Goal: Task Accomplishment & Management: Complete application form

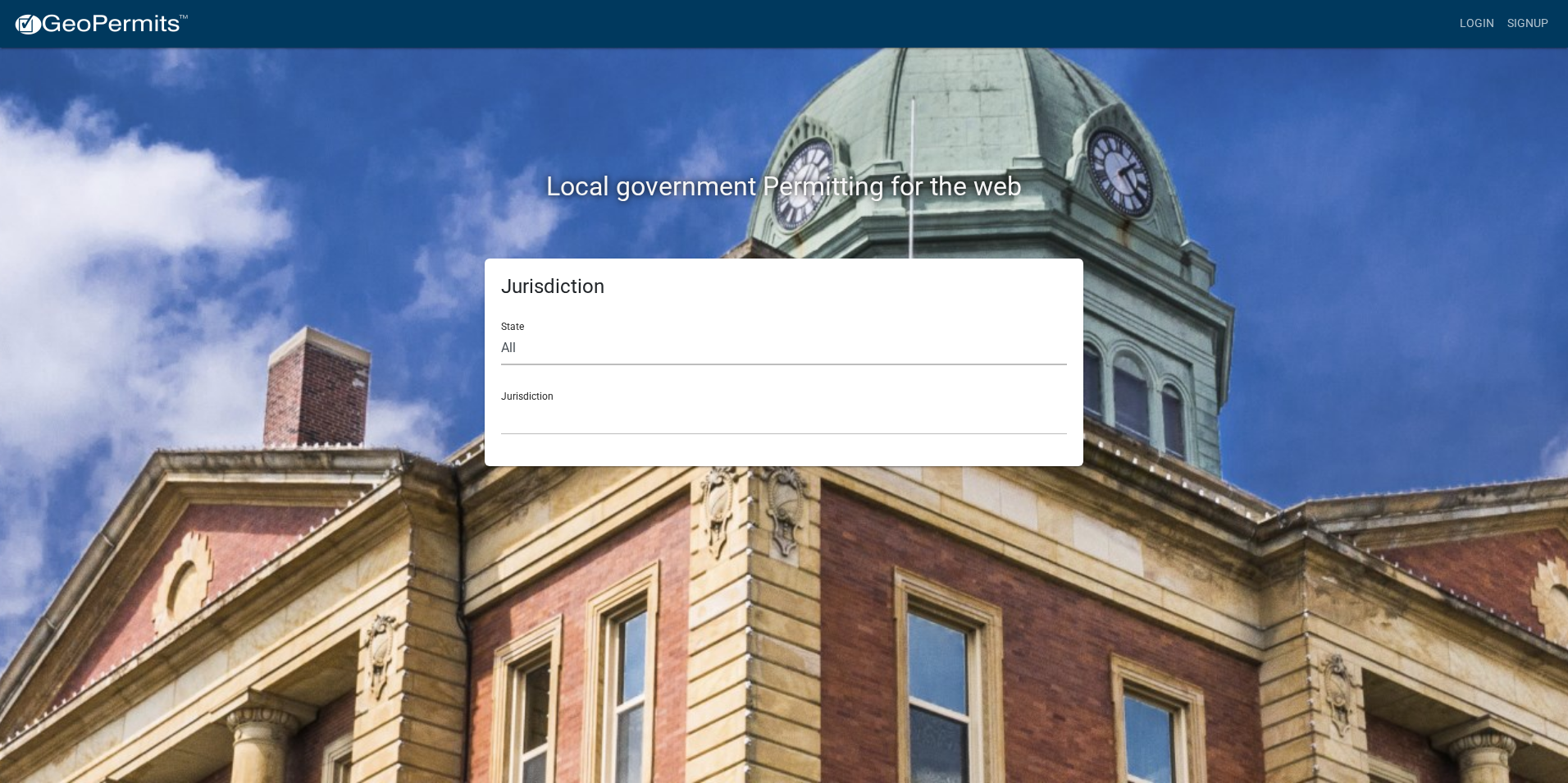
drag, startPoint x: 0, startPoint y: 0, endPoint x: 541, endPoint y: 347, distance: 642.7
click at [541, 347] on select "All [US_STATE] [US_STATE] [US_STATE] [US_STATE] [US_STATE] [US_STATE] [US_STATE…" at bounding box center [784, 348] width 566 height 34
select select "[US_STATE]"
click at [502, 331] on select "All [US_STATE] [US_STATE] [US_STATE] [US_STATE] [US_STATE] [US_STATE] [US_STATE…" at bounding box center [784, 348] width 566 height 34
click at [564, 415] on select "City of [GEOGRAPHIC_DATA], [US_STATE] City of [GEOGRAPHIC_DATA], [US_STATE] Cit…" at bounding box center [784, 418] width 566 height 34
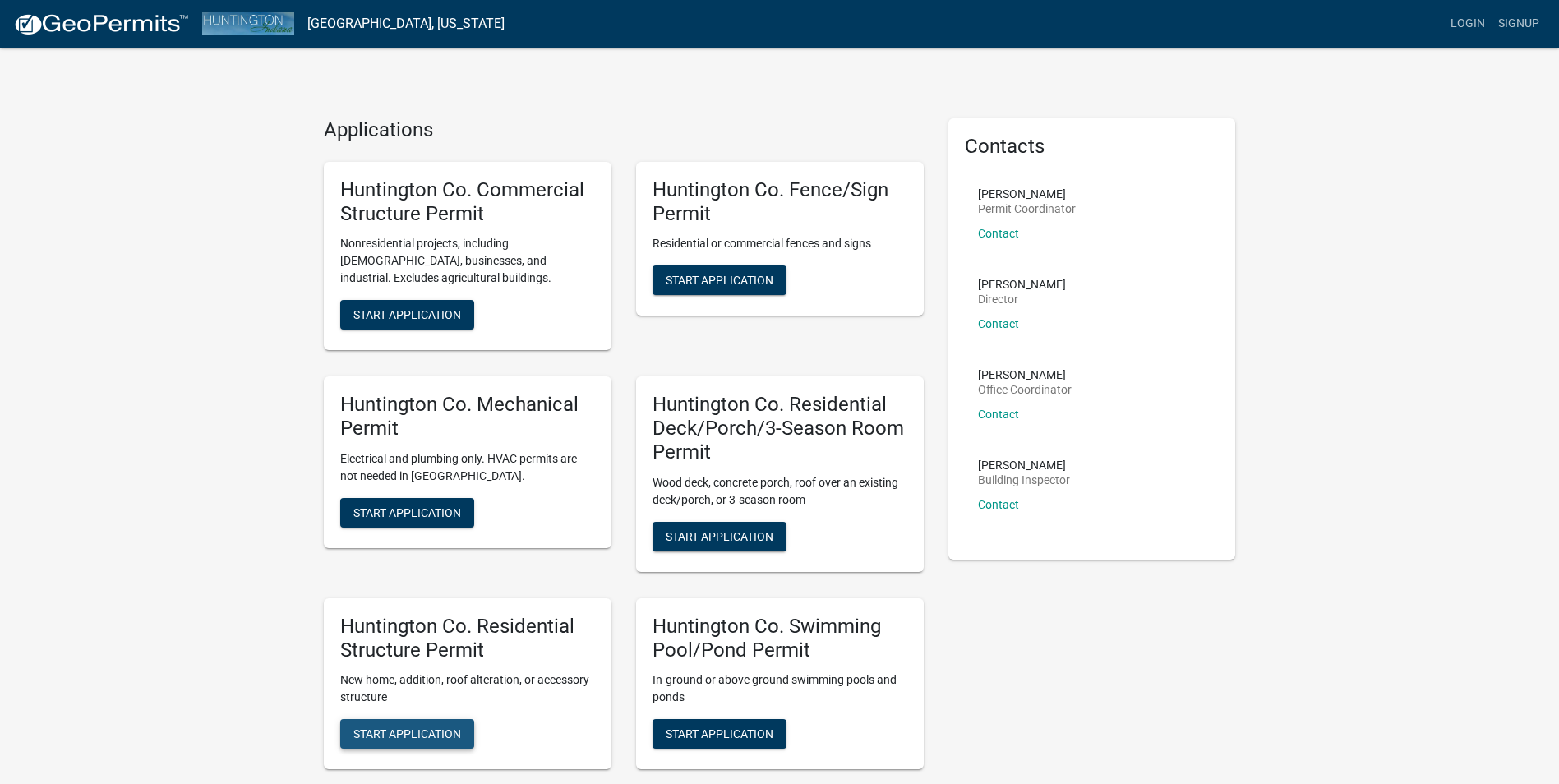
click at [383, 737] on span "Start Application" at bounding box center [407, 732] width 107 height 13
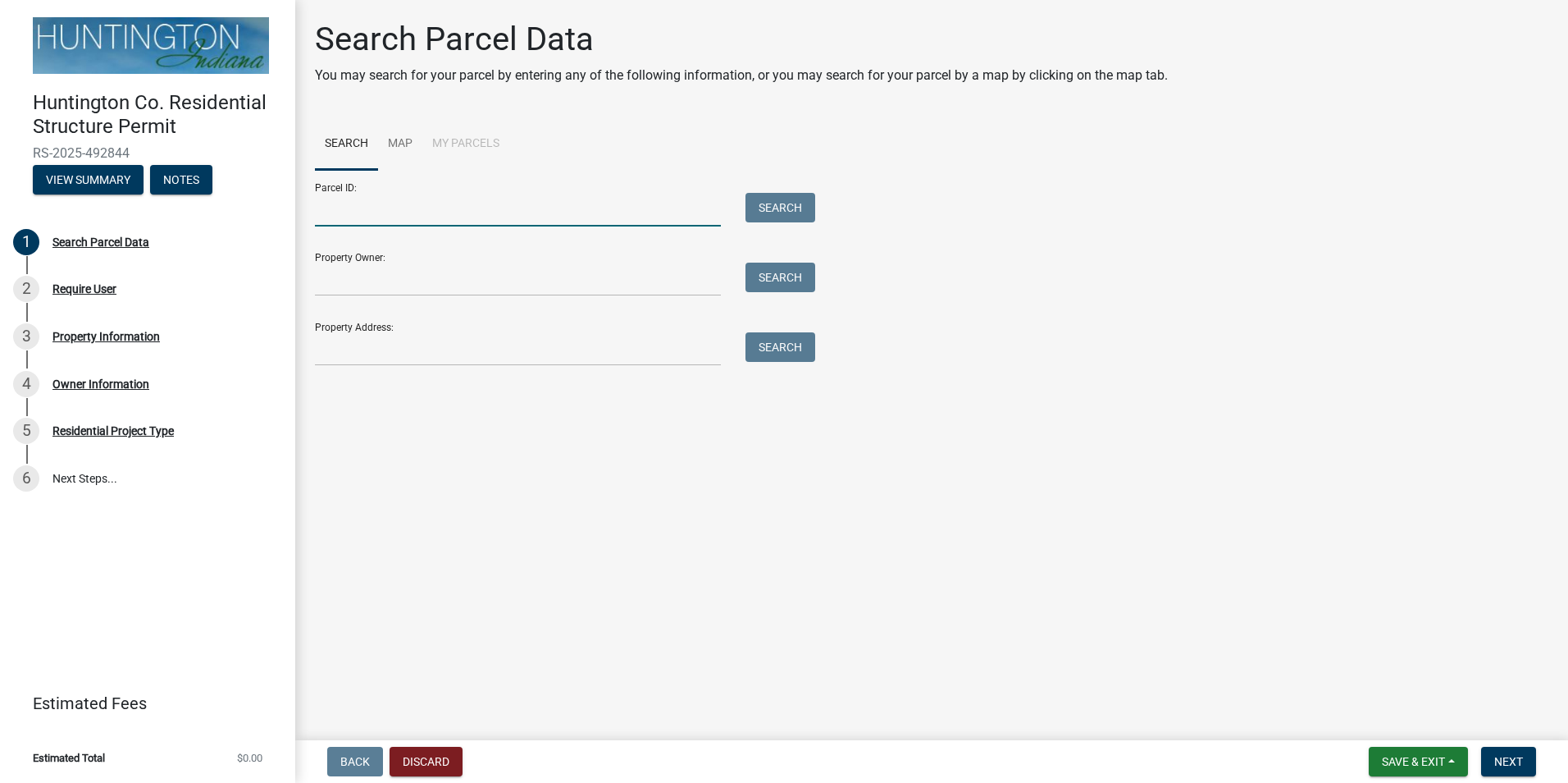
click at [399, 211] on input "Parcel ID:" at bounding box center [517, 209] width 406 height 34
type input "4"
click at [406, 281] on input "Property Owner:" at bounding box center [517, 280] width 406 height 34
type input "[PERSON_NAME]"
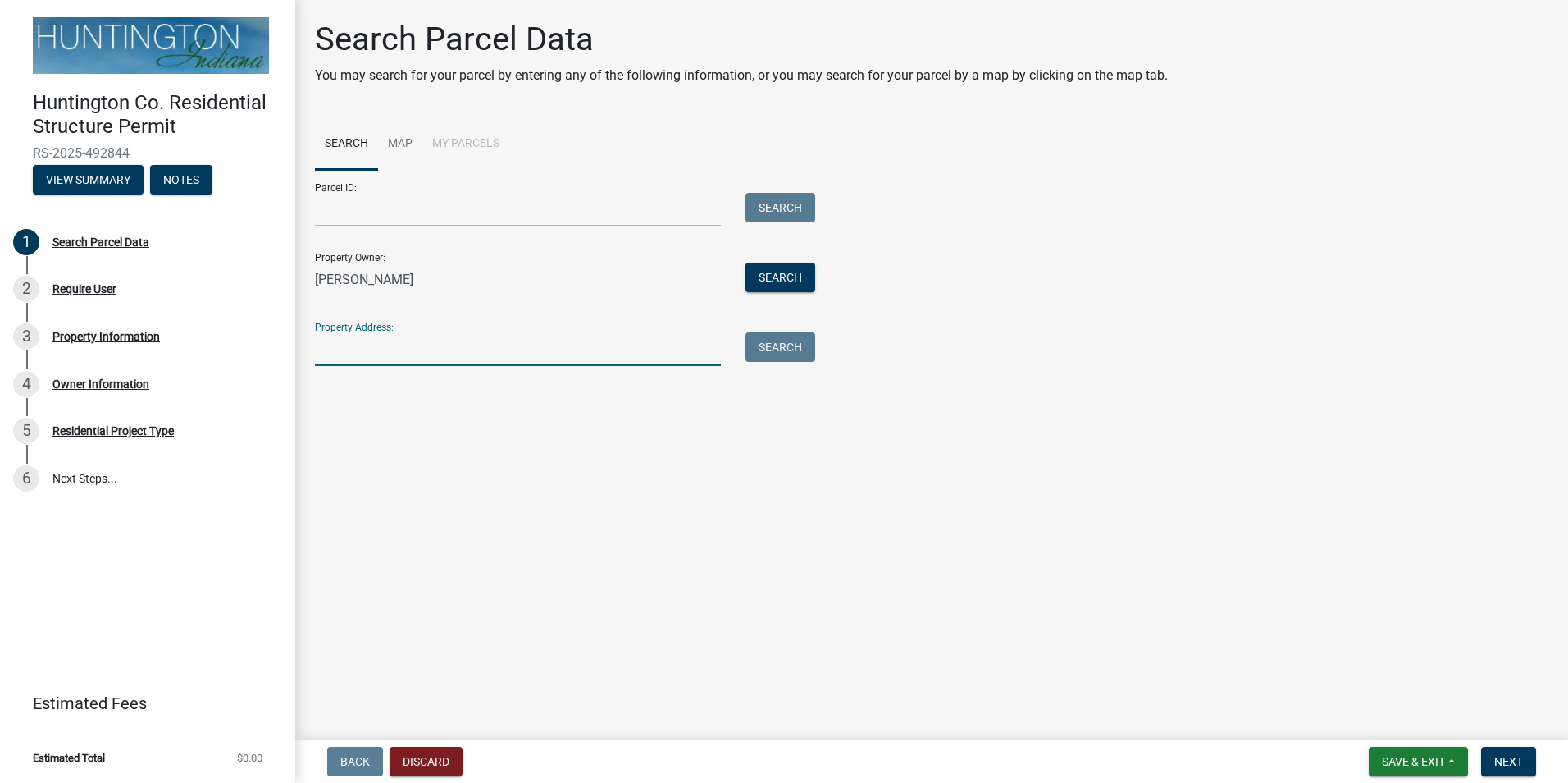
click at [356, 353] on input "Property Address:" at bounding box center [517, 349] width 406 height 34
type input "1627 s leedylane"
click at [394, 392] on button "Search All" at bounding box center [360, 393] width 93 height 29
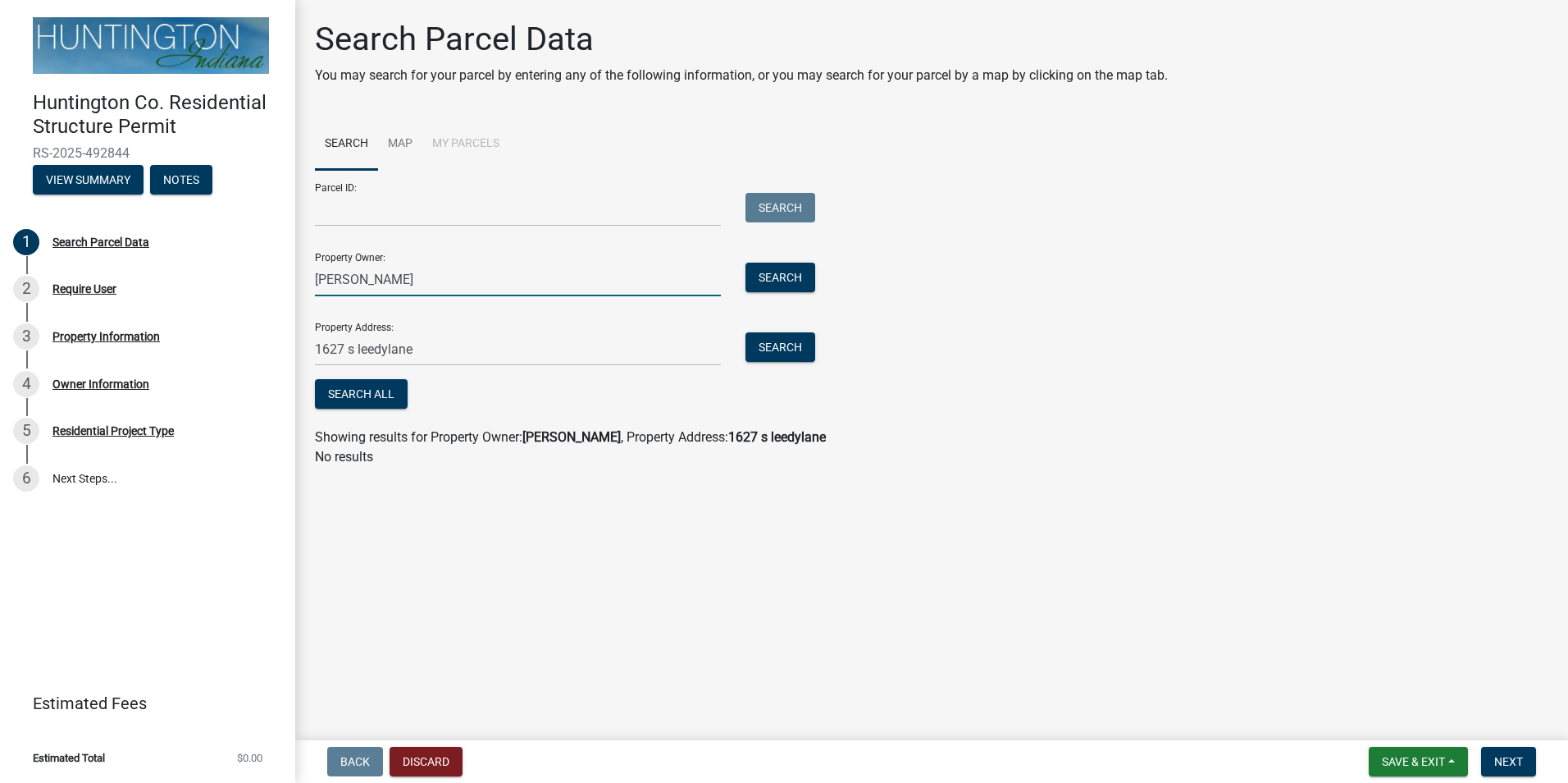
click at [422, 283] on input "[PERSON_NAME]" at bounding box center [517, 280] width 406 height 34
type input "LOUIS Stephan"
click at [366, 398] on button "Search All" at bounding box center [360, 393] width 93 height 29
click at [575, 441] on strong "LOUIS Stephan" at bounding box center [572, 437] width 98 height 16
click at [786, 341] on button "Search" at bounding box center [781, 347] width 70 height 29
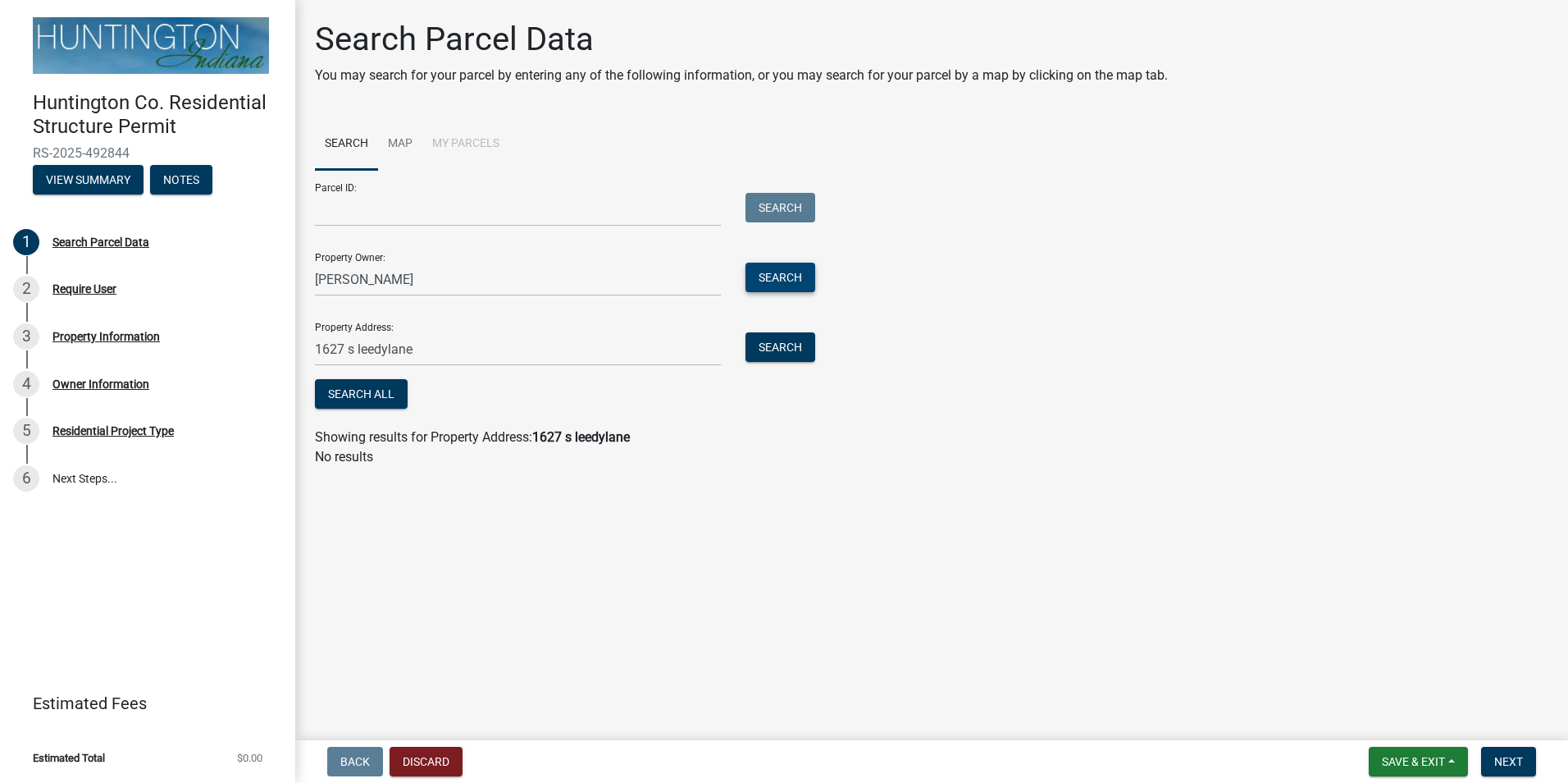
click at [778, 280] on button "Search" at bounding box center [781, 278] width 70 height 29
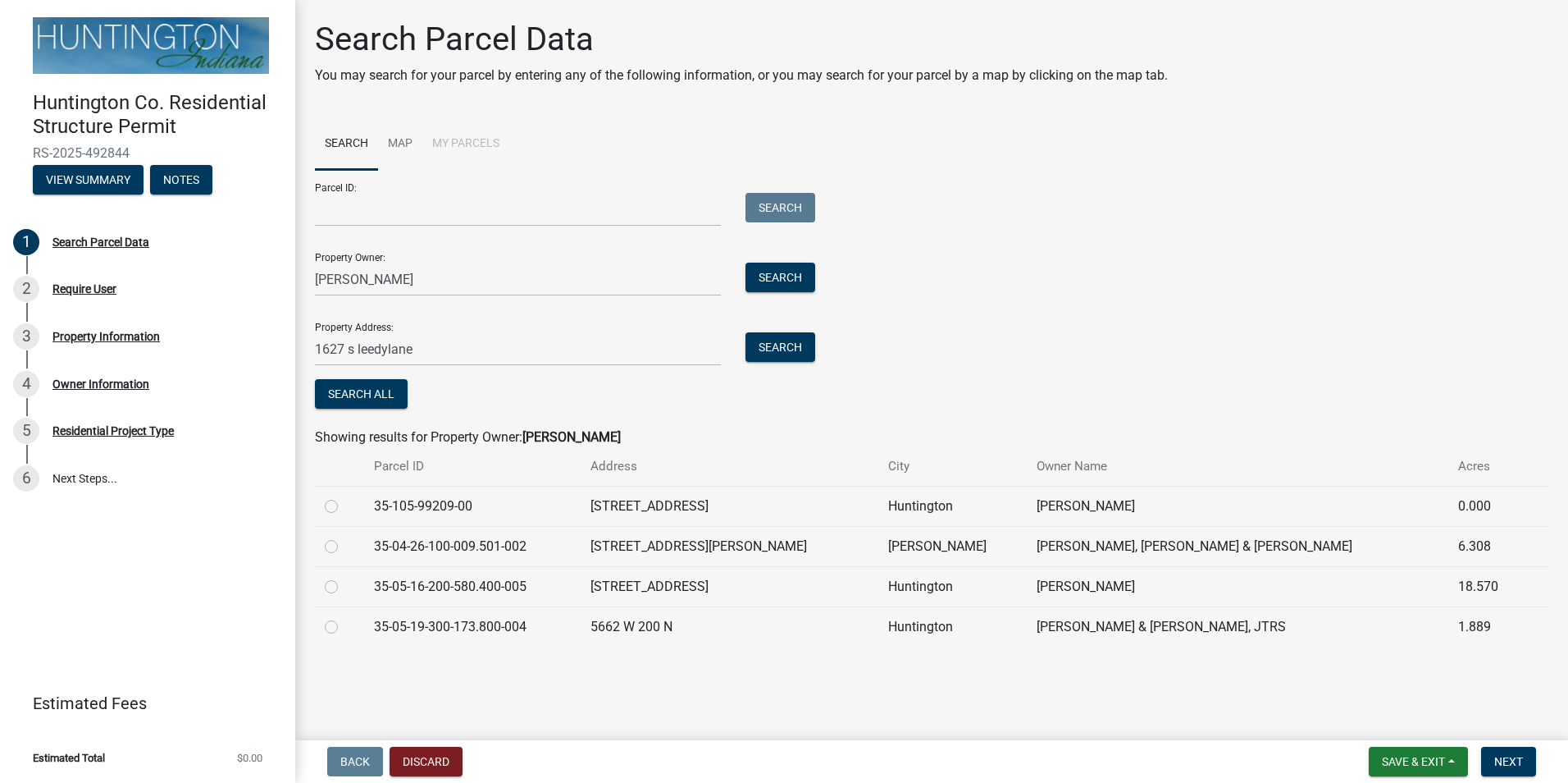
click at [345, 537] on label at bounding box center [345, 537] width 0 height 0
click at [345, 542] on input "radio" at bounding box center [350, 541] width 11 height 11
radio input "true"
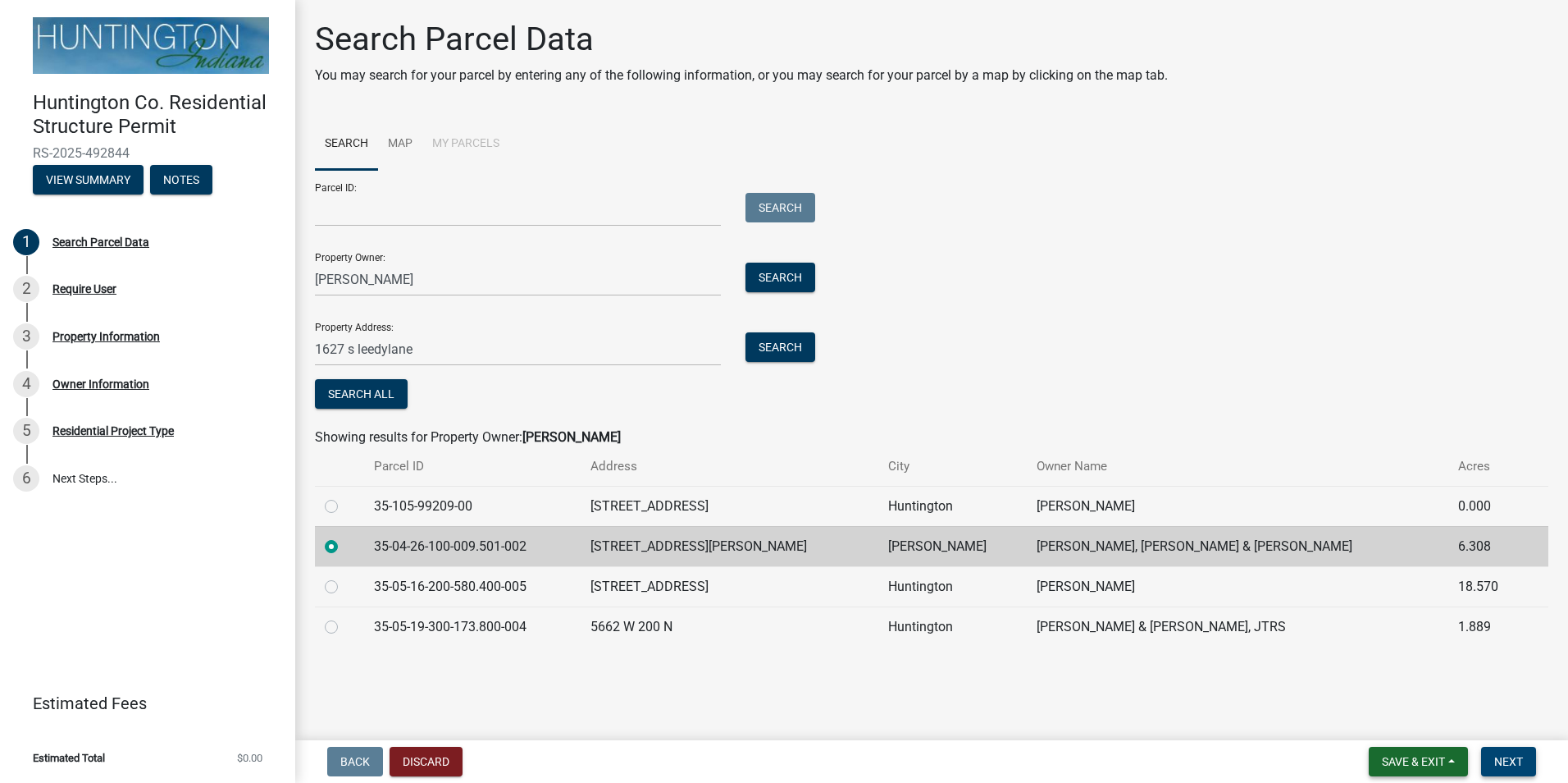
drag, startPoint x: 1437, startPoint y: 761, endPoint x: 1528, endPoint y: 761, distance: 91.0
click at [1528, 761] on form "Save & Exit Save Save & Exit Next" at bounding box center [1452, 761] width 180 height 29
click at [1528, 761] on button "Next" at bounding box center [1509, 761] width 55 height 29
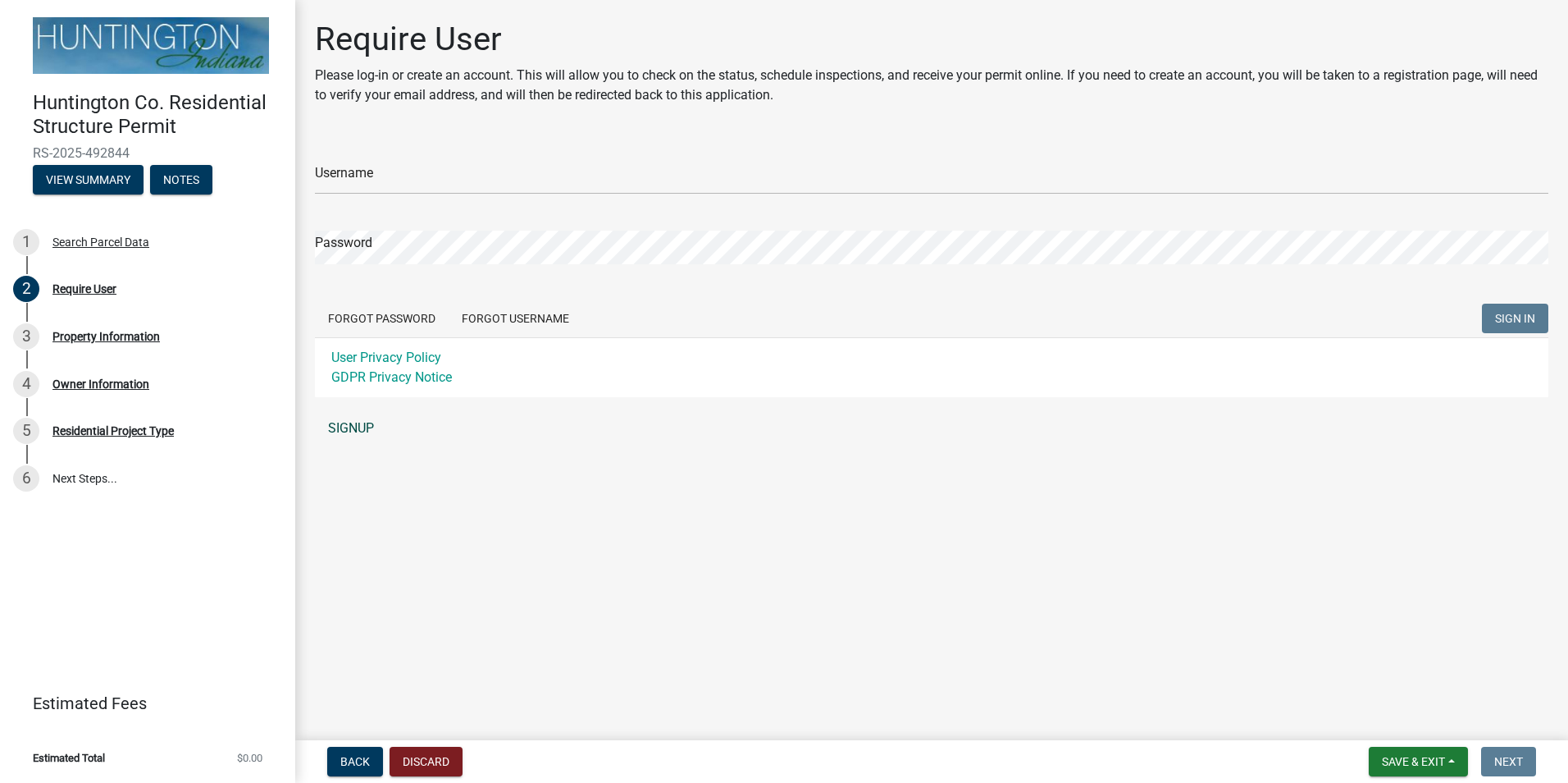
click at [355, 422] on link "SIGNUP" at bounding box center [931, 429] width 1234 height 33
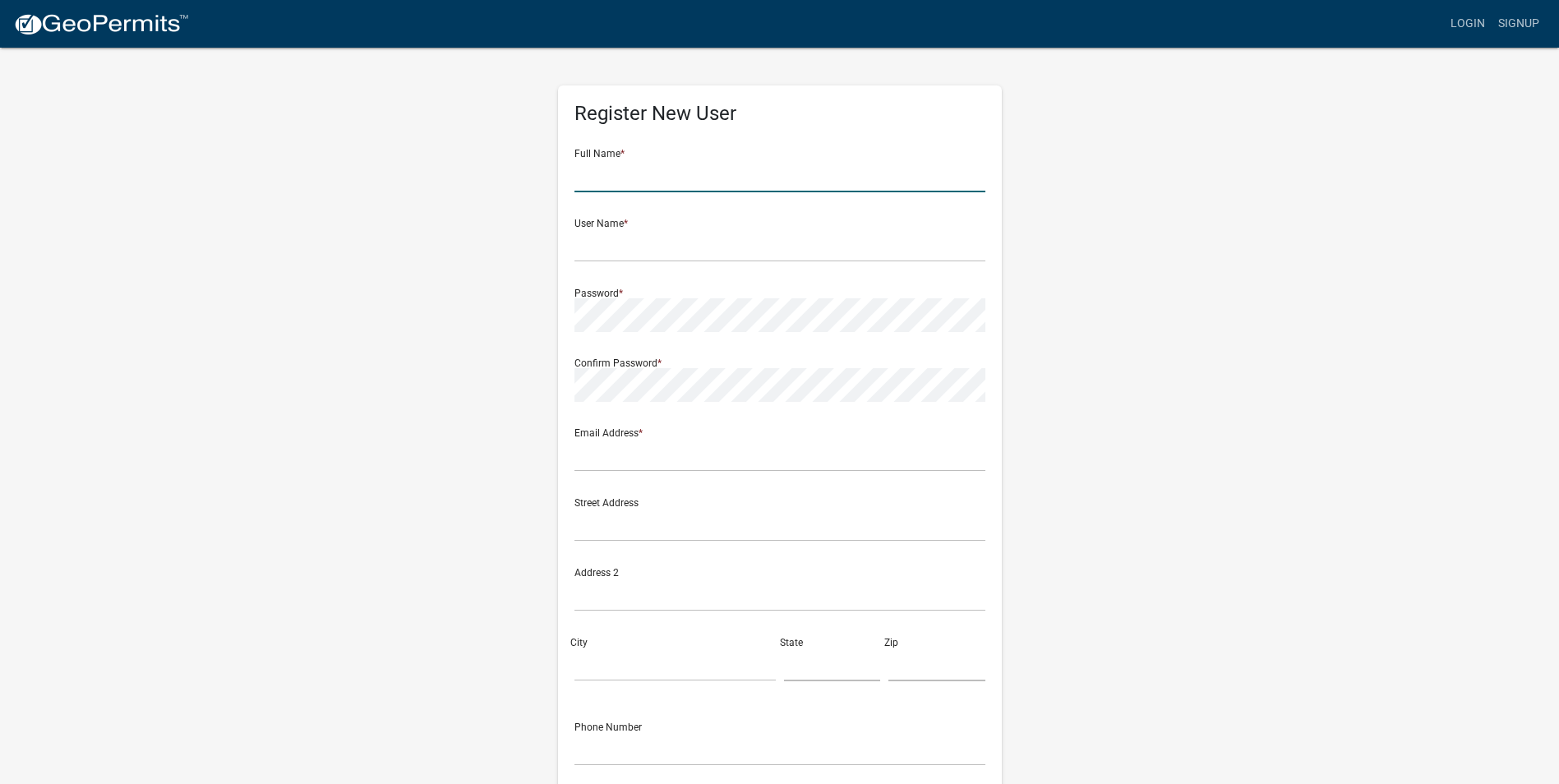
drag, startPoint x: 691, startPoint y: 163, endPoint x: 673, endPoint y: 185, distance: 28.4
click at [688, 167] on input "text" at bounding box center [780, 176] width 411 height 34
type input ";"
type input "louis stephan"
click at [652, 261] on input "text" at bounding box center [780, 245] width 411 height 34
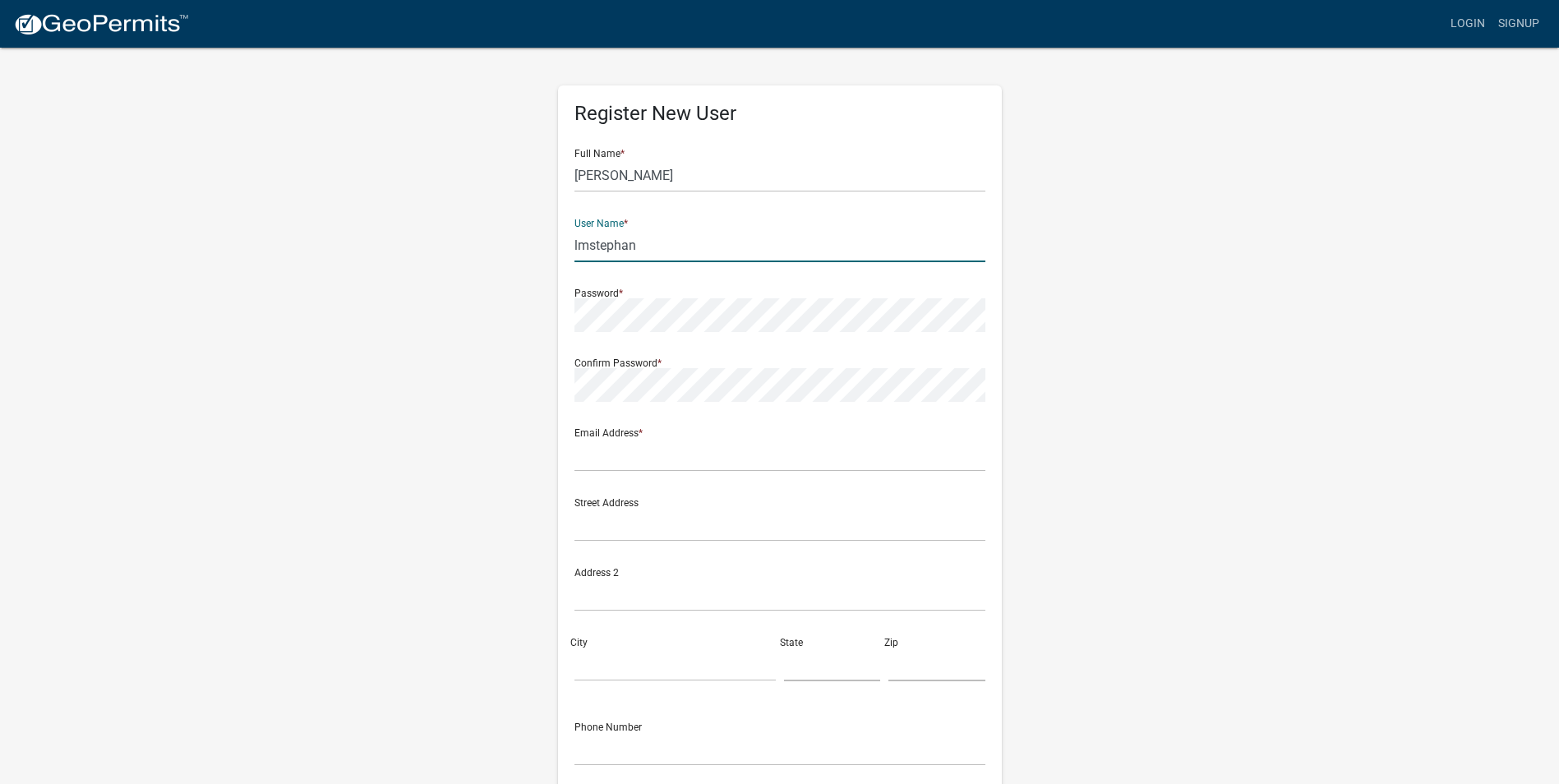
type input "lmstephan"
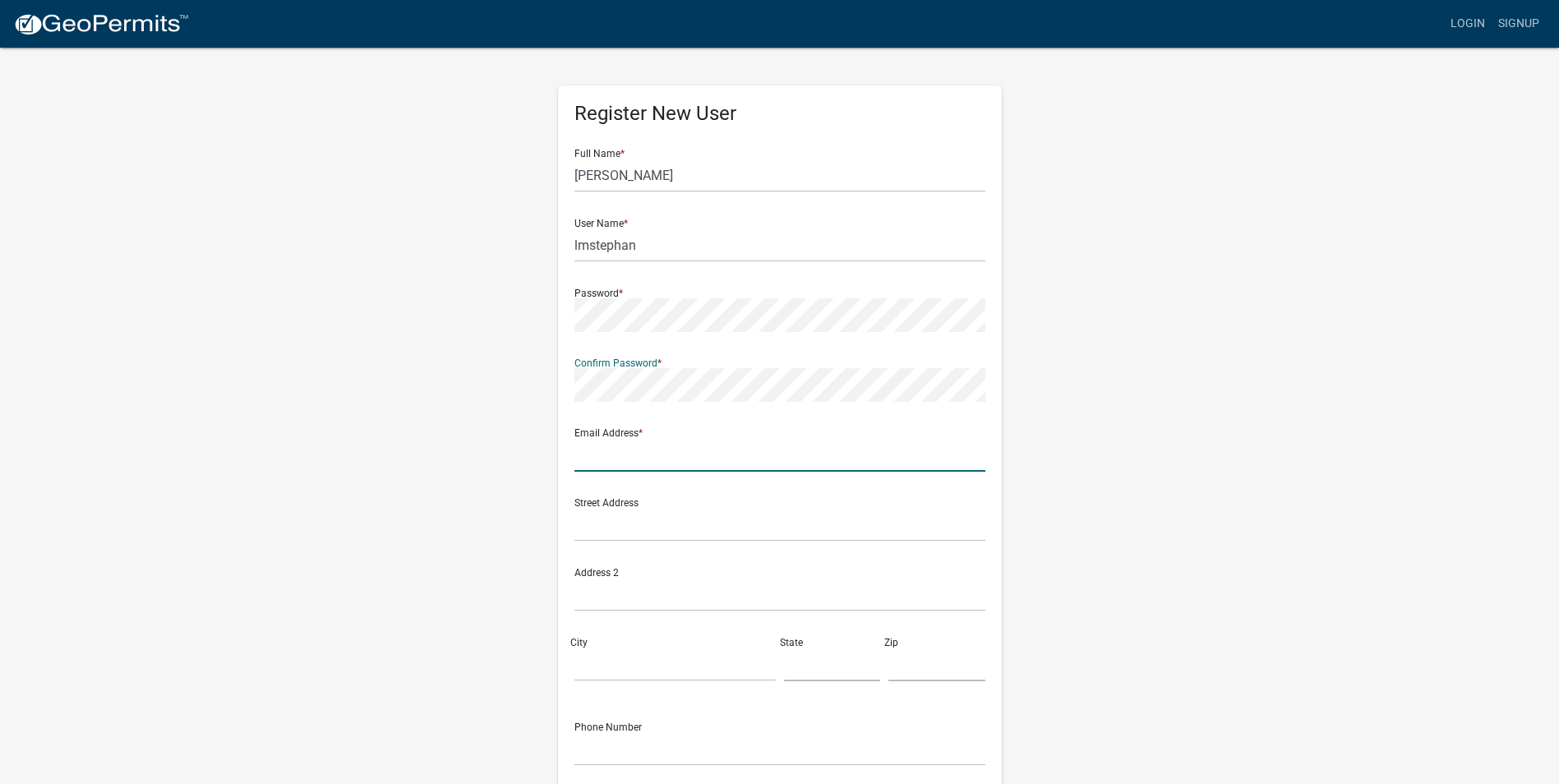
click at [623, 451] on input "text" at bounding box center [780, 454] width 411 height 34
type input "lmstephan@yahoo.com"
click at [598, 526] on input "text" at bounding box center [780, 525] width 411 height 34
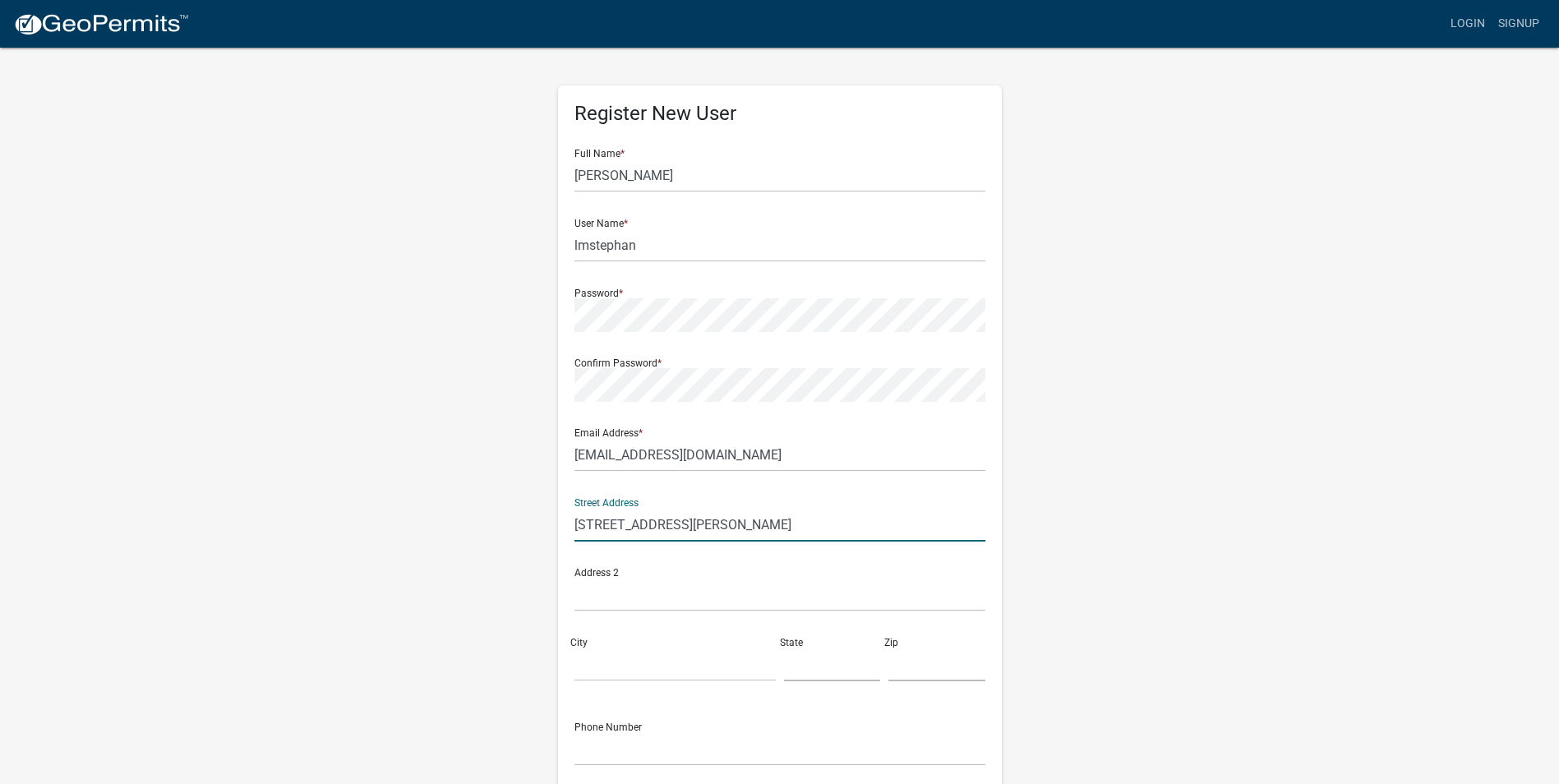
type input "1627 s leedy lane"
click at [625, 669] on input "City" at bounding box center [675, 664] width 201 height 34
type input "andrews"
click at [830, 664] on input "text" at bounding box center [832, 664] width 97 height 34
type input "in"
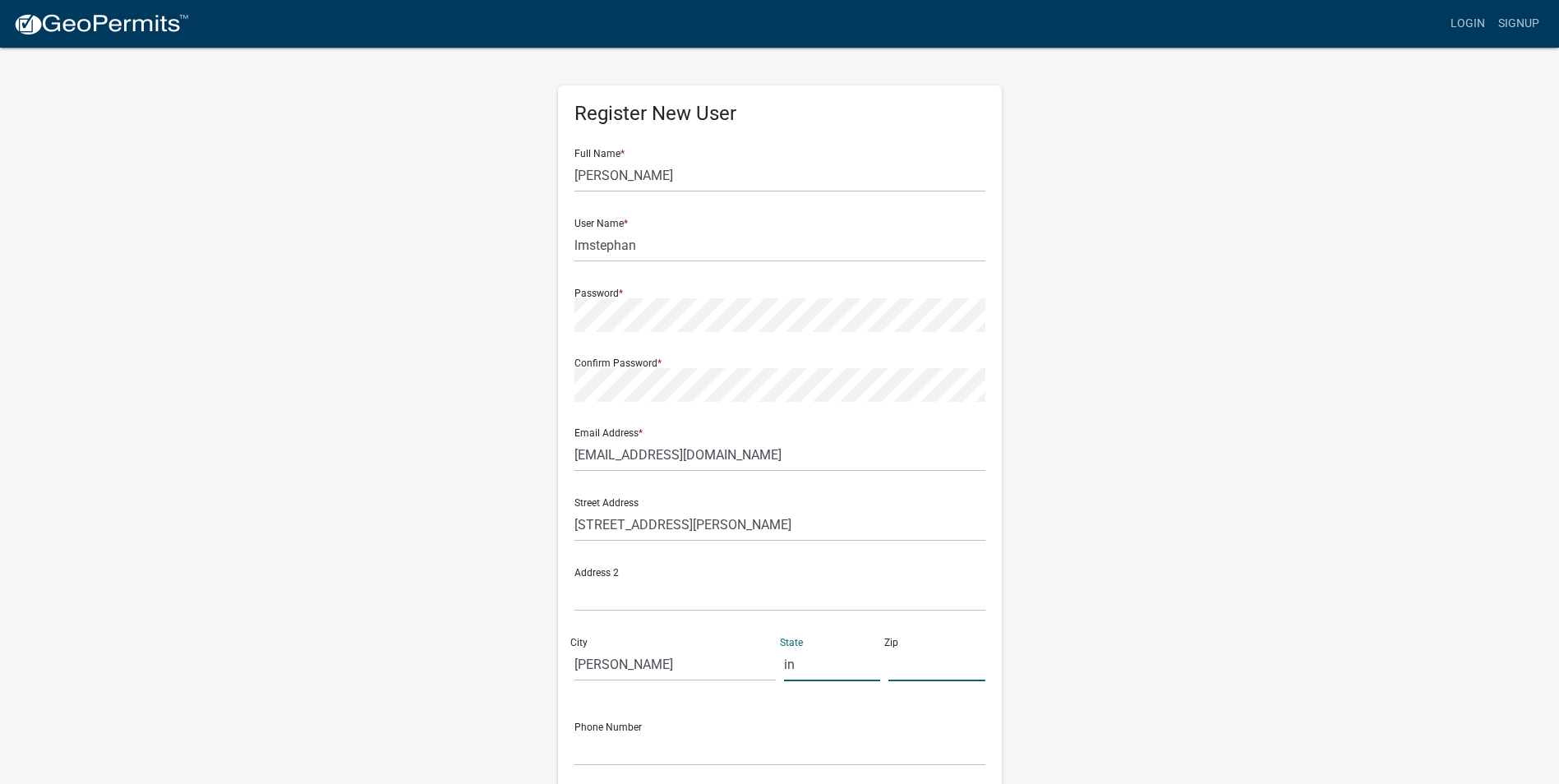
click at [928, 674] on input "text" at bounding box center [937, 664] width 97 height 34
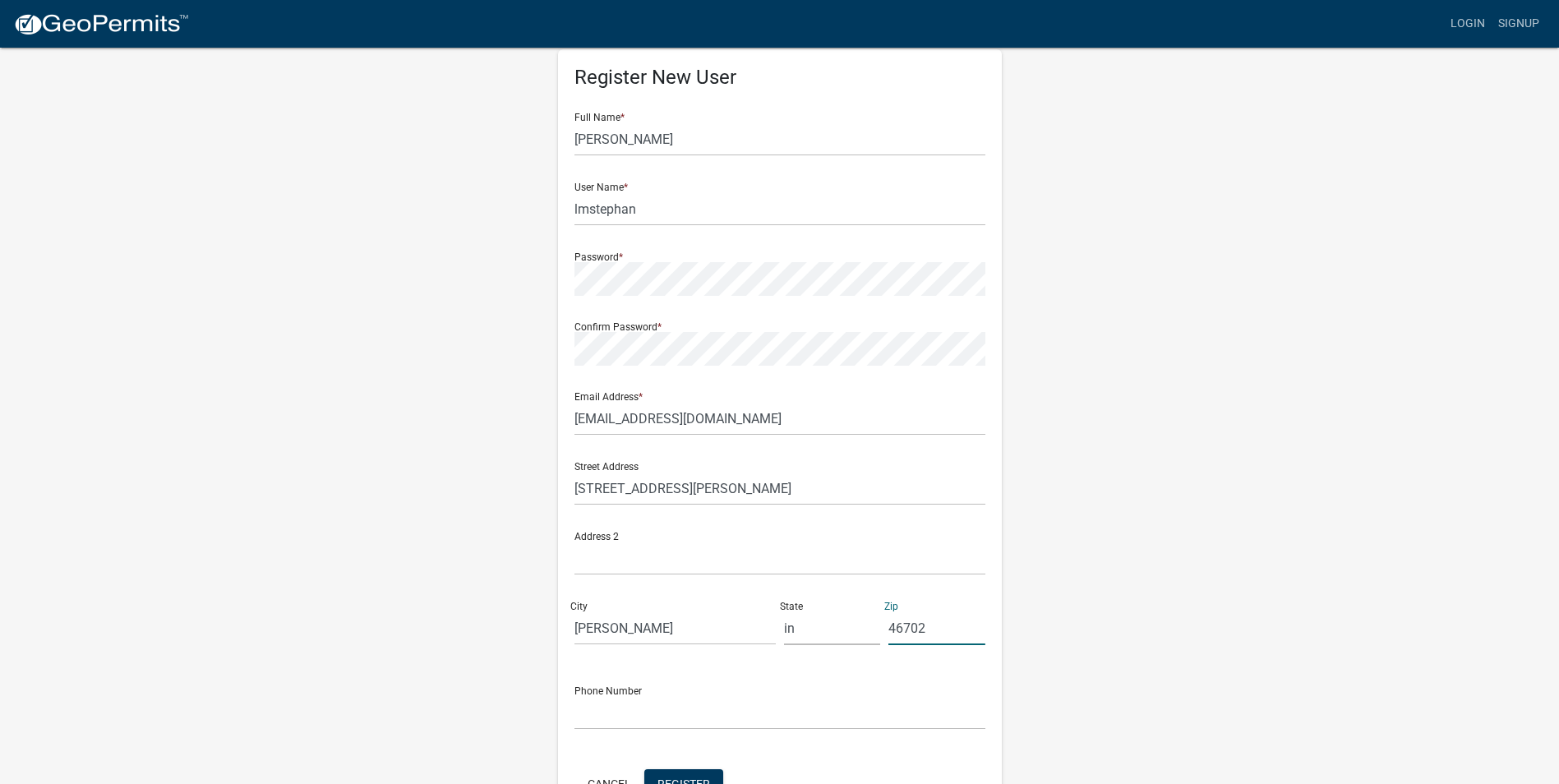
scroll to position [55, 0]
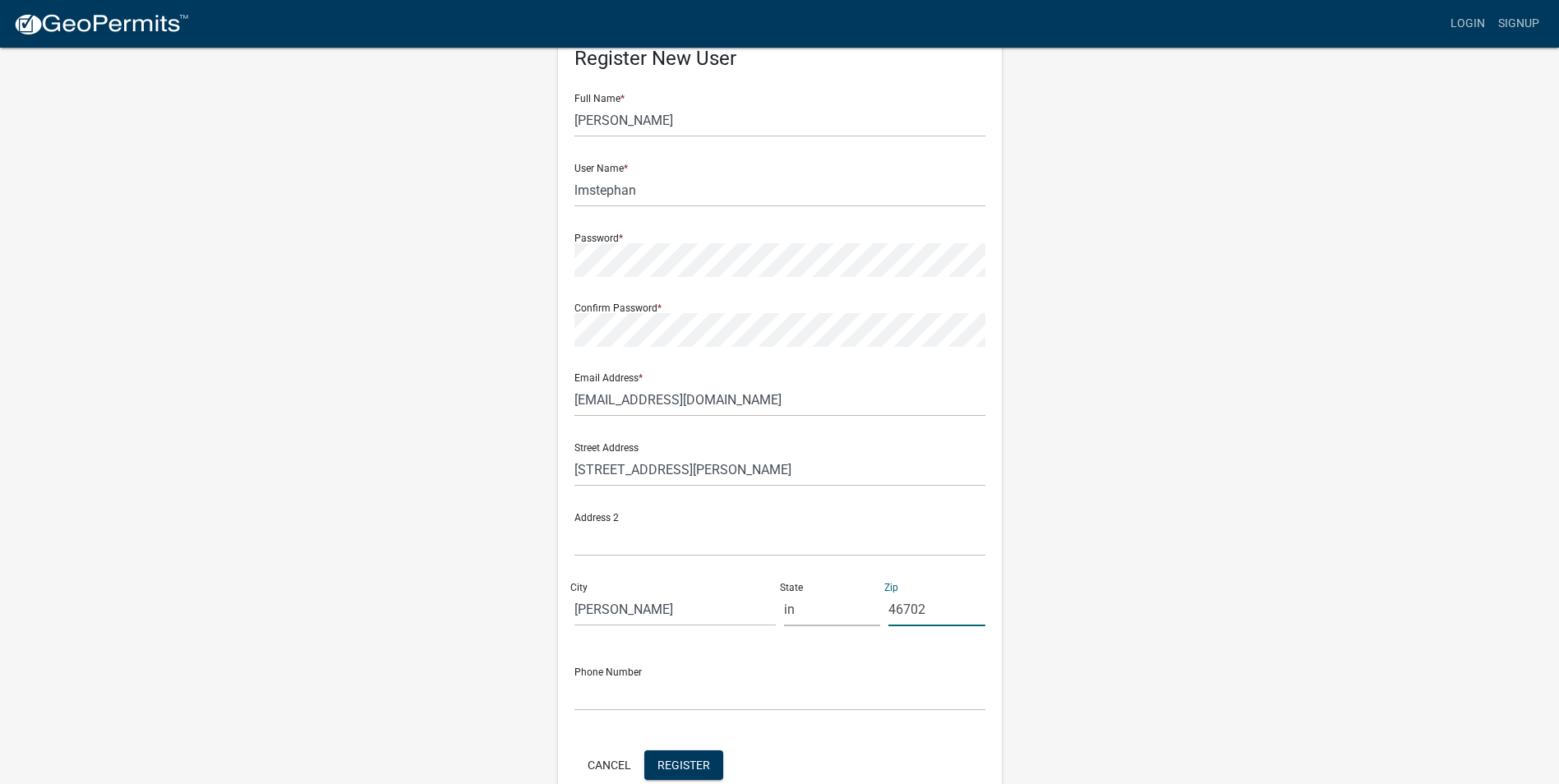
type input "46702"
click at [712, 704] on input "text" at bounding box center [780, 693] width 411 height 34
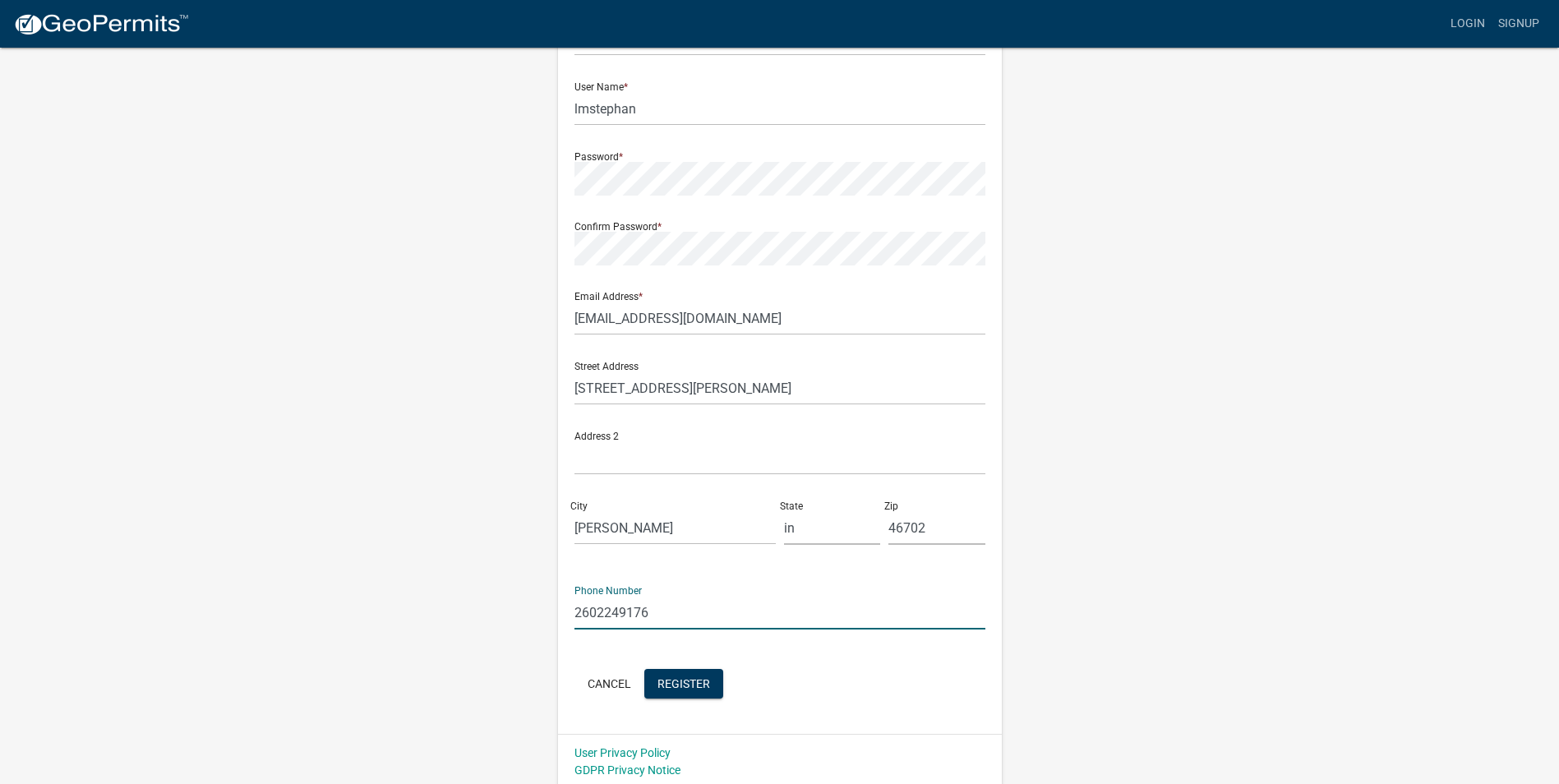
scroll to position [141, 0]
type input "2602249176"
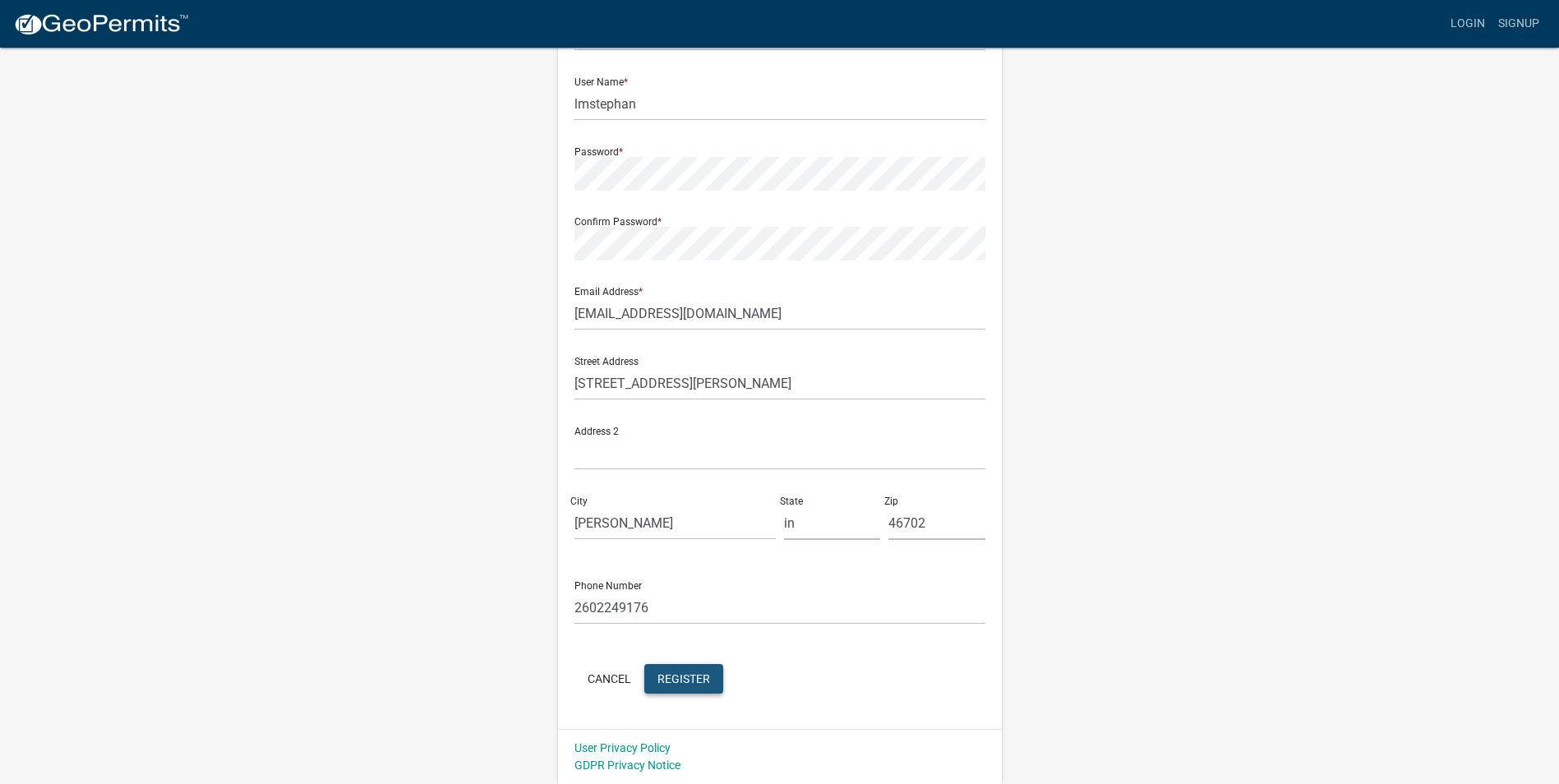
click at [695, 681] on span "Register" at bounding box center [684, 677] width 53 height 13
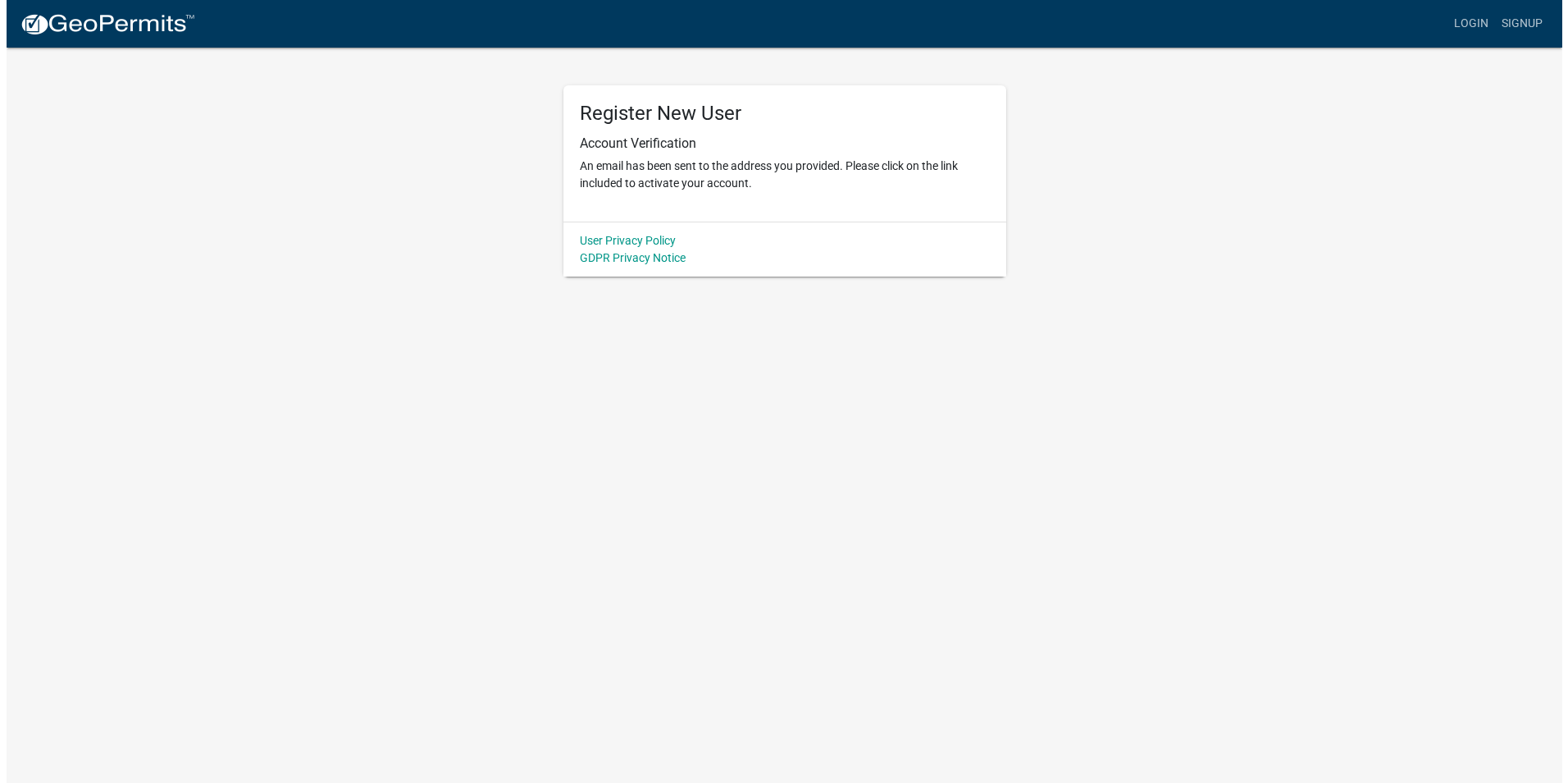
scroll to position [0, 0]
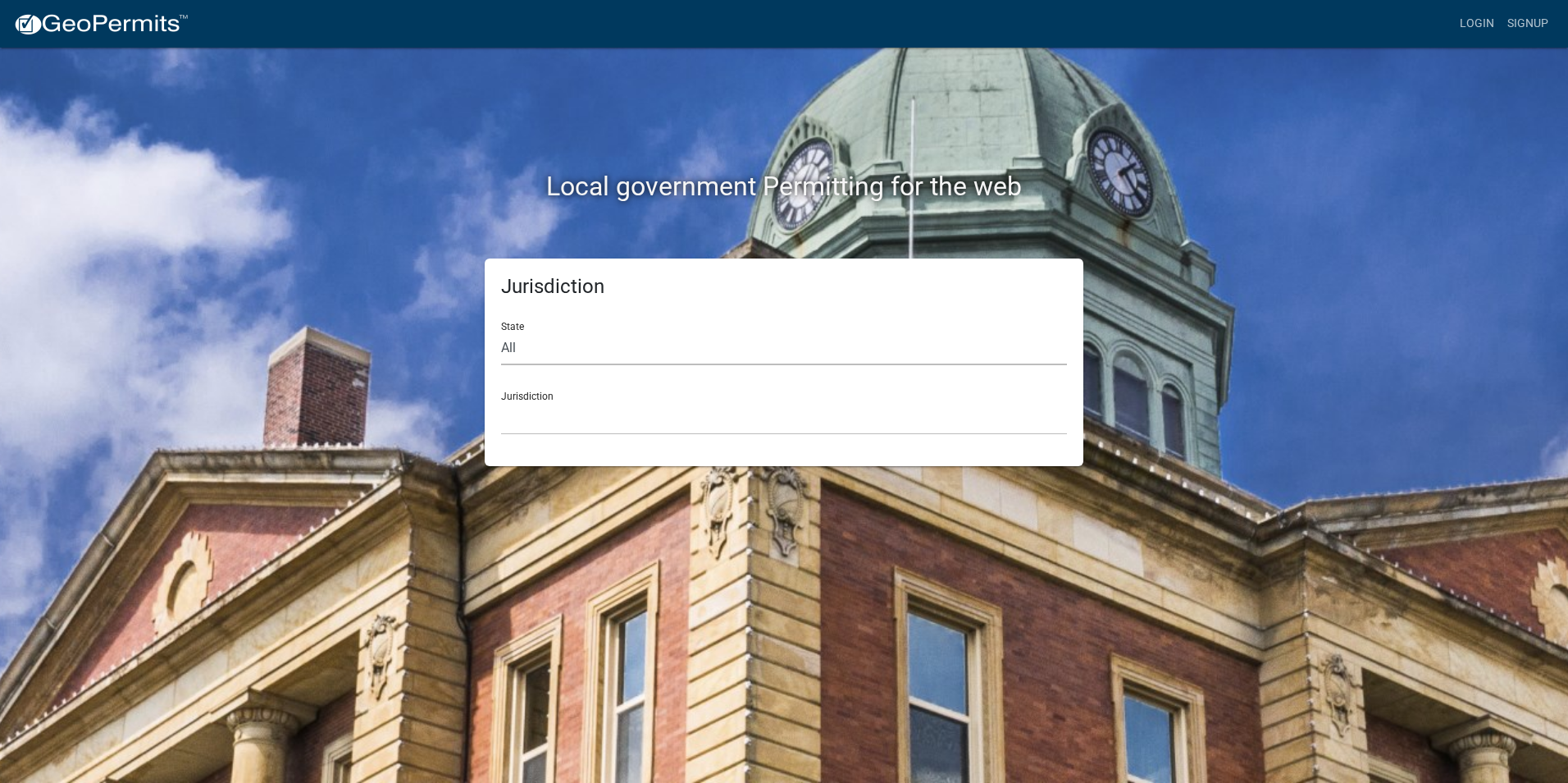
click at [530, 349] on select "All [US_STATE] [US_STATE] [US_STATE] [US_STATE] [US_STATE] [US_STATE] [US_STATE…" at bounding box center [784, 348] width 566 height 34
select select "[US_STATE]"
click at [502, 331] on select "All [US_STATE] [US_STATE] [US_STATE] [US_STATE] [US_STATE] [US_STATE] [US_STATE…" at bounding box center [784, 348] width 566 height 34
click at [1472, 26] on link "Login" at bounding box center [1477, 23] width 48 height 31
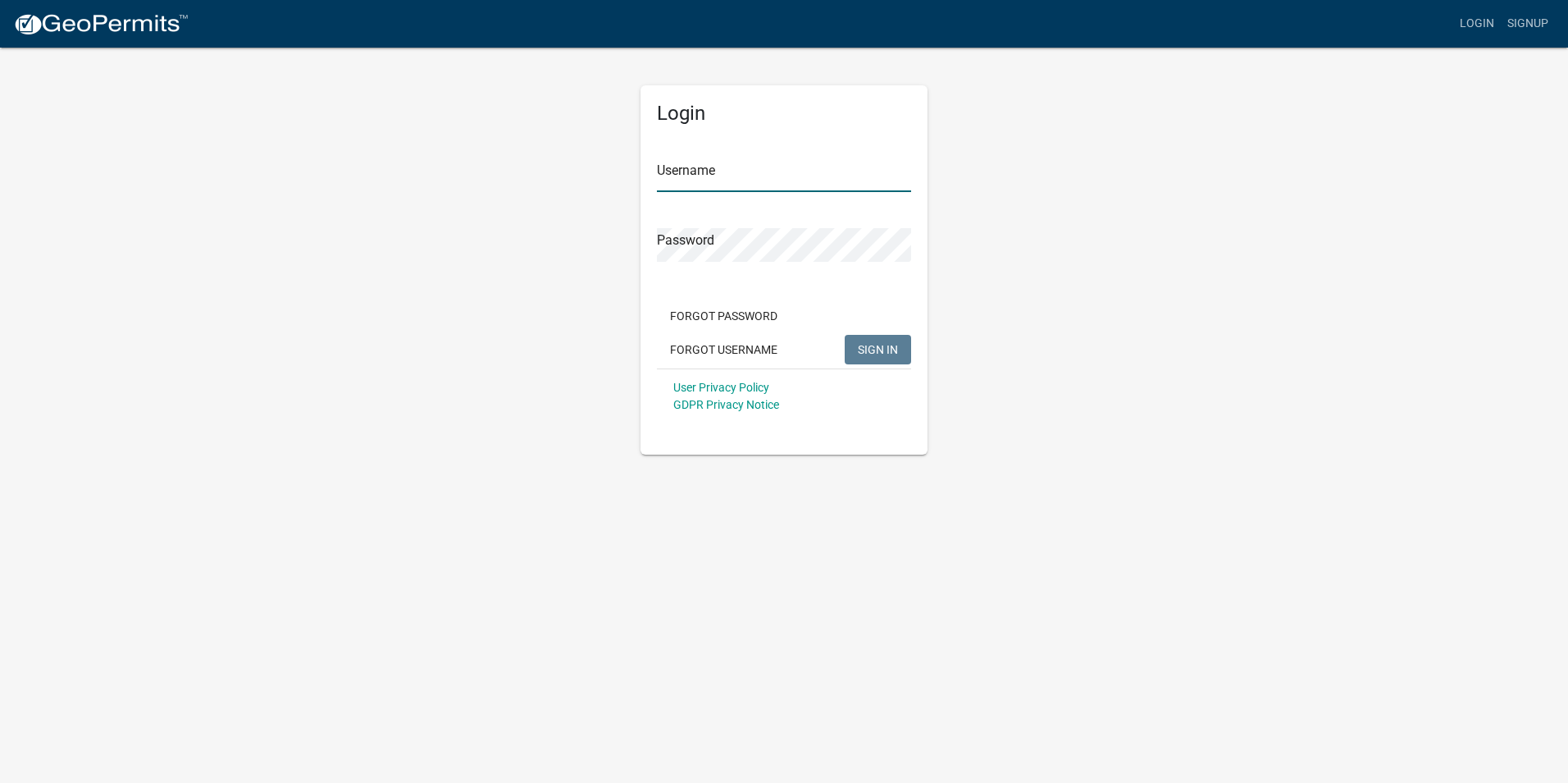
type input "lmstephan"
click at [887, 354] on span "SIGN IN" at bounding box center [877, 348] width 40 height 13
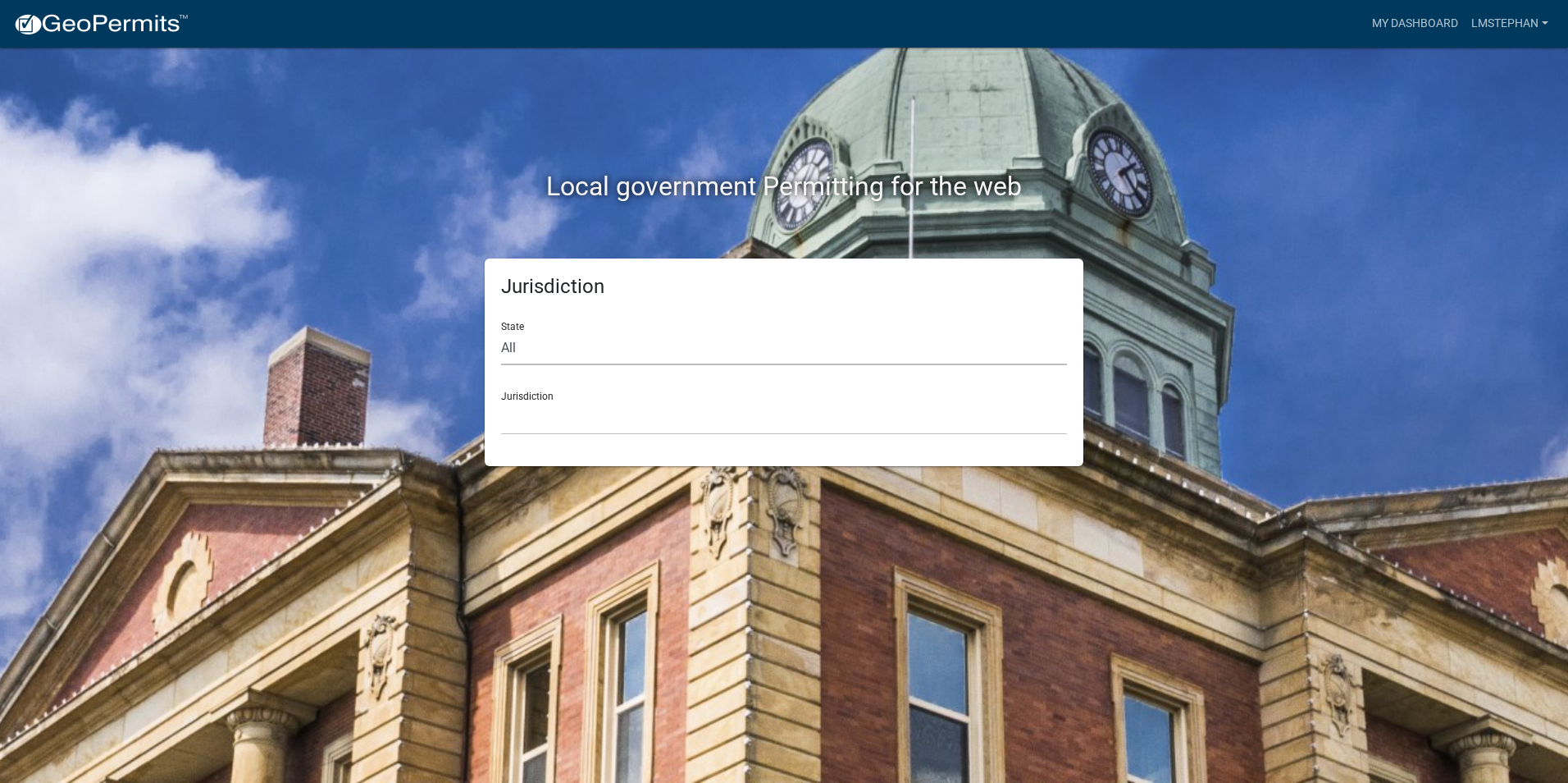
click at [561, 360] on select "All [US_STATE] [US_STATE] [US_STATE] [US_STATE] [US_STATE] [US_STATE] [US_STATE…" at bounding box center [784, 348] width 566 height 34
select select "[US_STATE]"
click at [502, 331] on select "All [US_STATE] [US_STATE] [US_STATE] [US_STATE] [US_STATE] [US_STATE] [US_STATE…" at bounding box center [784, 348] width 566 height 34
click at [546, 423] on select "City of [GEOGRAPHIC_DATA], [US_STATE] City of [GEOGRAPHIC_DATA], [US_STATE] Cit…" at bounding box center [784, 418] width 566 height 34
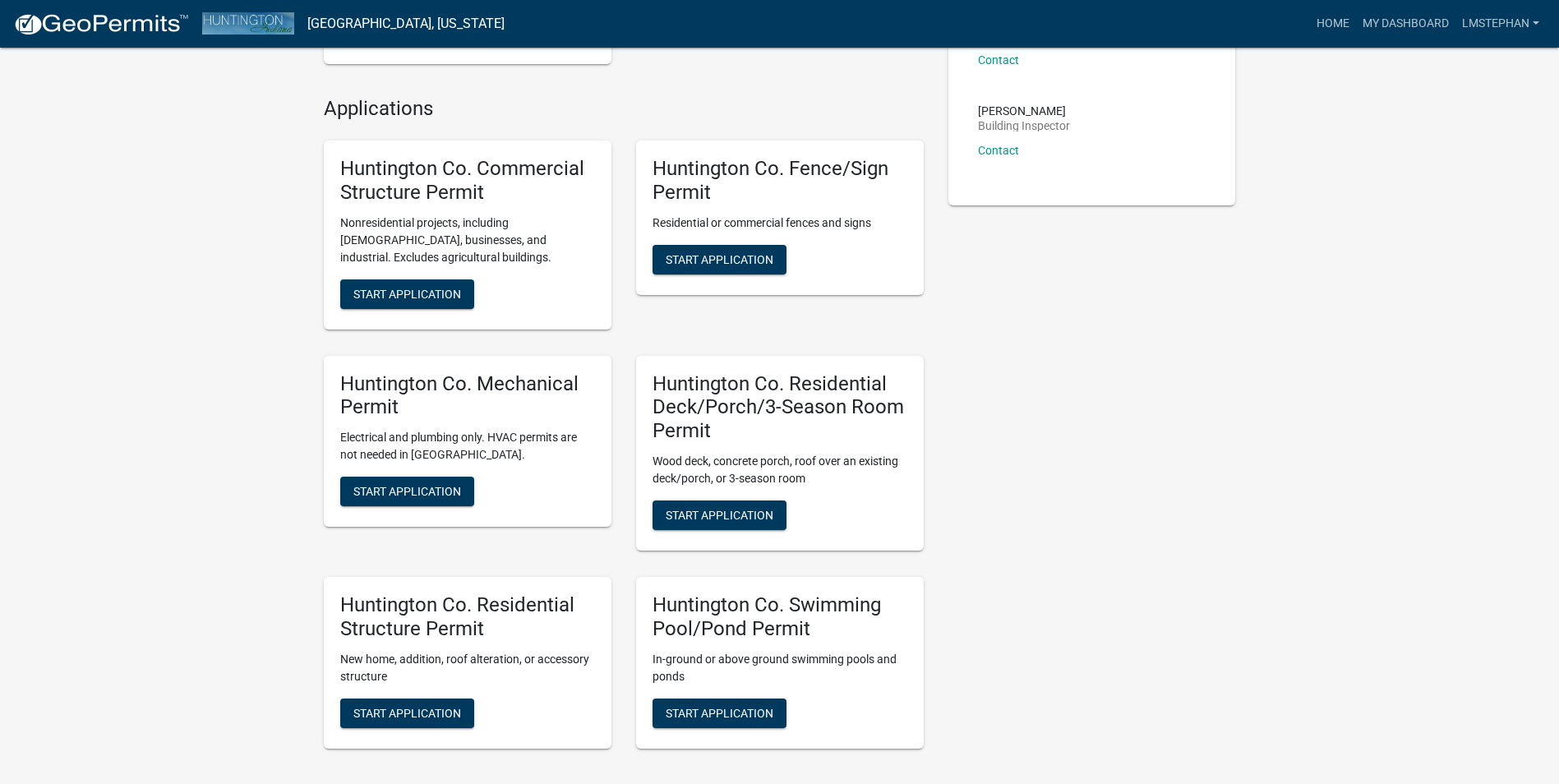
scroll to position [383, 0]
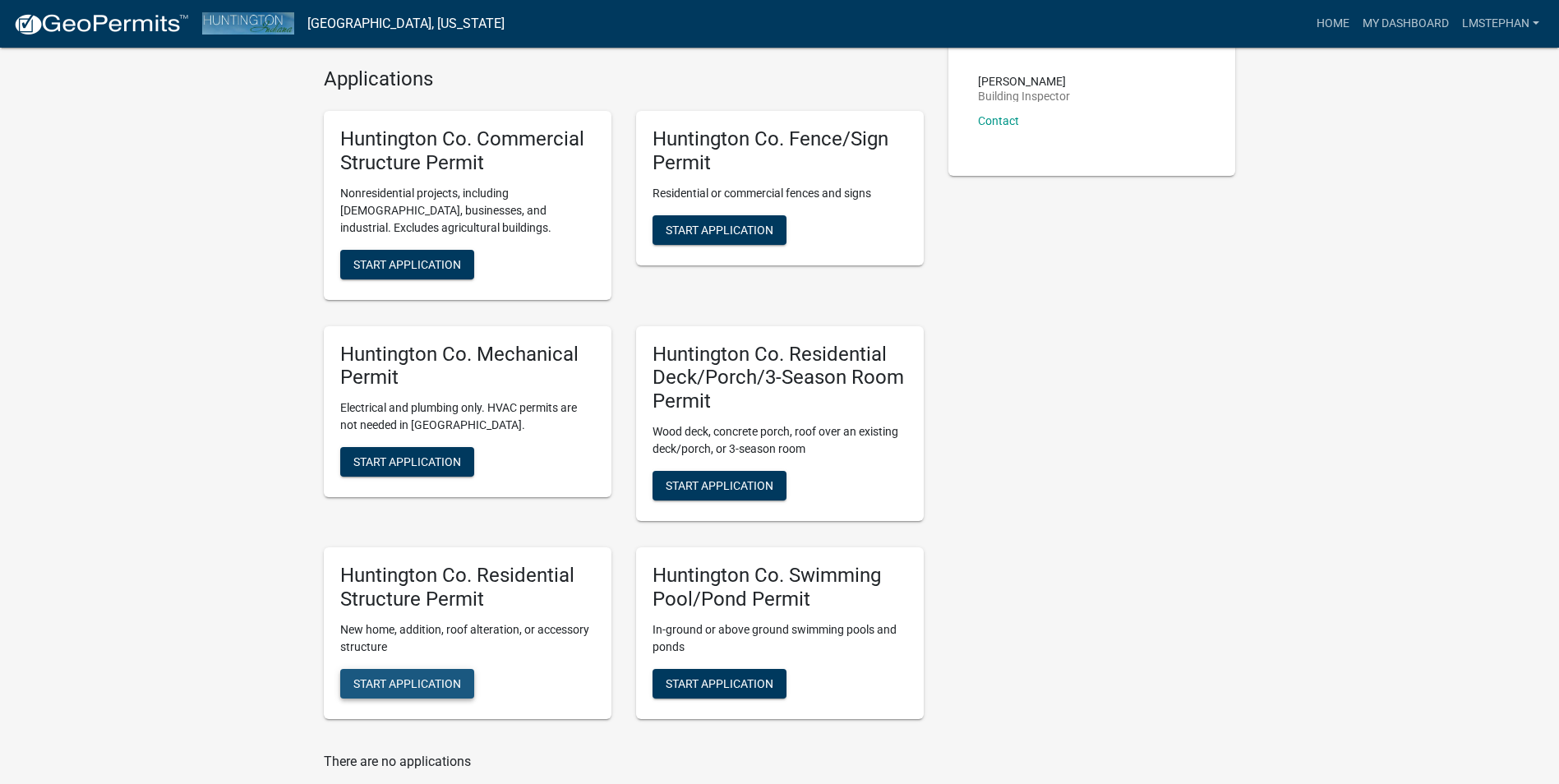
click at [414, 676] on span "Start Application" at bounding box center [407, 682] width 107 height 13
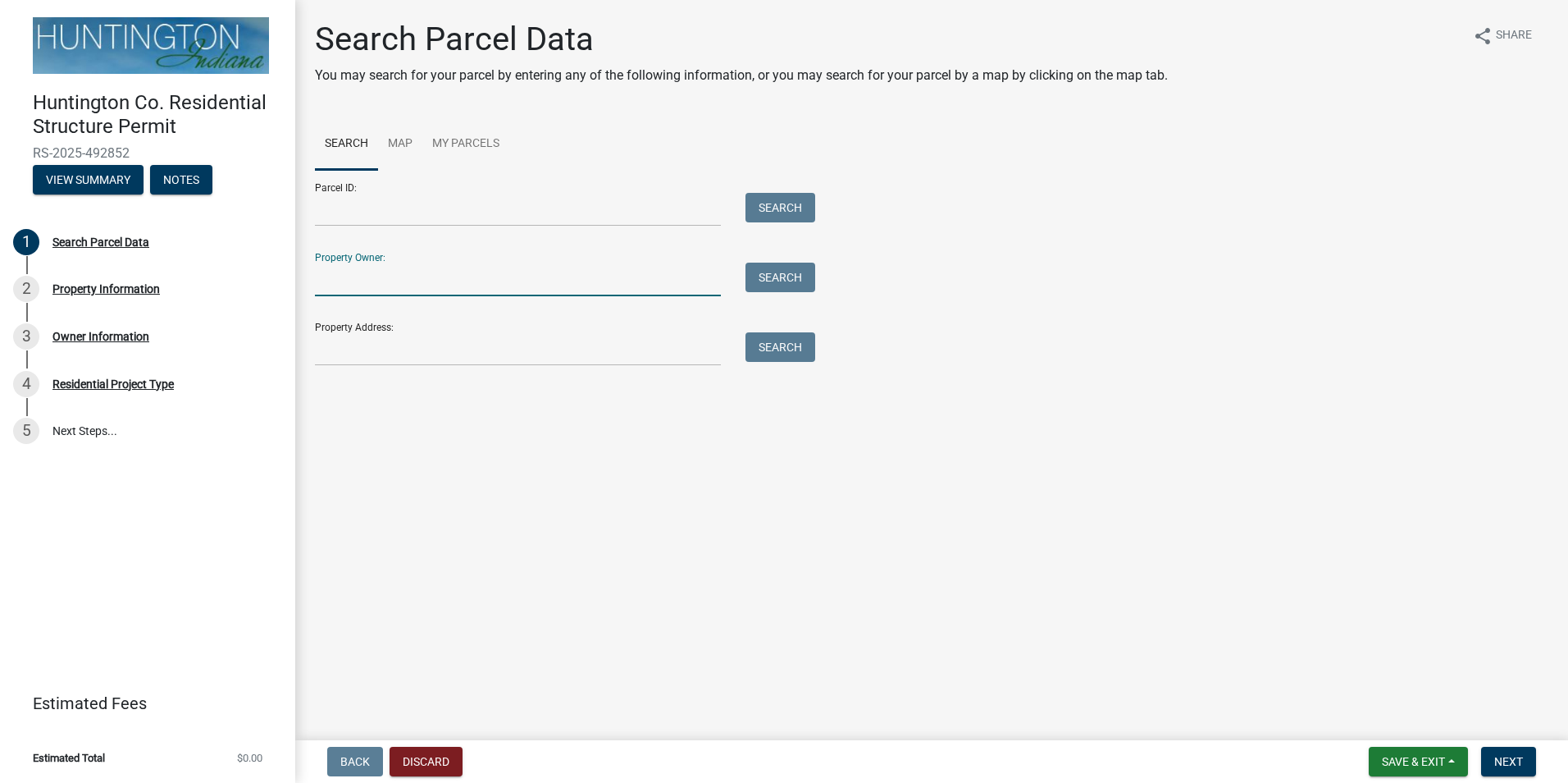
click at [372, 276] on input "Property Owner:" at bounding box center [517, 280] width 406 height 34
type input "[PERSON_NAME]"
type input "1627 s leedylane"
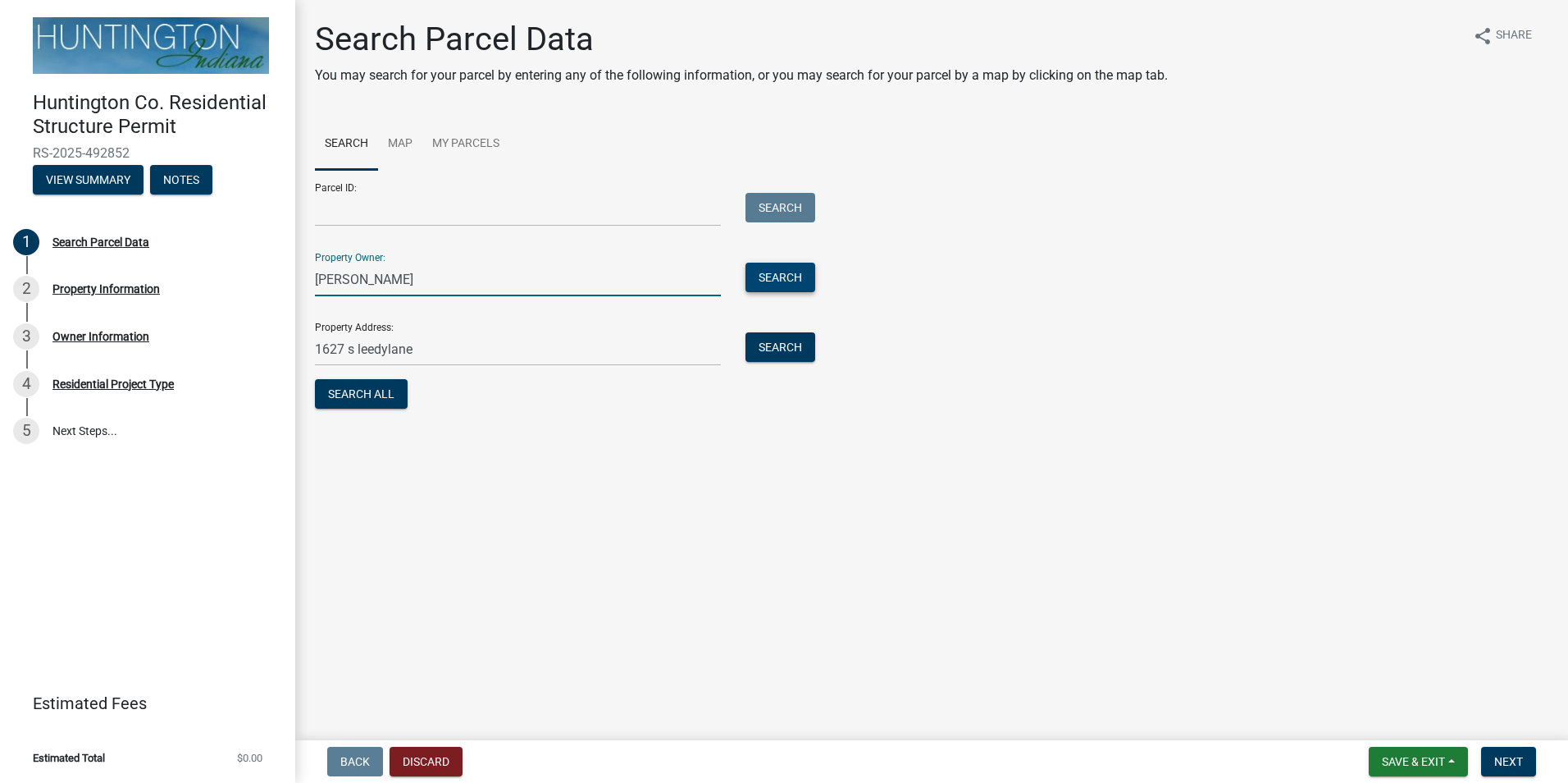
click at [798, 273] on button "Search" at bounding box center [781, 278] width 70 height 29
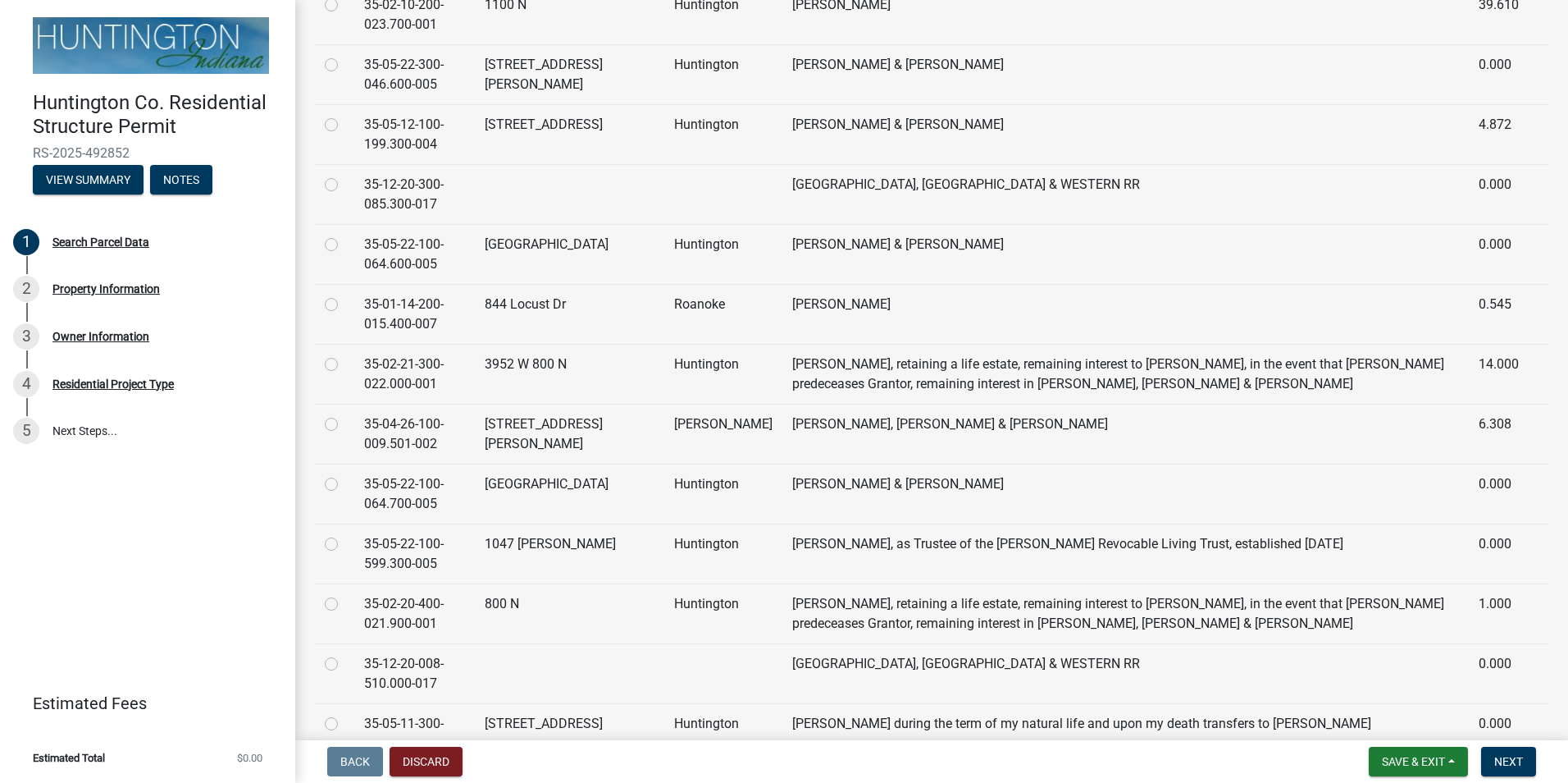
scroll to position [2024, 0]
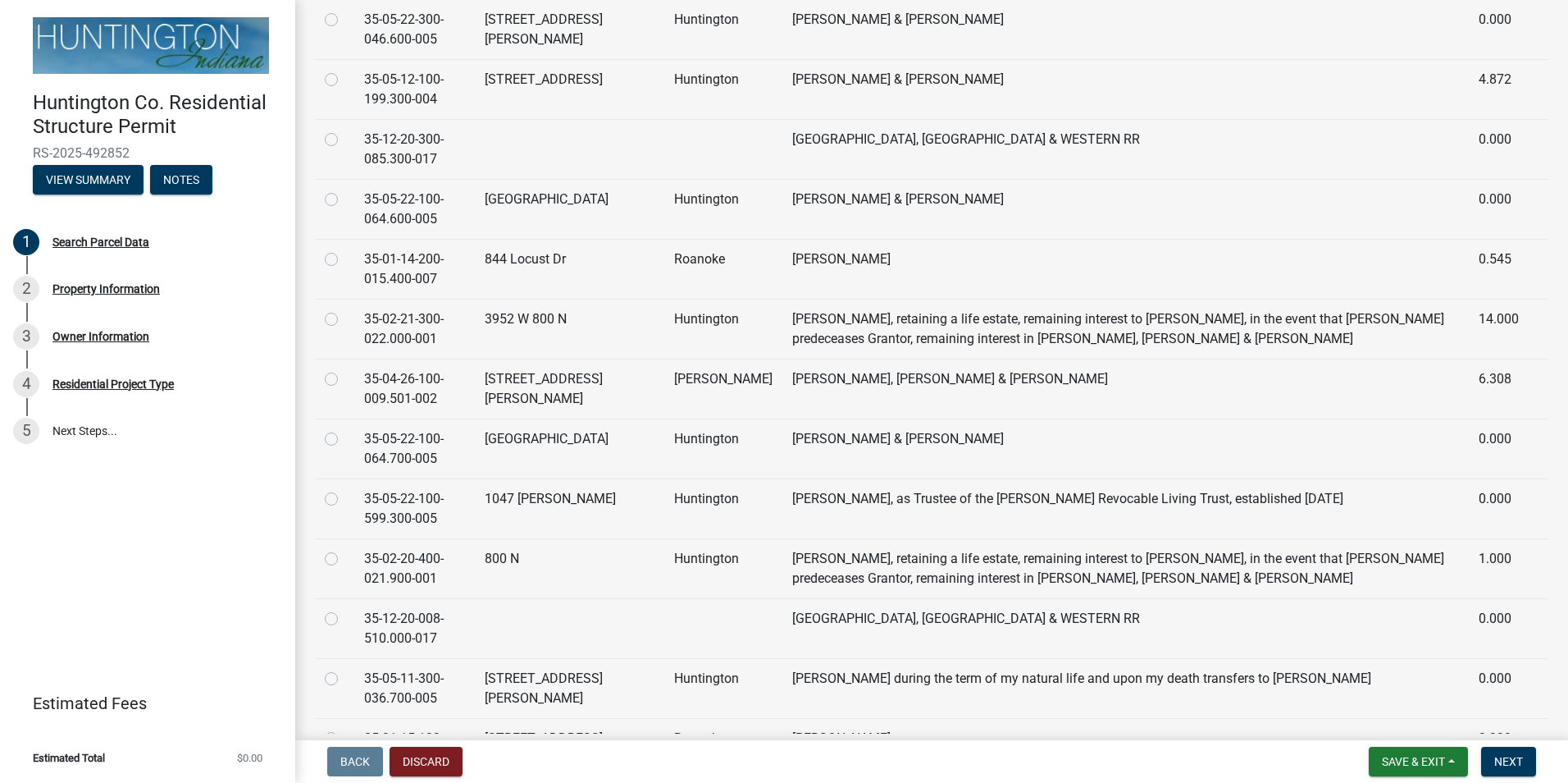
click at [342, 389] on div at bounding box center [335, 379] width 19 height 19
click at [345, 369] on label at bounding box center [345, 369] width 0 height 0
click at [345, 380] on input "radio" at bounding box center [350, 374] width 11 height 11
radio input "true"
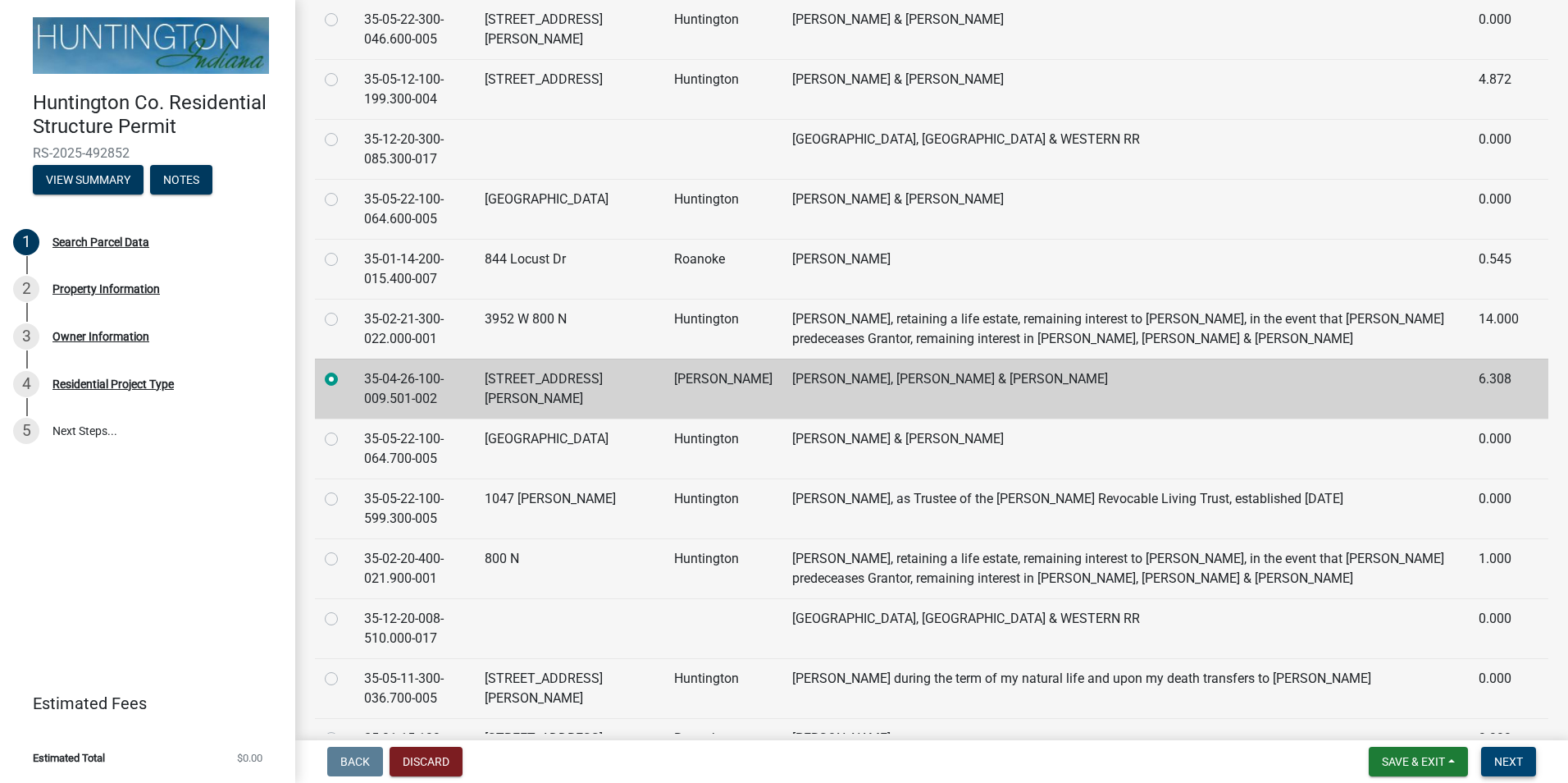
click at [1519, 761] on span "Next" at bounding box center [1509, 761] width 28 height 13
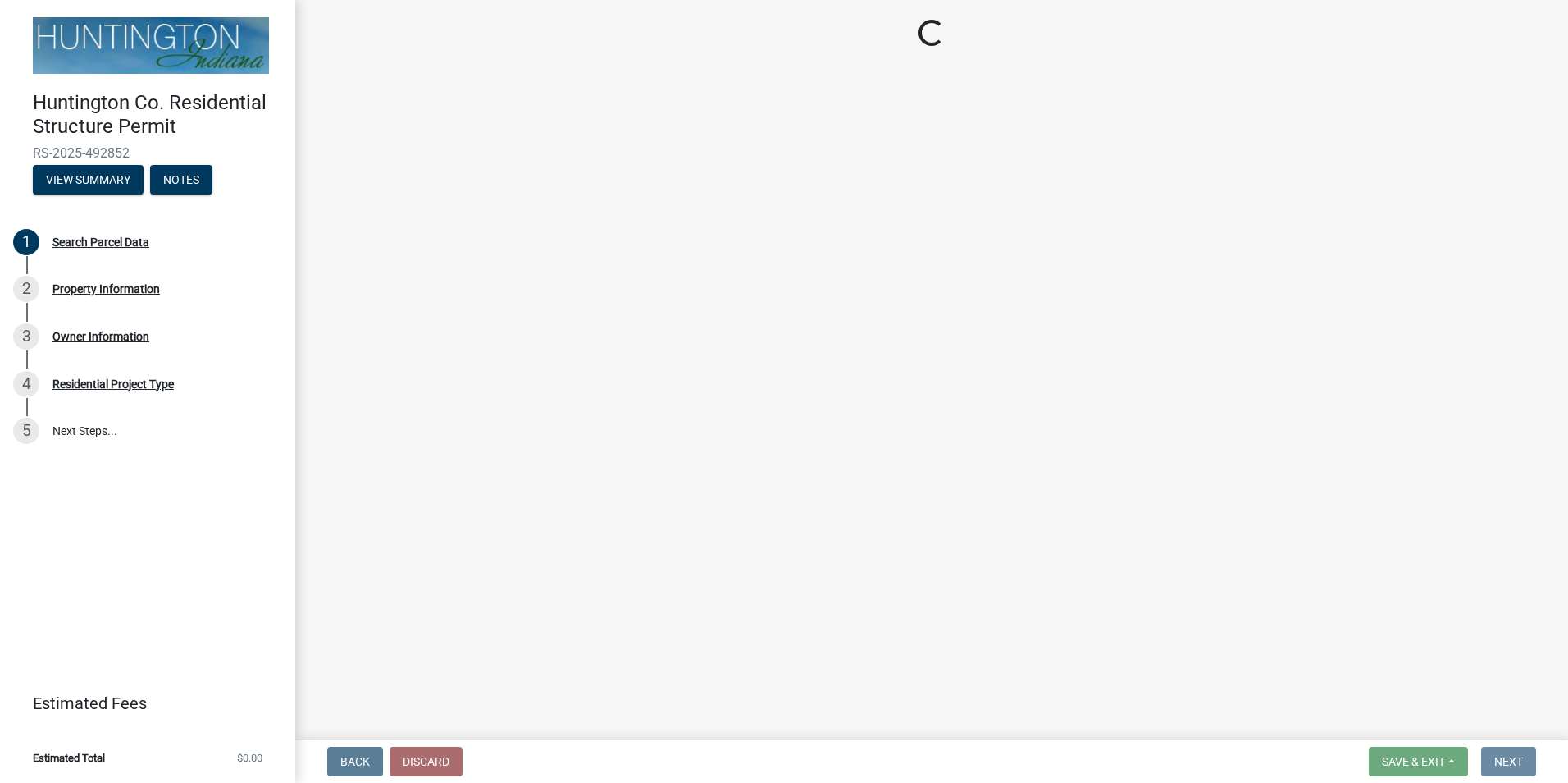
scroll to position [0, 0]
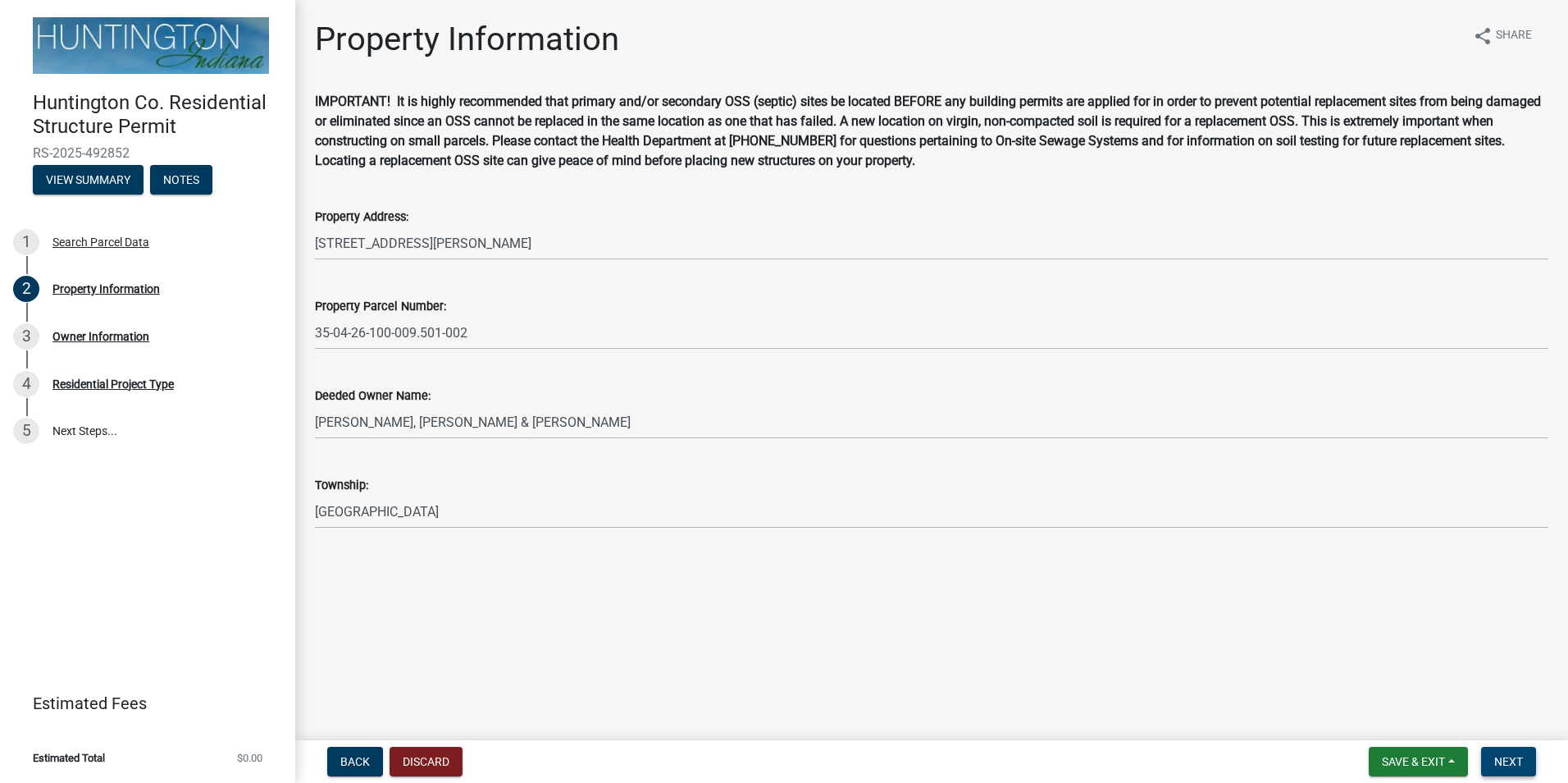
click at [1503, 758] on span "Next" at bounding box center [1509, 761] width 28 height 13
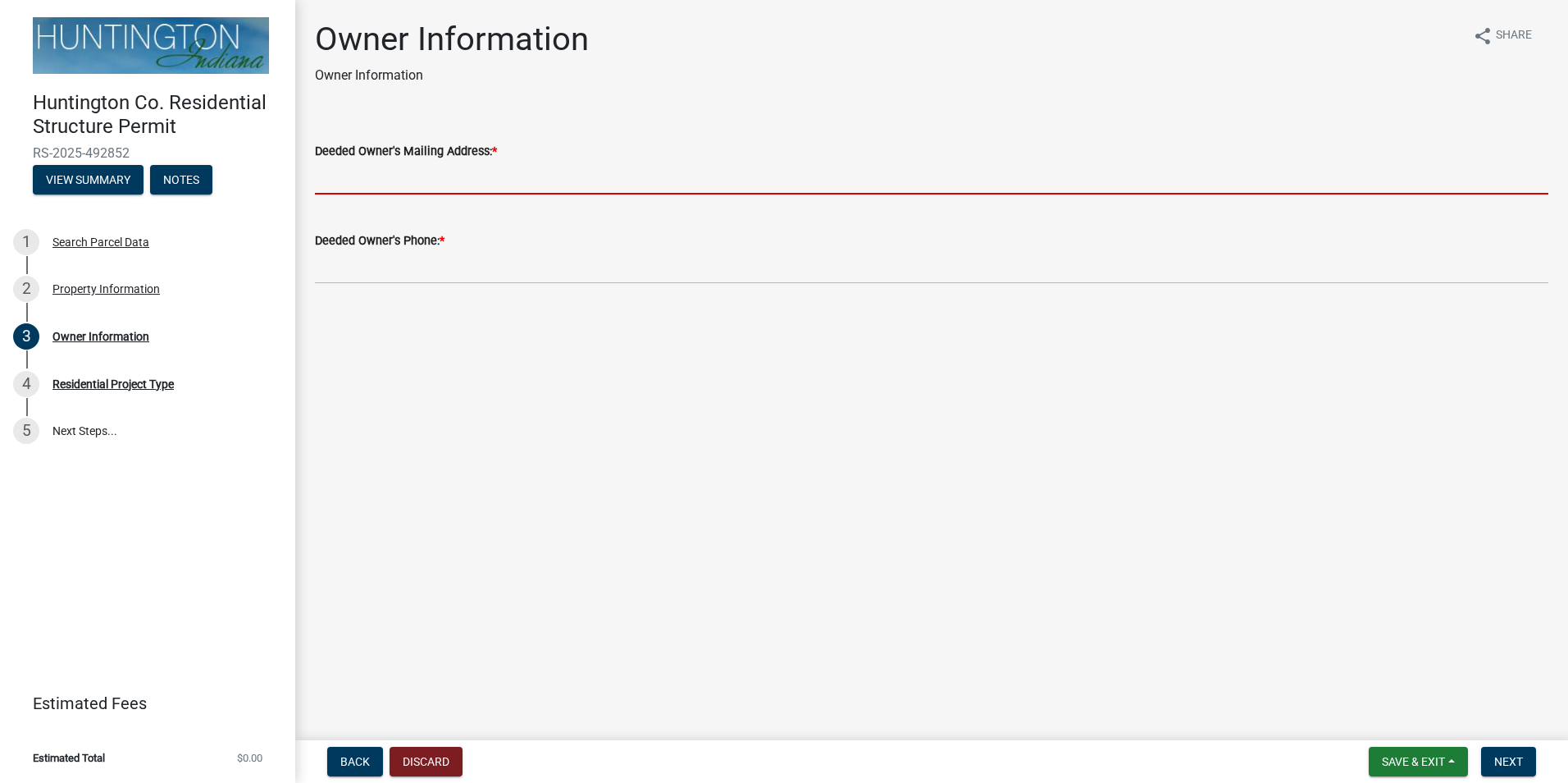
click at [386, 169] on input "Deeded Owner's Mailing Address: *" at bounding box center [931, 177] width 1234 height 34
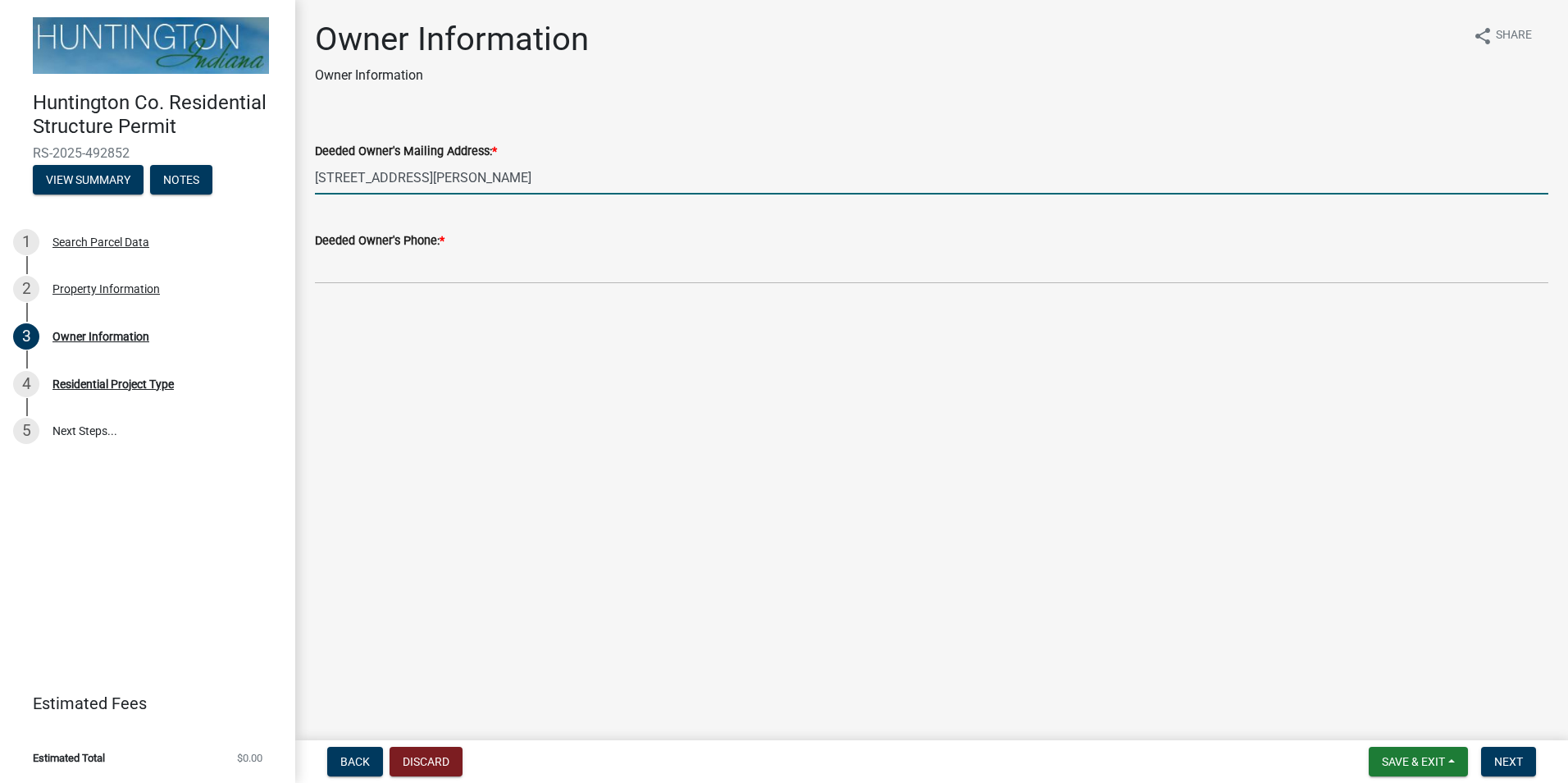
type input "[STREET_ADDRESS][PERSON_NAME]"
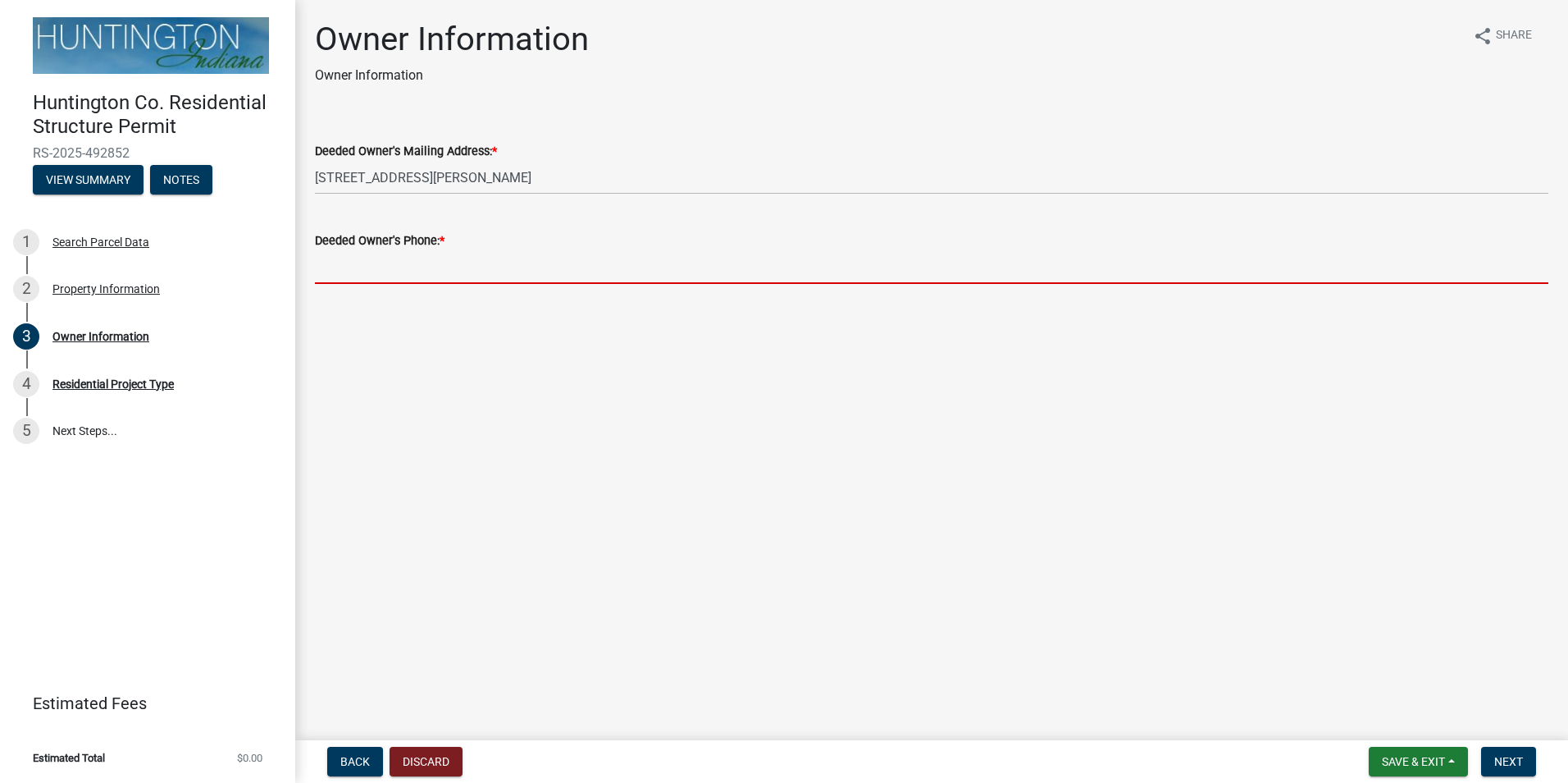
click at [406, 275] on input "Deeded Owner's Phone: *" at bounding box center [931, 267] width 1234 height 34
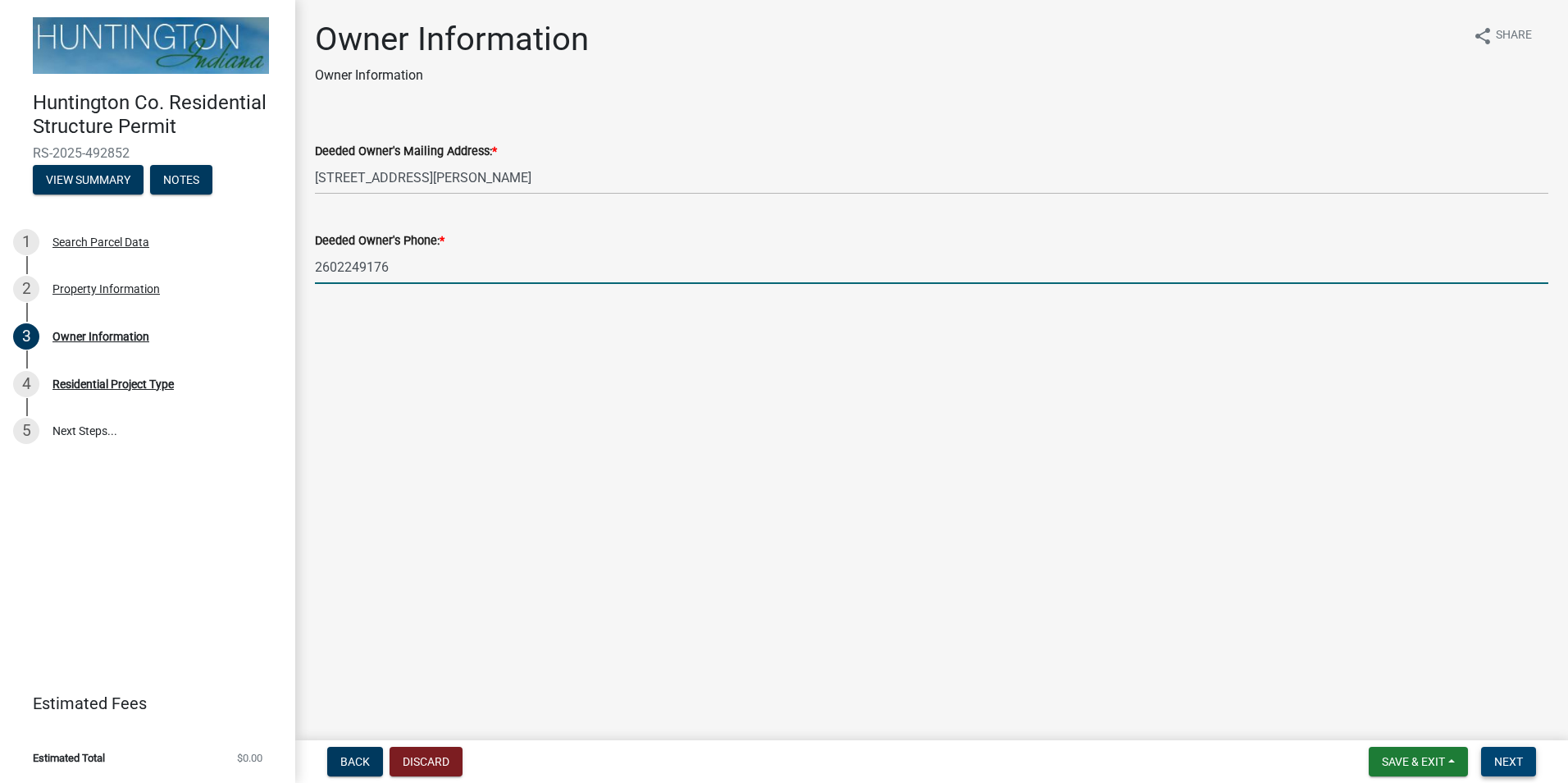
type input "2602249176"
click at [1519, 758] on span "Next" at bounding box center [1509, 761] width 28 height 13
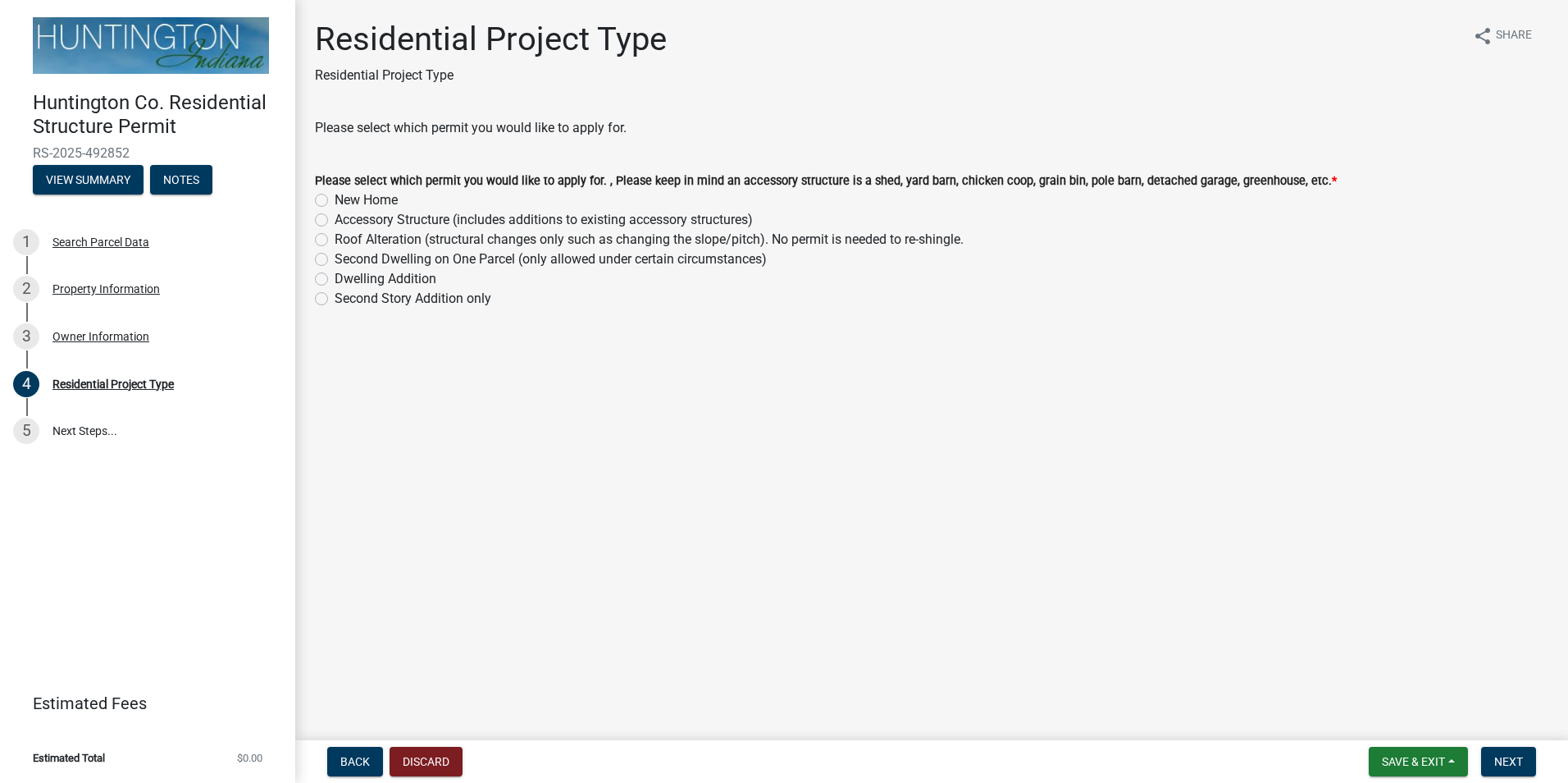
click at [335, 218] on label "Accessory Structure (includes additions to existing accessory structures)" at bounding box center [544, 220] width 419 height 19
click at [335, 218] on input "Accessory Structure (includes additions to existing accessory structures)" at bounding box center [340, 215] width 11 height 11
radio input "true"
click at [1510, 757] on span "Next" at bounding box center [1509, 761] width 28 height 13
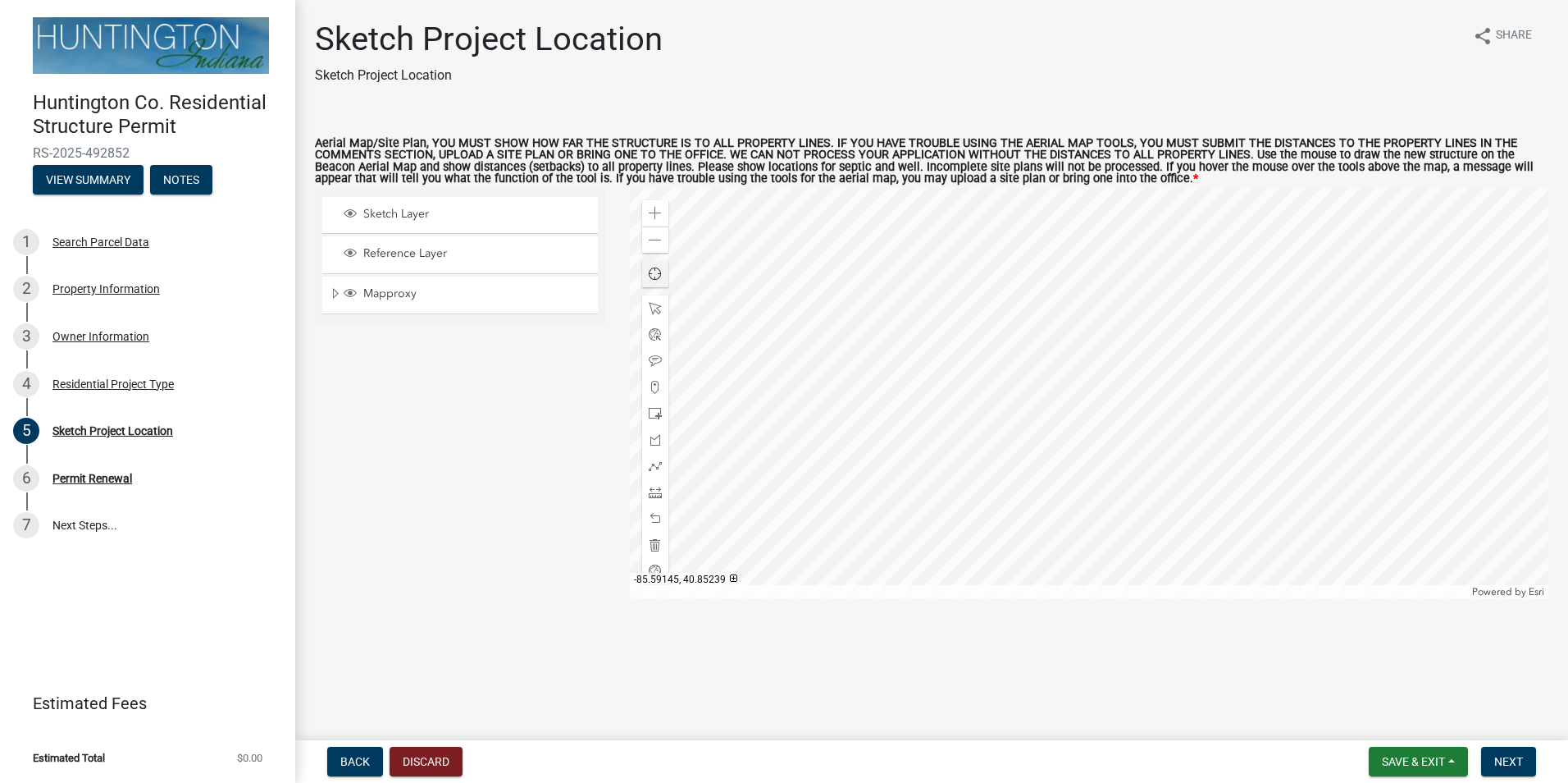
click at [1144, 359] on div at bounding box center [1090, 392] width 919 height 410
click at [1507, 756] on span "Next" at bounding box center [1509, 761] width 28 height 13
click at [1139, 372] on div at bounding box center [1090, 392] width 919 height 410
click at [1140, 383] on div at bounding box center [1090, 392] width 919 height 410
click at [656, 486] on div at bounding box center [655, 492] width 26 height 26
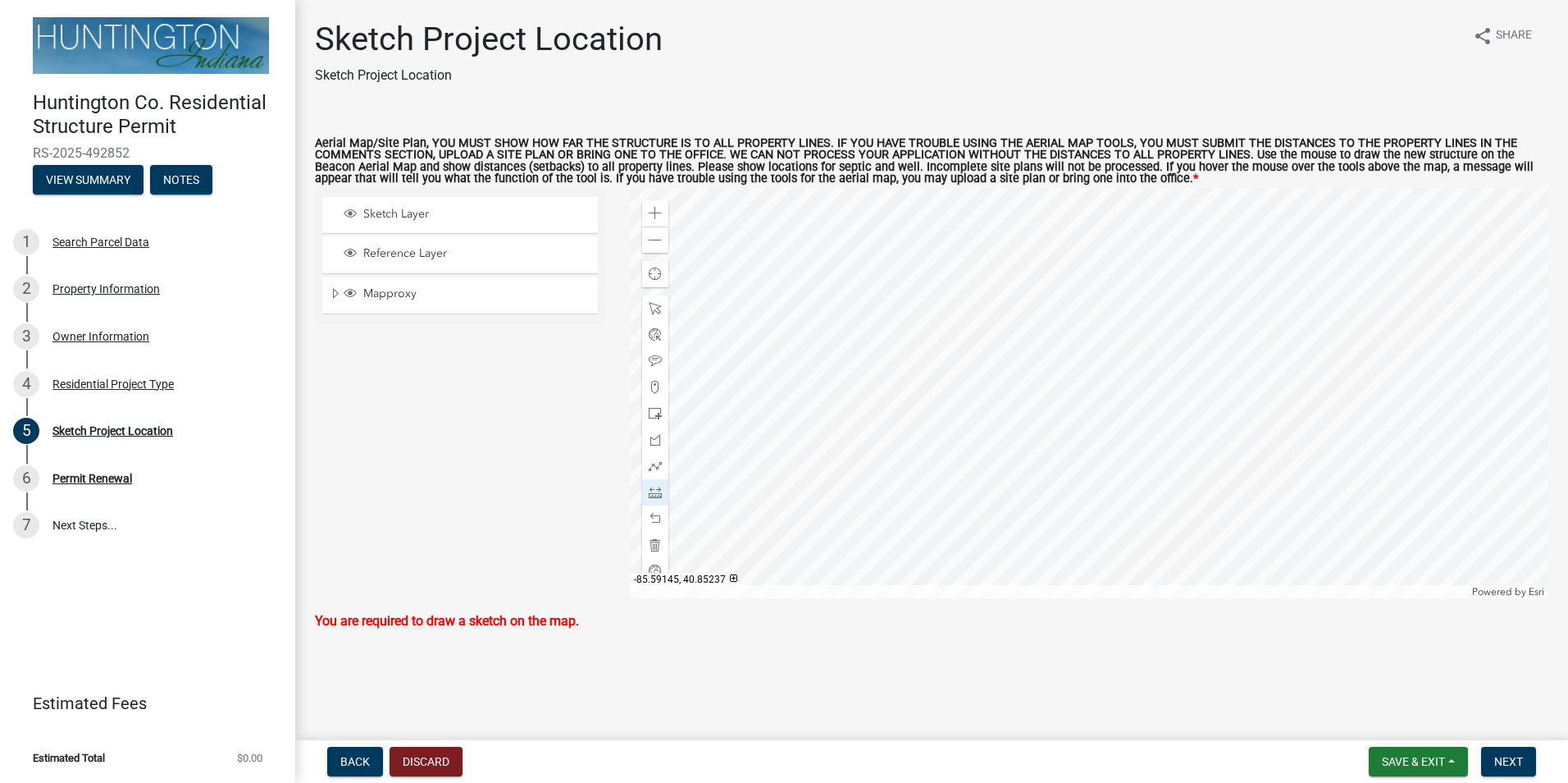
click at [1159, 381] on div at bounding box center [1090, 392] width 919 height 410
click at [1173, 383] on div at bounding box center [1090, 392] width 919 height 410
click at [1169, 383] on div at bounding box center [1090, 392] width 919 height 410
click at [1148, 381] on div at bounding box center [1090, 392] width 919 height 410
click at [1162, 388] on div at bounding box center [1090, 392] width 919 height 410
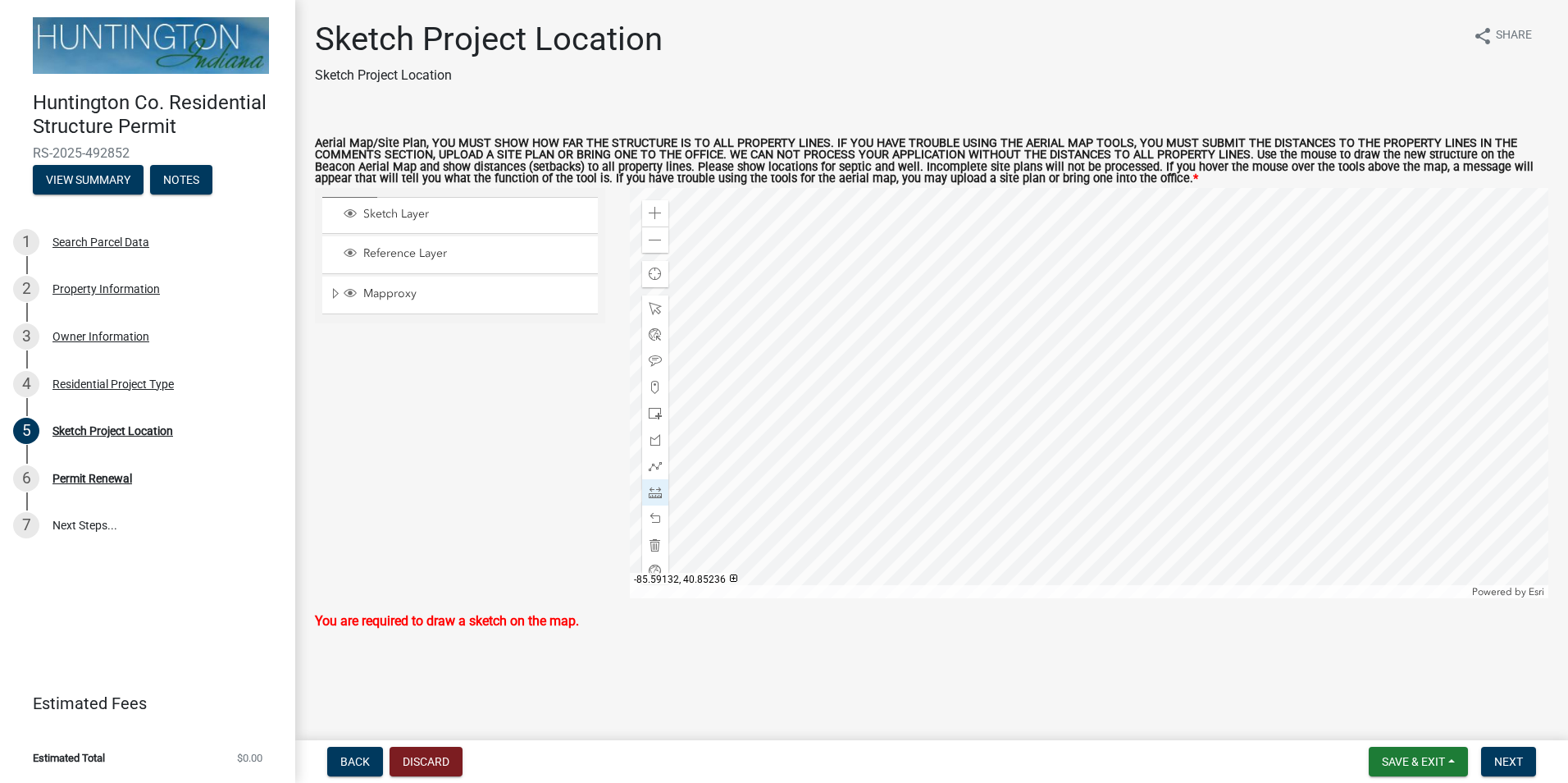
click at [1173, 382] on div at bounding box center [1090, 392] width 919 height 410
click at [1507, 756] on span "Next" at bounding box center [1509, 761] width 28 height 13
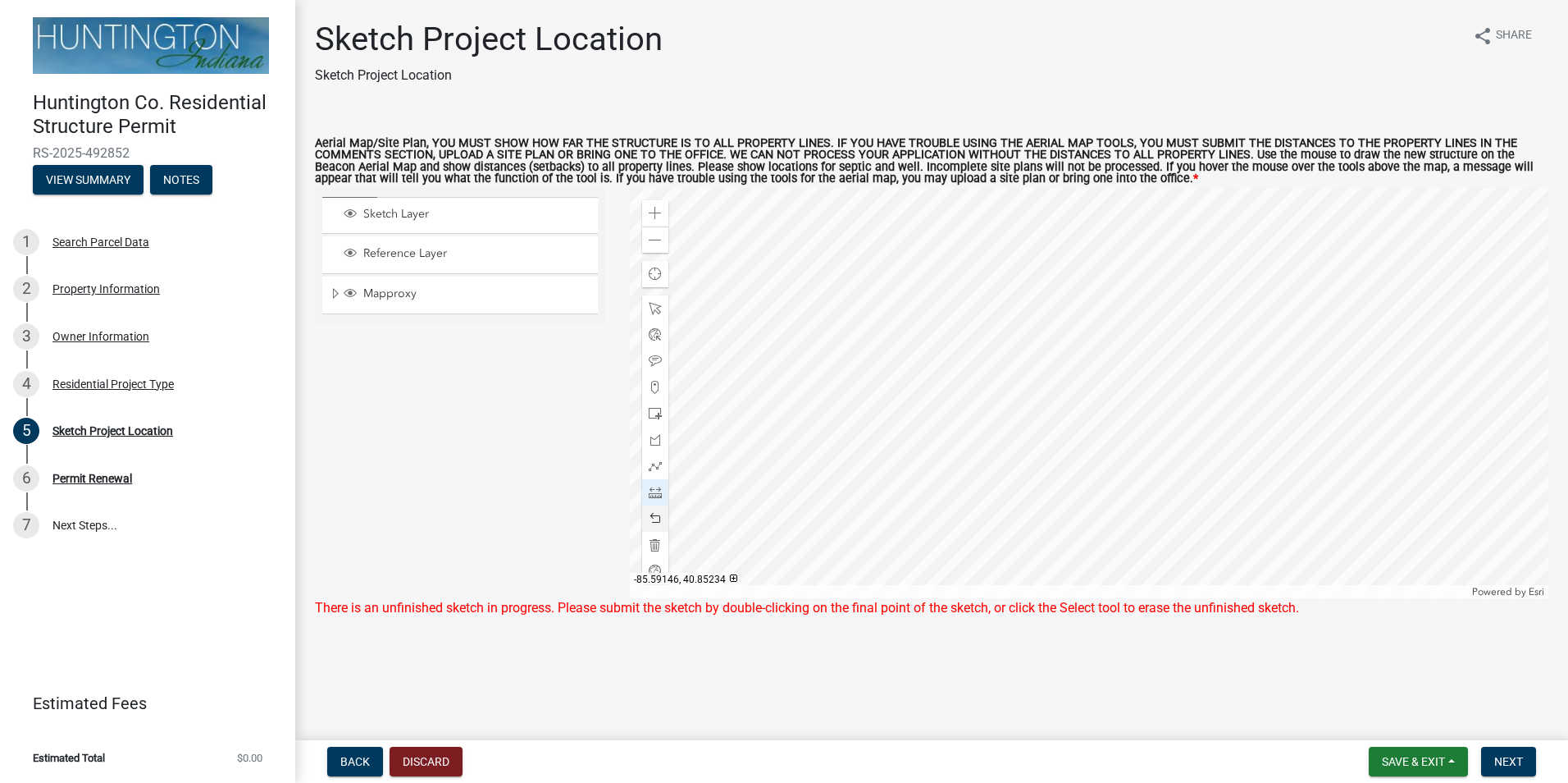
click at [1158, 384] on div at bounding box center [1090, 392] width 919 height 410
click at [1165, 369] on div at bounding box center [1090, 392] width 919 height 410
click at [1512, 759] on span "Next" at bounding box center [1509, 761] width 28 height 13
click at [1158, 379] on div at bounding box center [1090, 392] width 919 height 410
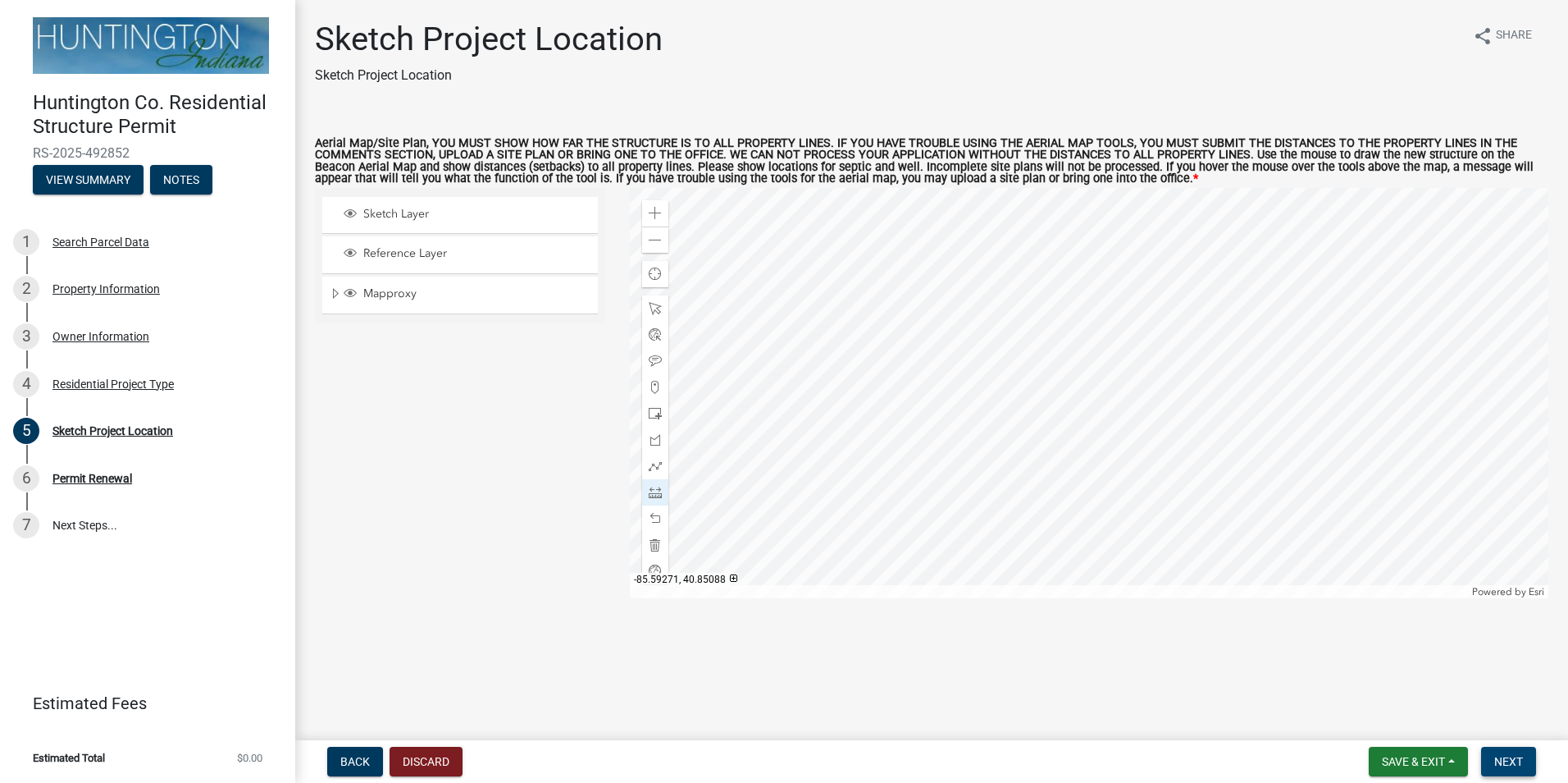
click at [1526, 763] on button "Next" at bounding box center [1509, 761] width 55 height 29
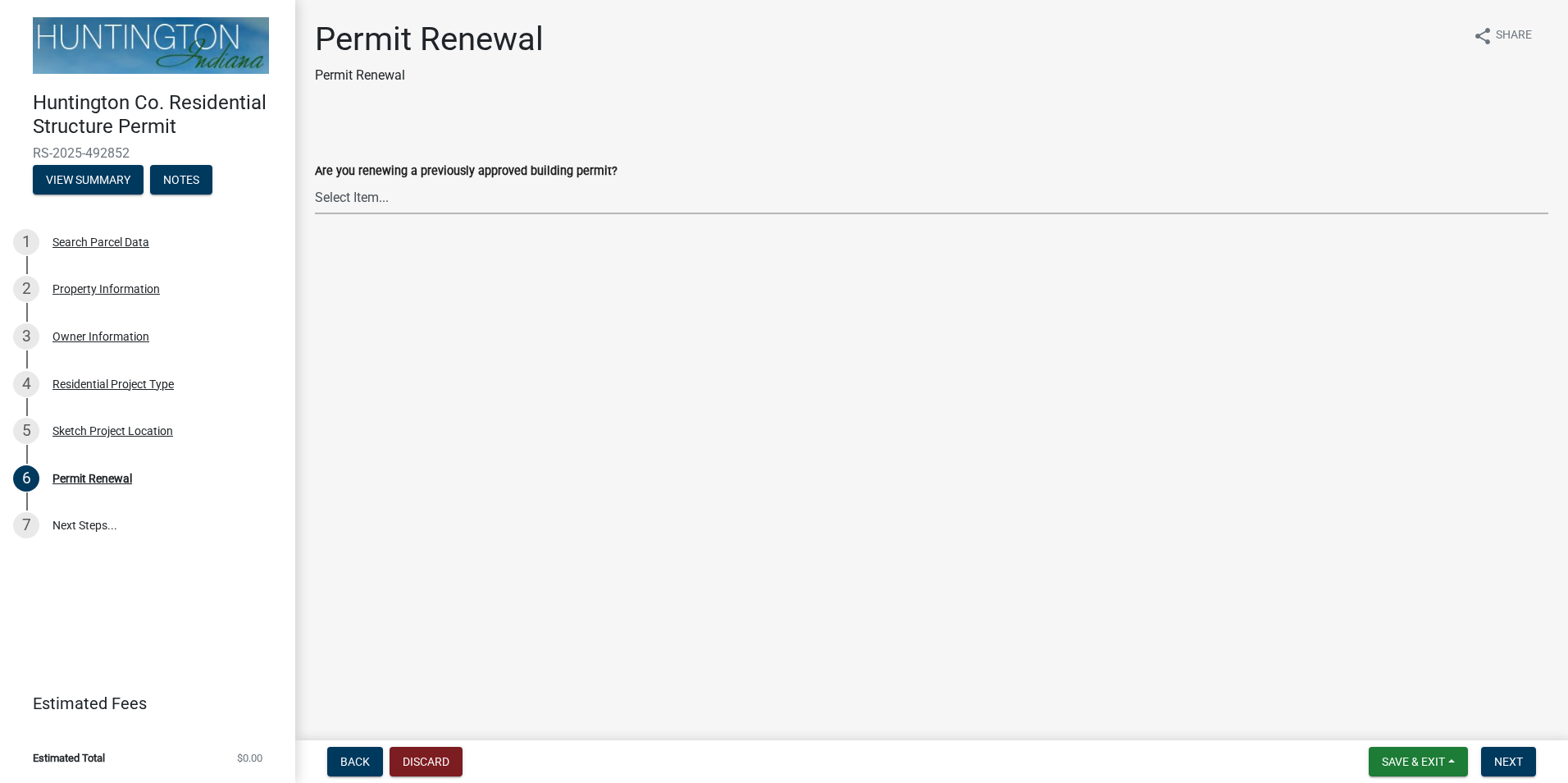
click at [372, 200] on select "Select Item... Yes No" at bounding box center [931, 197] width 1234 height 34
click at [315, 180] on select "Select Item... Yes No" at bounding box center [931, 197] width 1234 height 34
select select "7022fa2c-6c9f-4a5e-8d19-47b221a2a07d"
click at [1506, 753] on button "Next" at bounding box center [1509, 761] width 55 height 29
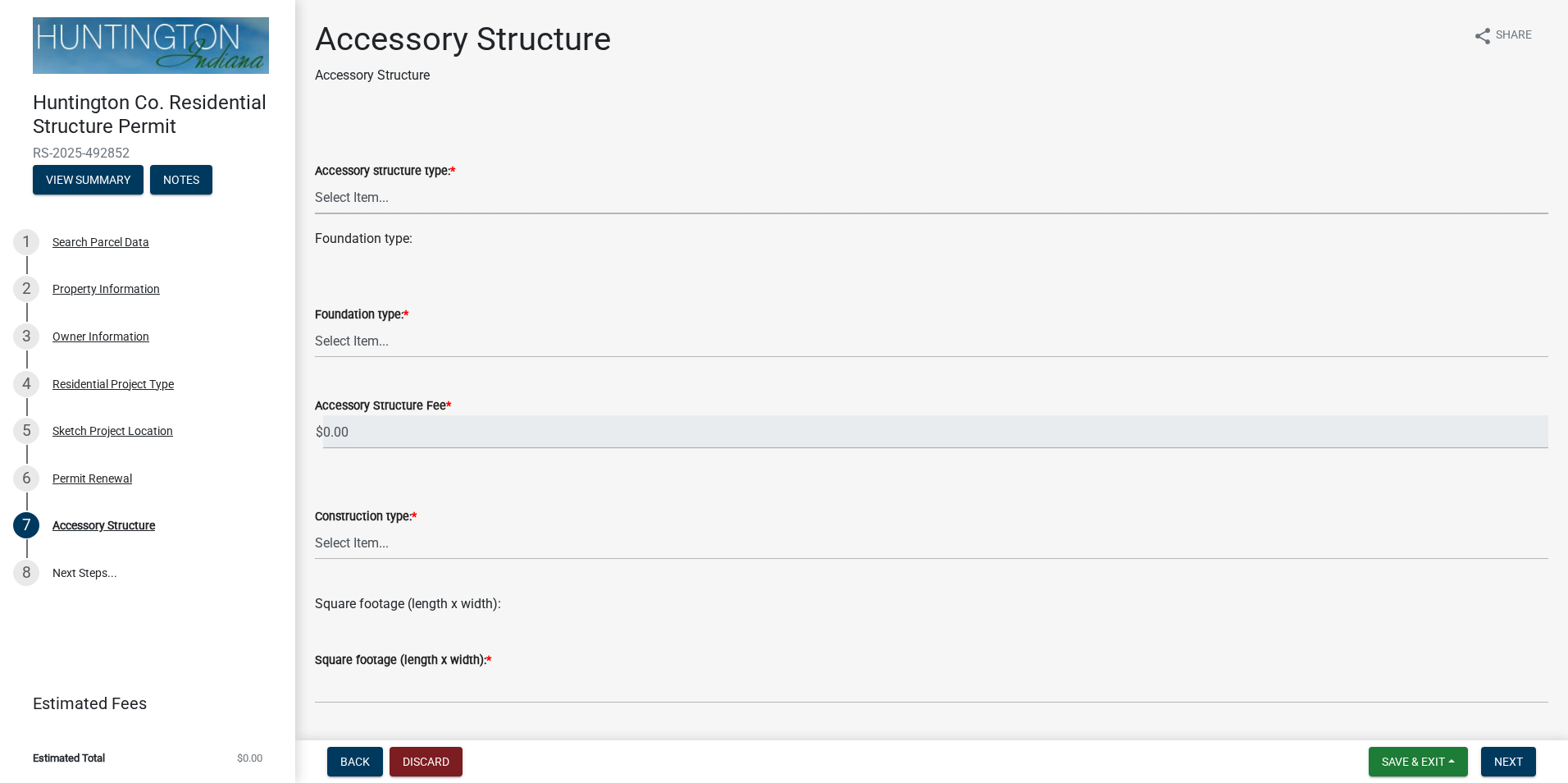
click at [372, 195] on select "Select Item... Detached Garage Pole Barn/[GEOGRAPHIC_DATA]/Yard Barn Carport Ga…" at bounding box center [931, 197] width 1234 height 34
click at [315, 180] on select "Select Item... Detached Garage Pole Barn/[GEOGRAPHIC_DATA]/Yard Barn Carport Ga…" at bounding box center [931, 197] width 1234 height 34
click at [368, 242] on div "Foundation type:" at bounding box center [931, 239] width 1234 height 19
click at [388, 190] on select "Select Item... Detached Garage Pole Barn/[GEOGRAPHIC_DATA]/Yard Barn Carport Ga…" at bounding box center [931, 197] width 1234 height 34
click at [315, 180] on select "Select Item... Detached Garage Pole Barn/[GEOGRAPHIC_DATA]/Yard Barn Carport Ga…" at bounding box center [931, 197] width 1234 height 34
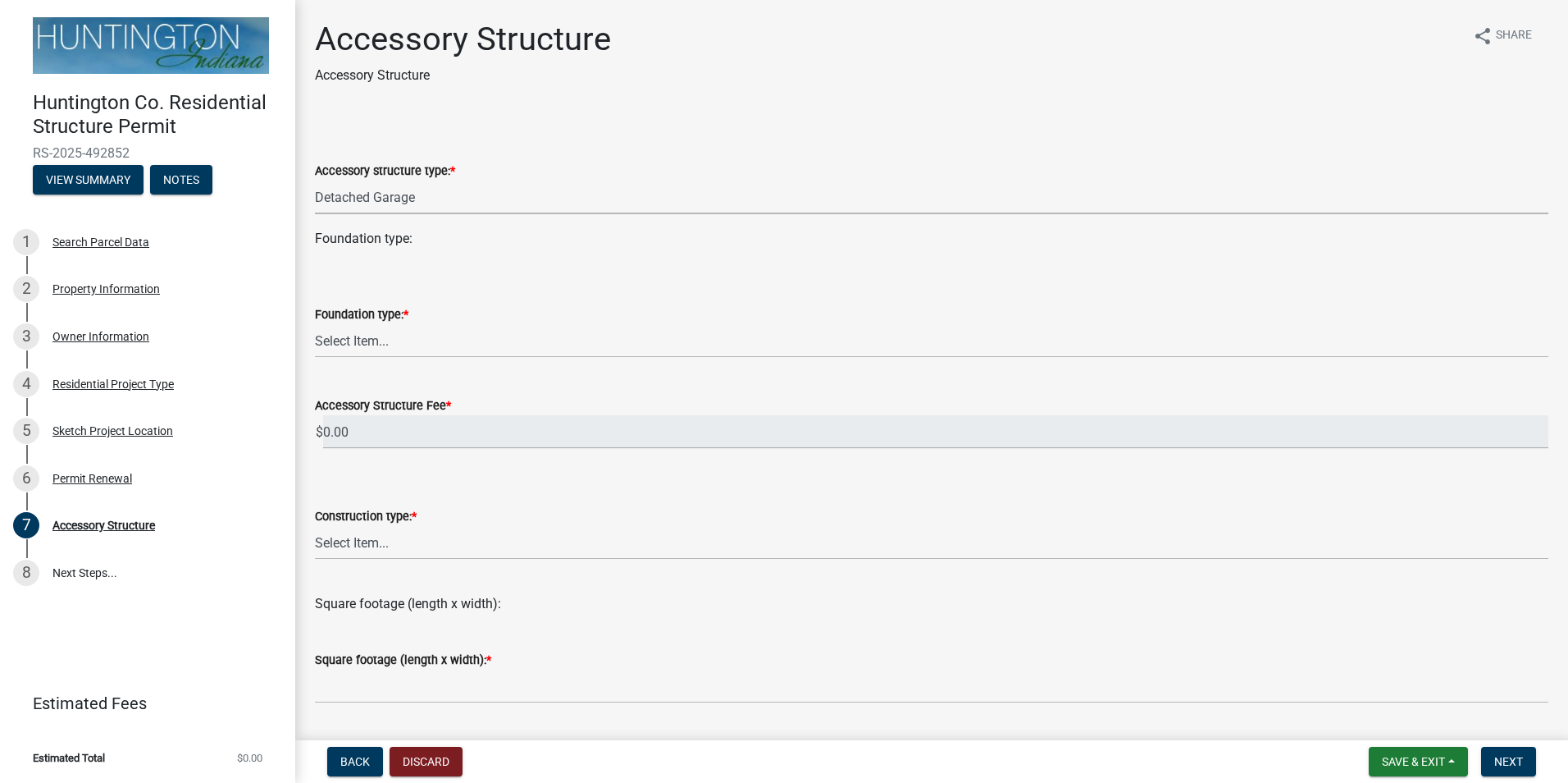
select select "636e9ad5-0ecb-4600-83f3-32b727f7a369"
click at [349, 336] on select "Select Item... Footings (minimum 36" frost depth) Post-holes (42" depth with 6"…" at bounding box center [931, 341] width 1234 height 34
click at [315, 324] on select "Select Item... Footings (minimum 36" frost depth) Post-holes (42" depth with 6"…" at bounding box center [931, 341] width 1234 height 34
select select "28fb91a8-ea3f-4f99-8887-245e0e2d04b0"
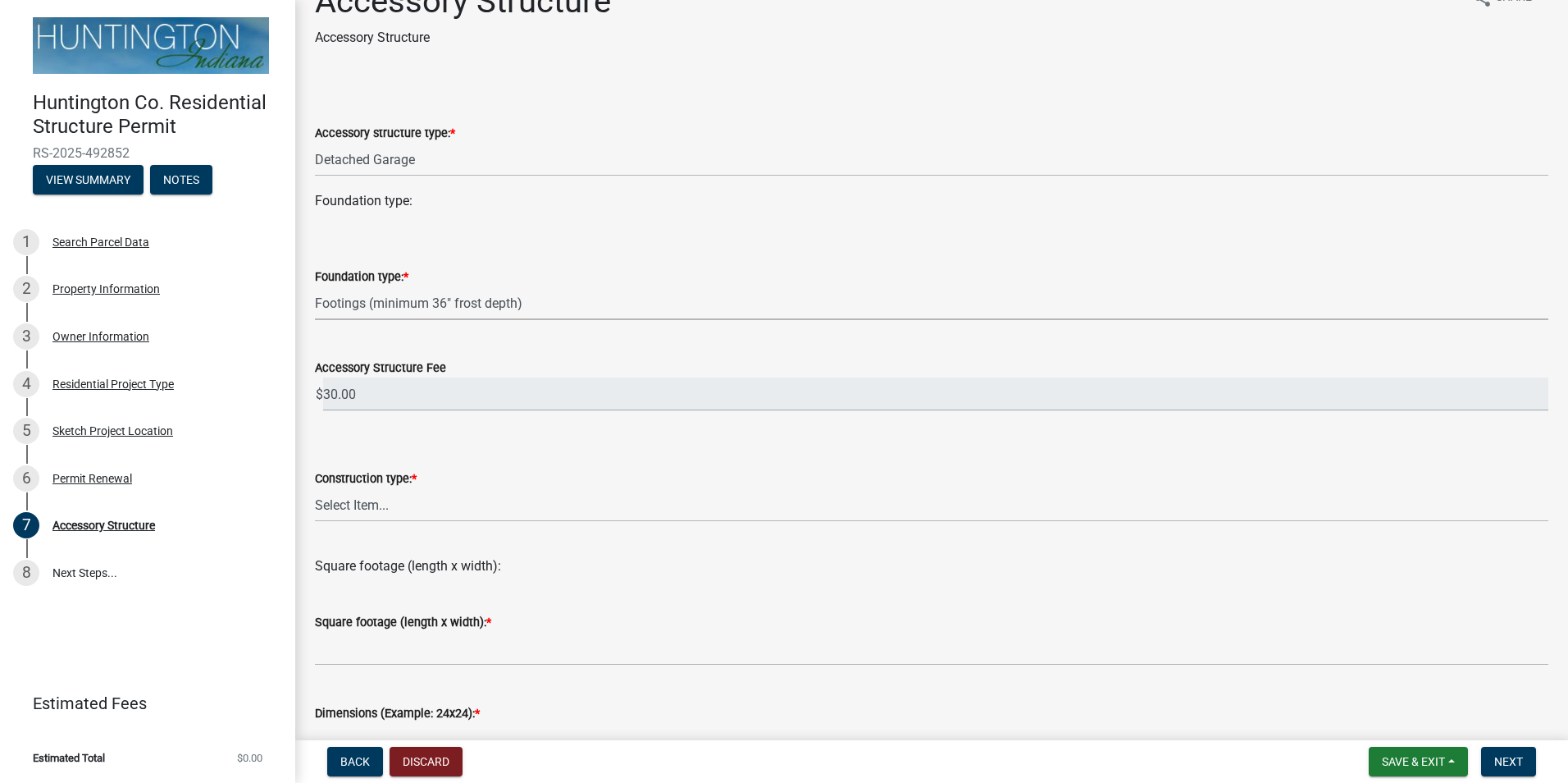
scroll to position [55, 0]
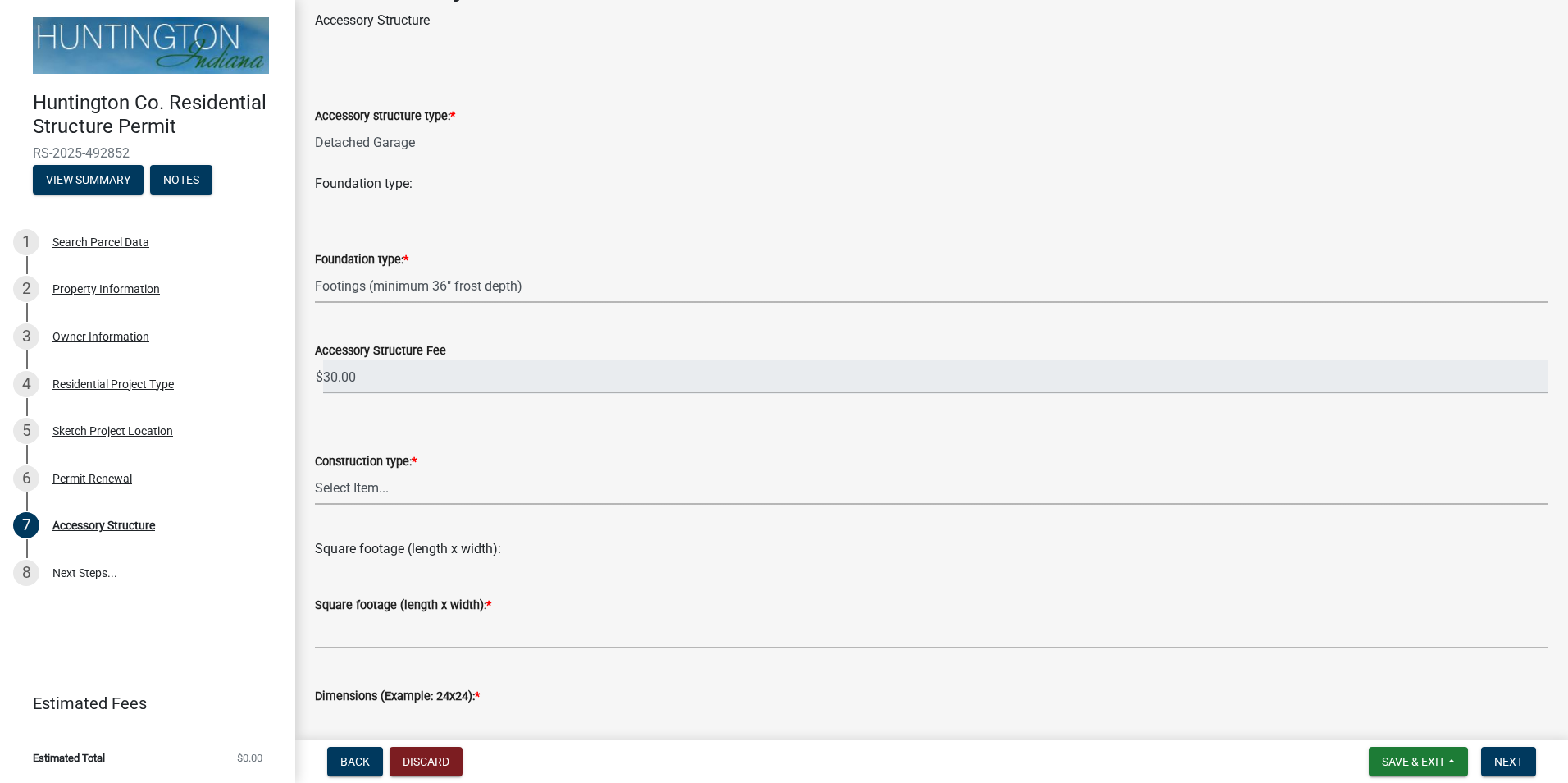
click at [372, 486] on select "Select Item... Wood frame Steel Masonry Pole" at bounding box center [931, 487] width 1234 height 34
click at [315, 470] on select "Select Item... Wood frame Steel Masonry Pole" at bounding box center [931, 487] width 1234 height 34
select select "b13dc926-991e-4e5f-bffc-d00822840ec1"
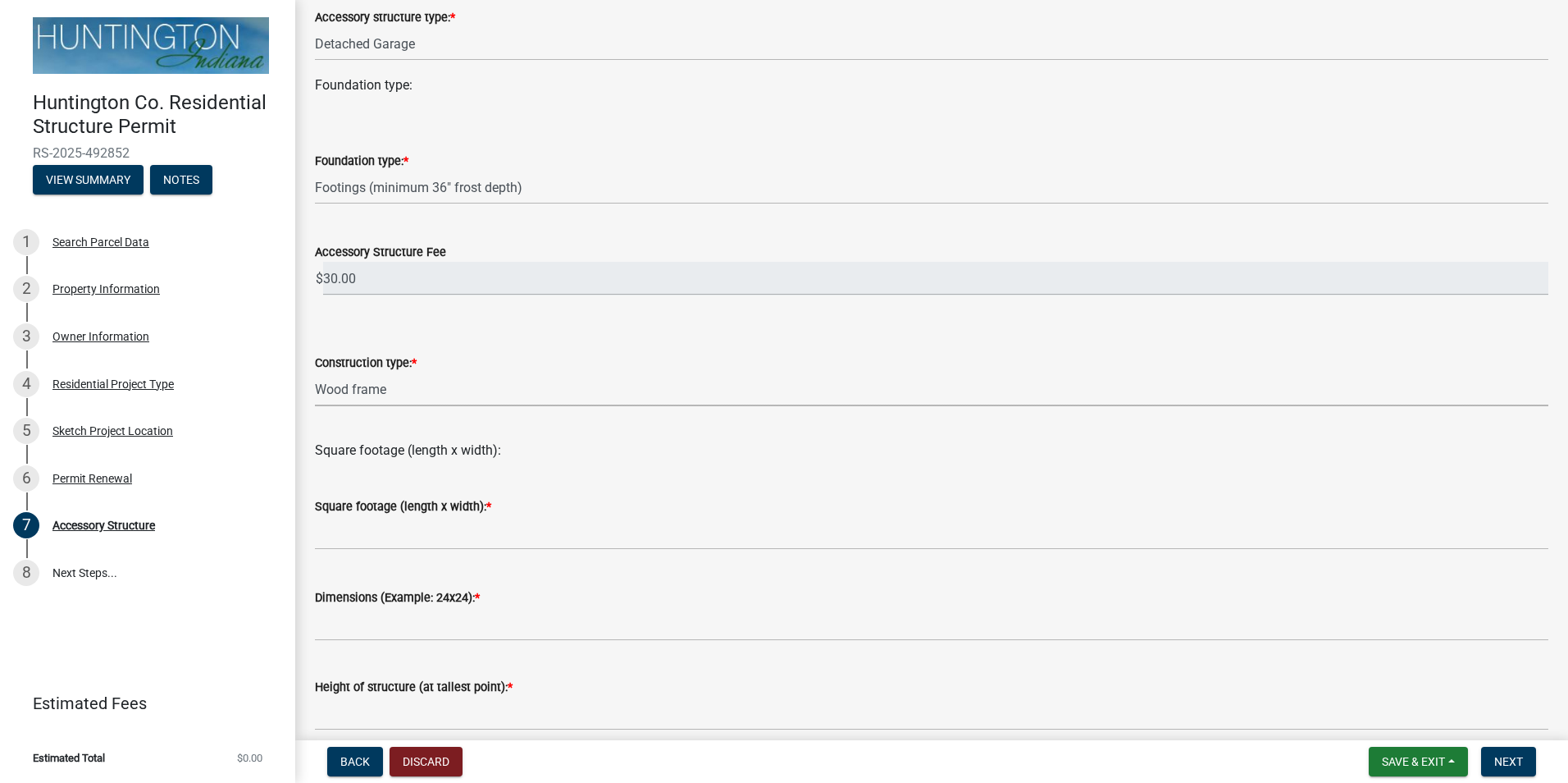
scroll to position [164, 0]
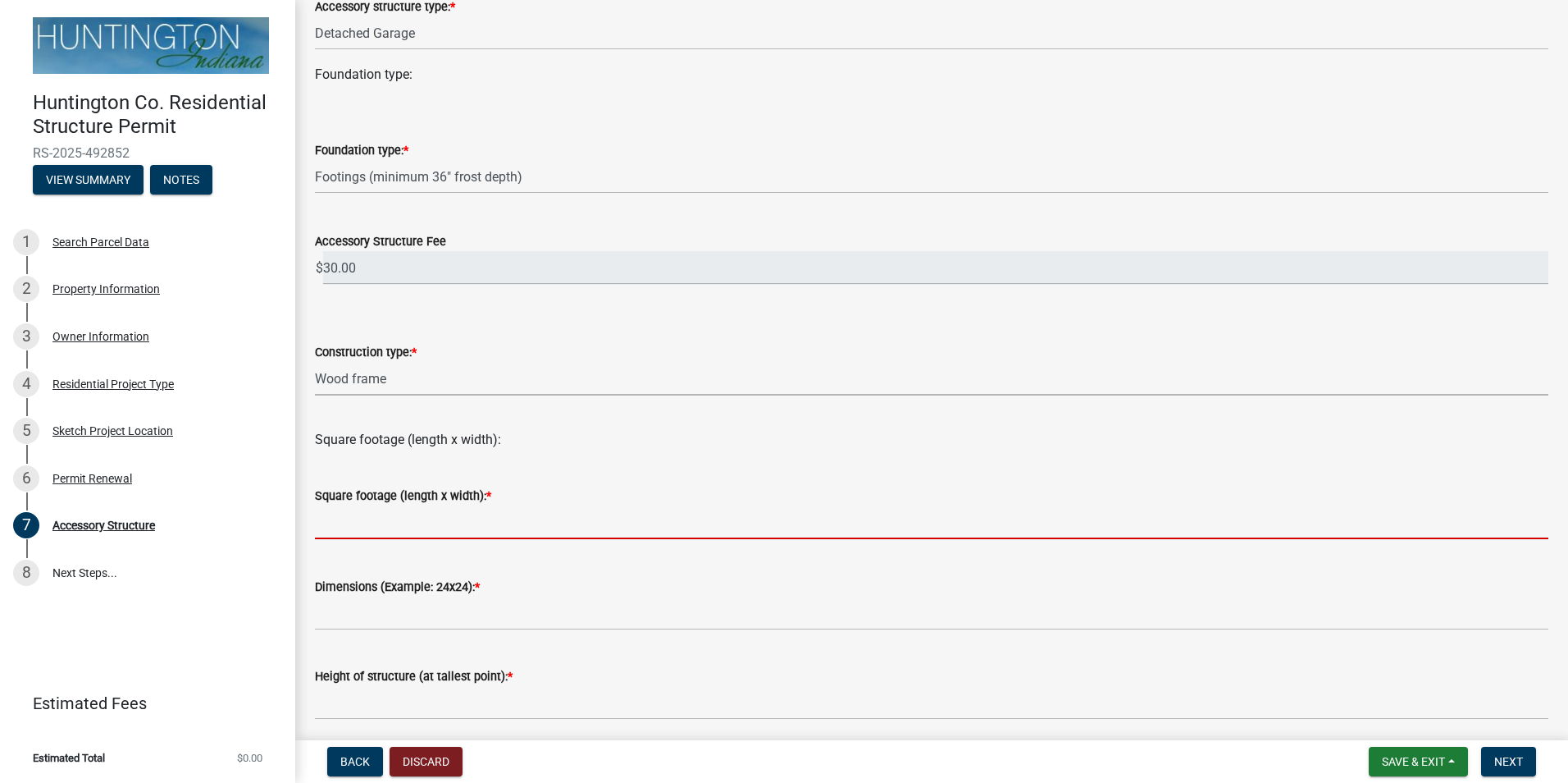
click at [383, 523] on input "text" at bounding box center [931, 522] width 1234 height 34
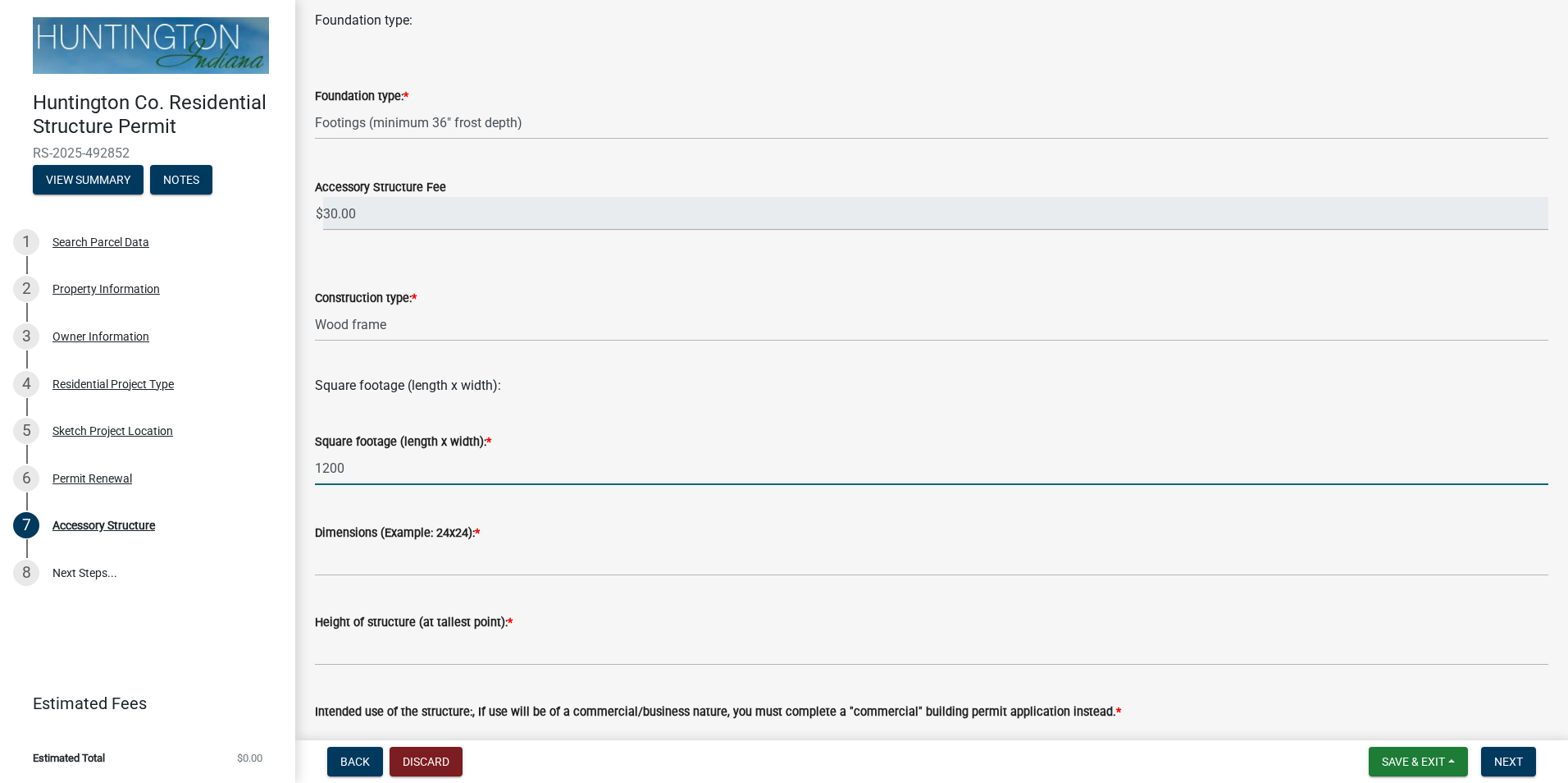
scroll to position [219, 0]
type input "1200"
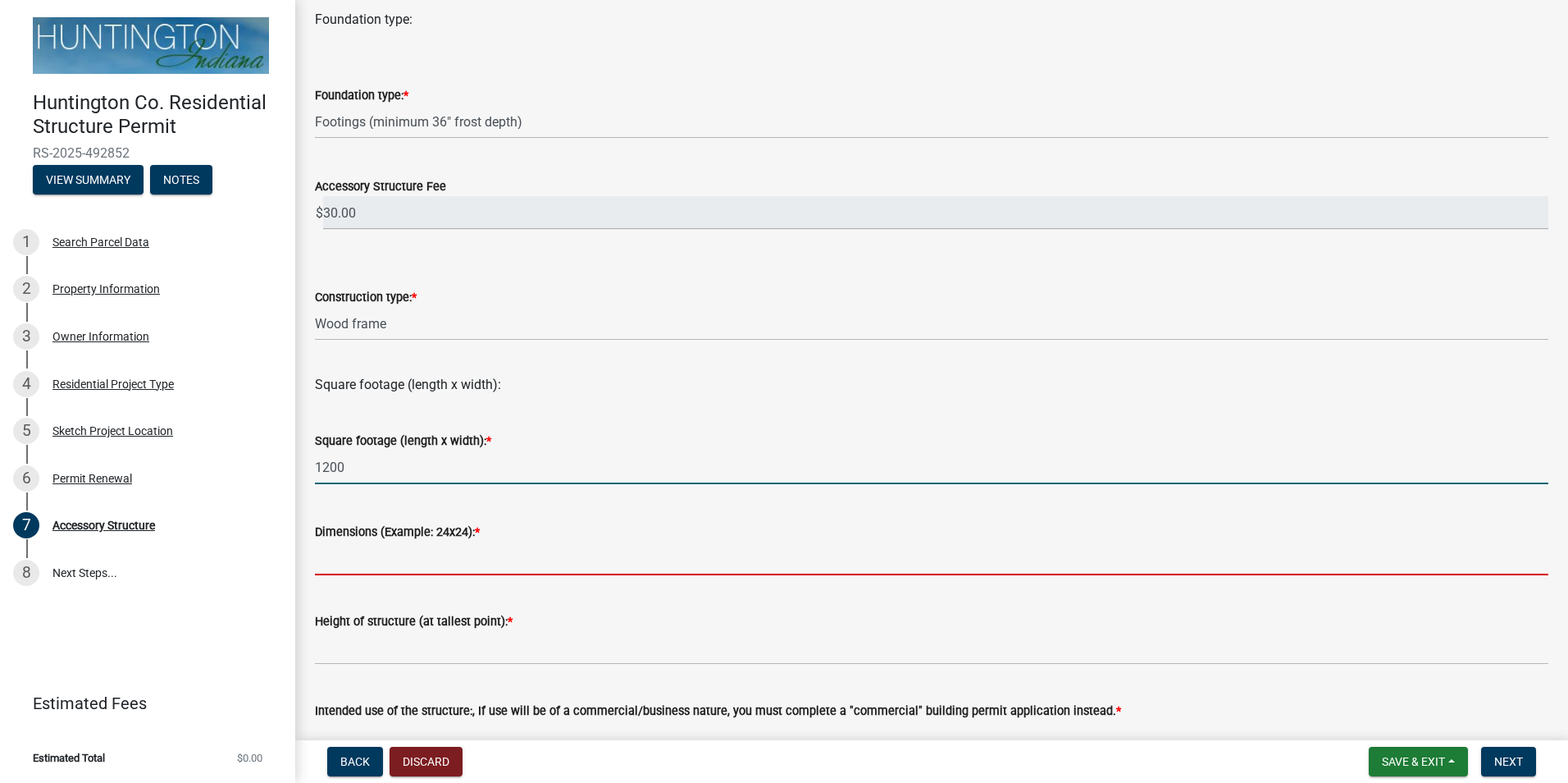
click at [414, 568] on input "Dimensions (Example: 24x24): *" at bounding box center [931, 558] width 1234 height 34
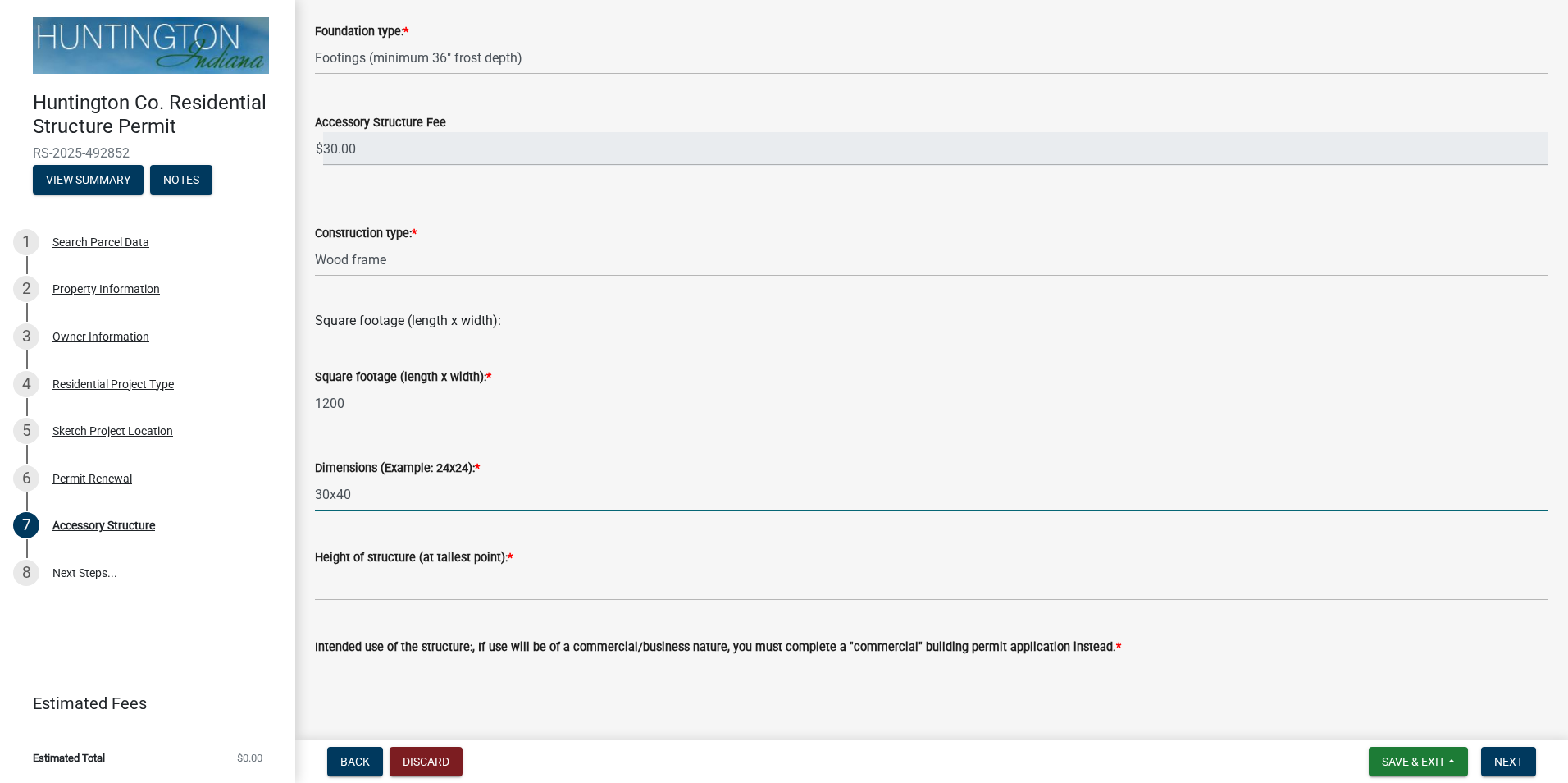
scroll to position [383, 0]
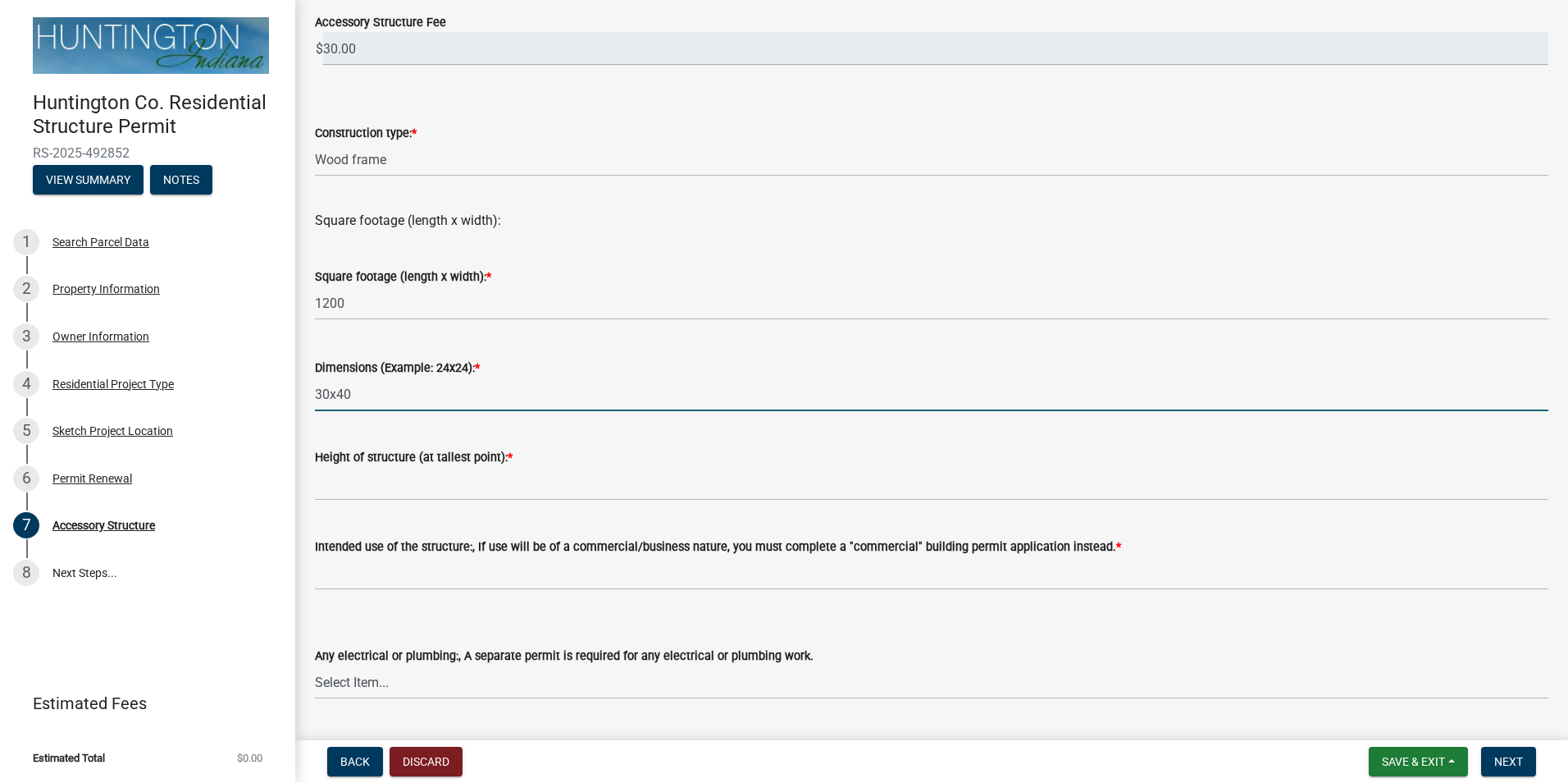
type input "30x40"
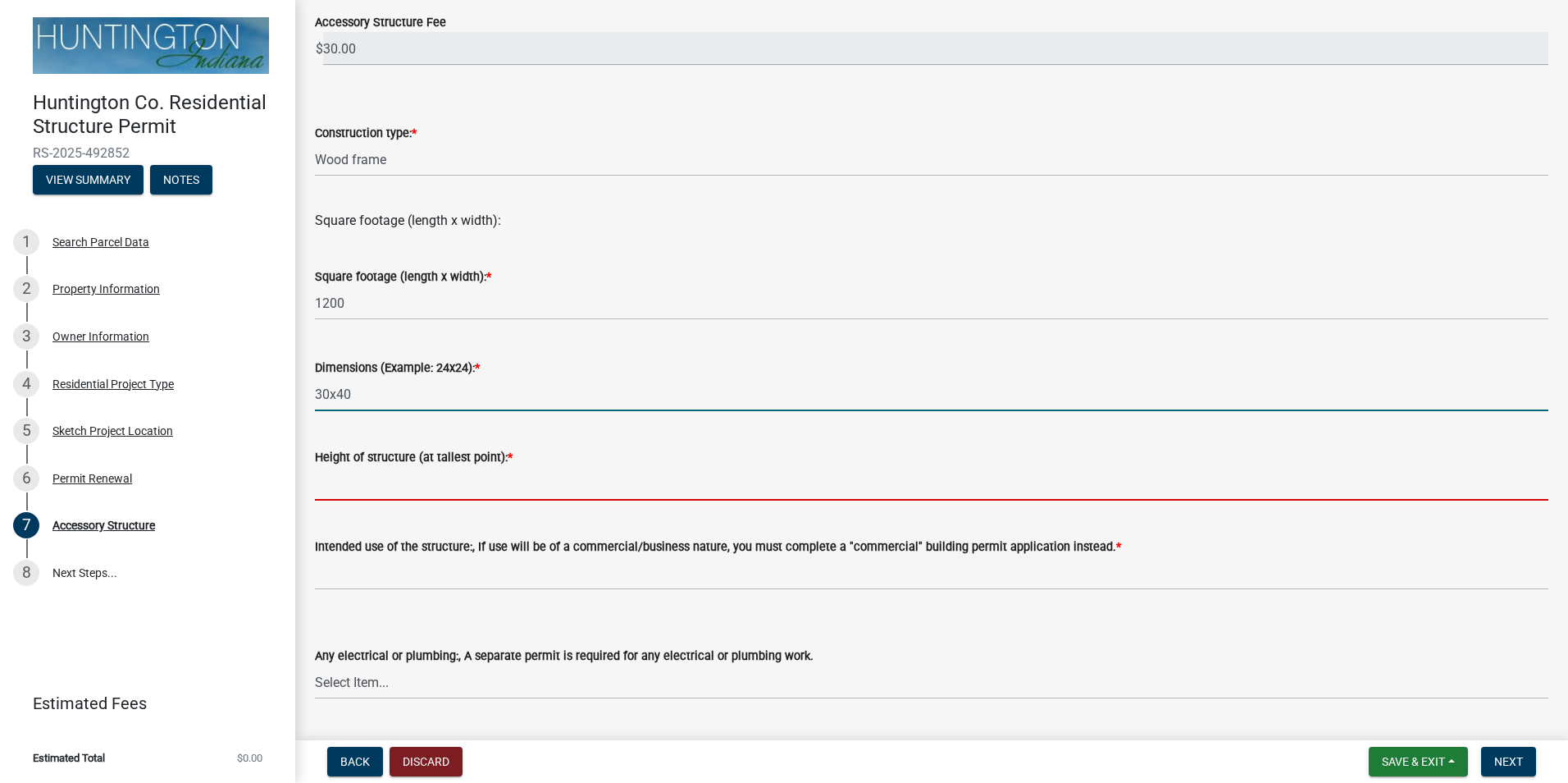
click at [426, 484] on input "Height of structure (at tallest point): *" at bounding box center [931, 483] width 1234 height 34
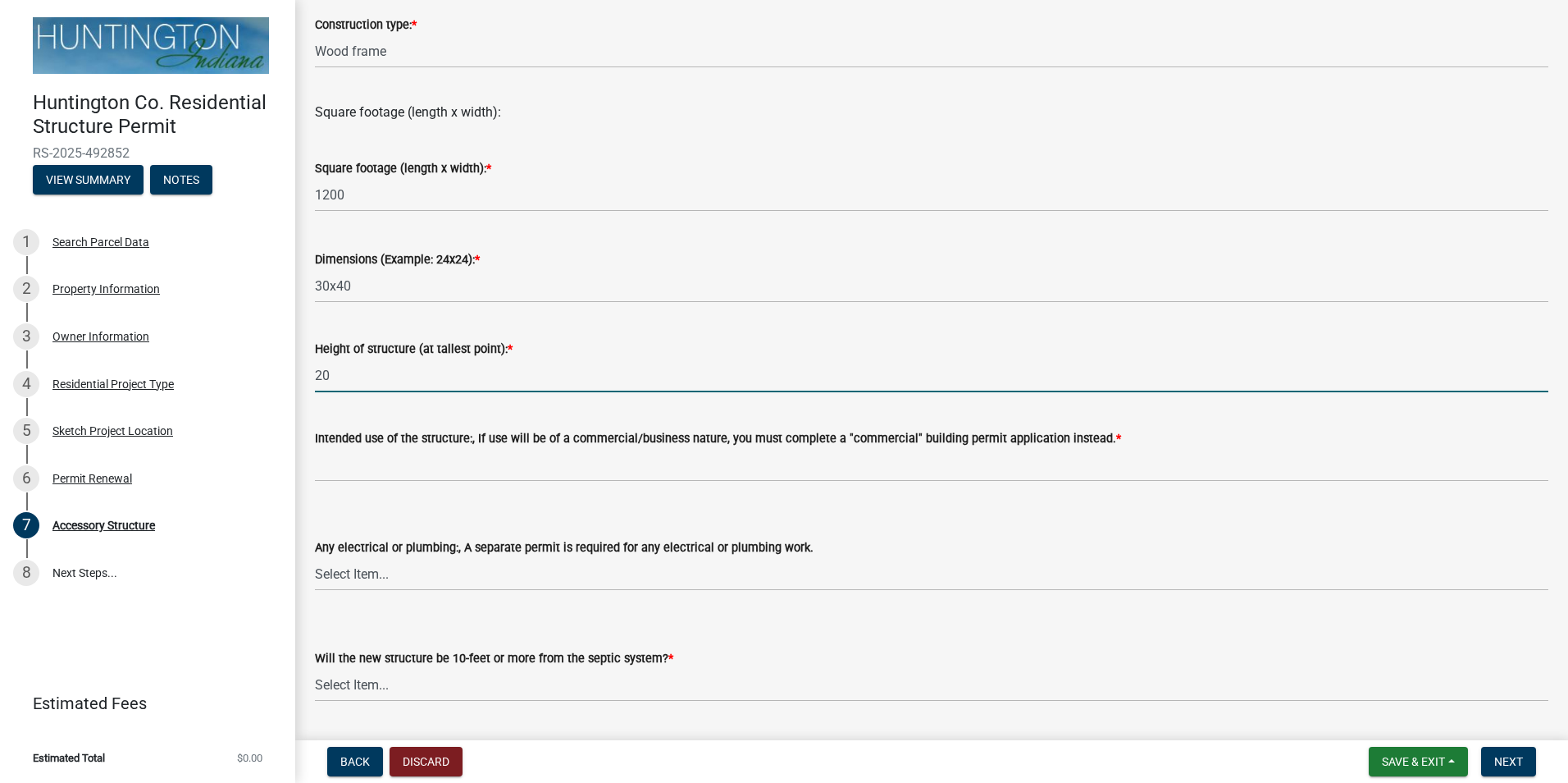
scroll to position [492, 0]
type input "20"
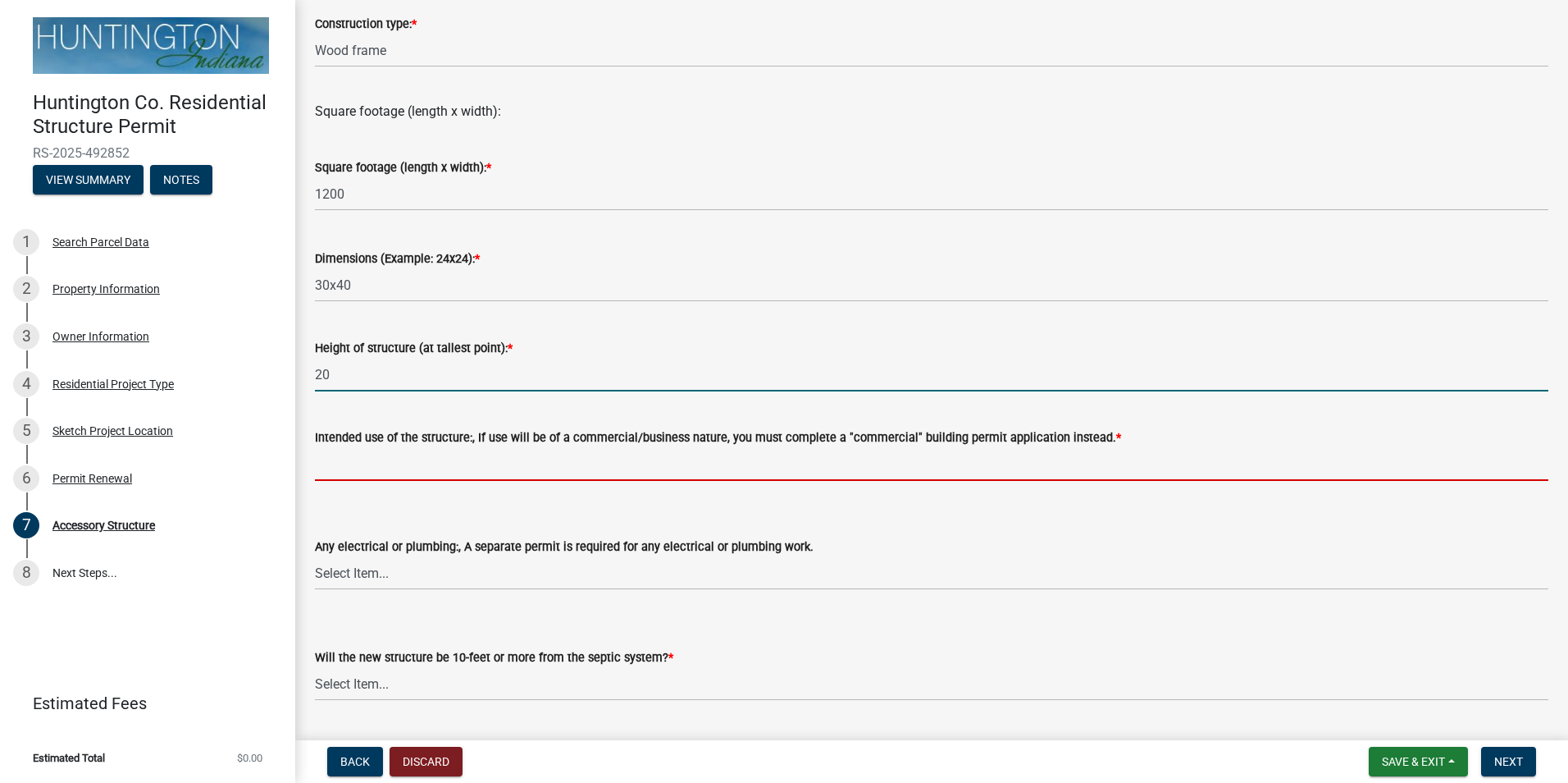
click at [453, 472] on input "Intended use of the structure:, If use will be of a commercial/business nature,…" at bounding box center [931, 464] width 1234 height 34
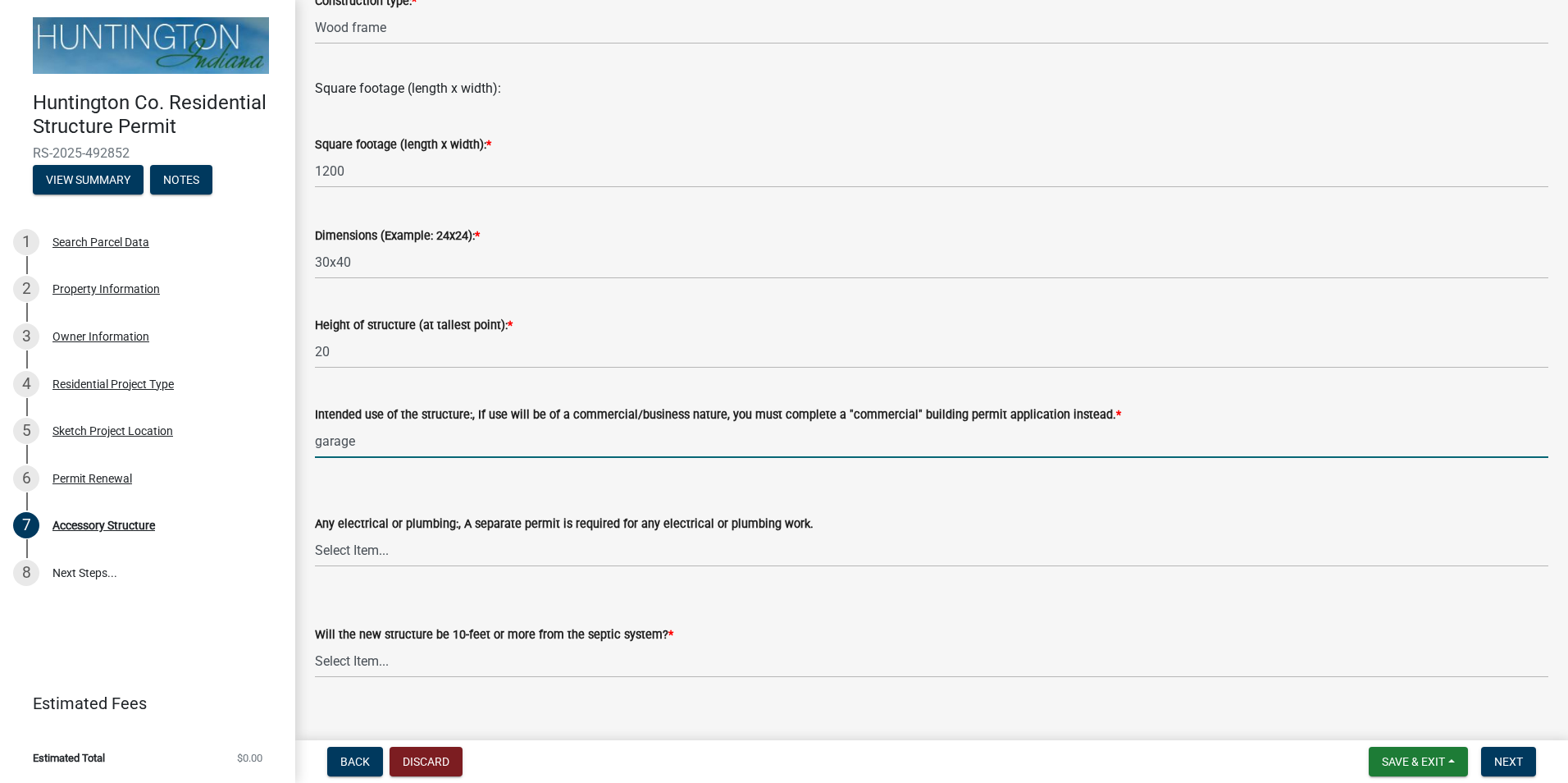
scroll to position [539, 0]
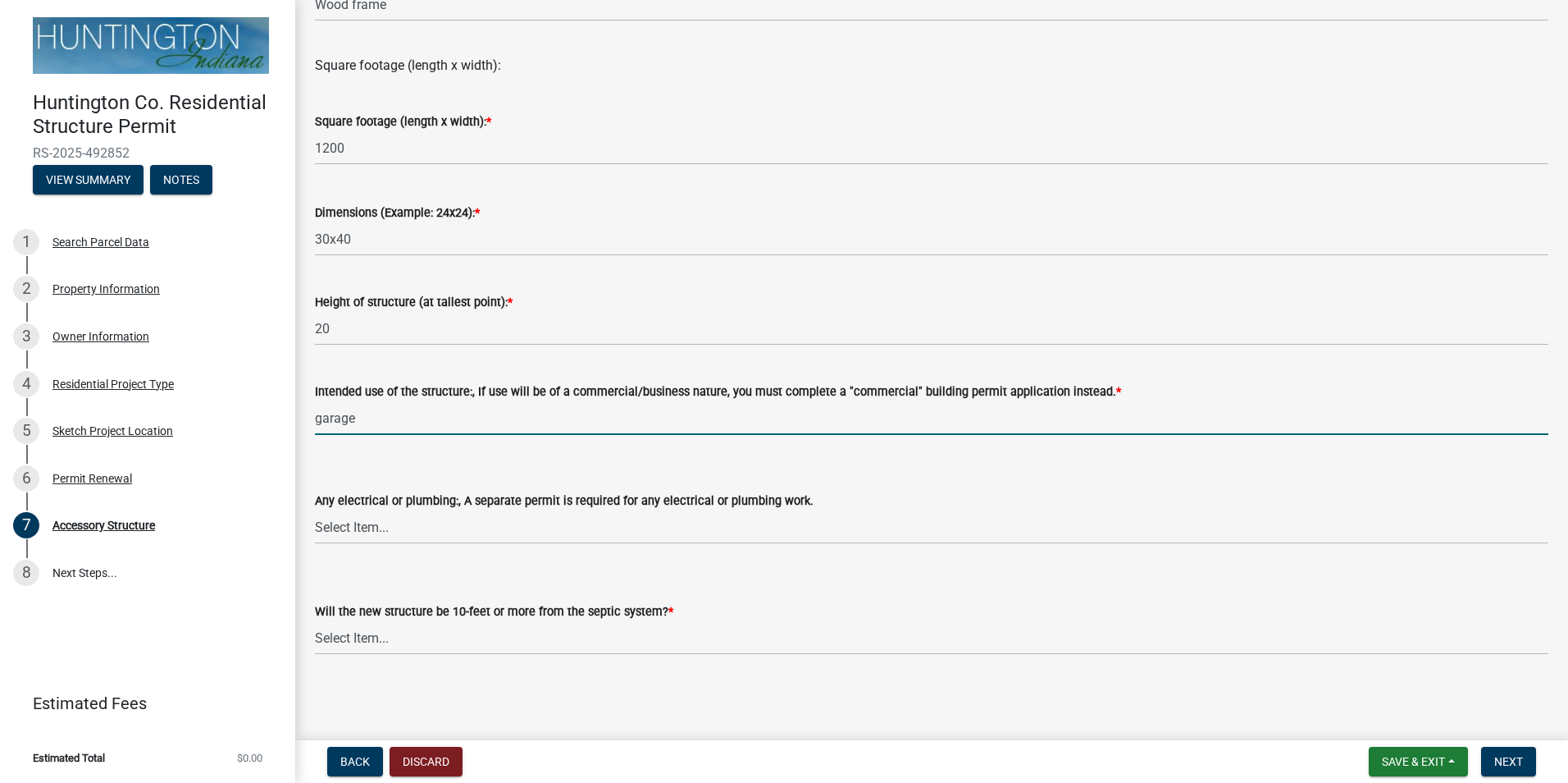
type input "garage"
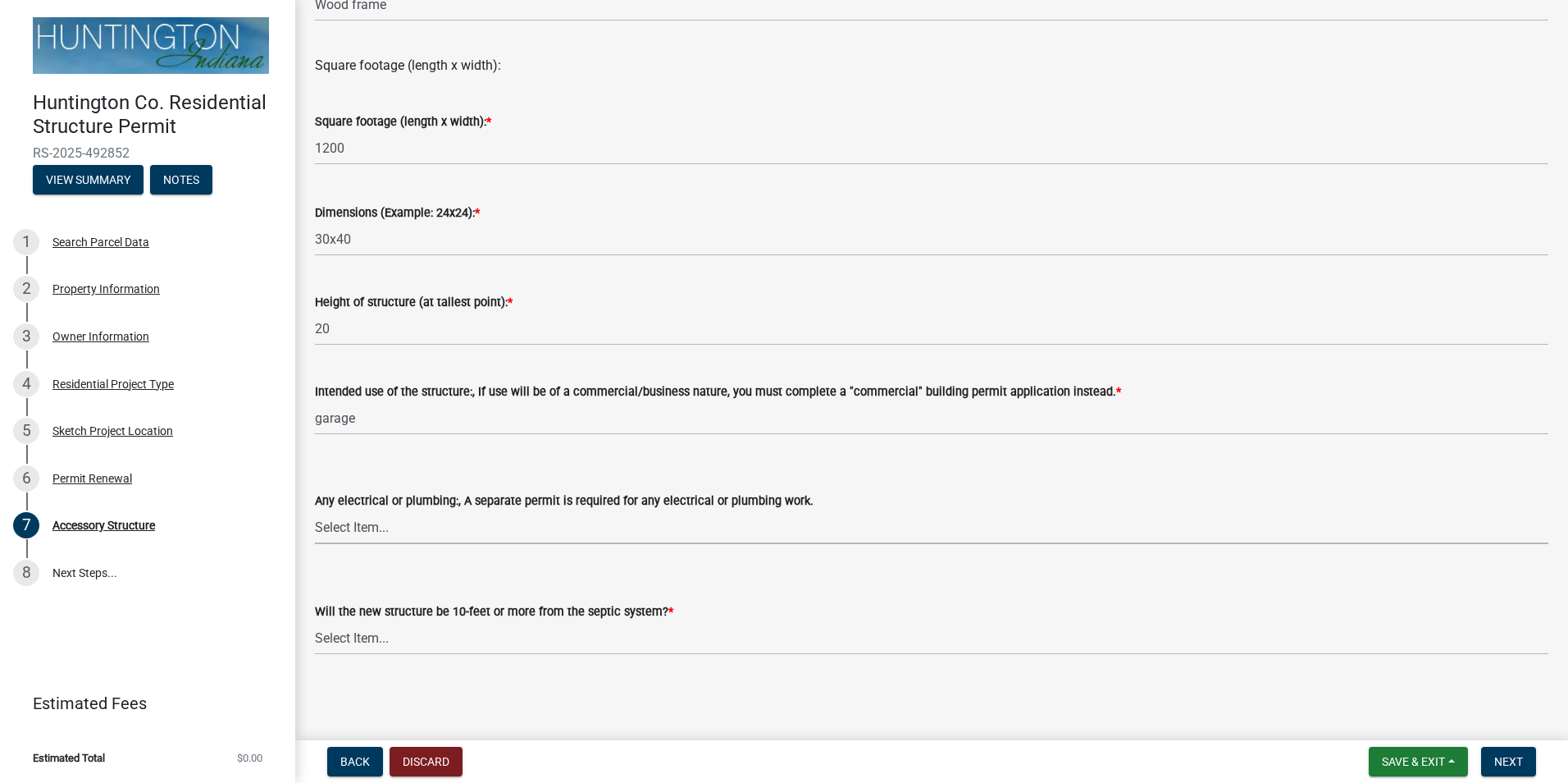
click at [420, 526] on select "Select Item... electrical plumbing both neither" at bounding box center [931, 527] width 1234 height 34
click at [315, 510] on select "Select Item... electrical plumbing both neither" at bounding box center [931, 527] width 1234 height 34
select select "80cc3b89-f934-448f-a793-da4ae4cdcc51"
click at [403, 632] on select "Select Item... Yes No (Health Dept. approval needed) NA" at bounding box center [931, 638] width 1234 height 34
click at [315, 621] on select "Select Item... Yes No (Health Dept. approval needed) NA" at bounding box center [931, 638] width 1234 height 34
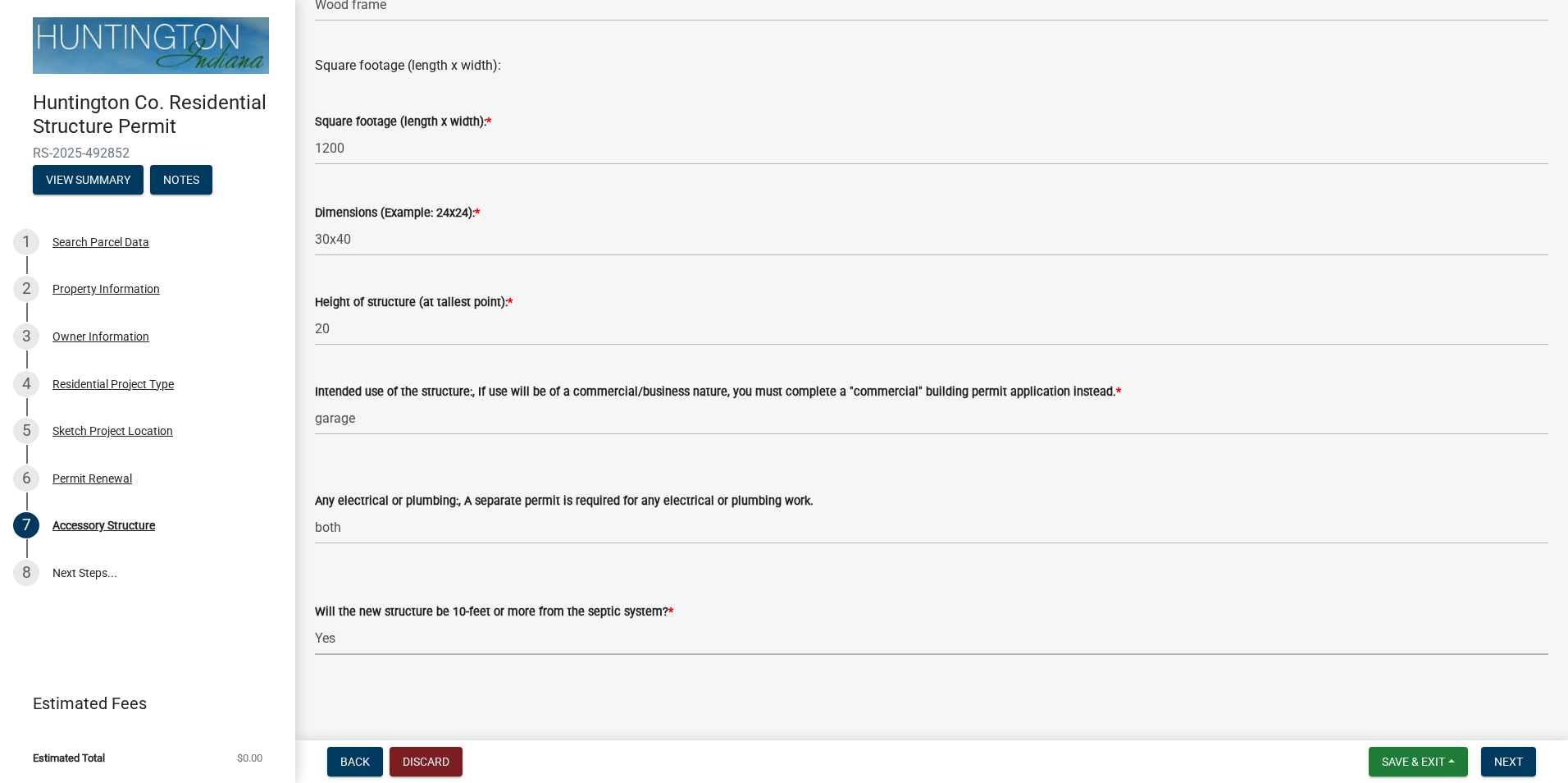
select select "e290cb59-fde3-4413-9642-22cae6324ace"
click at [1507, 752] on button "Next" at bounding box center [1509, 761] width 55 height 29
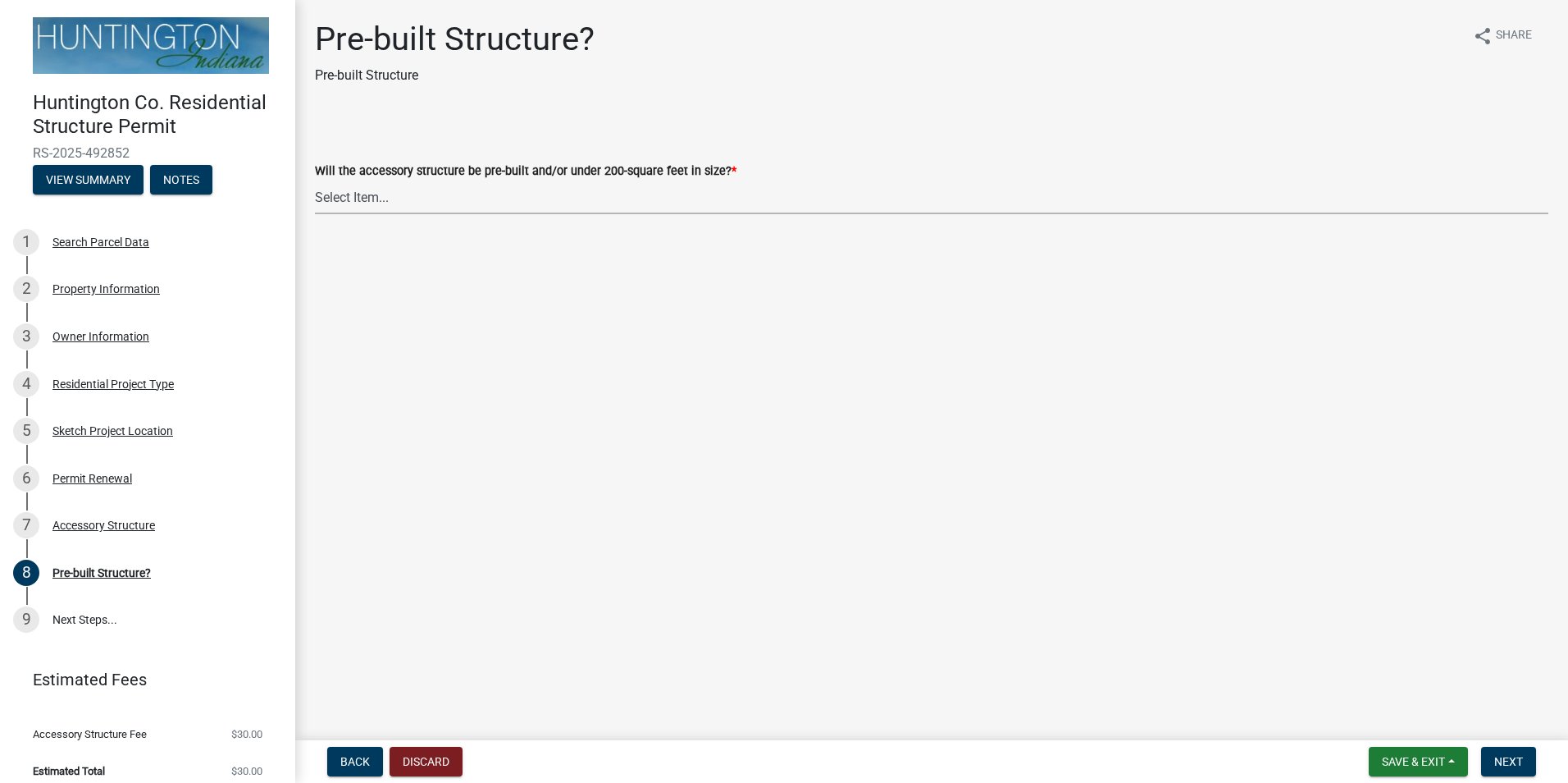
click at [397, 190] on select "Select Item... Yes No" at bounding box center [931, 197] width 1234 height 34
click at [315, 180] on select "Select Item... Yes No" at bounding box center [931, 197] width 1234 height 34
select select "d029f378-bdde-4f05-beaa-ba284da949e8"
click at [1516, 748] on button "Next" at bounding box center [1509, 761] width 55 height 29
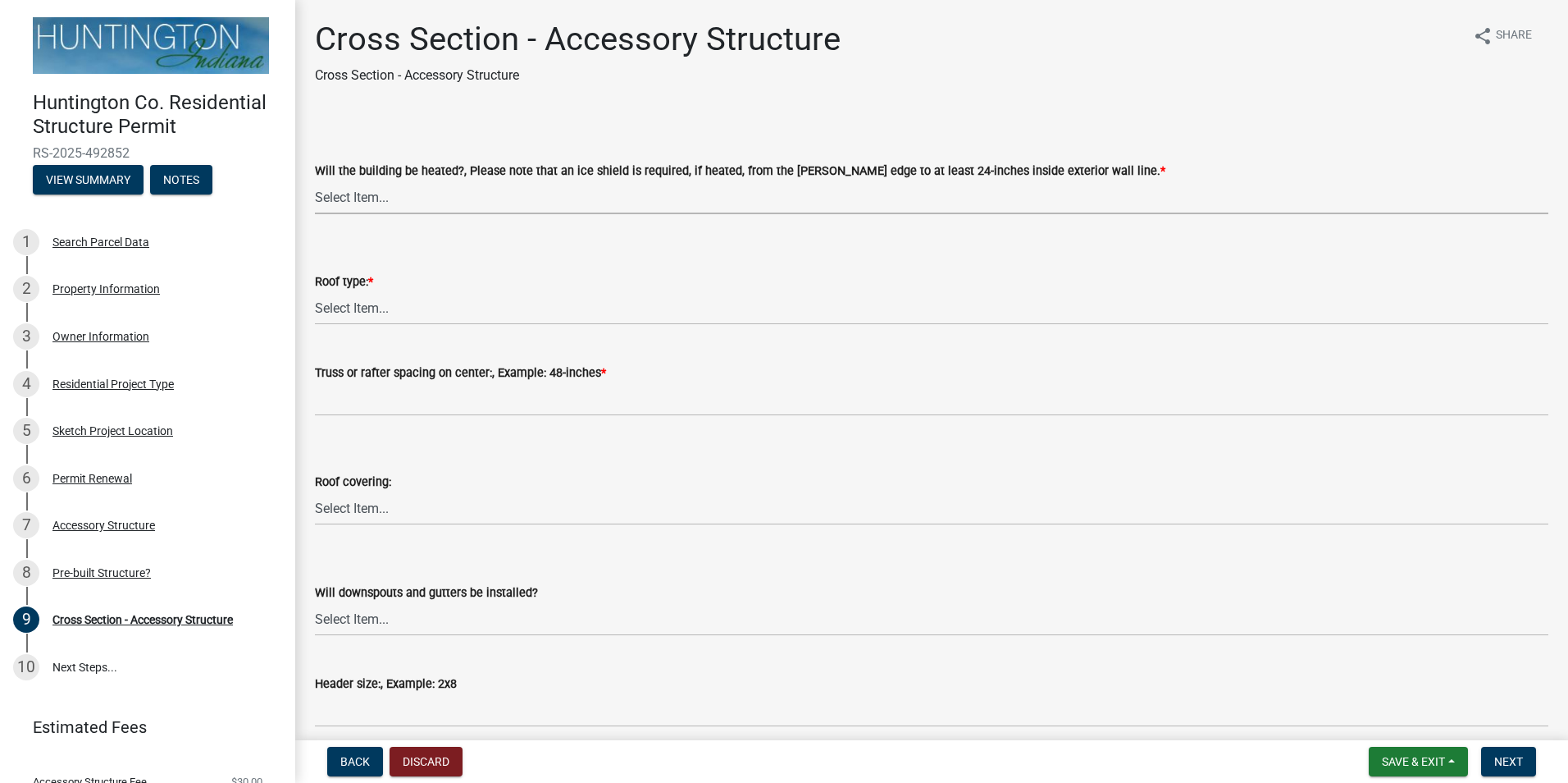
click at [340, 197] on select "Select Item... Yes No" at bounding box center [931, 197] width 1234 height 34
click at [315, 180] on select "Select Item... Yes No" at bounding box center [931, 197] width 1234 height 34
select select "24d4f506-41fa-4939-ac19-17382de83287"
click at [334, 302] on select "Select Item... Trusses Rafters" at bounding box center [931, 308] width 1234 height 34
click at [315, 291] on select "Select Item... Trusses Rafters" at bounding box center [931, 308] width 1234 height 34
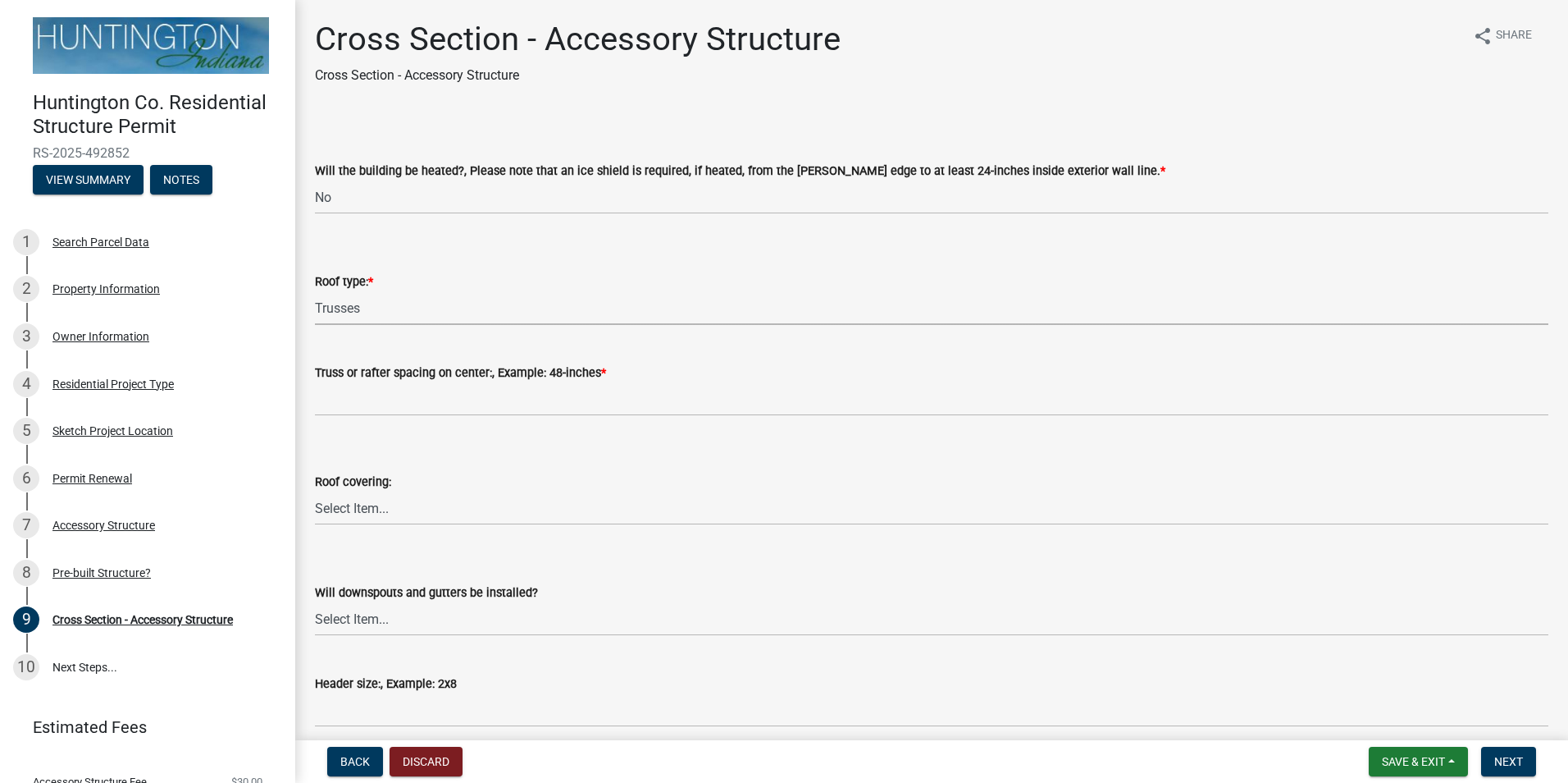
select select "58ed3e0b-1ace-471f-b889-2677fdd8f470"
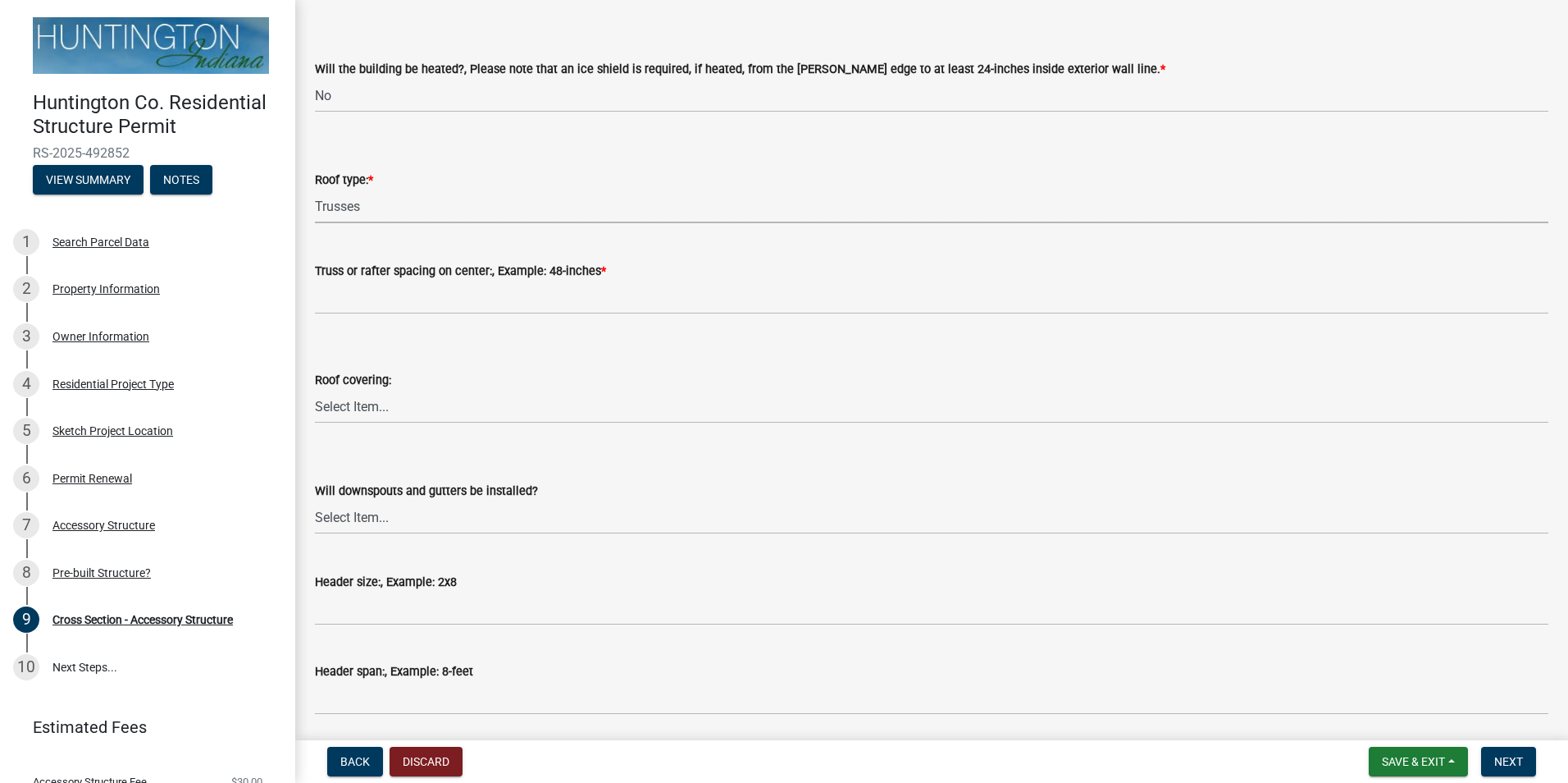
scroll to position [109, 0]
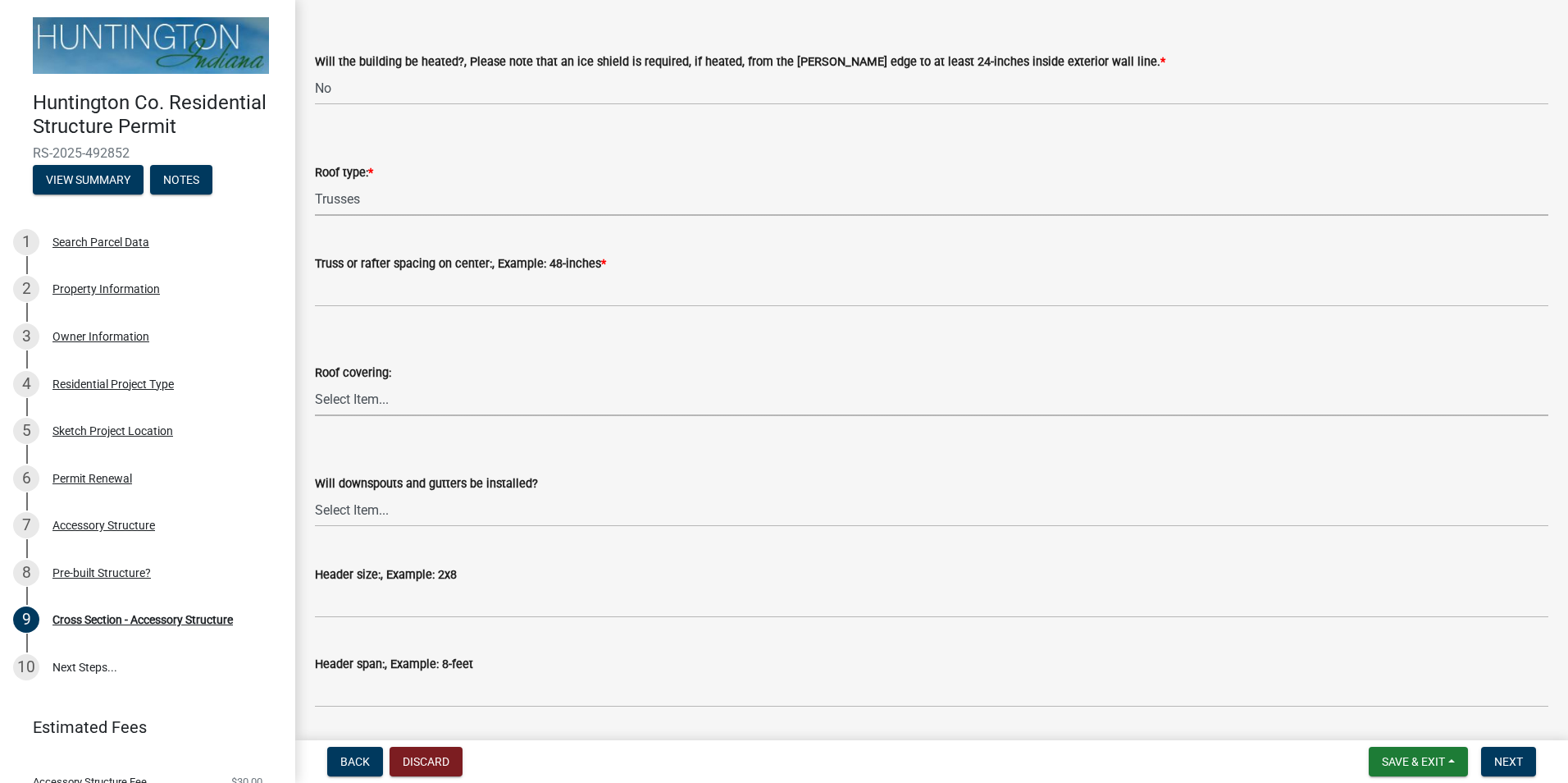
click at [373, 392] on select "Select Item... Shingles Metal Other" at bounding box center [931, 399] width 1234 height 34
click at [315, 383] on select "Select Item... Shingles Metal Other" at bounding box center [931, 399] width 1234 height 34
select select "22f604be-c36a-40f3-9f57-4bbc5c076a1d"
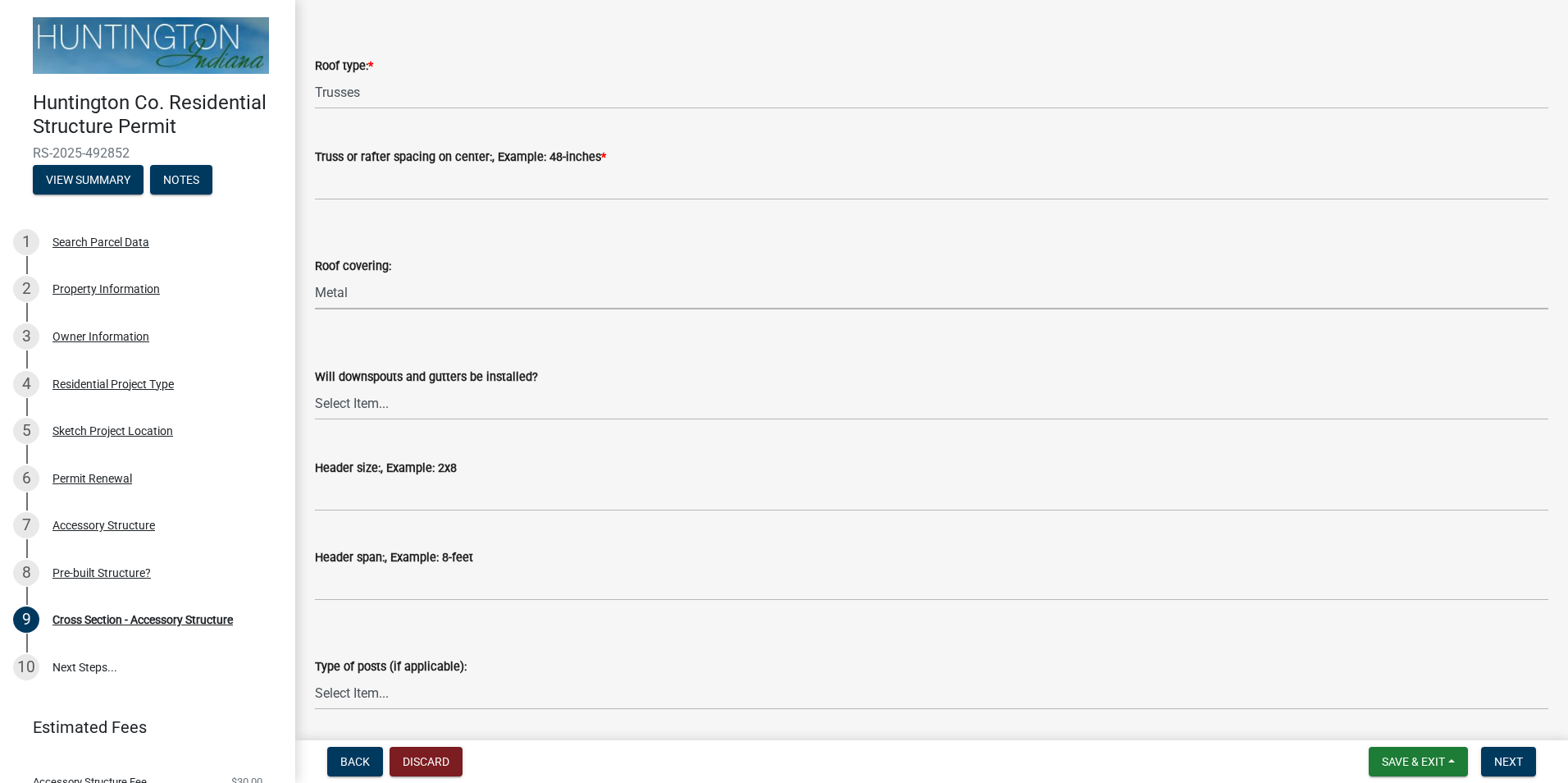
scroll to position [219, 0]
click at [362, 401] on select "Select Item... Yes No" at bounding box center [931, 399] width 1234 height 34
click at [315, 383] on select "Select Item... Yes No" at bounding box center [931, 399] width 1234 height 34
select select "05bcc9c2-cc61-4e54-bfdb-7d80d739f61b"
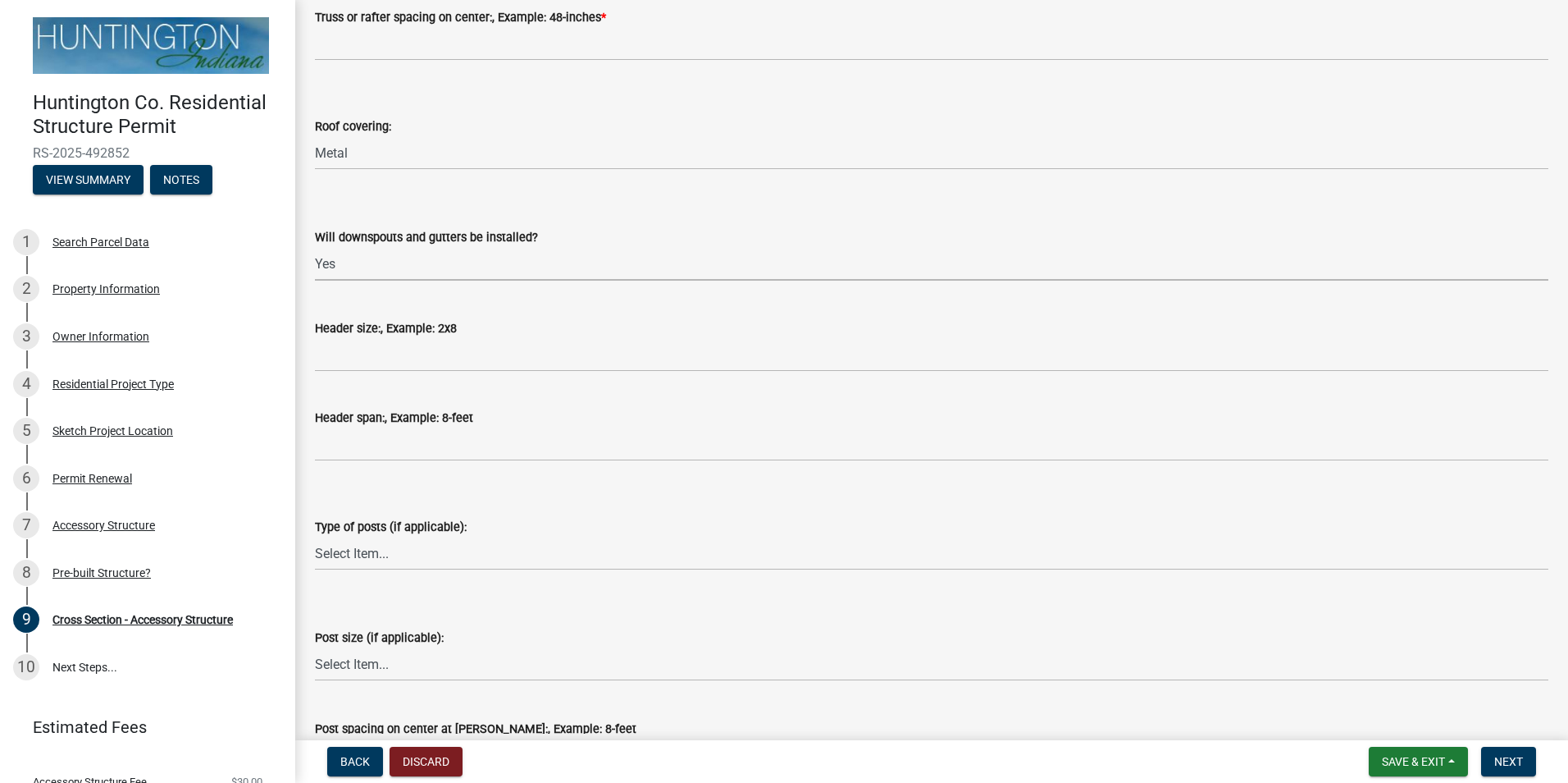
scroll to position [383, 0]
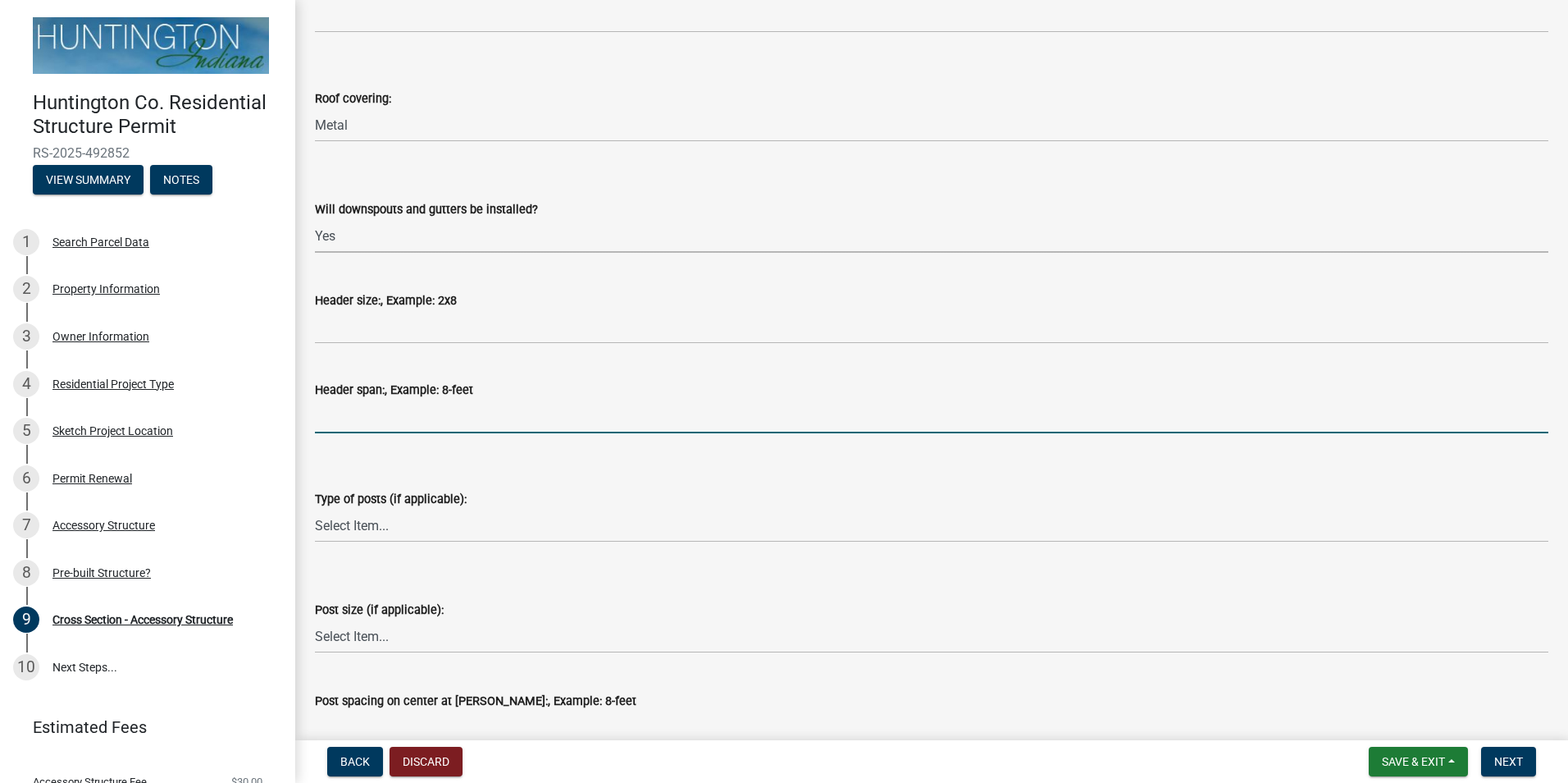
click at [432, 414] on input "Header span:, Example: 8-feet" at bounding box center [931, 416] width 1234 height 34
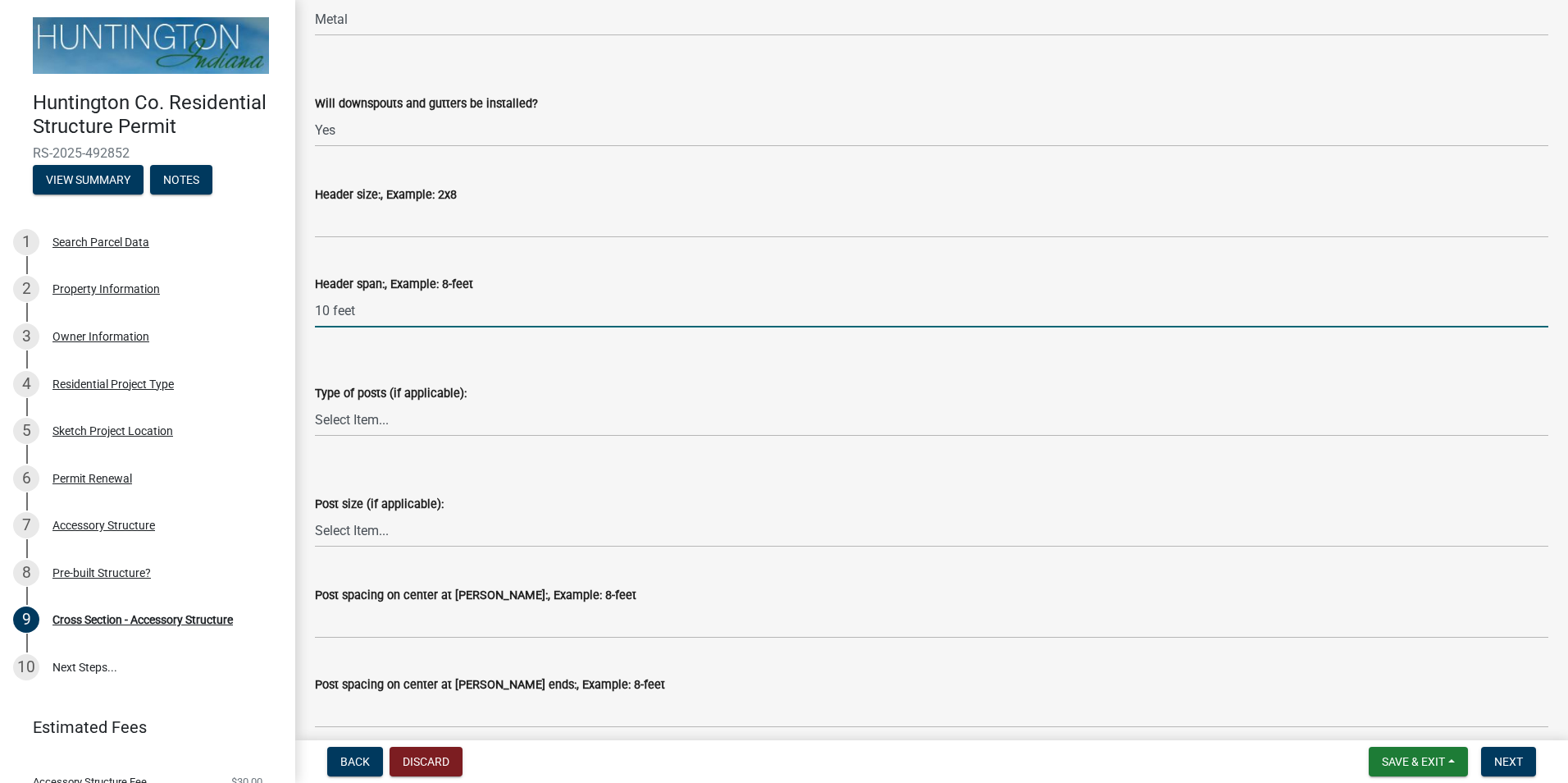
scroll to position [492, 0]
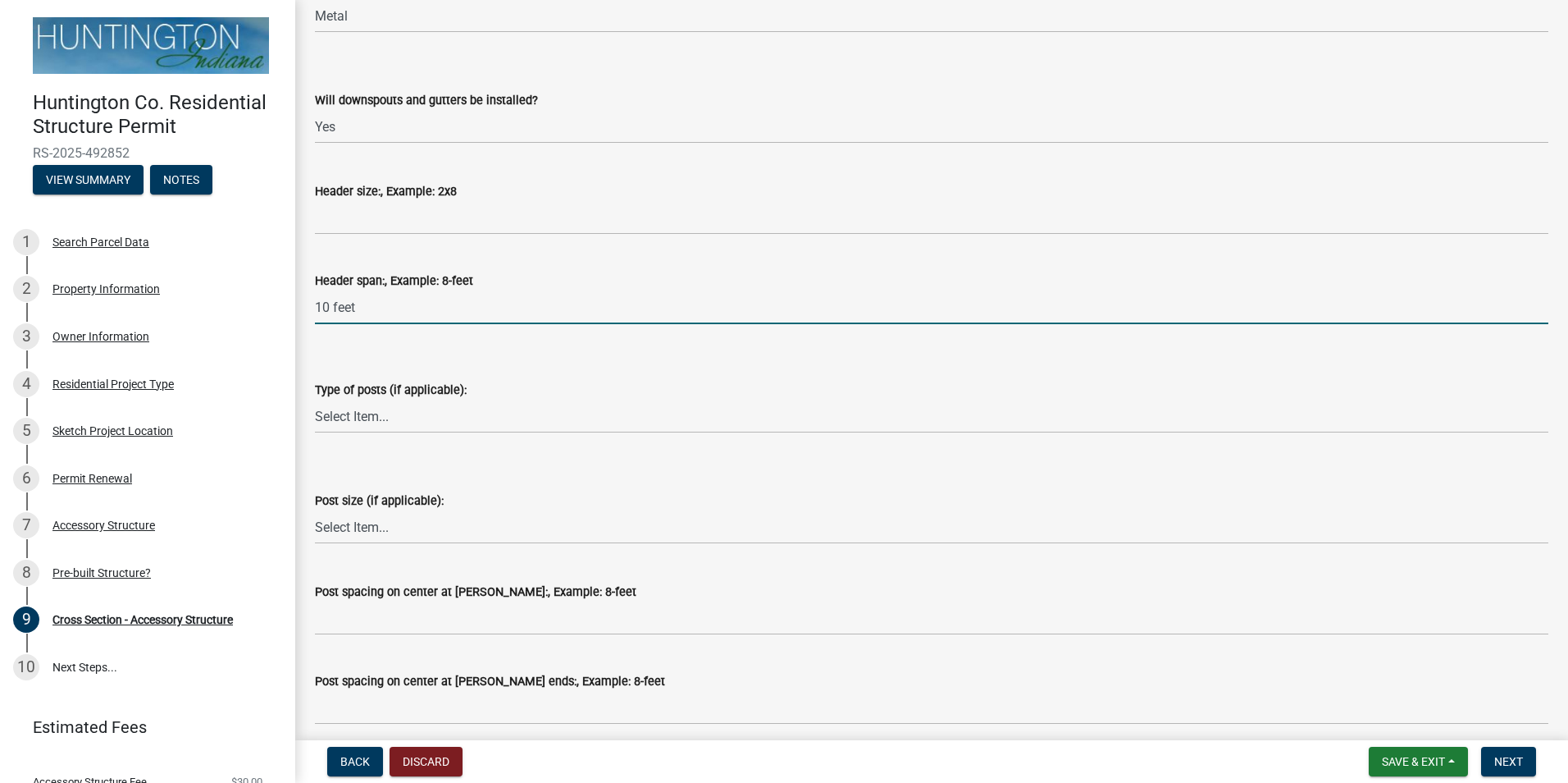
type input "10 feet"
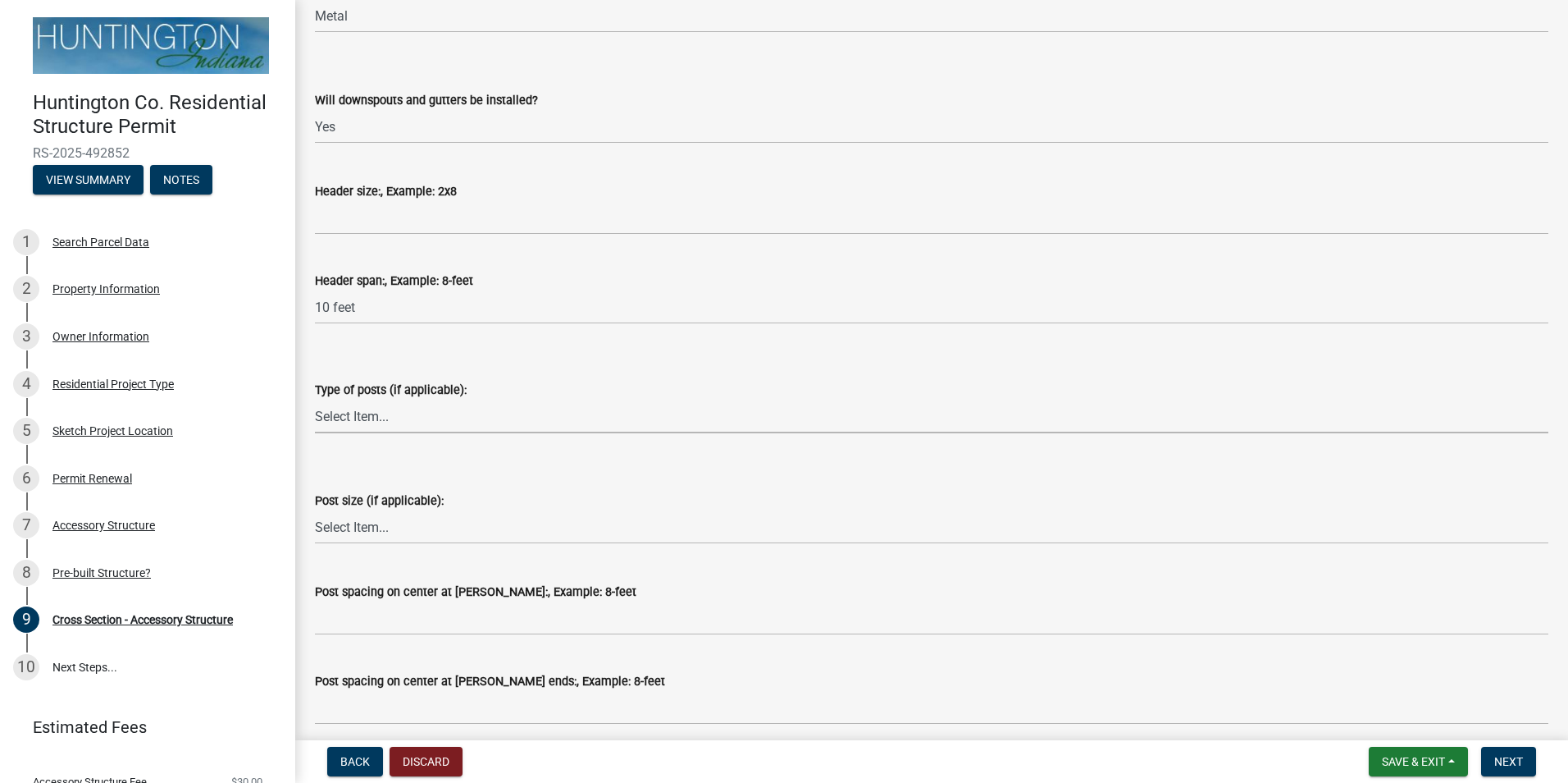
click at [355, 408] on select "Select Item... Glulam Nail Laminated Perma-Column Solid Sawn Other" at bounding box center [931, 416] width 1234 height 34
click at [315, 399] on select "Select Item... Glulam Nail Laminated Perma-Column Solid Sawn Other" at bounding box center [931, 416] width 1234 height 34
click at [383, 424] on select "Select Item... Glulam Nail Laminated Perma-Column Solid Sawn Other" at bounding box center [931, 416] width 1234 height 34
click at [315, 399] on select "Select Item... Glulam Nail Laminated Perma-Column Solid Sawn Other" at bounding box center [931, 416] width 1234 height 34
select select "9ad28074-19dd-4958-81ec-5fd040cc596f"
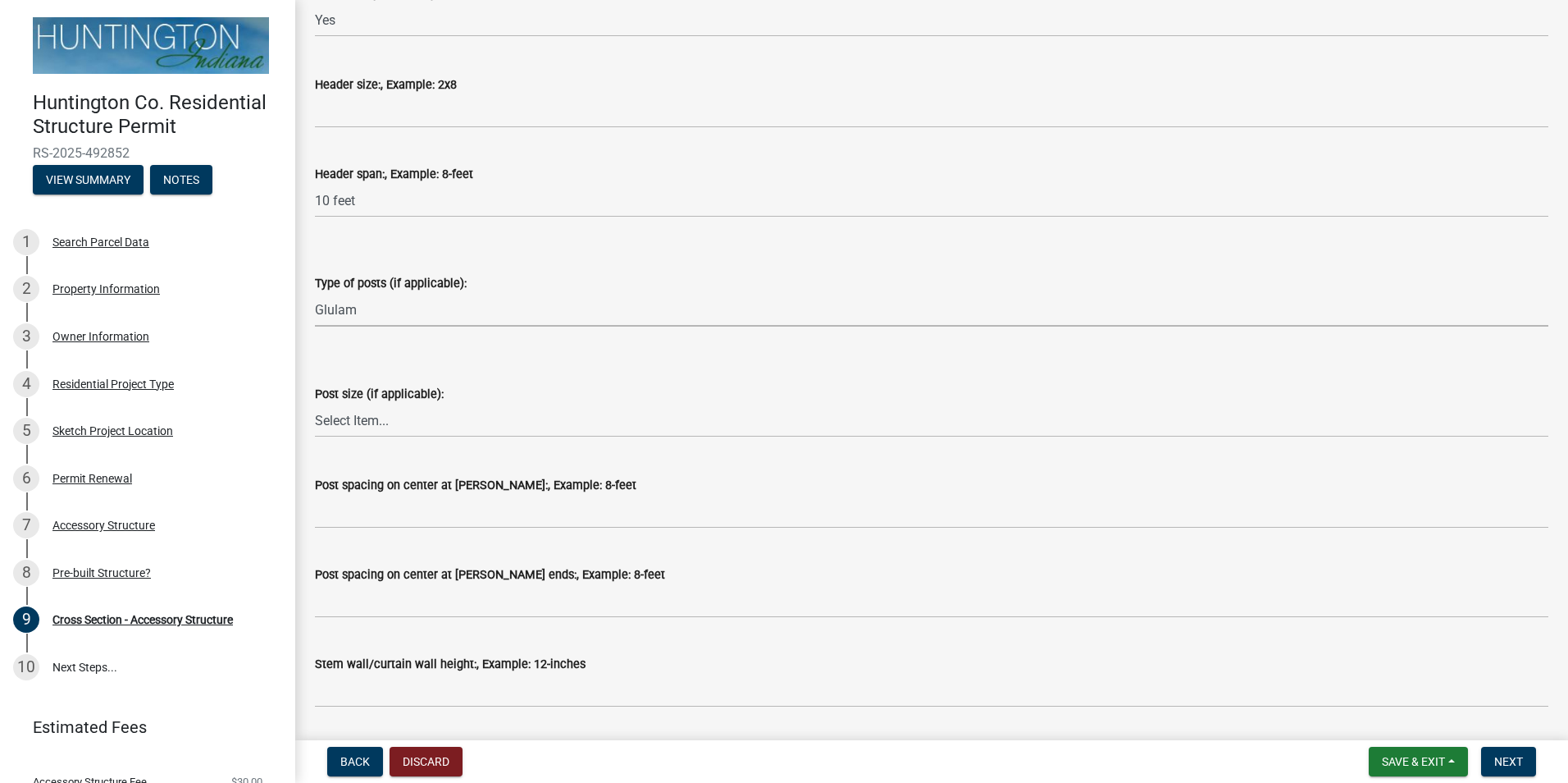
scroll to position [601, 0]
click at [383, 413] on select "Select Item... 4x6 6x6 8x8 Triple 2x6 other" at bounding box center [931, 418] width 1234 height 34
click at [315, 401] on select "Select Item... 4x6 6x6 8x8 Triple 2x6 other" at bounding box center [931, 418] width 1234 height 34
select select "5c2e78fa-0934-44b6-a97e-6e845304af36"
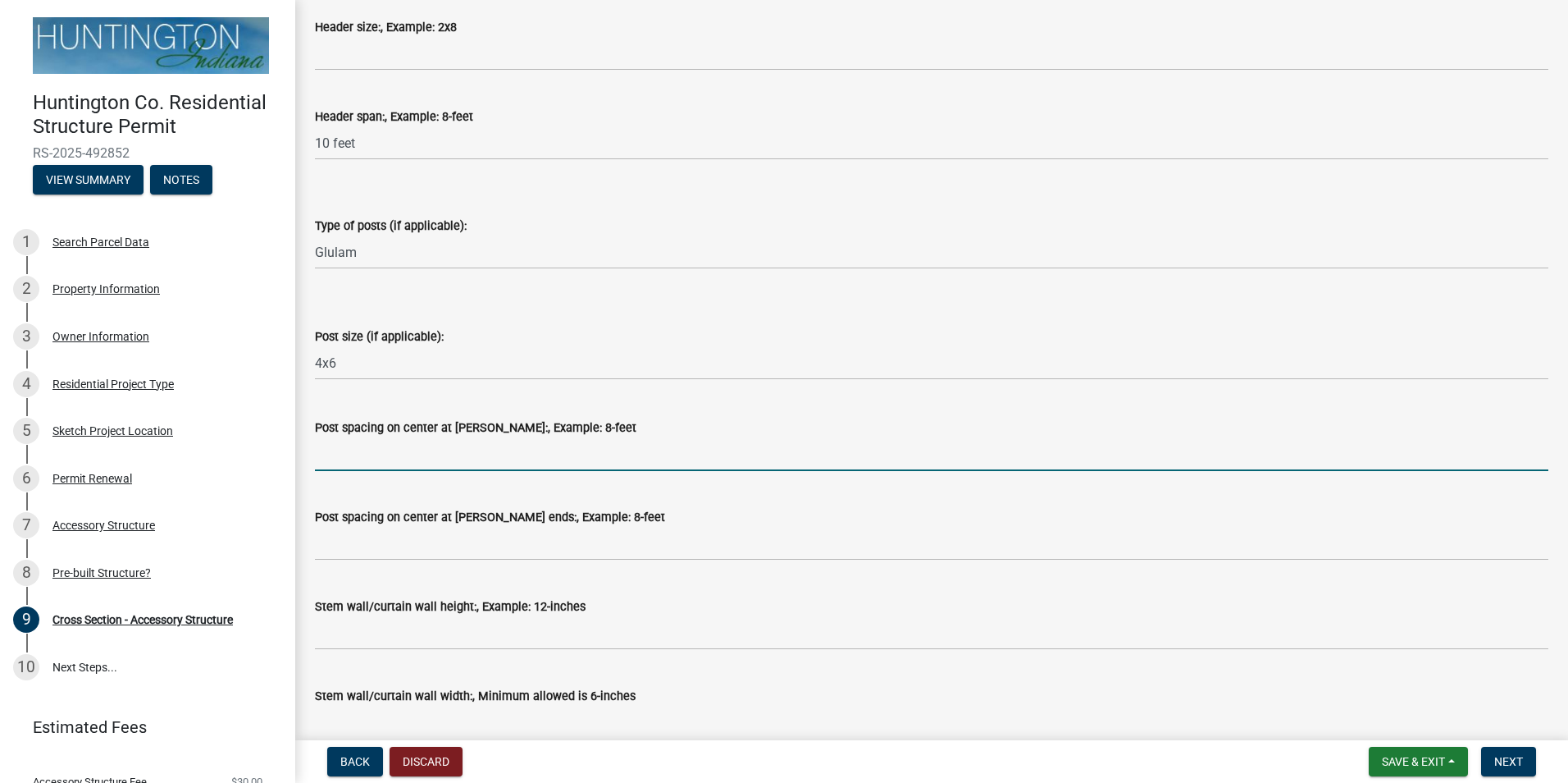
click at [454, 460] on input "Post spacing on center at [PERSON_NAME]:, Example: 8-feet" at bounding box center [931, 454] width 1234 height 34
type input "1"
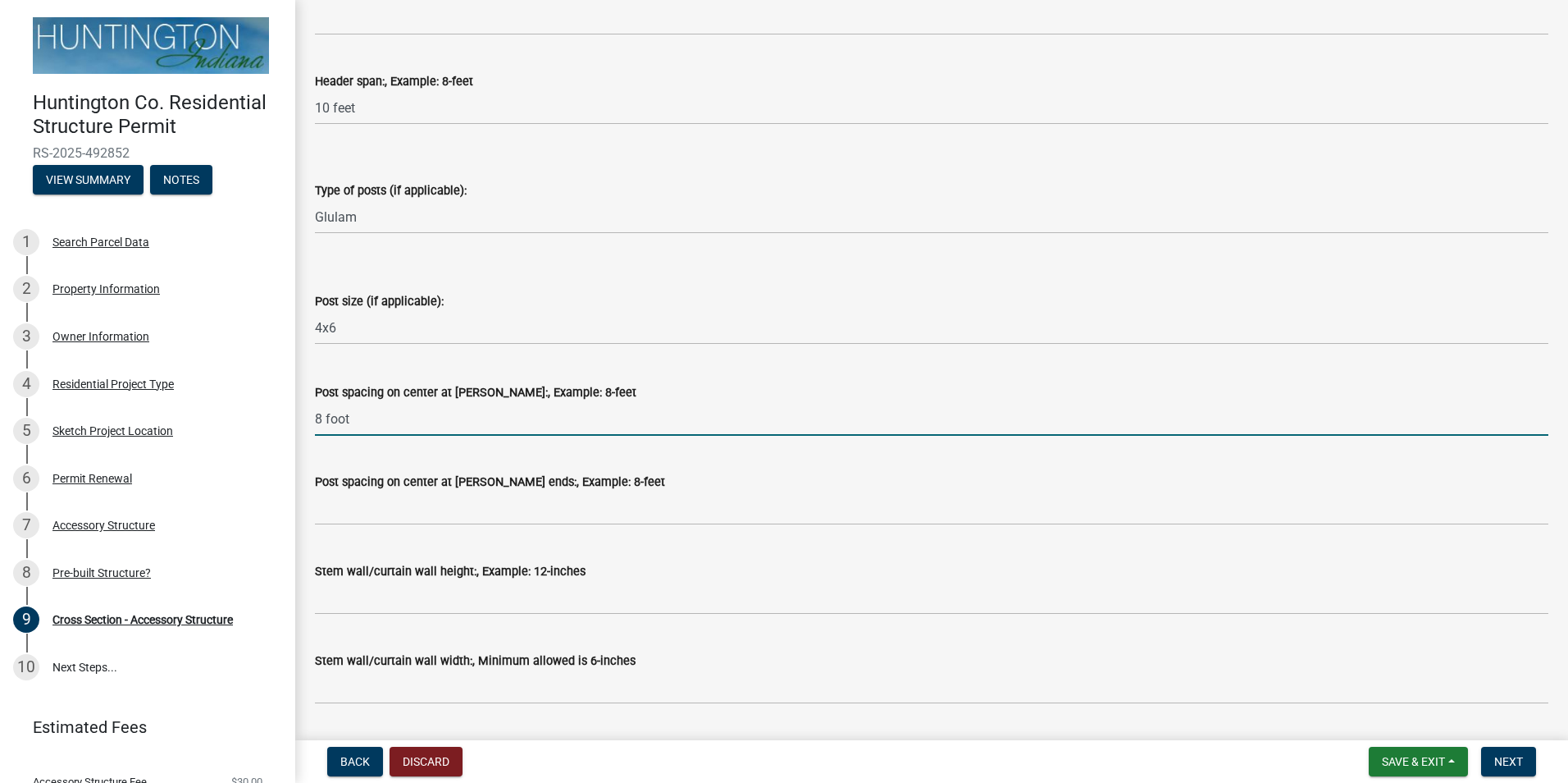
scroll to position [711, 0]
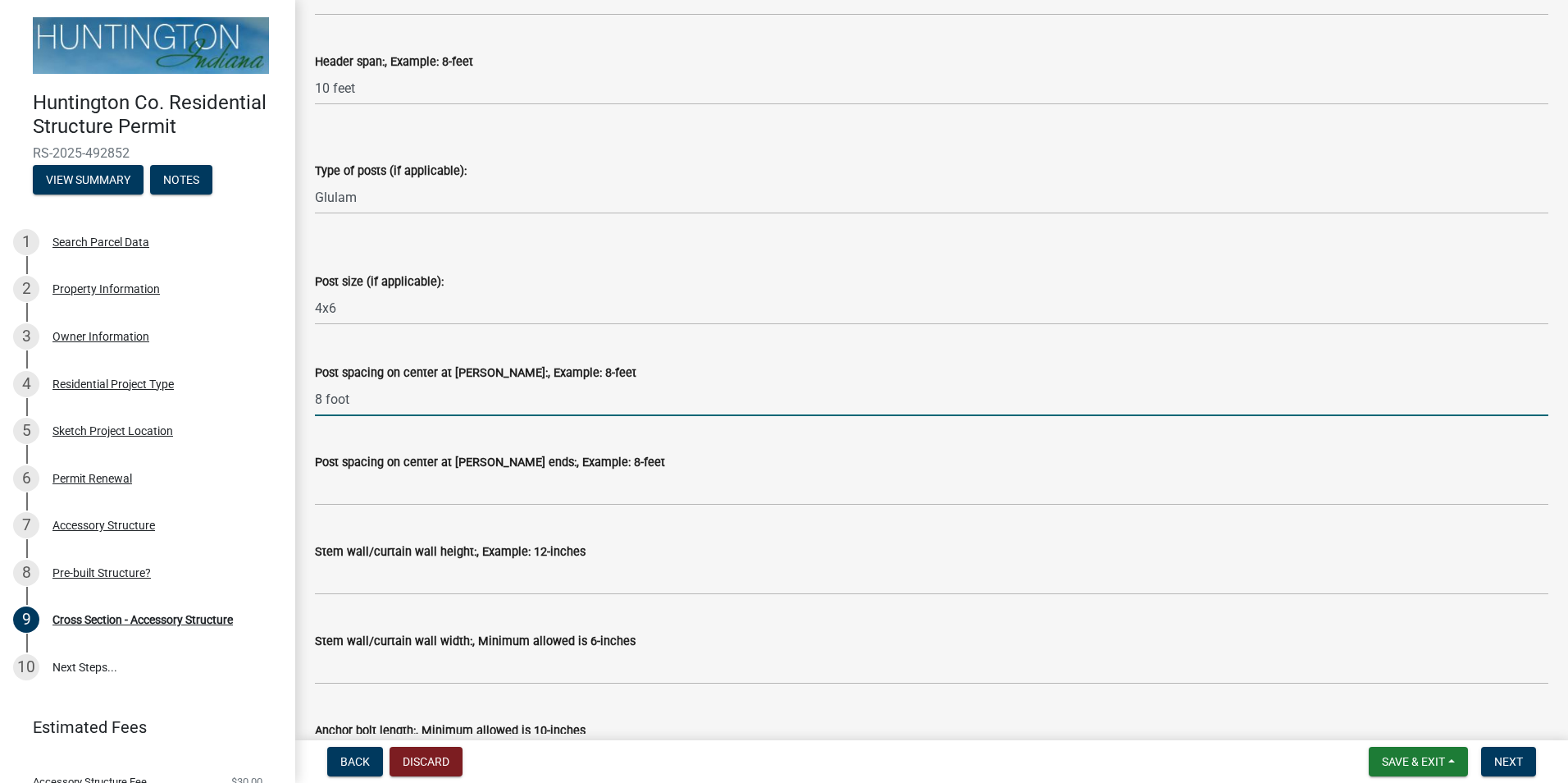
type input "8 foot"
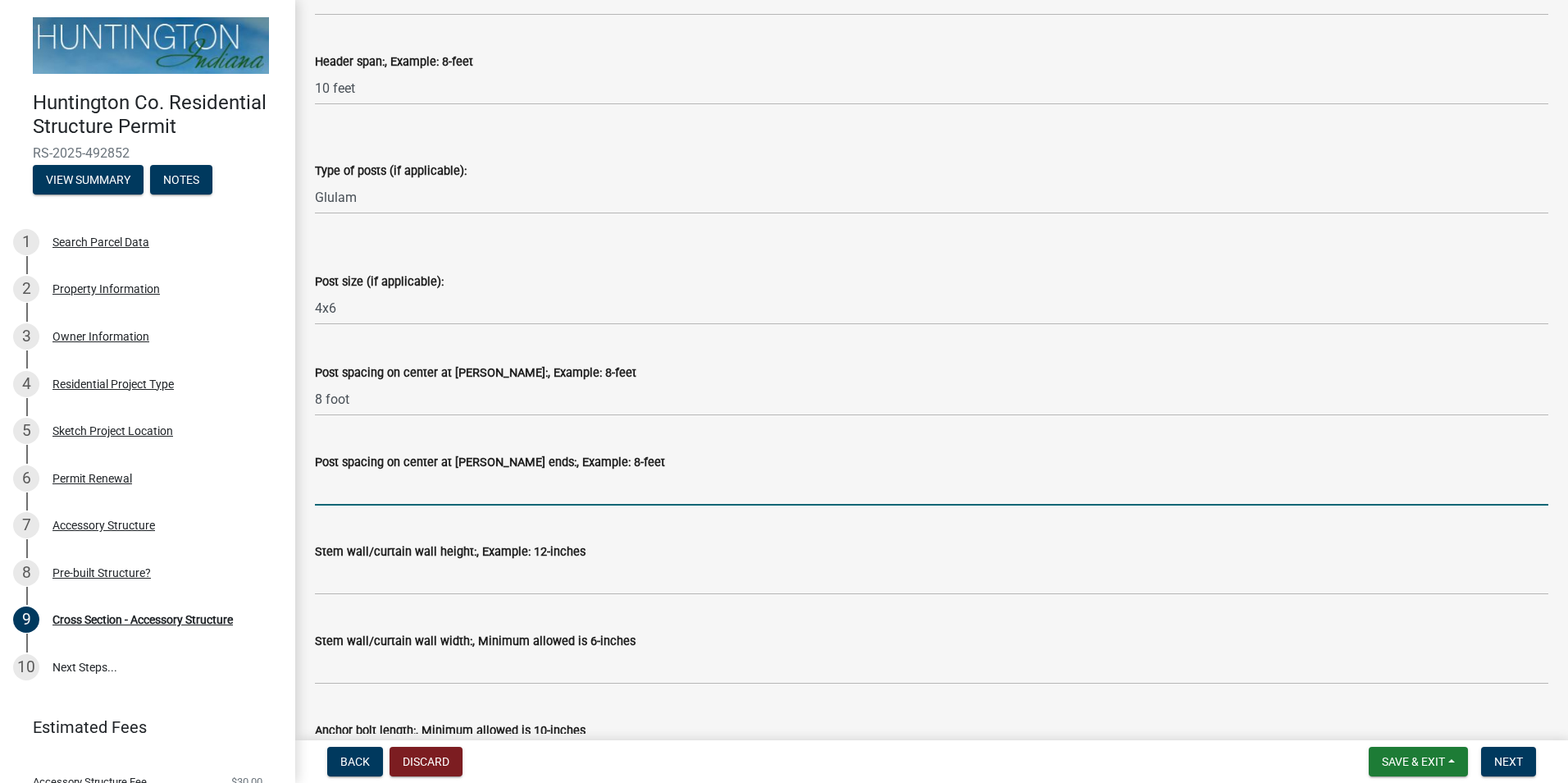
click at [512, 488] on input "Post spacing on center at [PERSON_NAME] ends:, Example: 8-feet" at bounding box center [931, 488] width 1234 height 34
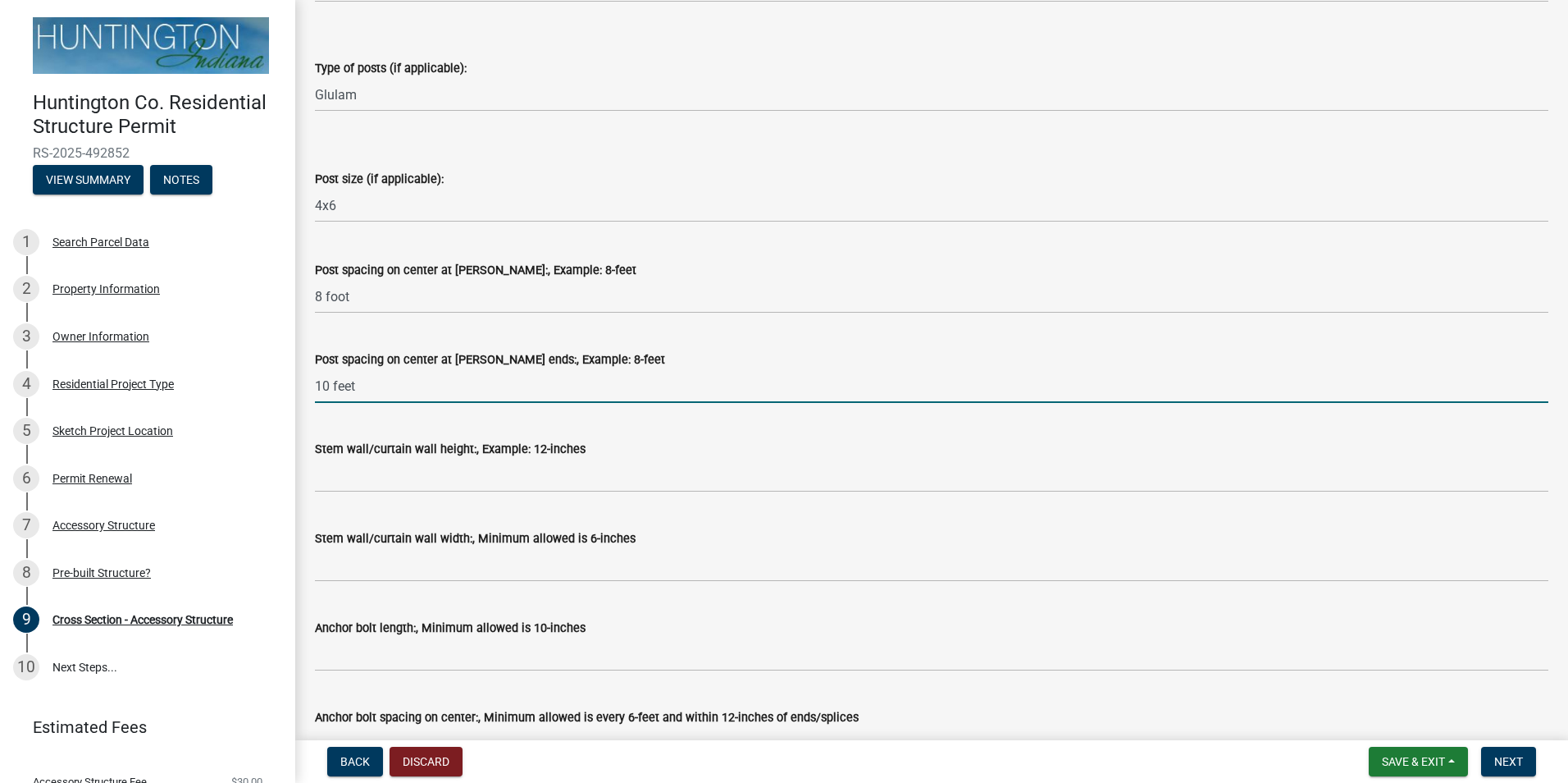
scroll to position [820, 0]
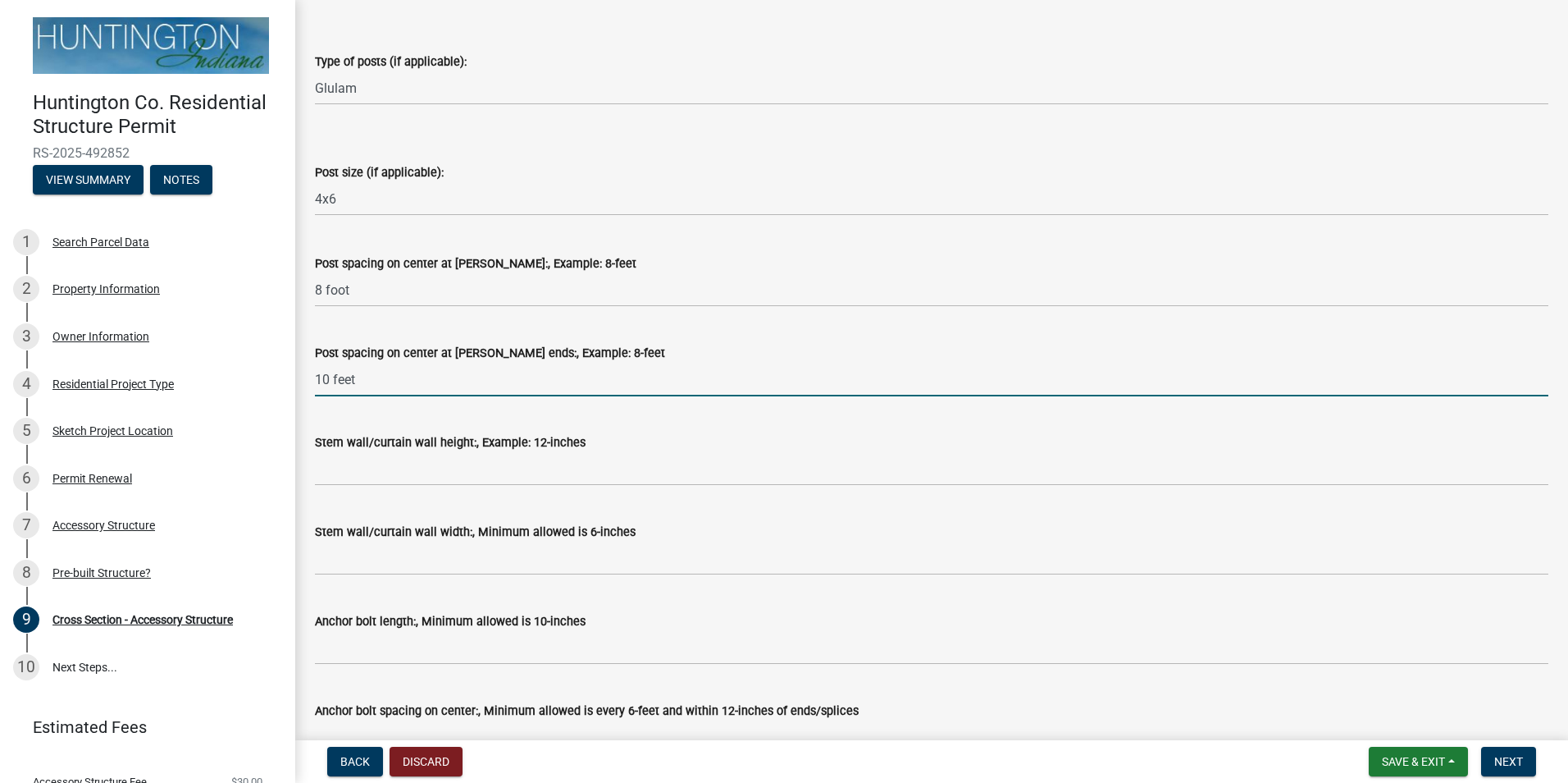
type input "10 feet"
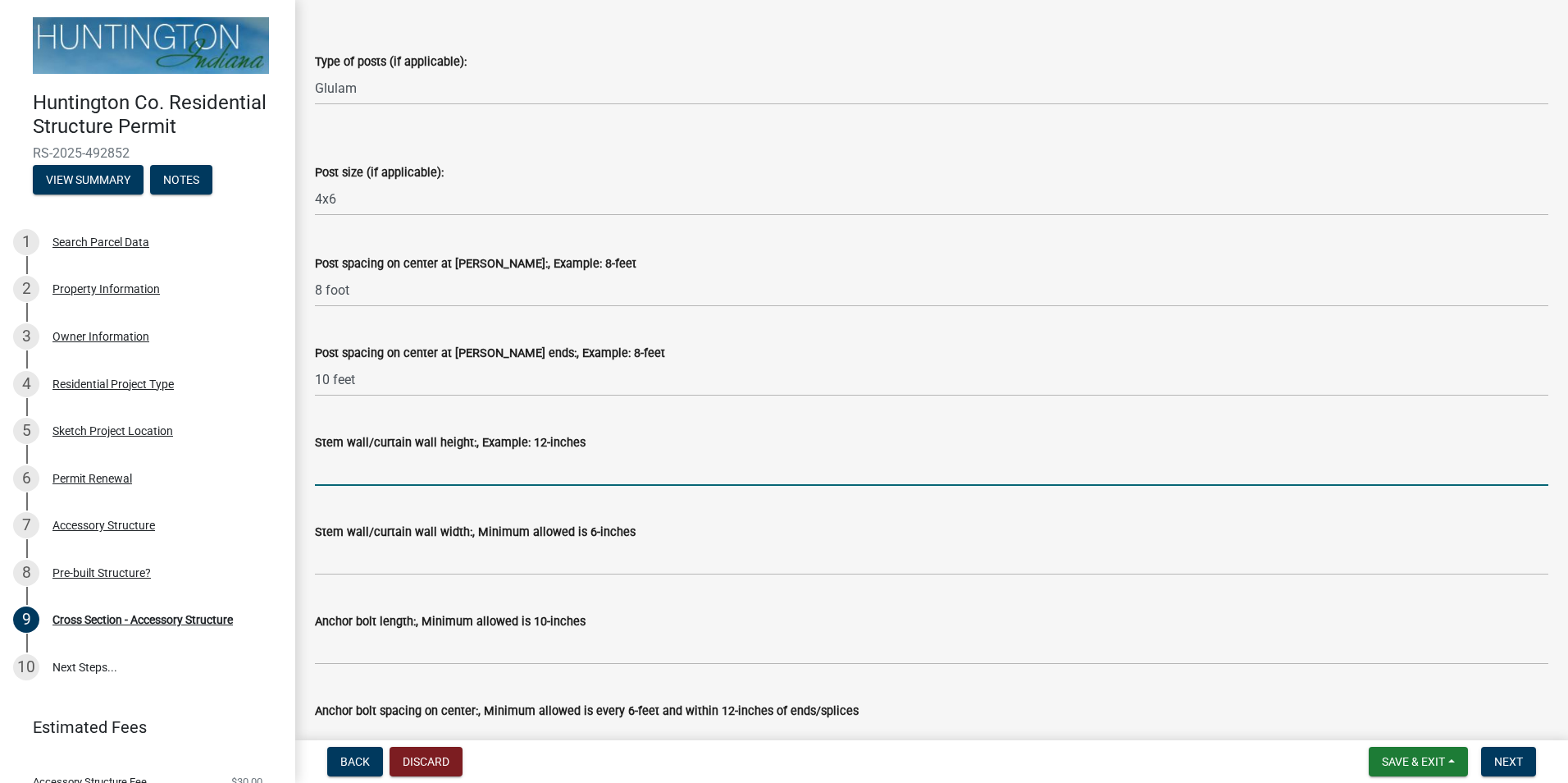
click at [466, 467] on input "Stem wall/curtain wall height:, Example: 12-inches" at bounding box center [931, 468] width 1234 height 34
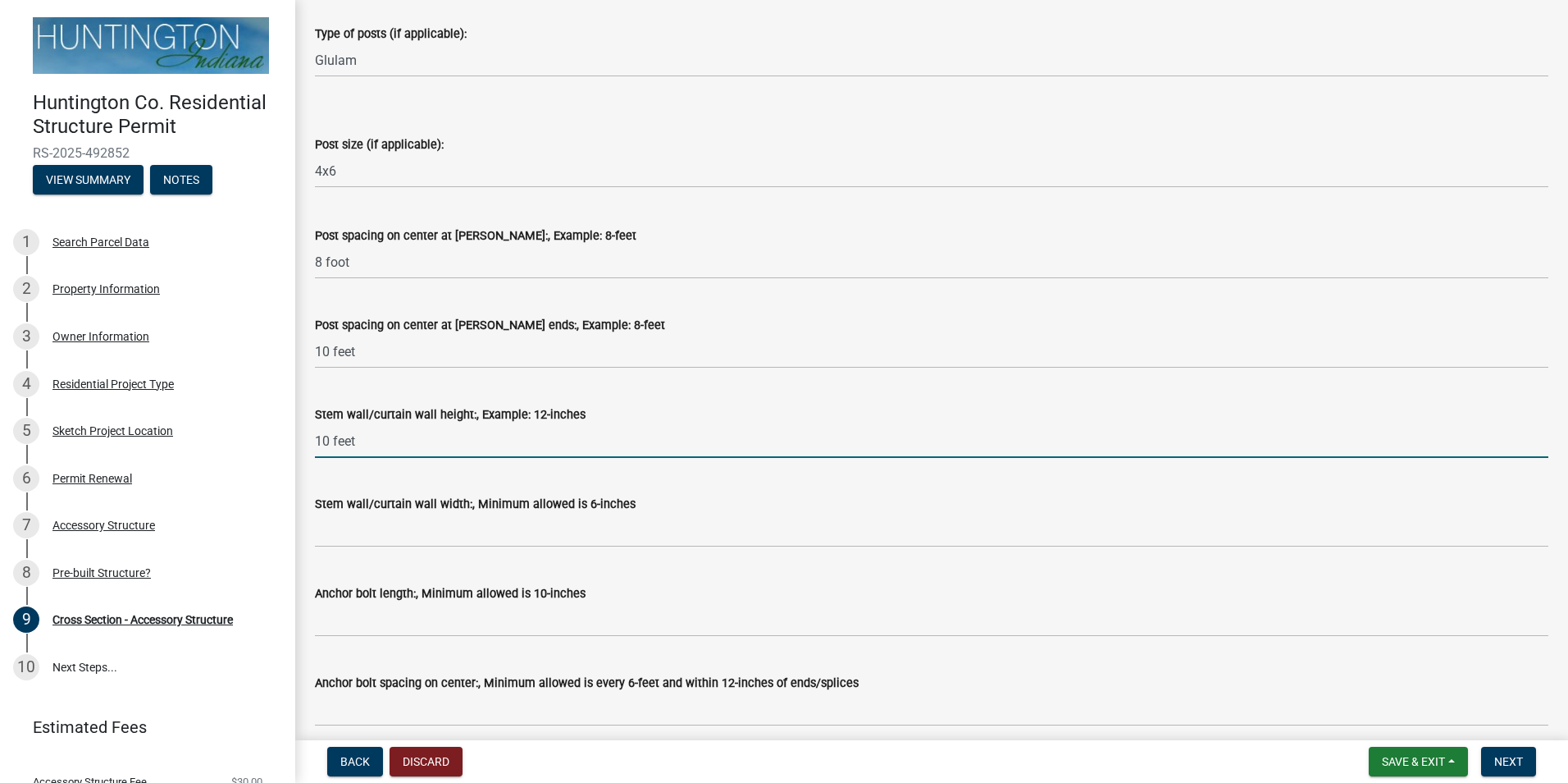
scroll to position [876, 0]
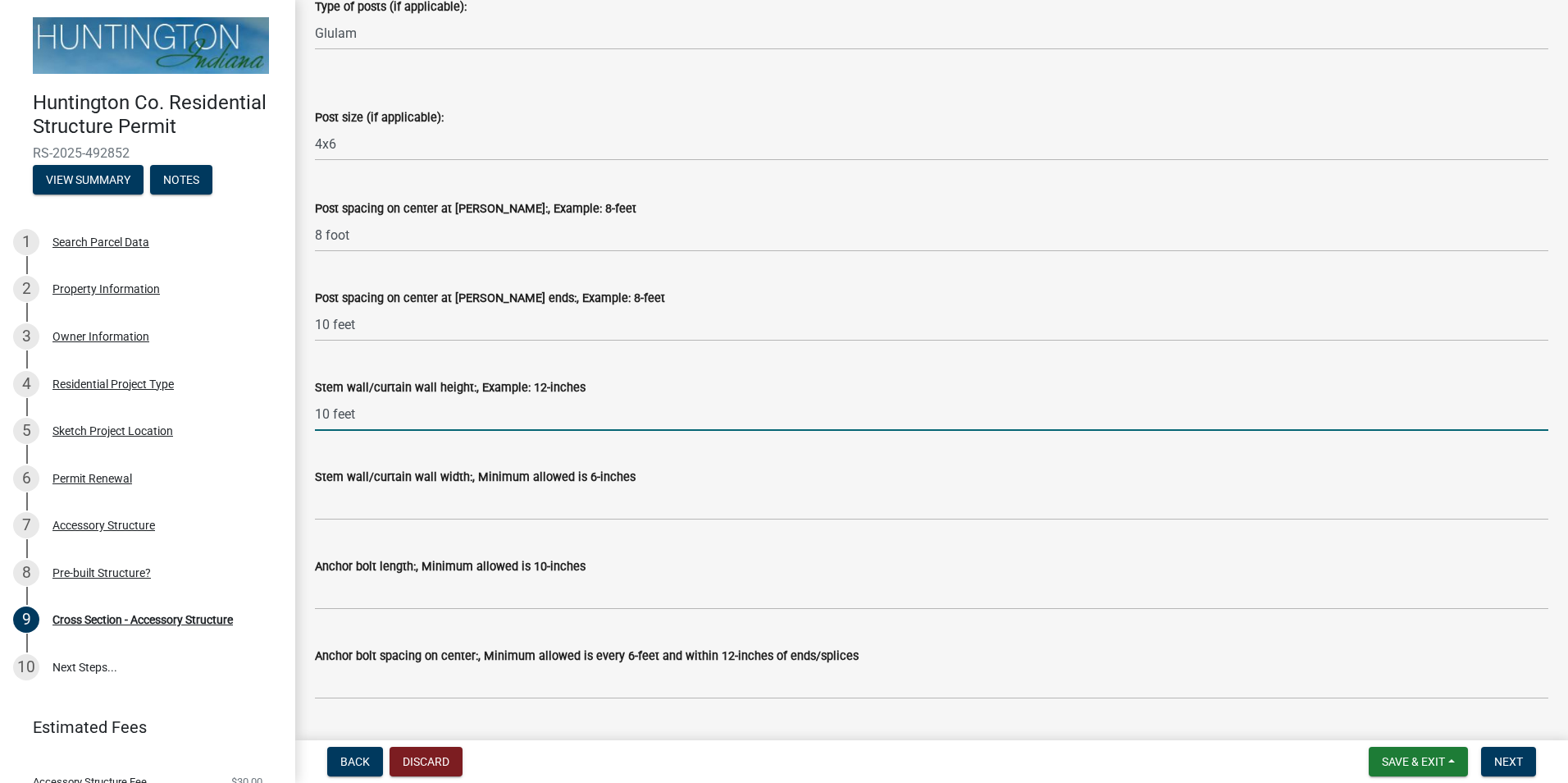
type input "10 feet"
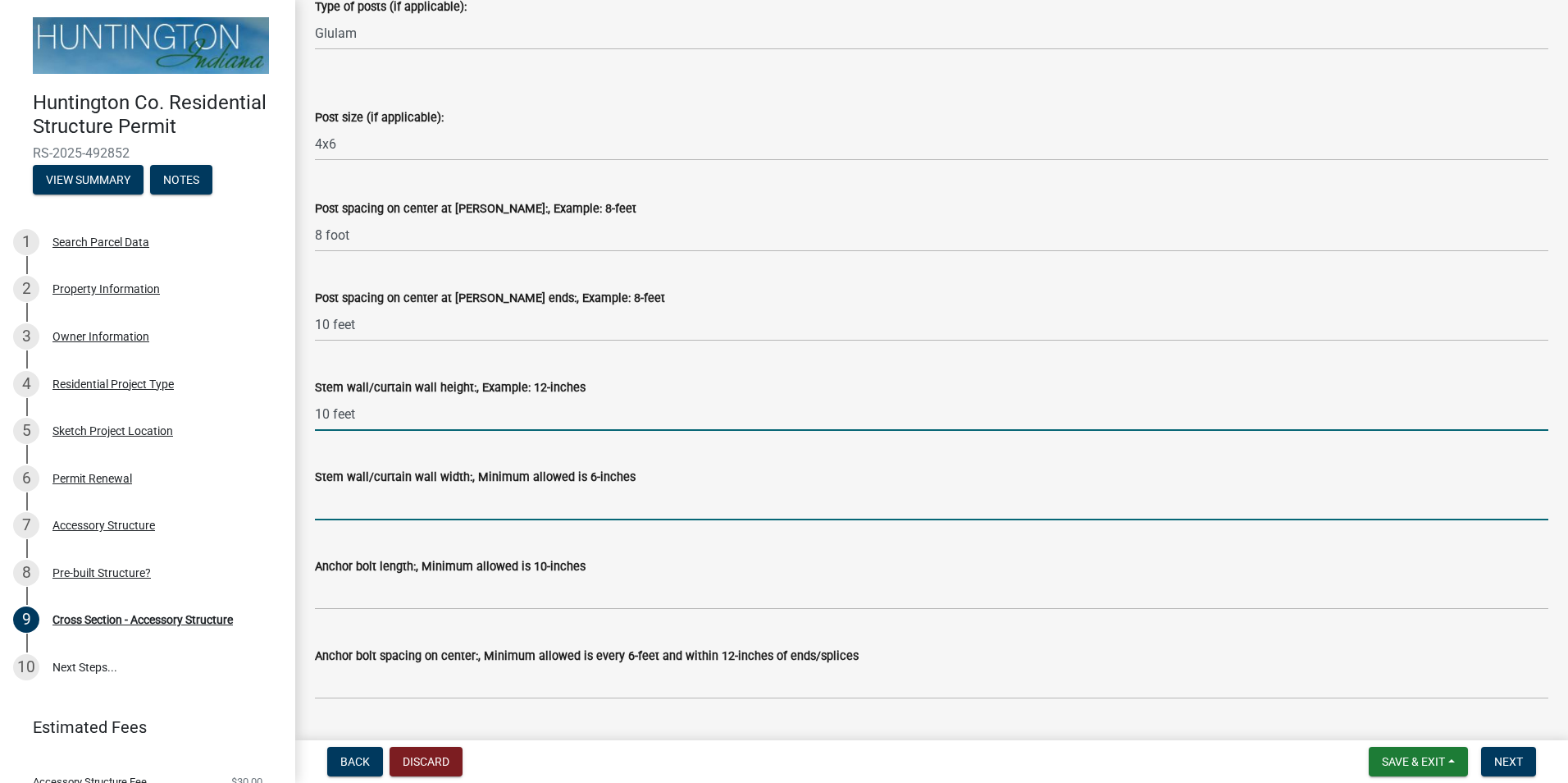
click at [461, 504] on input "Stem wall/curtain wall width:, Minimum allowed is 6-inches" at bounding box center [931, 503] width 1234 height 34
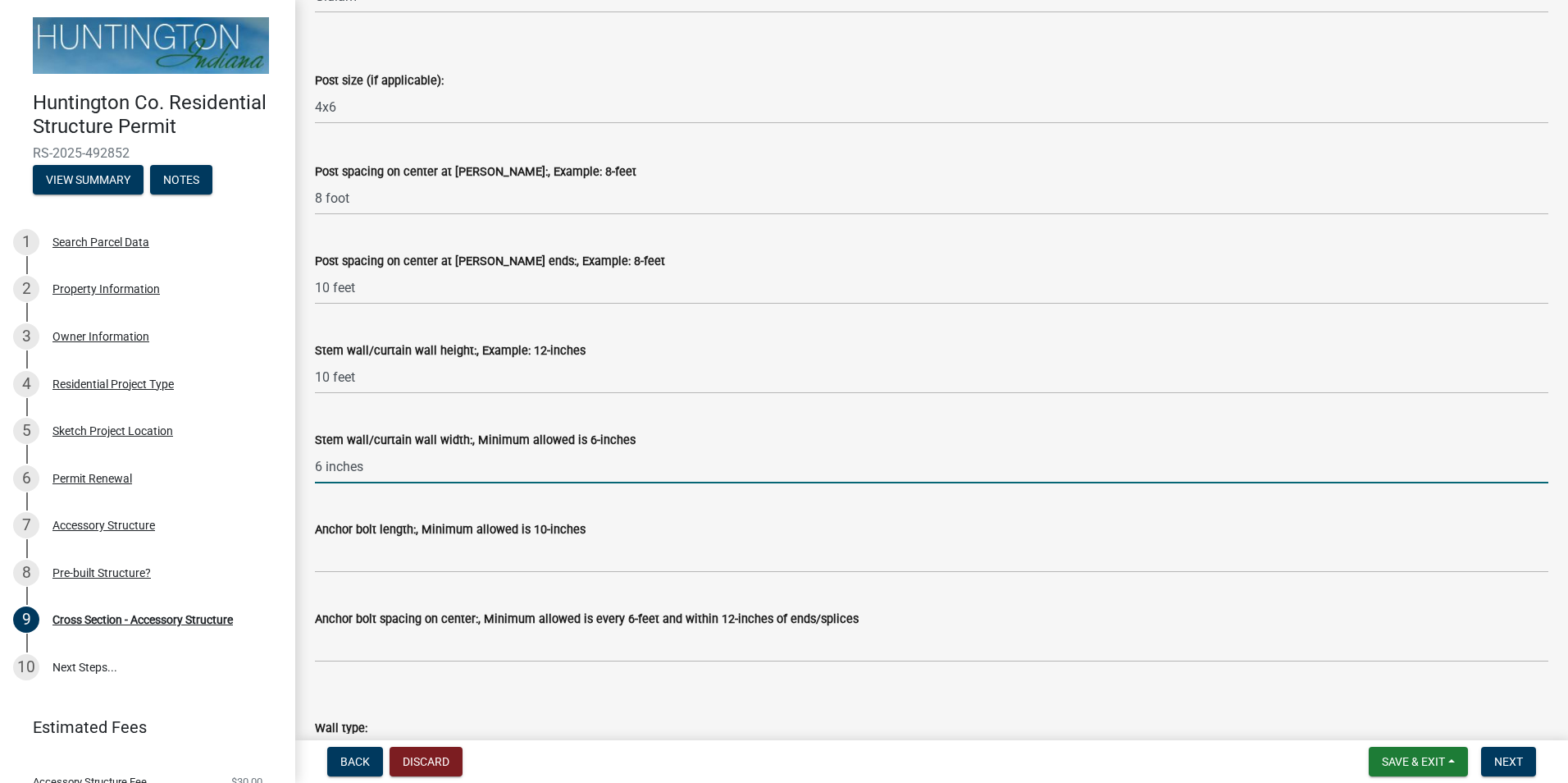
scroll to position [929, 0]
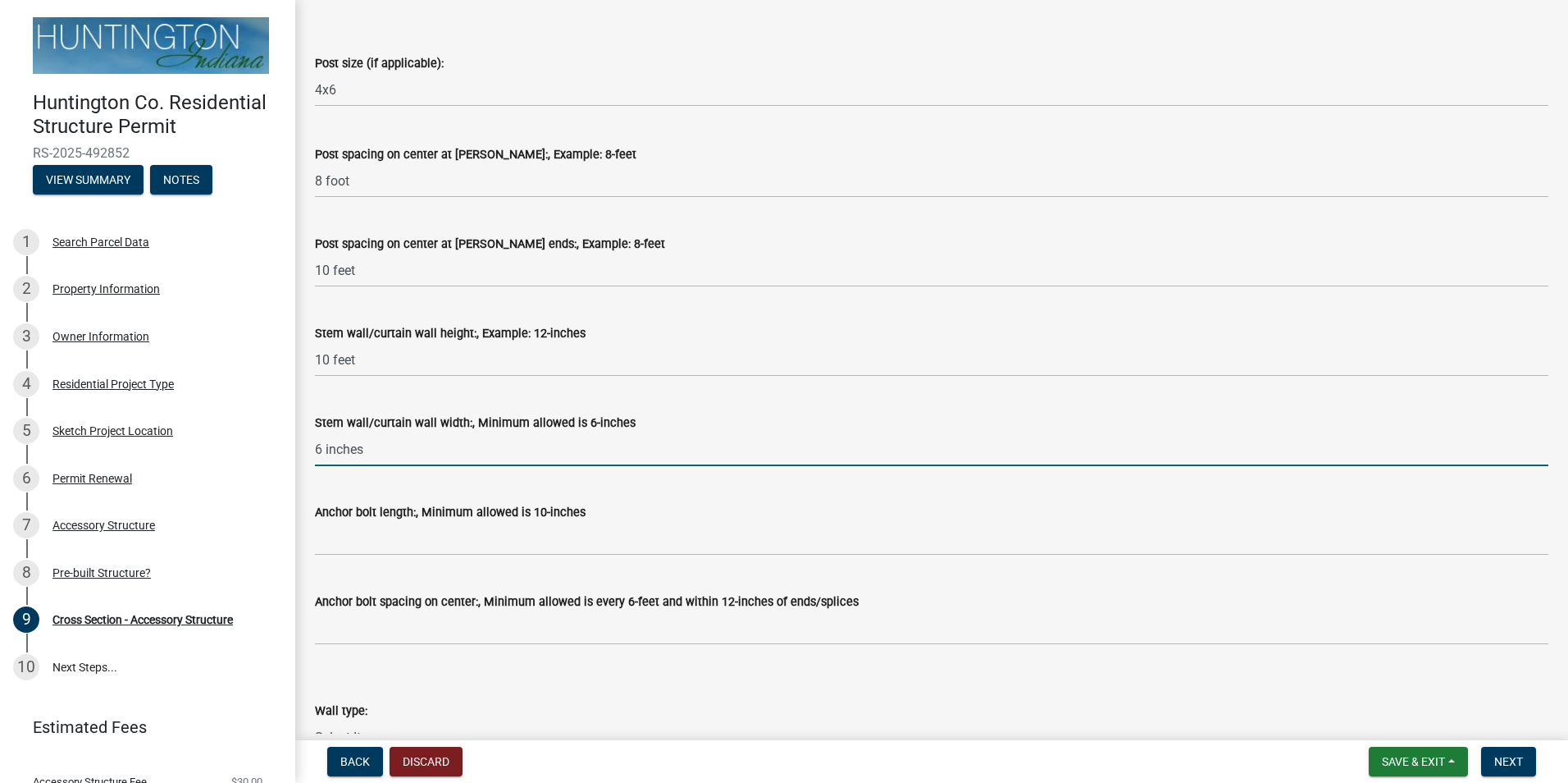
type input "6 inches"
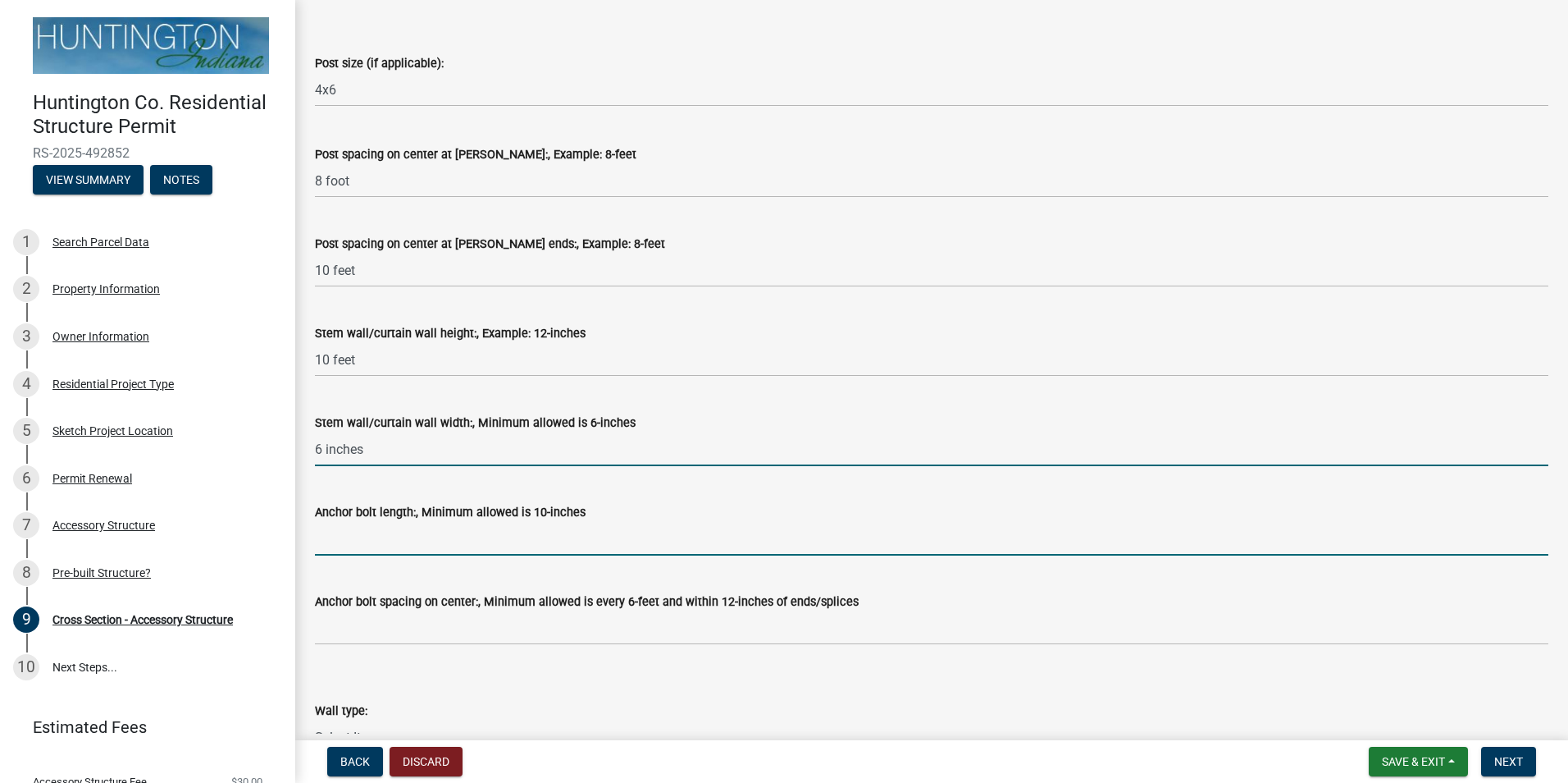
click at [448, 542] on input "Anchor bolt length:, Minimum allowed is 10-inches" at bounding box center [931, 539] width 1234 height 34
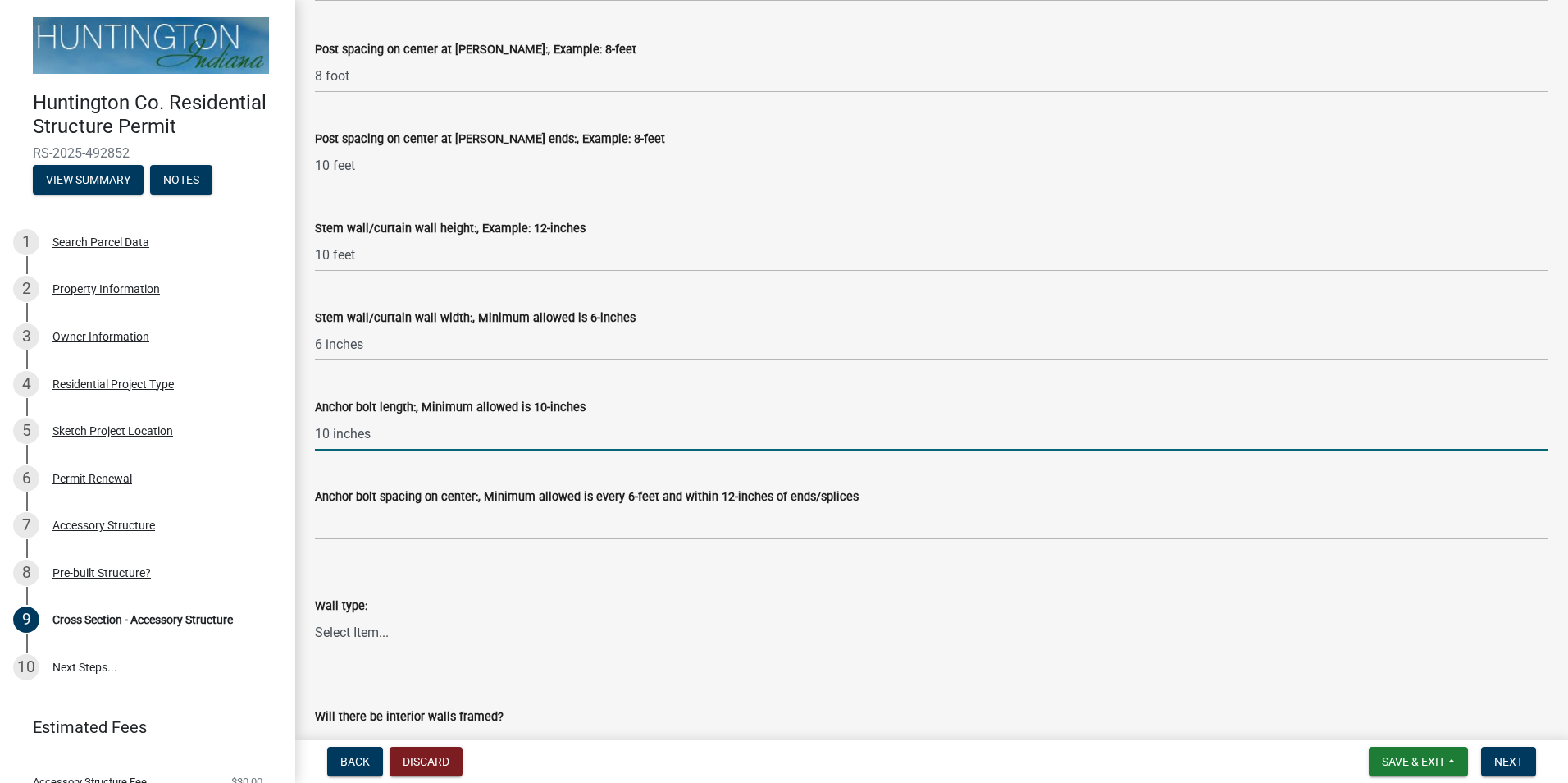
scroll to position [1094, 0]
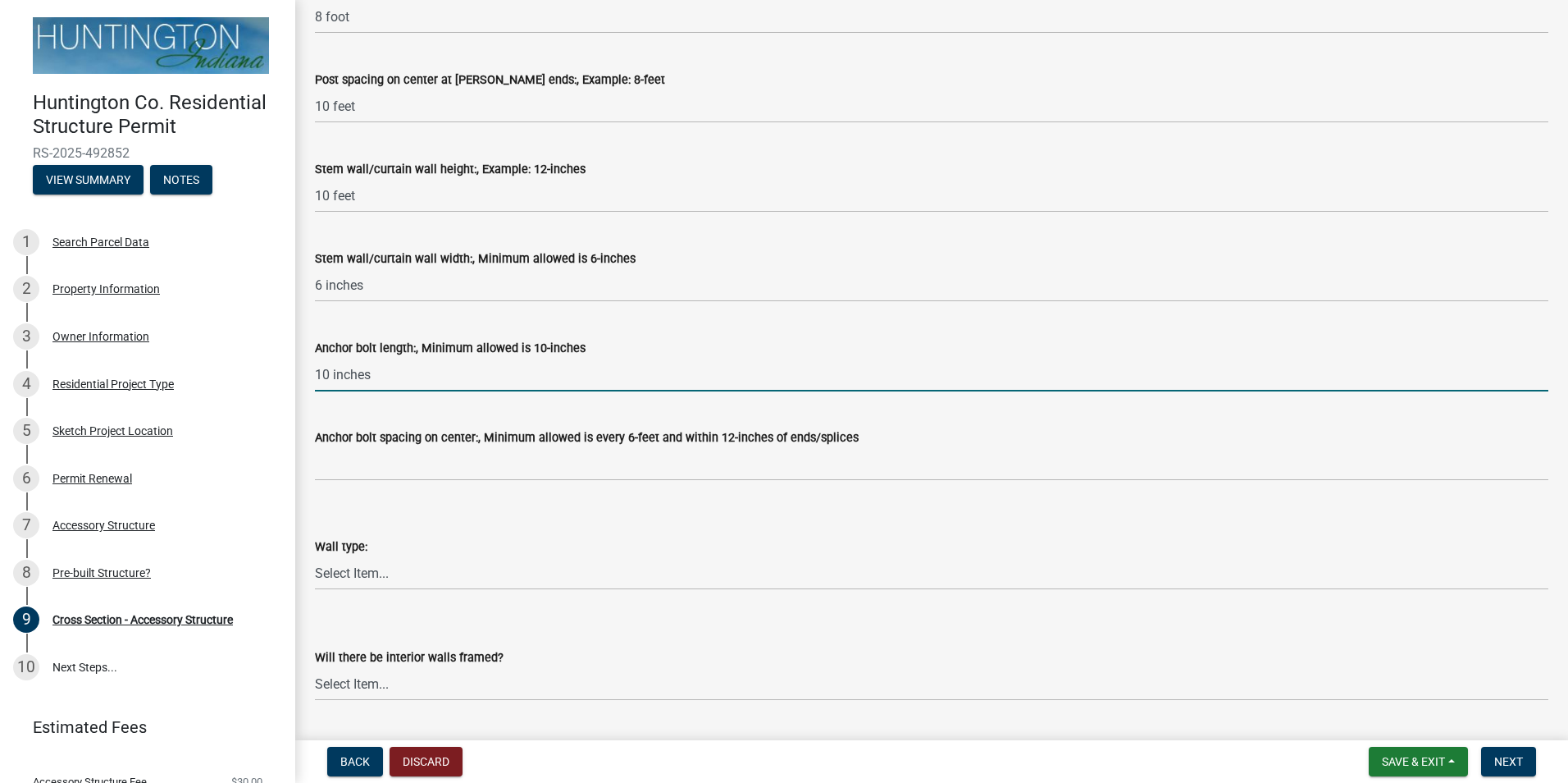
type input "10 inches"
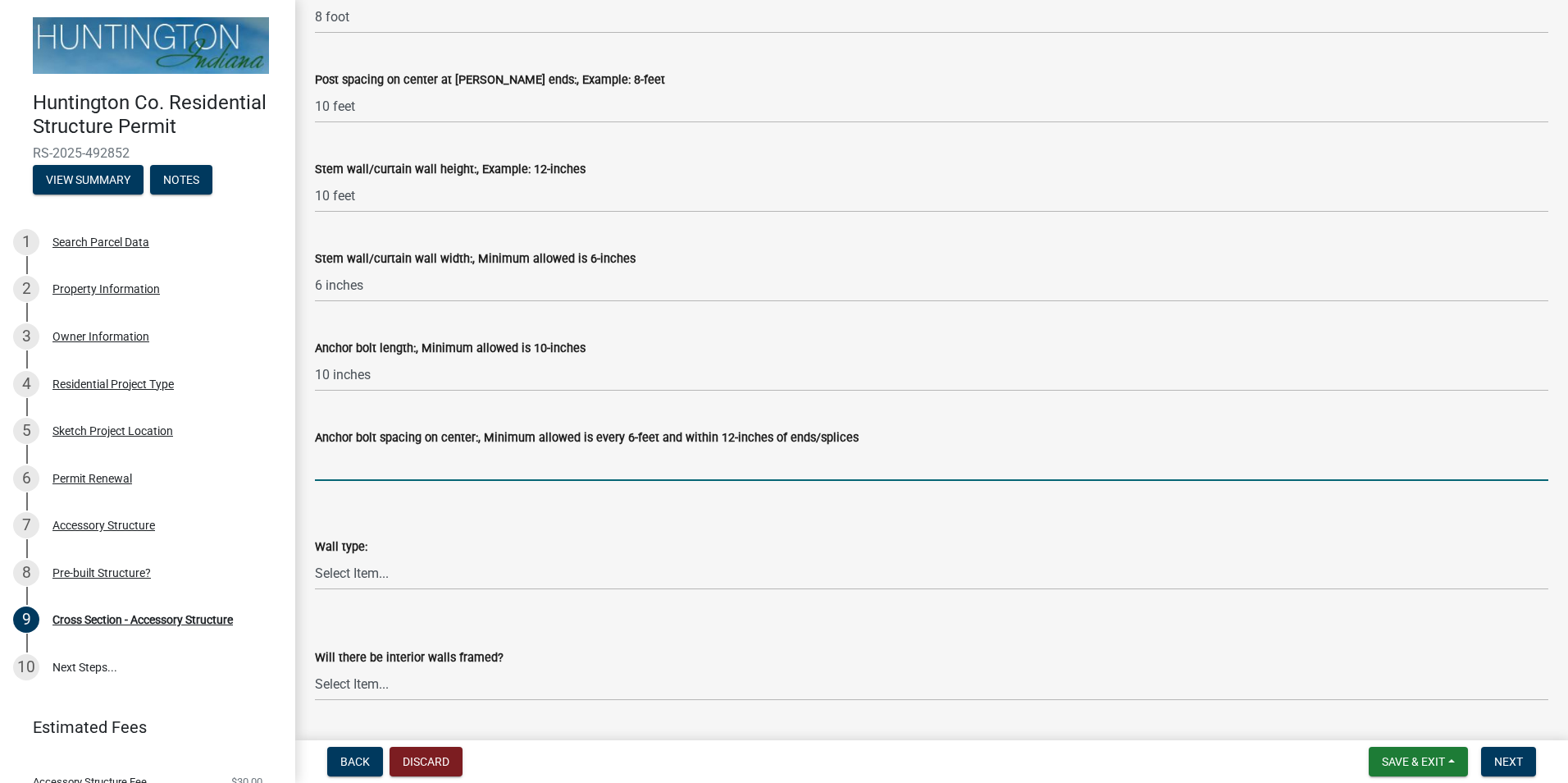
click at [494, 461] on input "Anchor bolt spacing on center:, Minimum allowed is every 6-feet and within 12-i…" at bounding box center [931, 464] width 1234 height 34
type input "6 feet"
click at [394, 576] on select "Select Item... Metal Vinyl Wood Other" at bounding box center [931, 573] width 1234 height 34
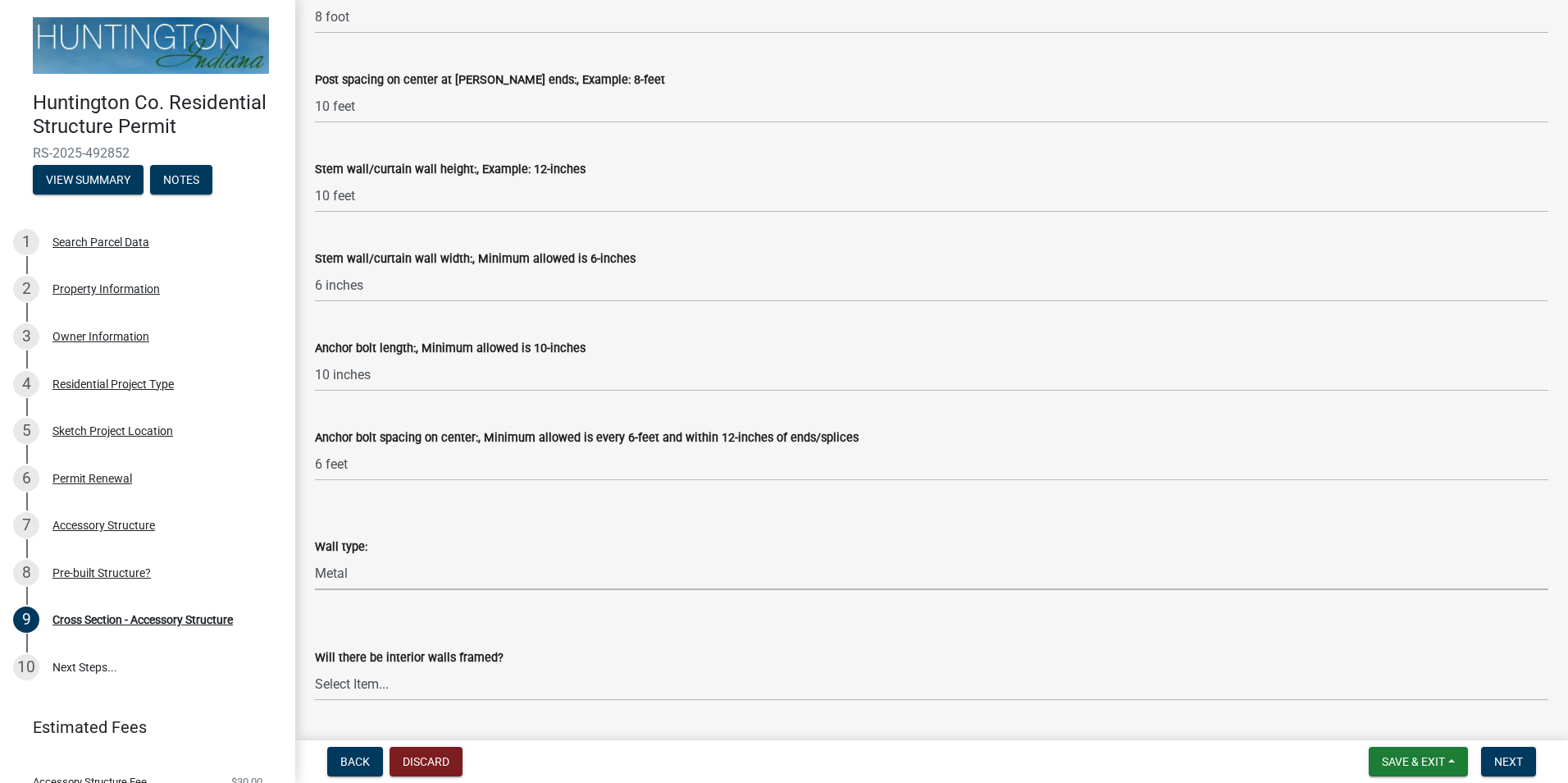
click at [315, 556] on select "Select Item... Metal Vinyl Wood Other" at bounding box center [931, 573] width 1234 height 34
select select "f7dd7eab-b362-45b6-9b02-9d8218955ad0"
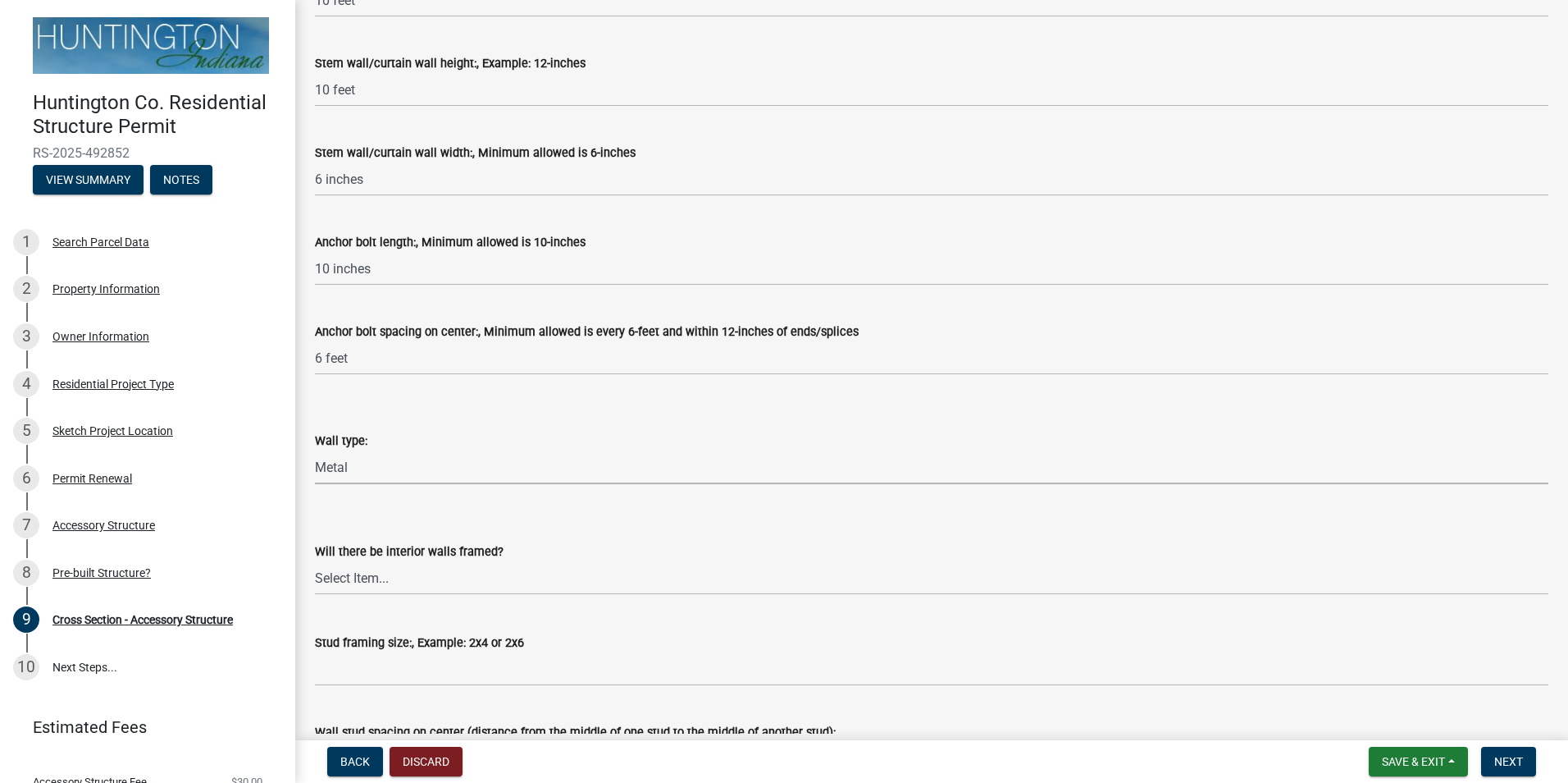
scroll to position [1204, 0]
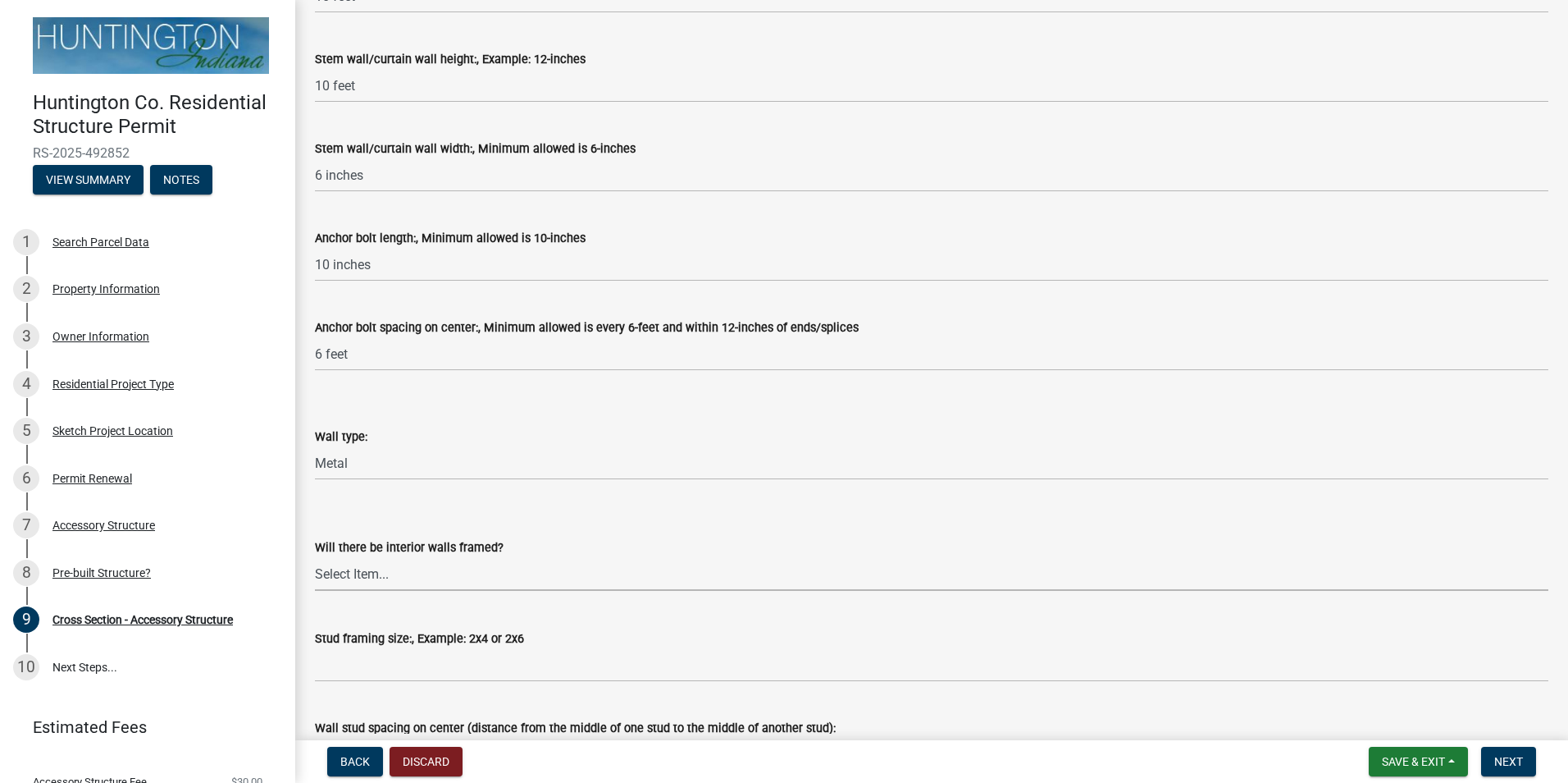
click at [404, 574] on select "Select Item... Yes No" at bounding box center [931, 574] width 1234 height 34
click at [315, 557] on select "Select Item... Yes No" at bounding box center [931, 574] width 1234 height 34
select select "437d5bbf-de9a-4f39-89be-882567d8ea4c"
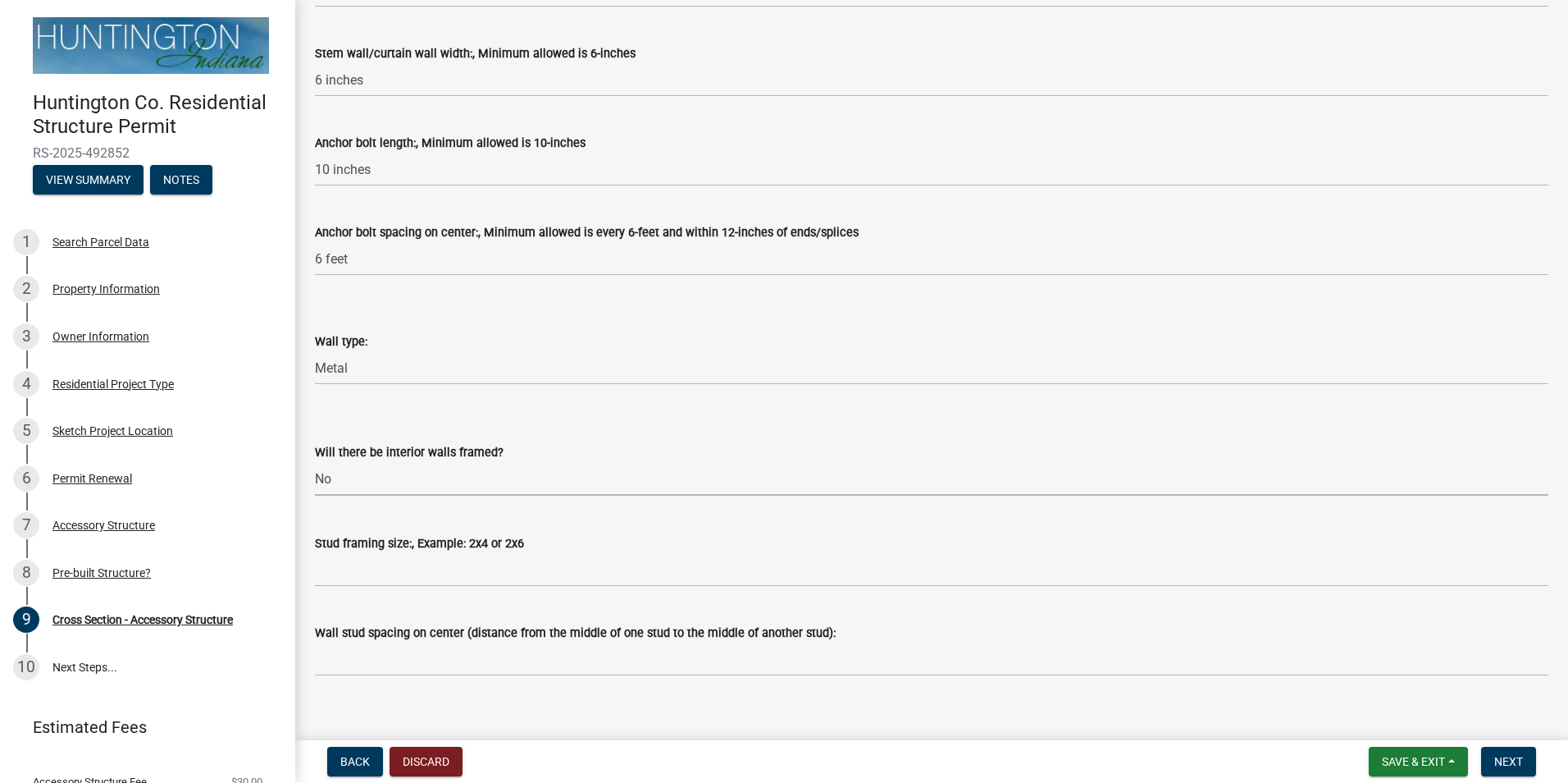
scroll to position [1313, 0]
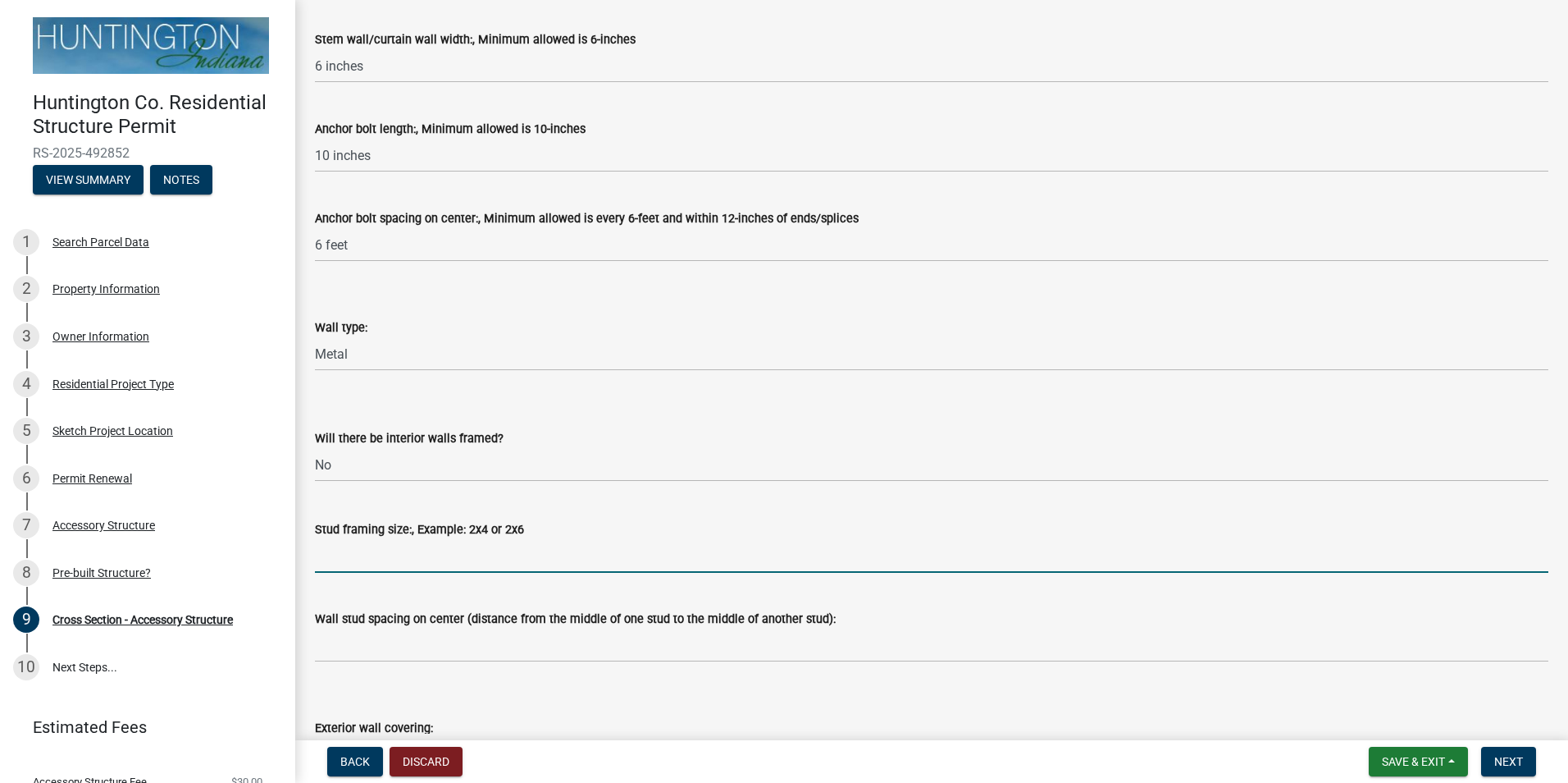
click at [440, 556] on input "Stud framing size:, Example: 2x4 or 2x6" at bounding box center [931, 555] width 1234 height 34
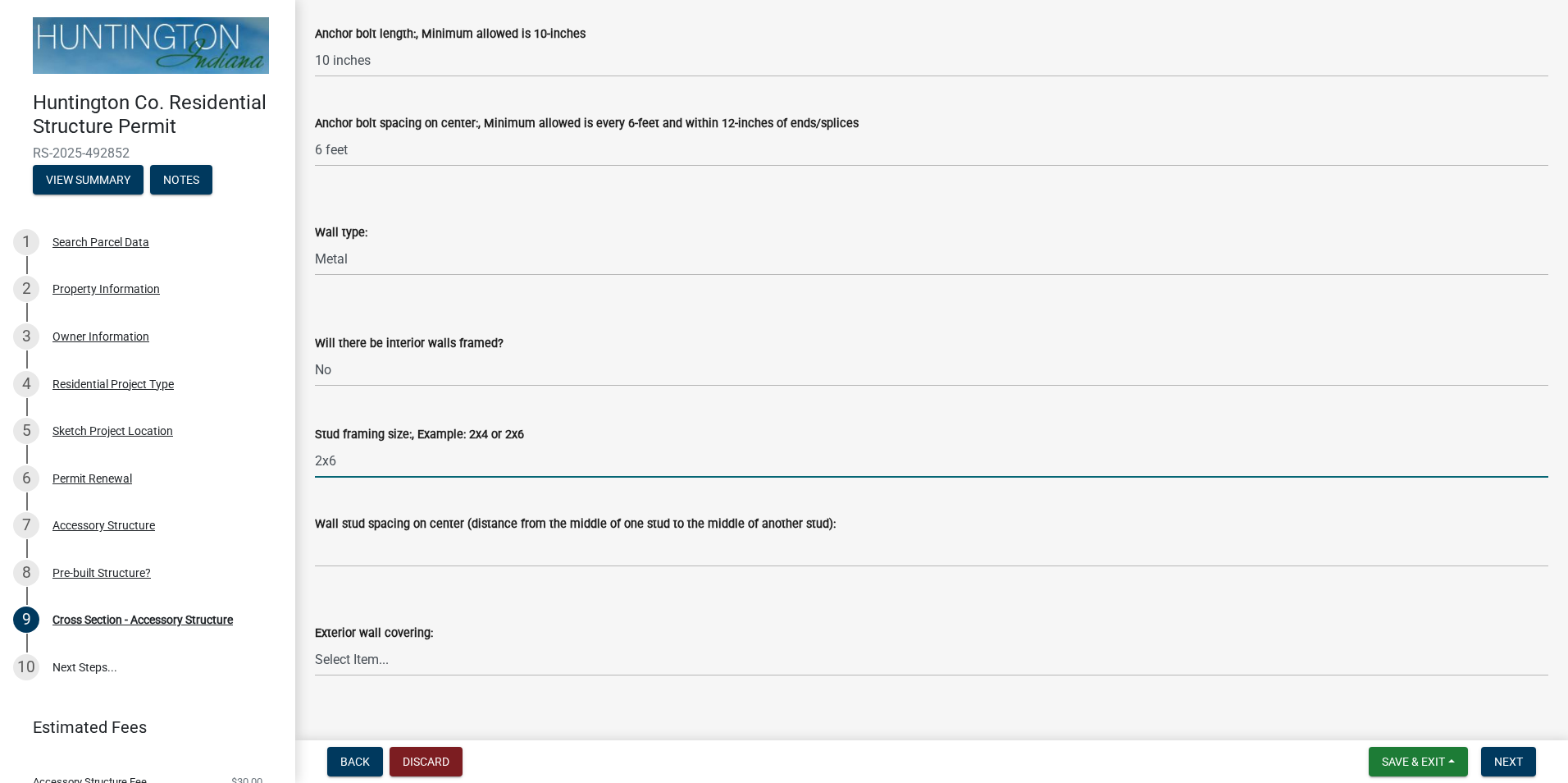
scroll to position [1422, 0]
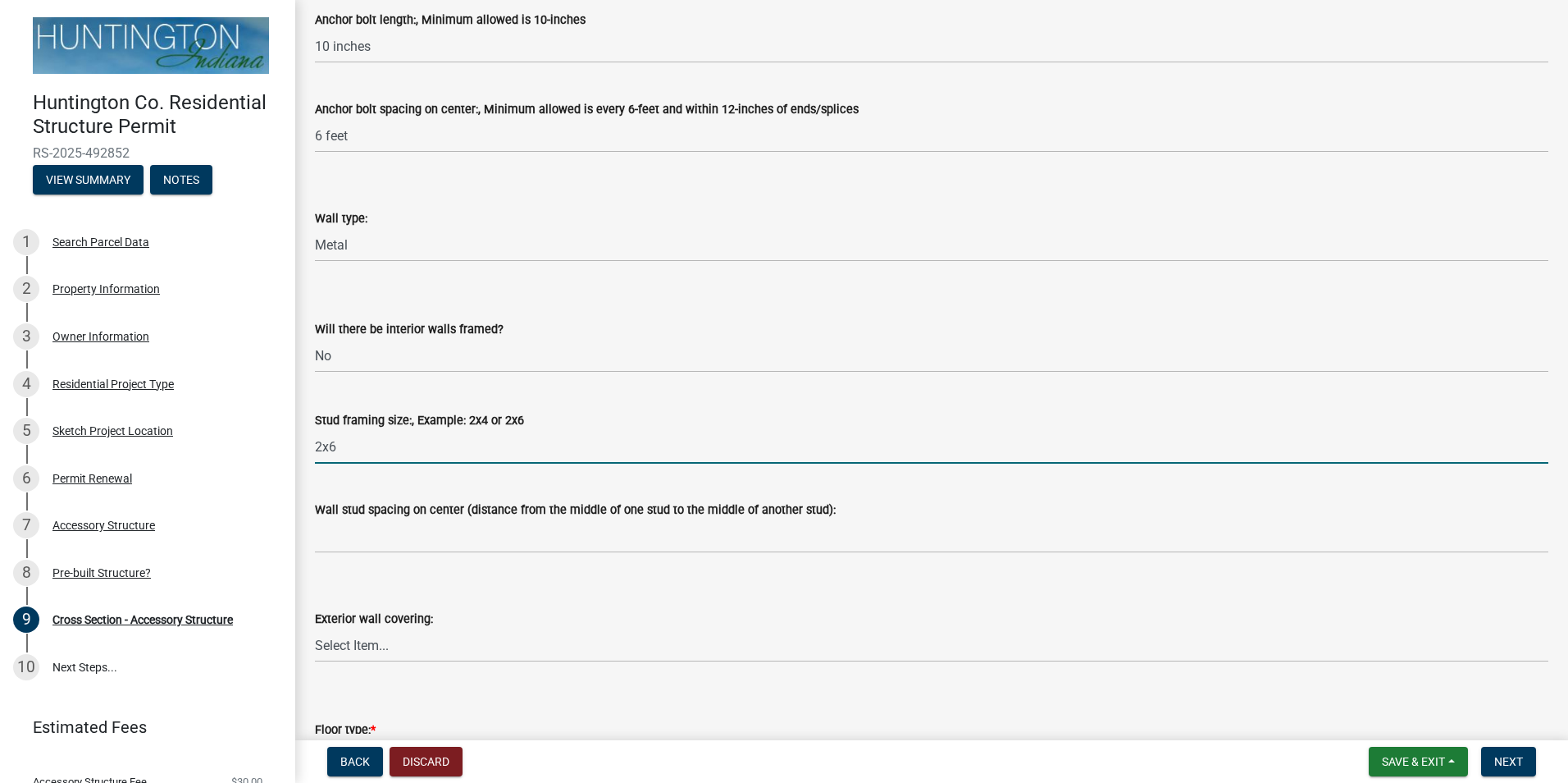
type input "2x6"
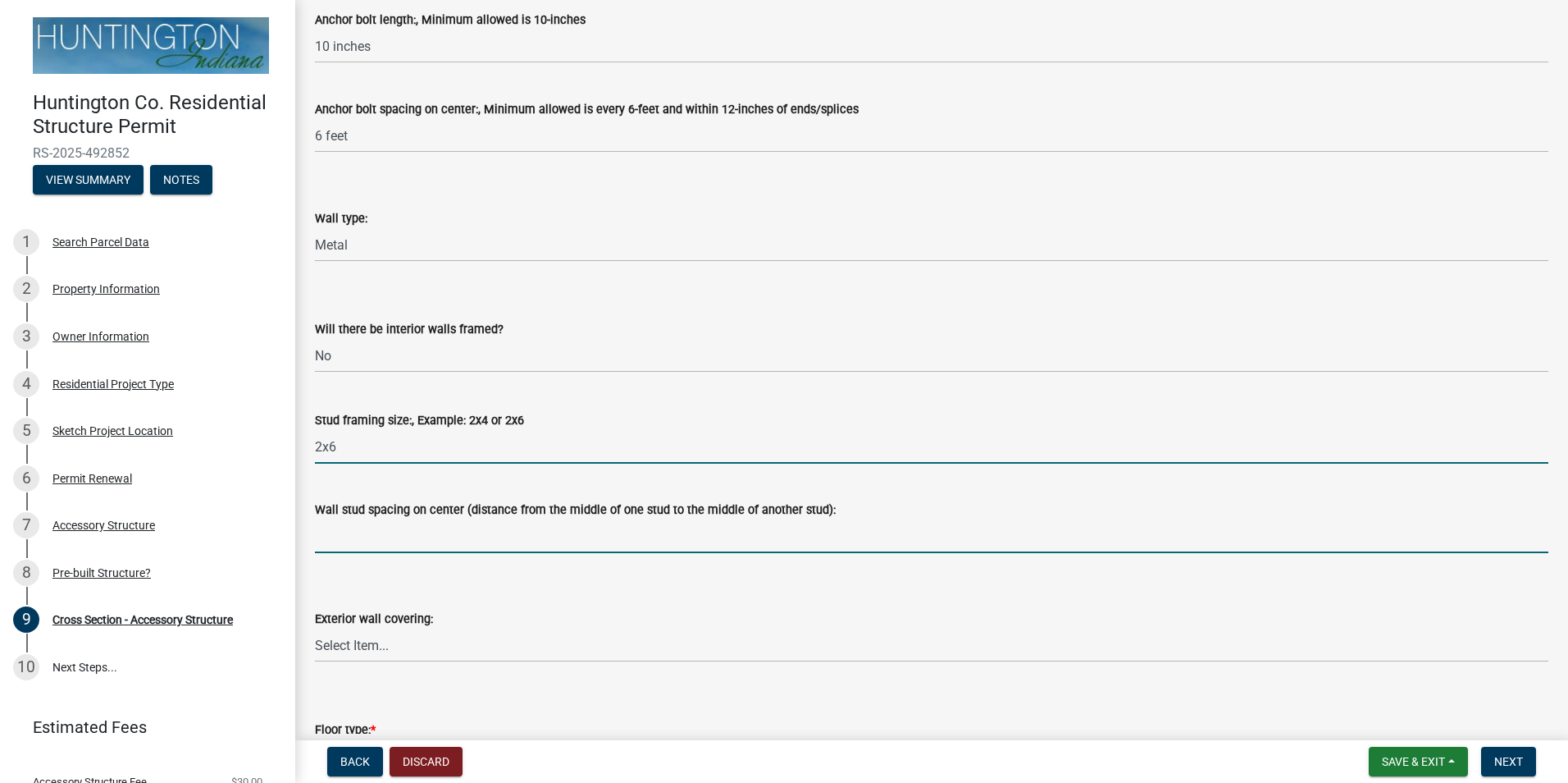
click at [457, 536] on input "Wall stud spacing on center (distance from the middle of one stud to the middle…" at bounding box center [931, 536] width 1234 height 34
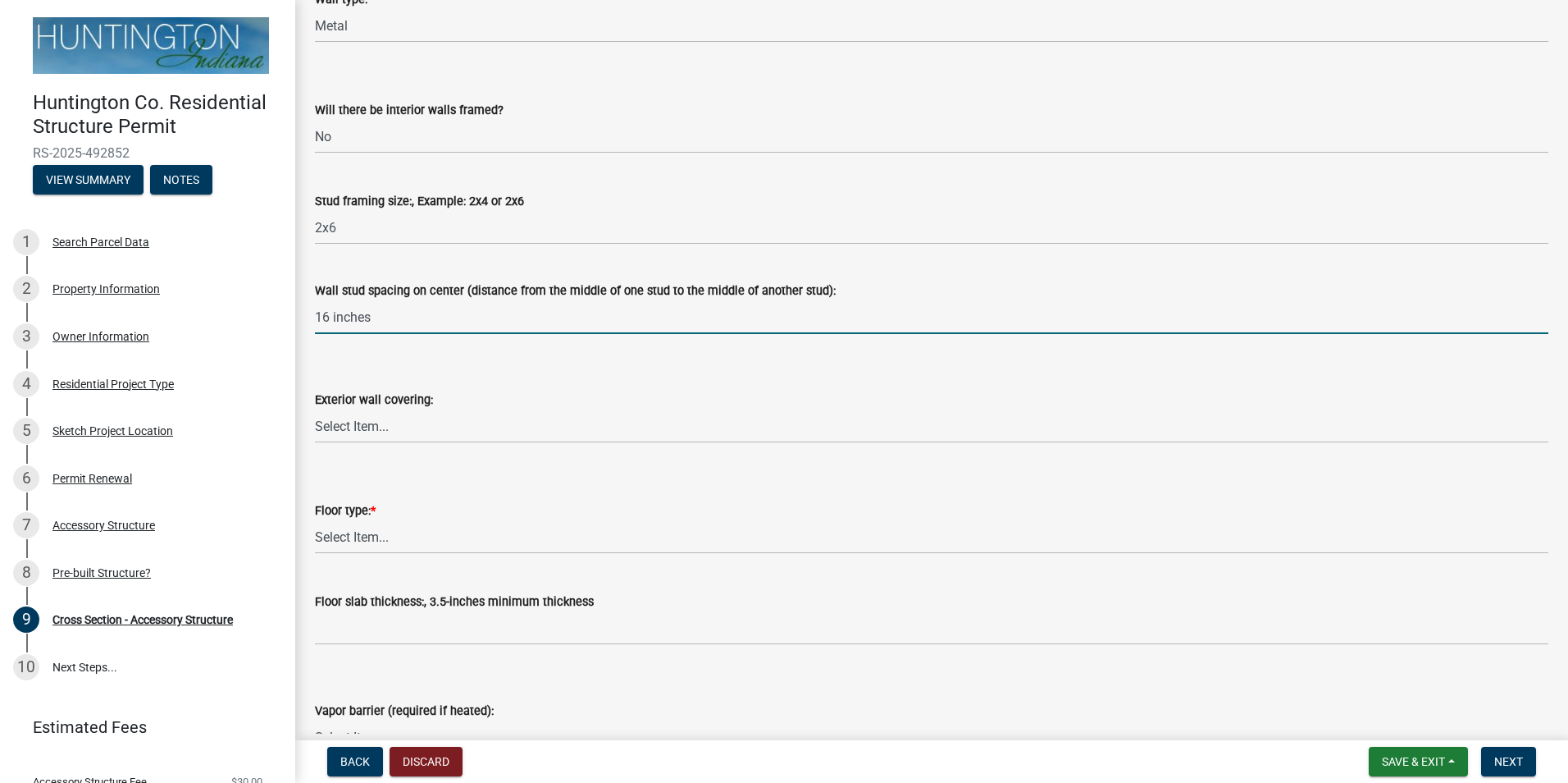
scroll to position [1696, 0]
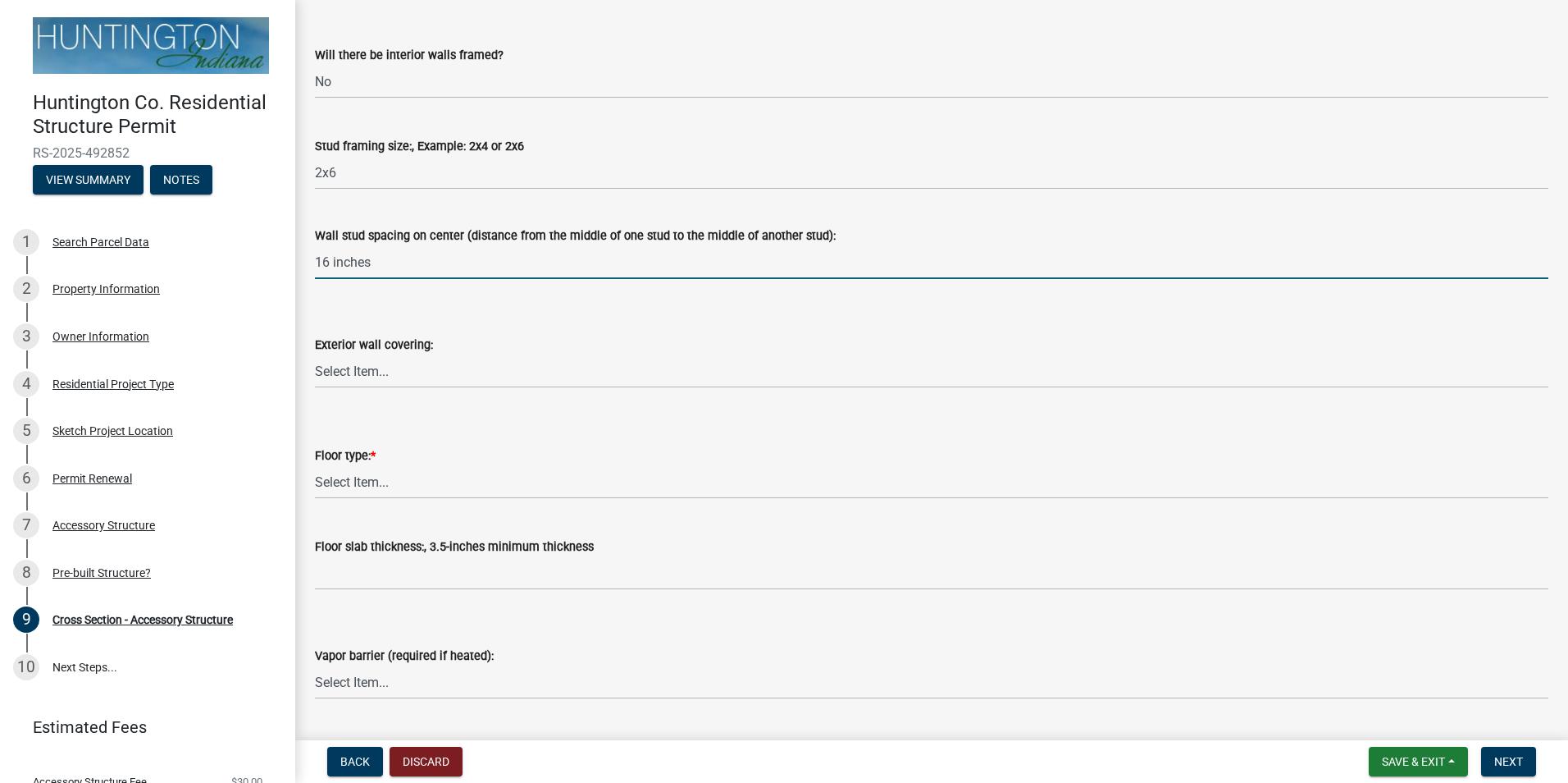
type input "16 inches"
click at [334, 372] on select "Select Item... Metal Vinyl Wood Other" at bounding box center [931, 371] width 1234 height 34
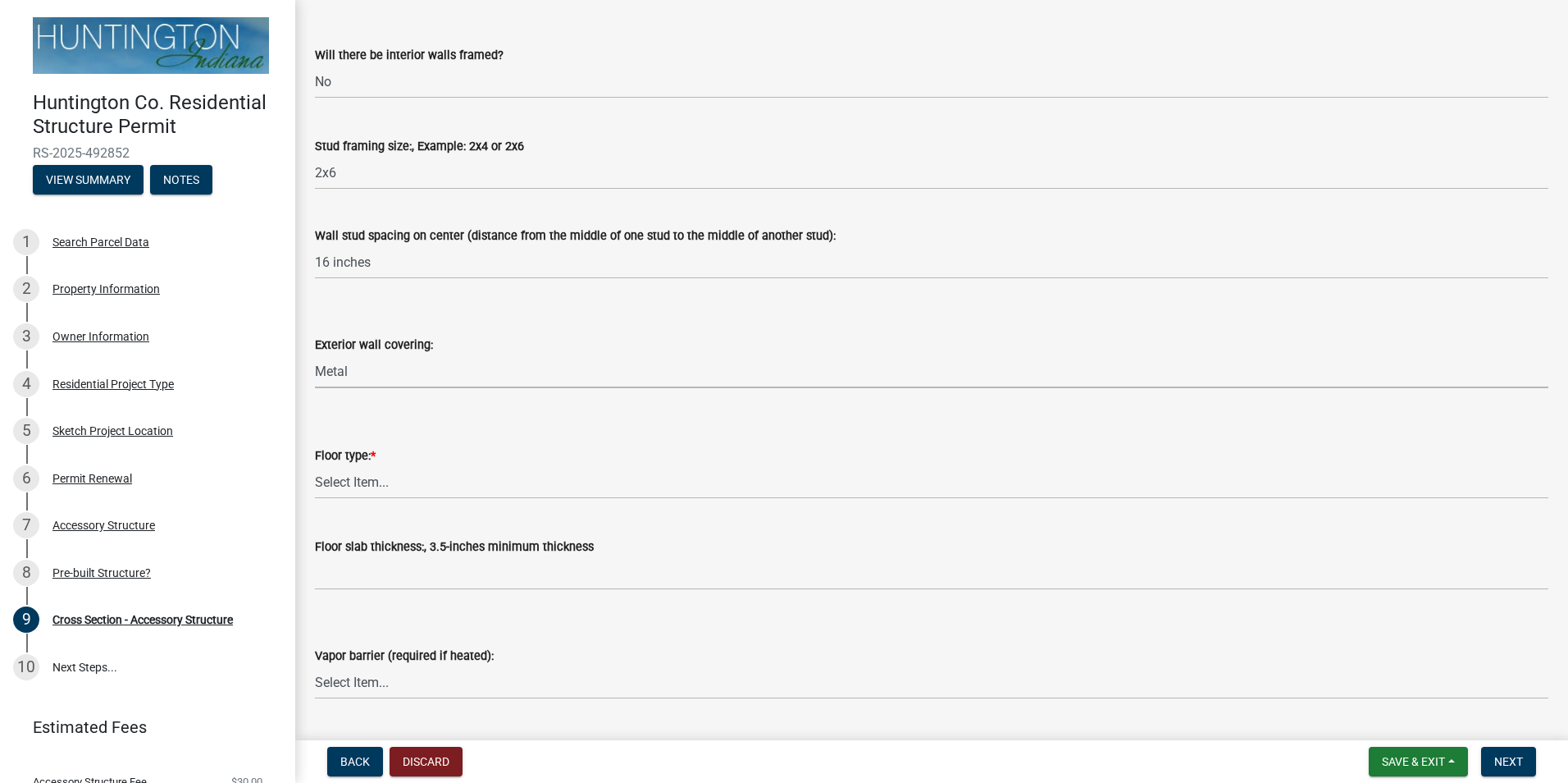
click at [315, 354] on select "Select Item... Metal Vinyl Wood Other" at bounding box center [931, 371] width 1234 height 34
select select "05f0e2c8-d078-4fde-8725-801056d7cdab"
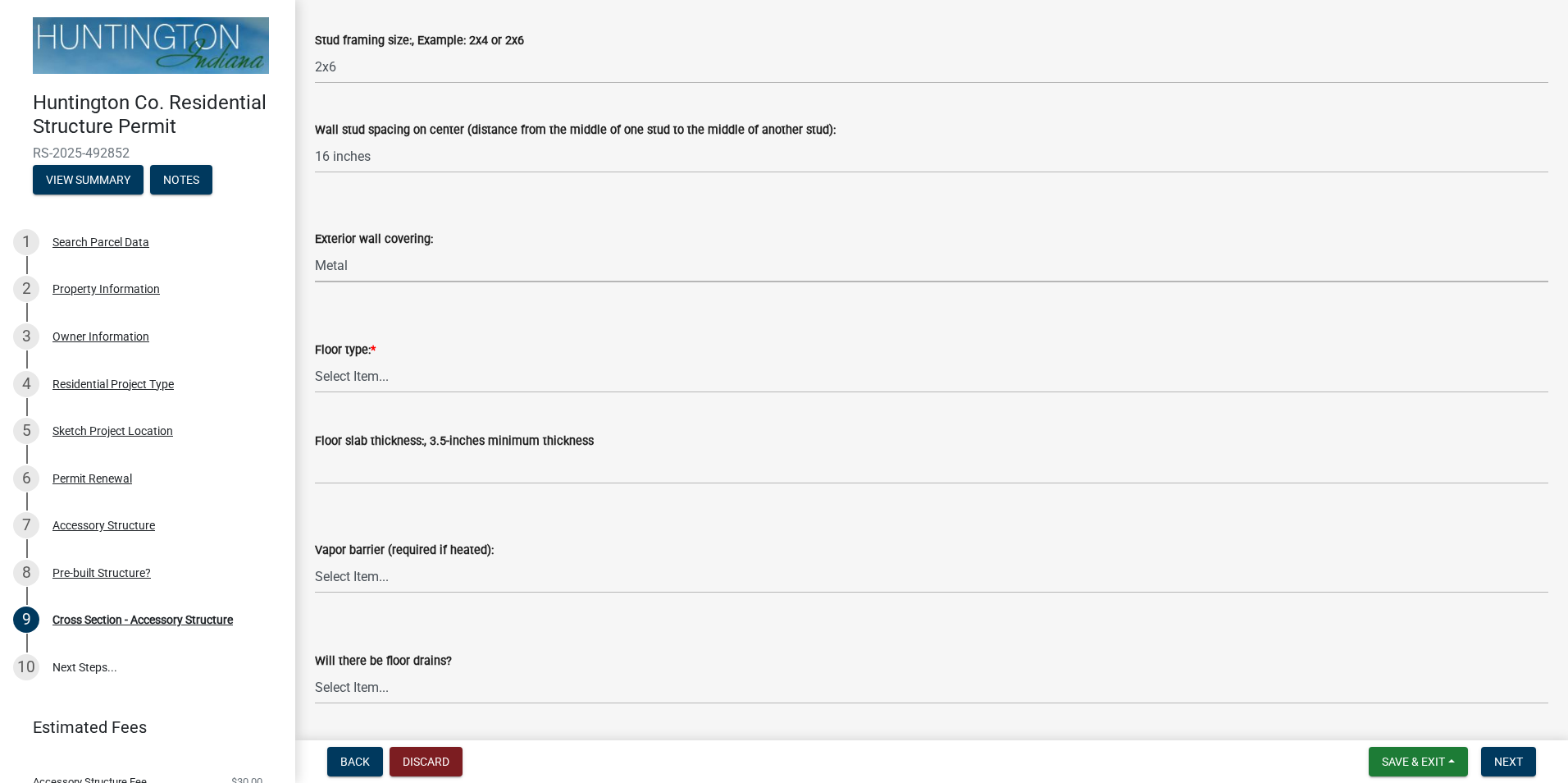
scroll to position [1805, 0]
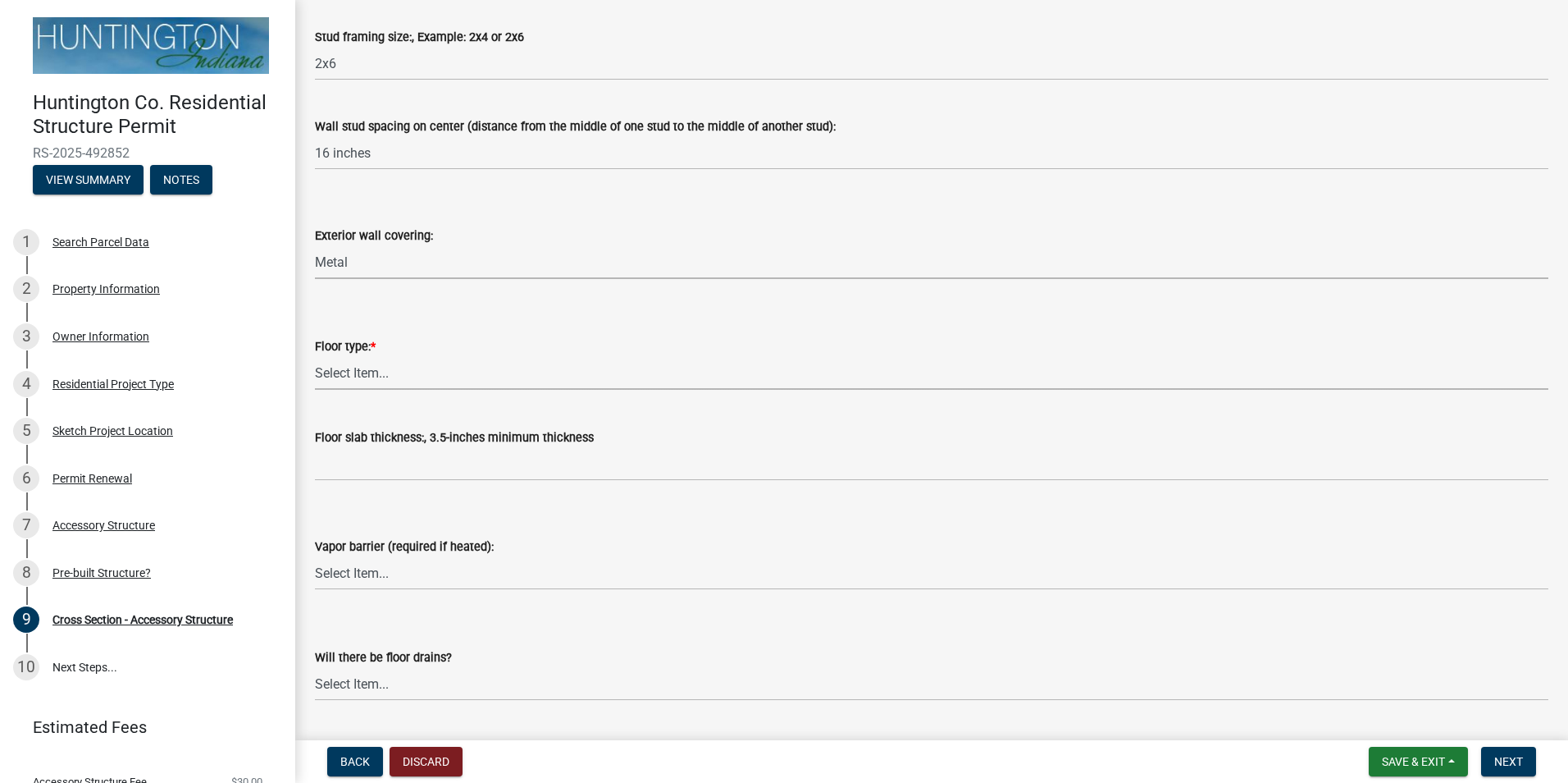
click at [403, 370] on select "Select Item... Slab Gravel Both Slab and Gravel" at bounding box center [931, 373] width 1234 height 34
click at [315, 356] on select "Select Item... Slab Gravel Both Slab and Gravel" at bounding box center [931, 373] width 1234 height 34
select select "174524f7-a4fe-45d6-a770-f02cb493cb11"
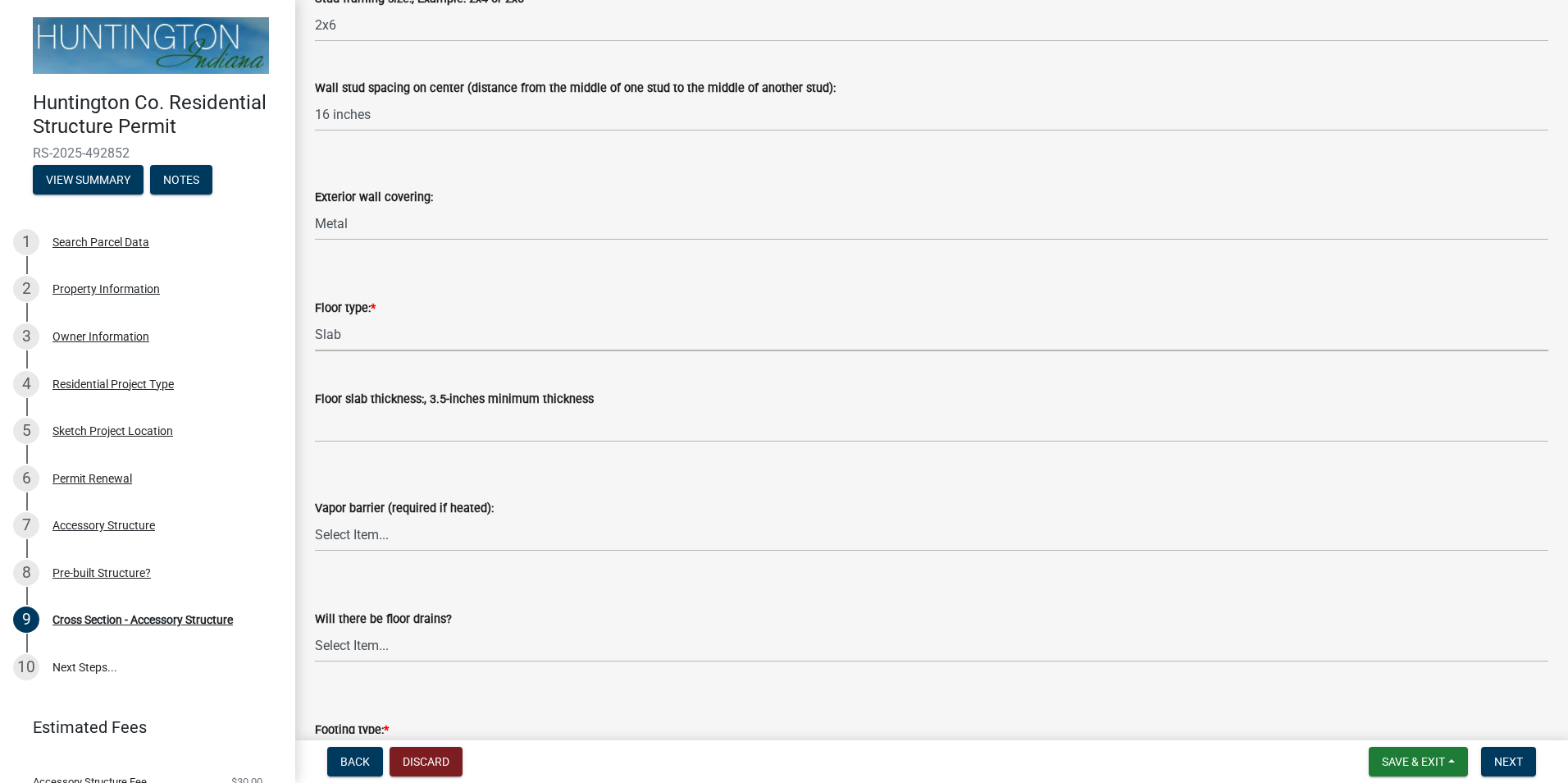
scroll to position [1914, 0]
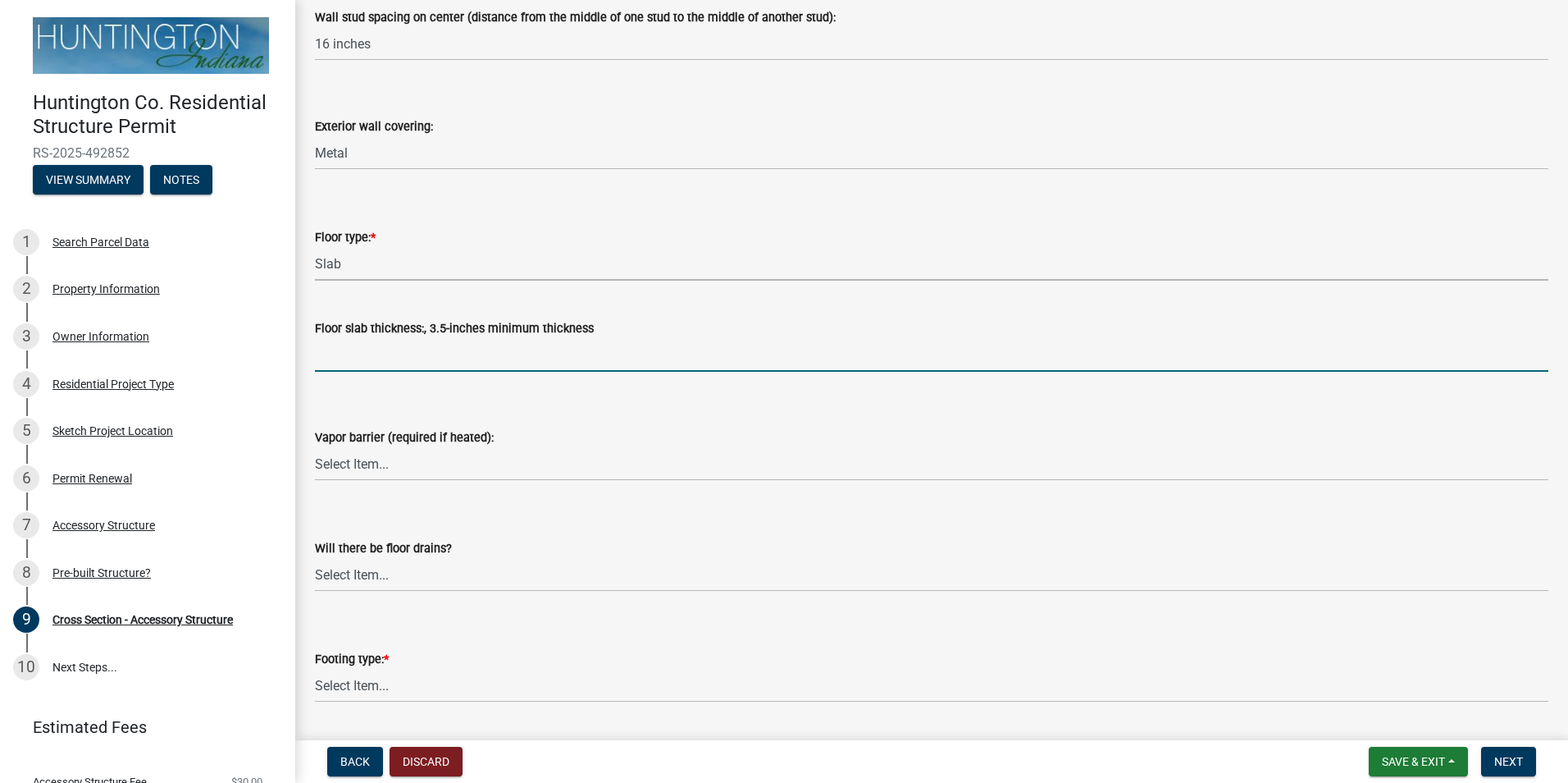
click at [467, 359] on input "Floor slab thickness:, 3.5-inches minimum thickness" at bounding box center [931, 354] width 1234 height 34
type input "5 inches"
click at [422, 459] on select "Select Item... Yes No" at bounding box center [931, 464] width 1234 height 34
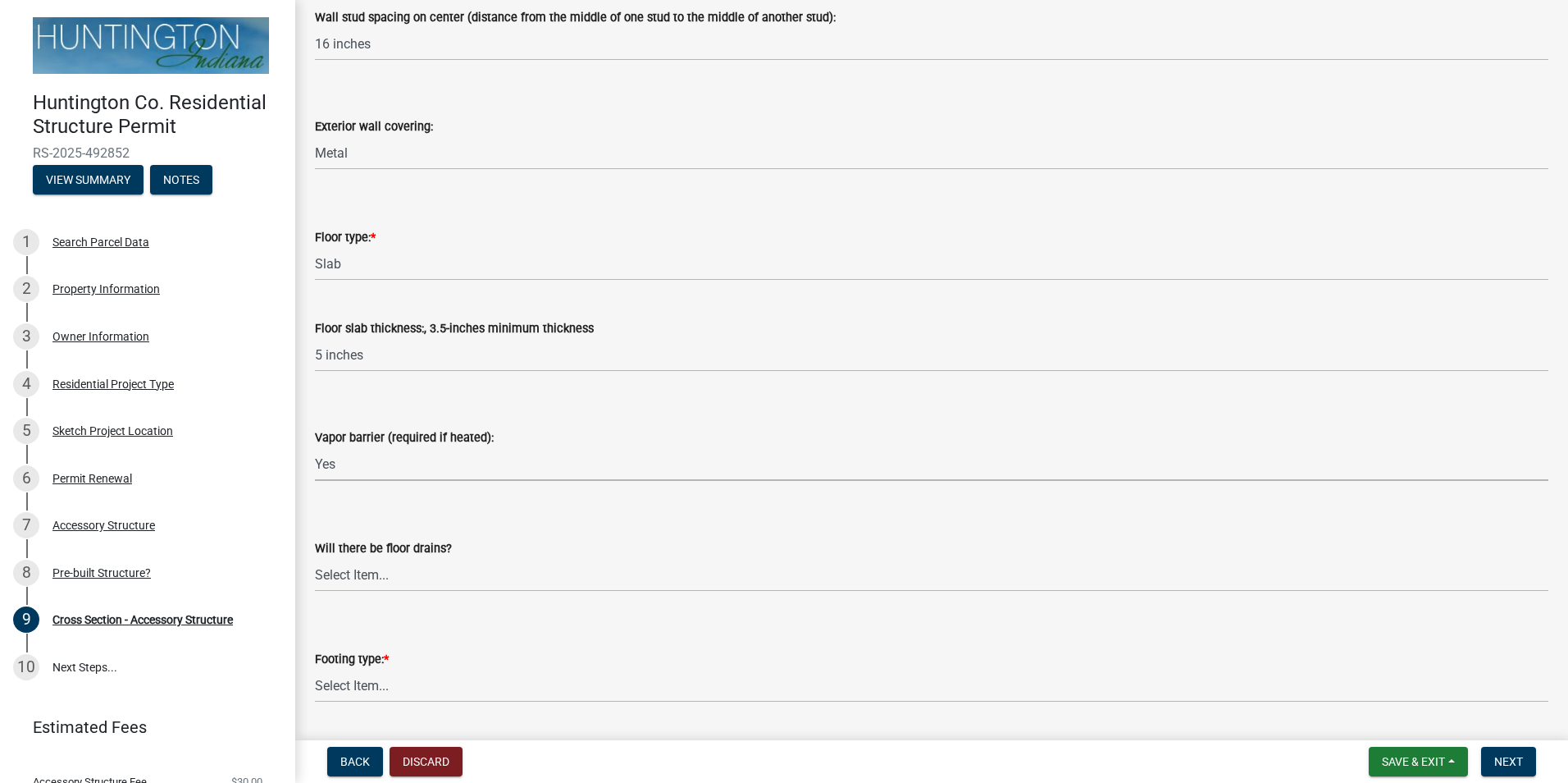
click at [315, 447] on select "Select Item... Yes No" at bounding box center [931, 464] width 1234 height 34
select select "caa01885-f2fd-40ca-b9f1-ddbedd0702be"
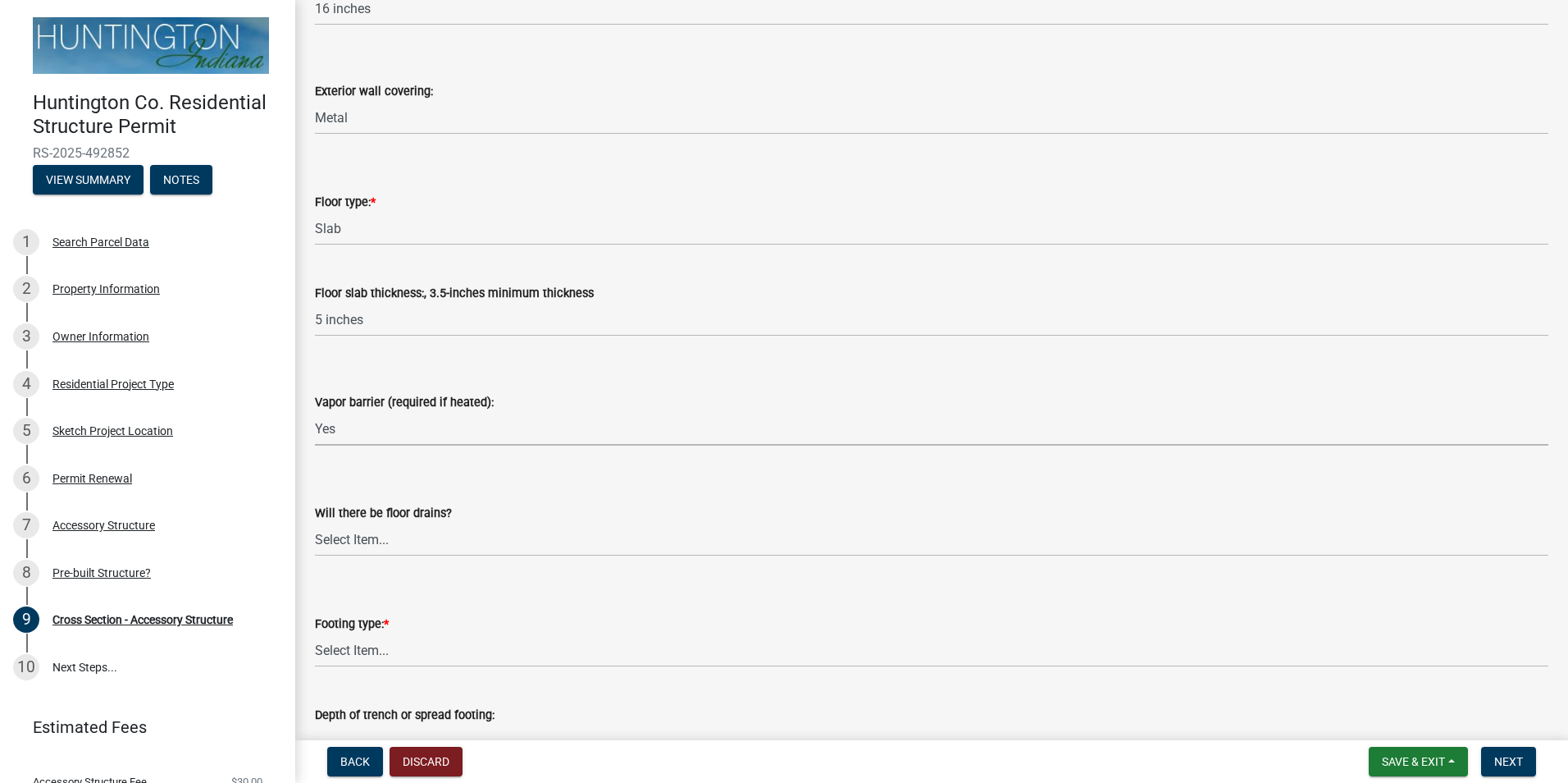
scroll to position [1969, 0]
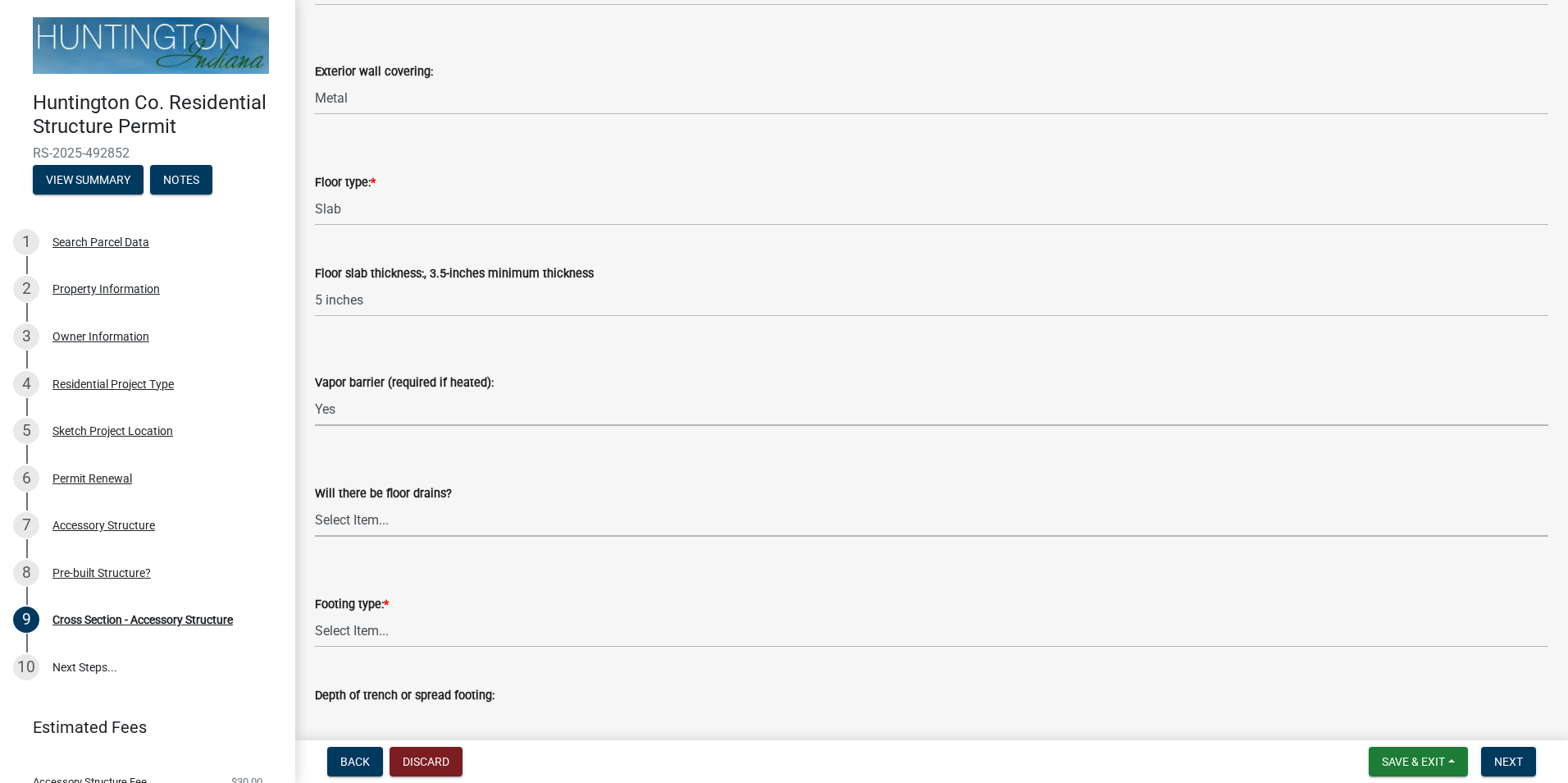
click at [405, 517] on select "Select Item... Yes No" at bounding box center [931, 519] width 1234 height 34
click at [315, 503] on select "Select Item... Yes No" at bounding box center [931, 519] width 1234 height 34
select select "7ac52e2c-26c3-4b05-adce-91695eb55e33"
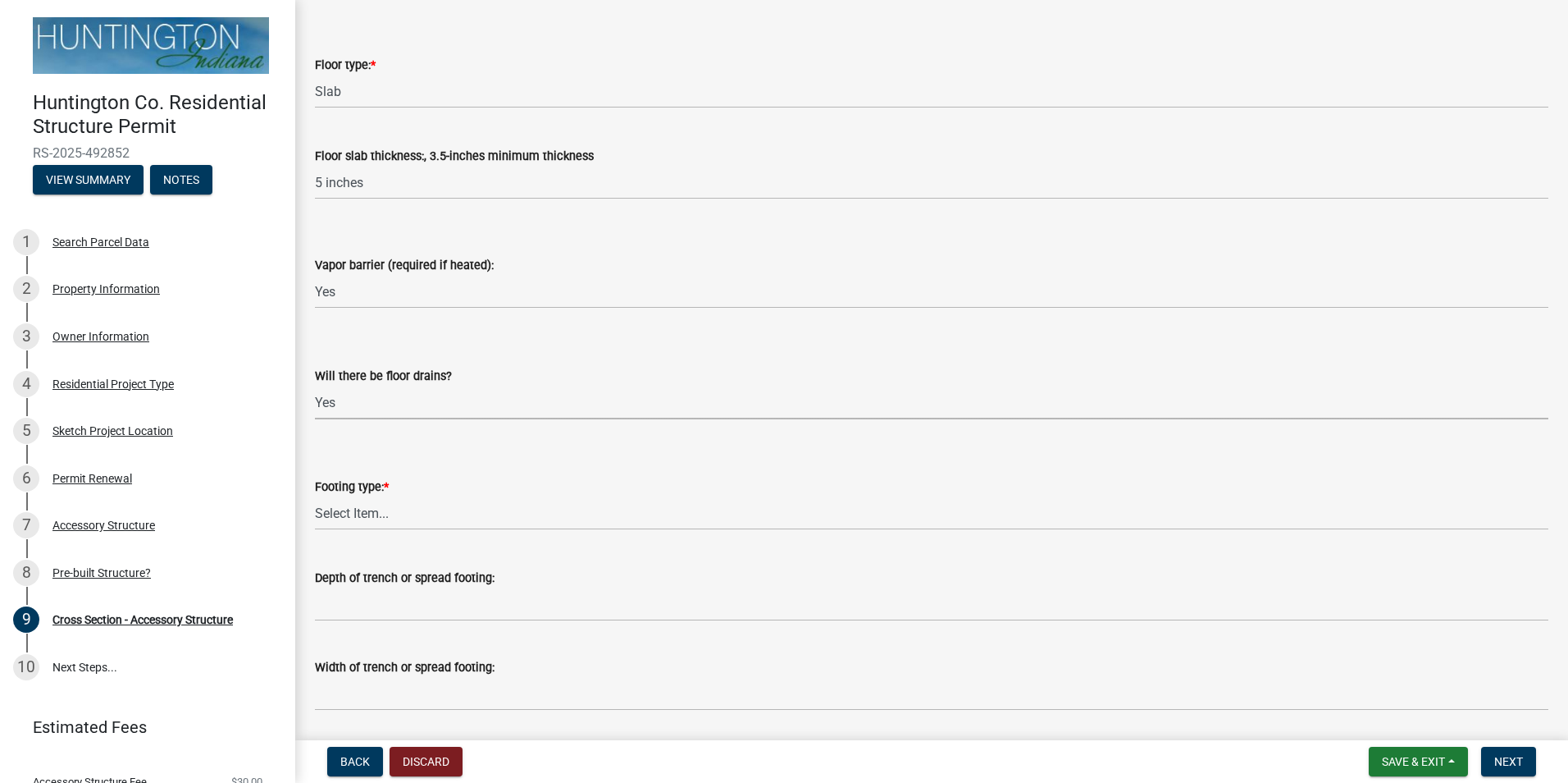
scroll to position [2133, 0]
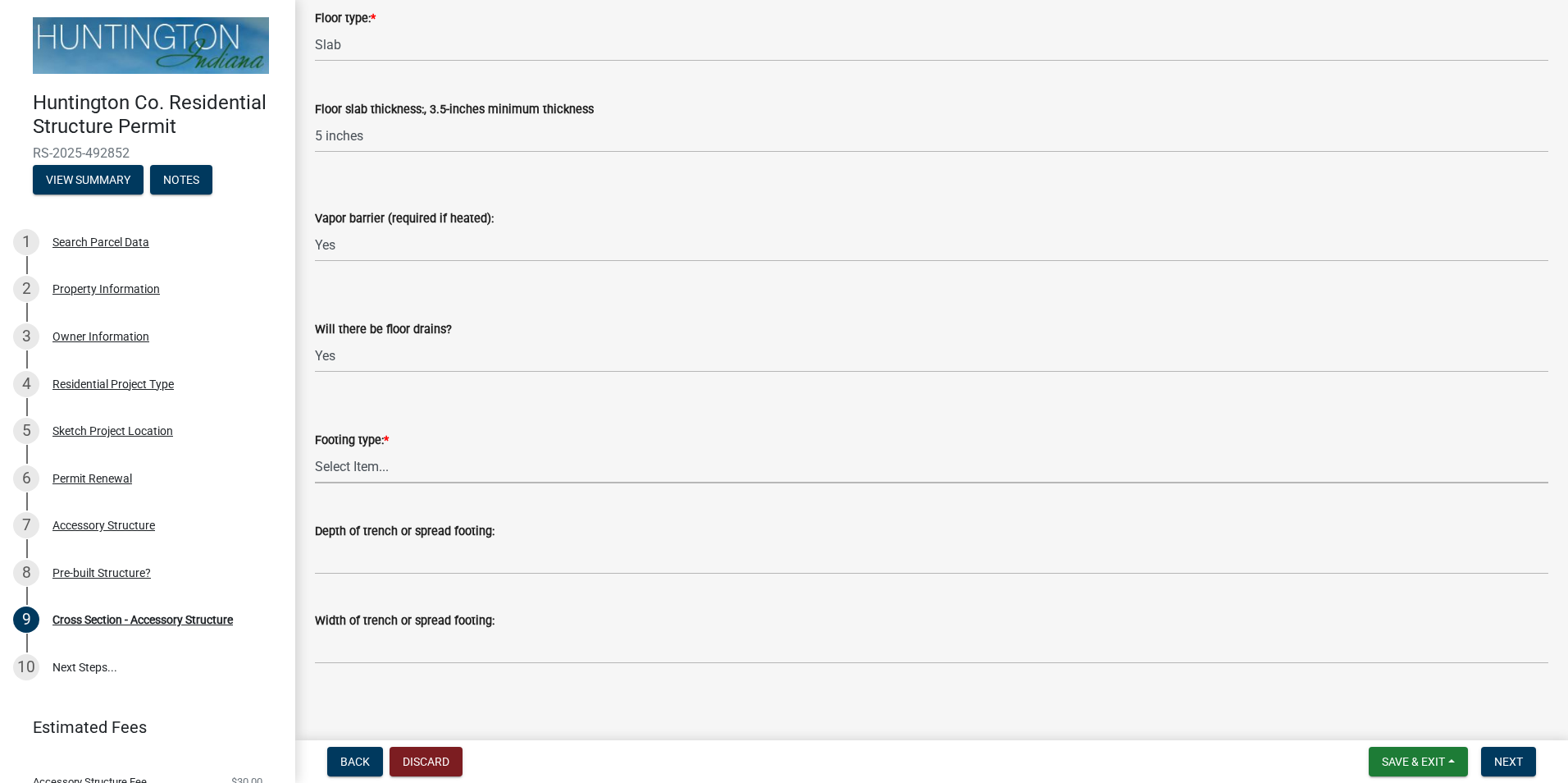
click at [351, 466] on select "Select Item... Post Holes (Minimum depth is 42-inches with a 6-inch base prior …" at bounding box center [931, 466] width 1234 height 34
click at [315, 450] on select "Select Item... Post Holes (Minimum depth is 42-inches with a 6-inch base prior …" at bounding box center [931, 466] width 1234 height 34
select select "529bc684-12df-48b2-97cd-3e7eb43b3d6a"
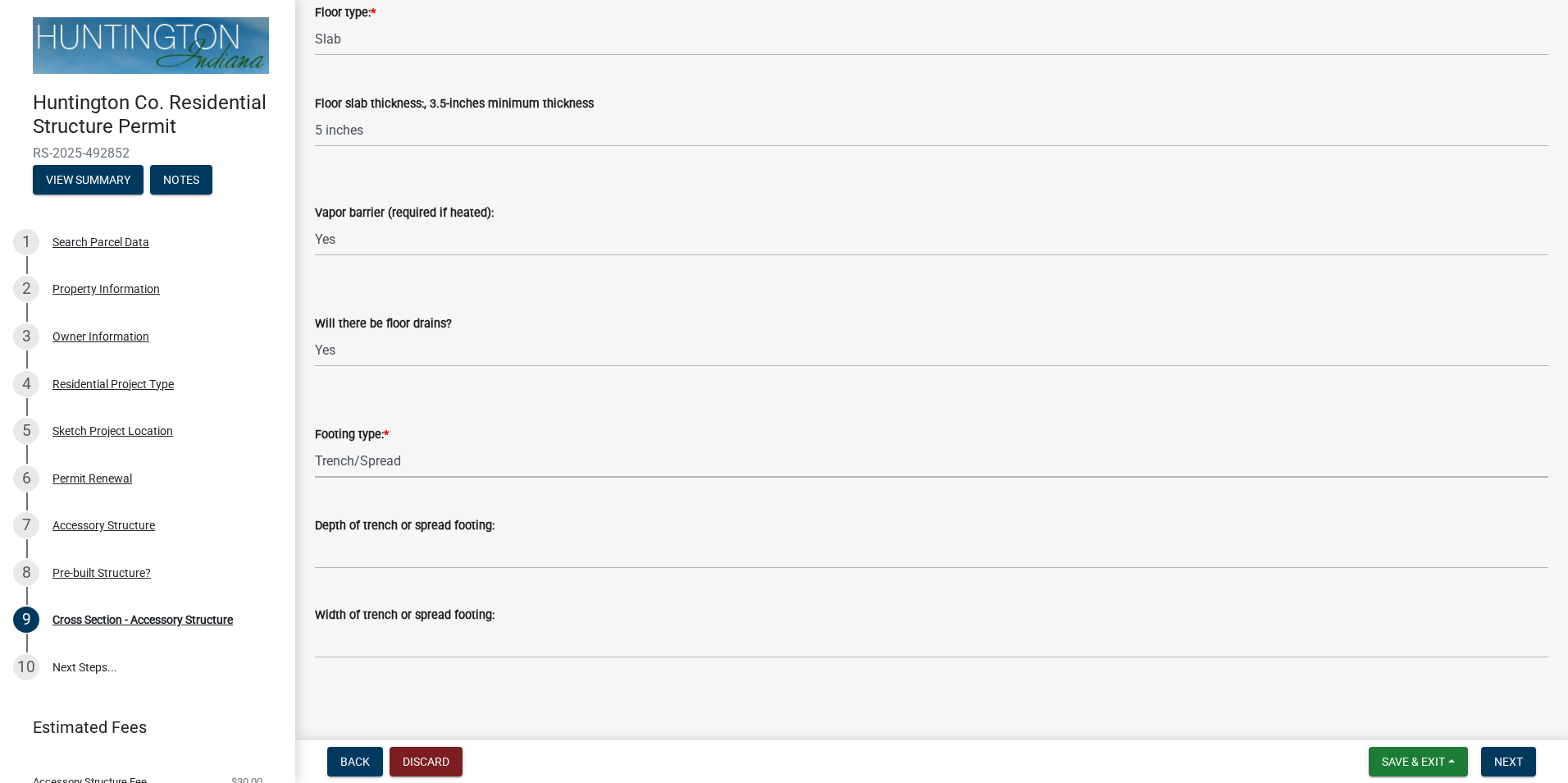
scroll to position [2141, 0]
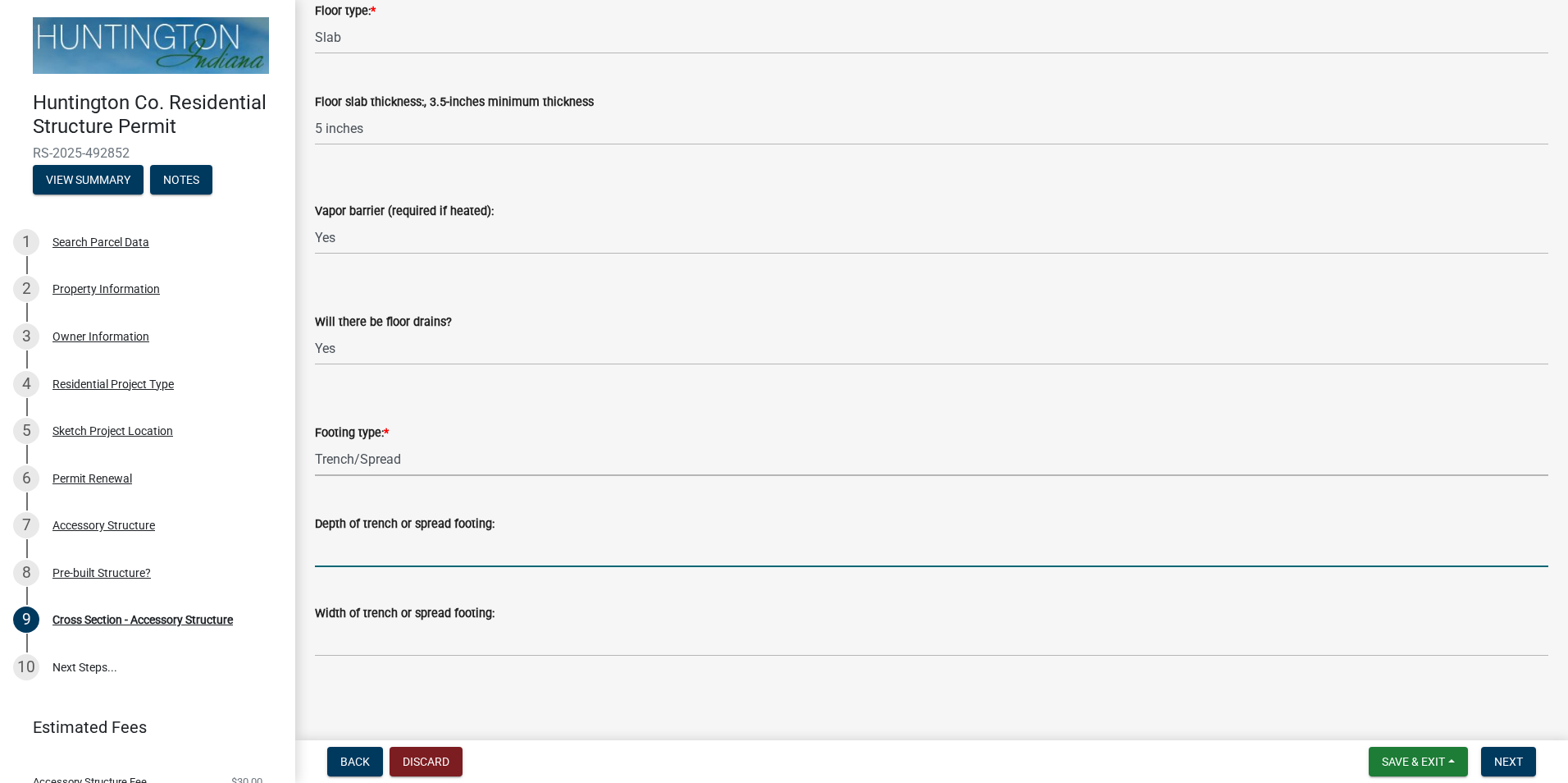
click at [427, 550] on input "Depth of trench or spread footing:" at bounding box center [931, 549] width 1234 height 34
type input "4"
type input "36 inches"
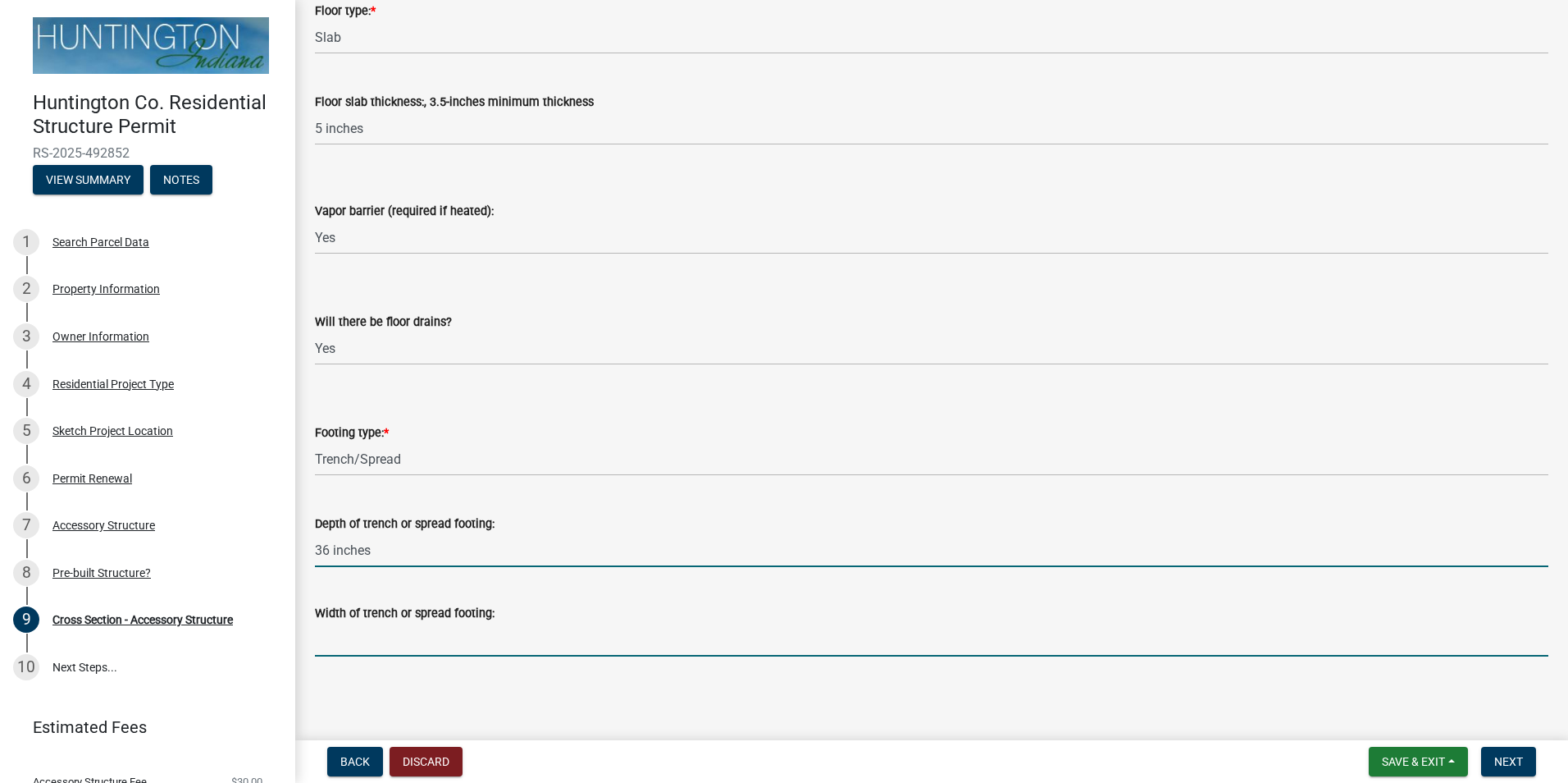
click at [461, 640] on input "Width of trench or spread footing:" at bounding box center [931, 639] width 1234 height 34
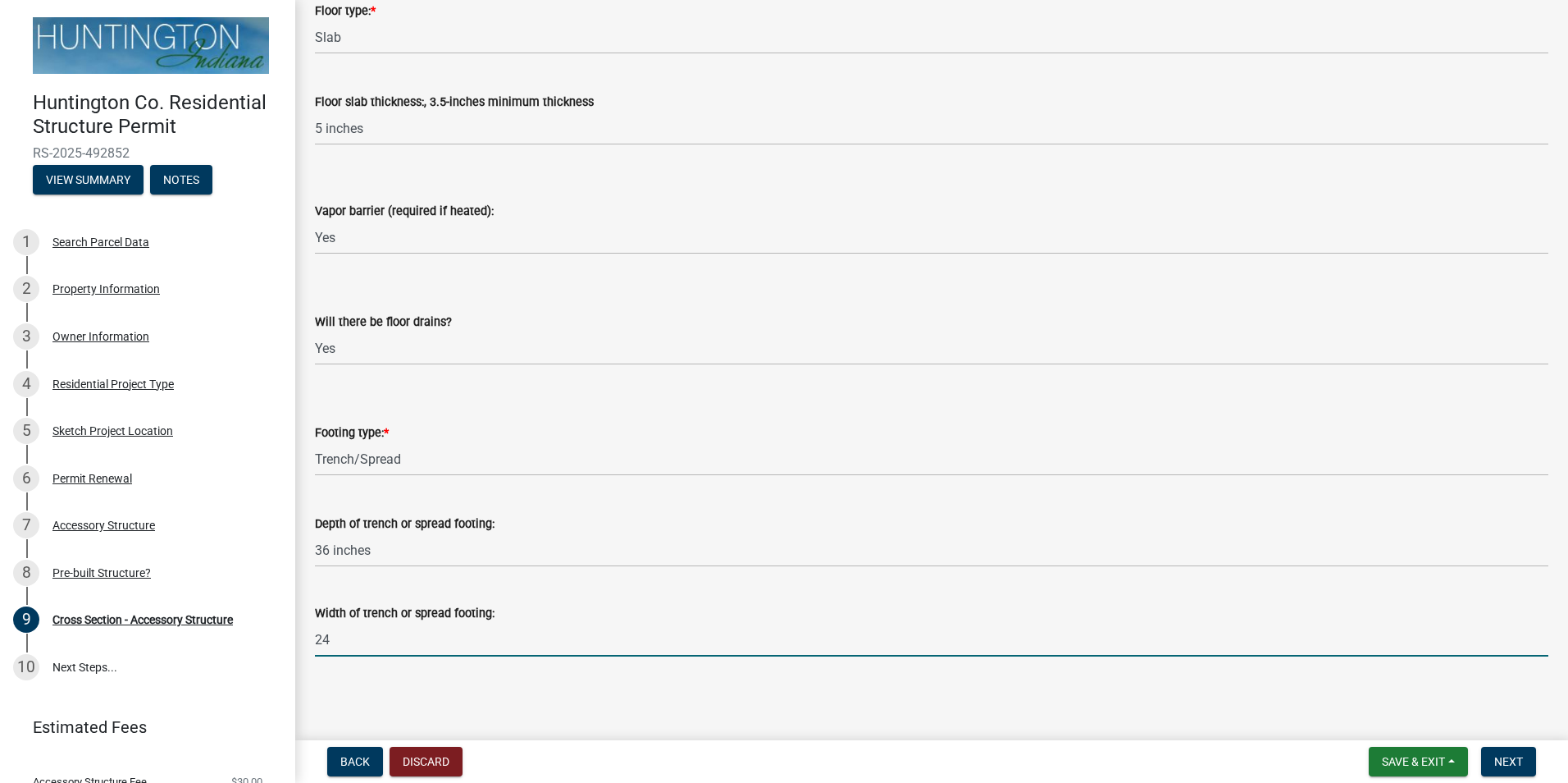
type input "2"
type input "12 inches"
click at [1500, 751] on button "Next" at bounding box center [1509, 761] width 55 height 29
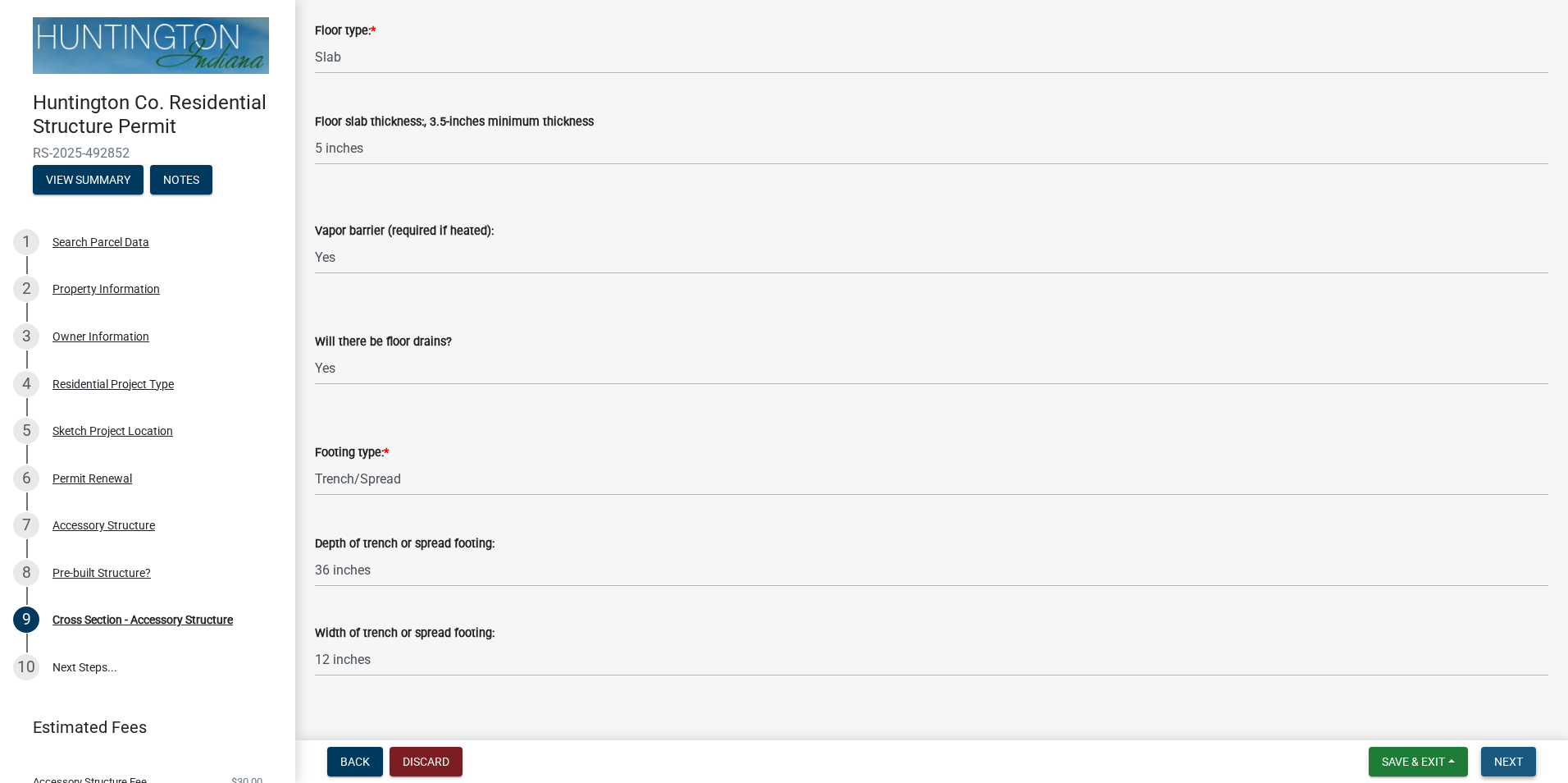
scroll to position [2160, 0]
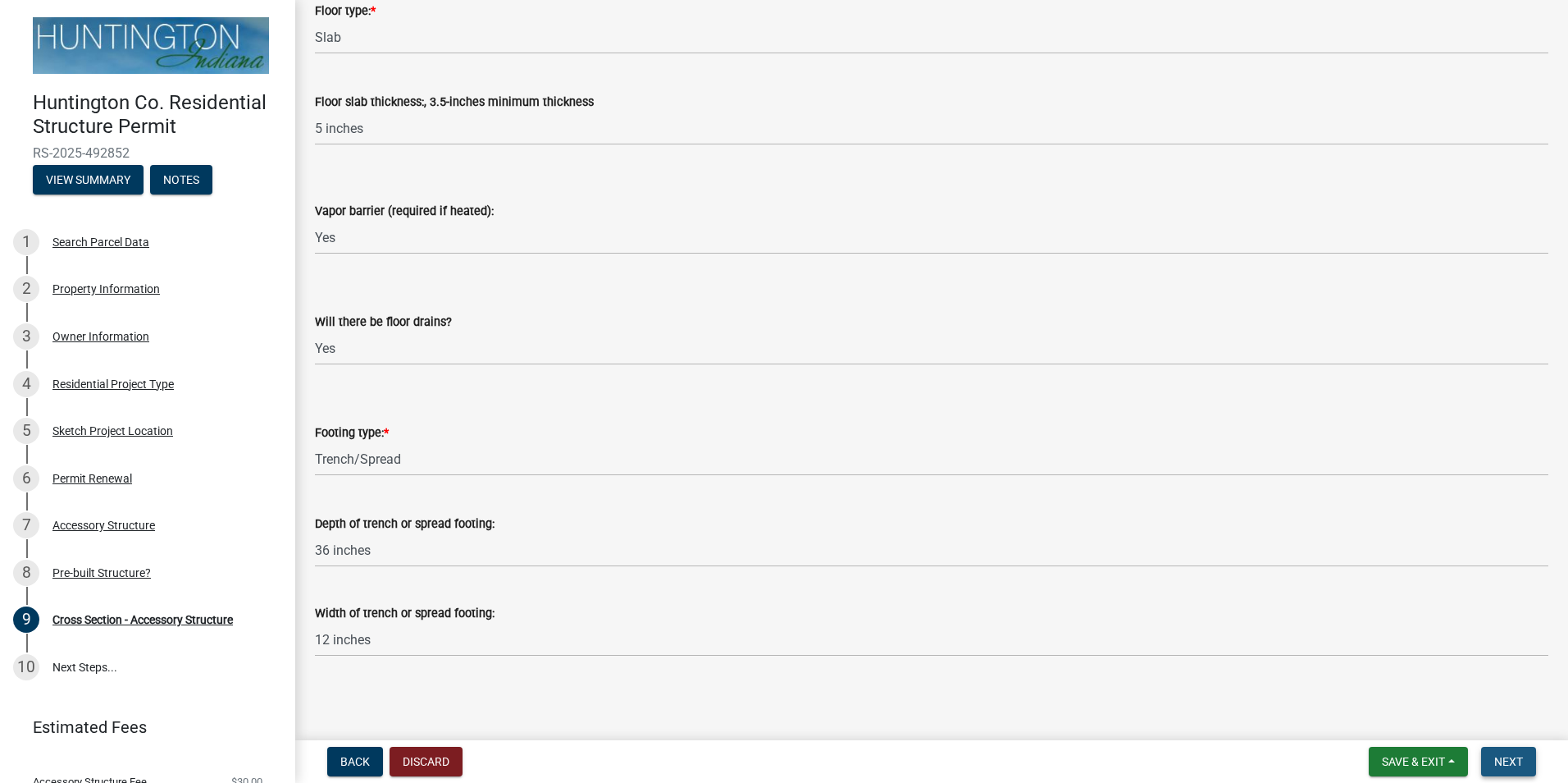
click at [1505, 761] on span "Next" at bounding box center [1509, 761] width 28 height 13
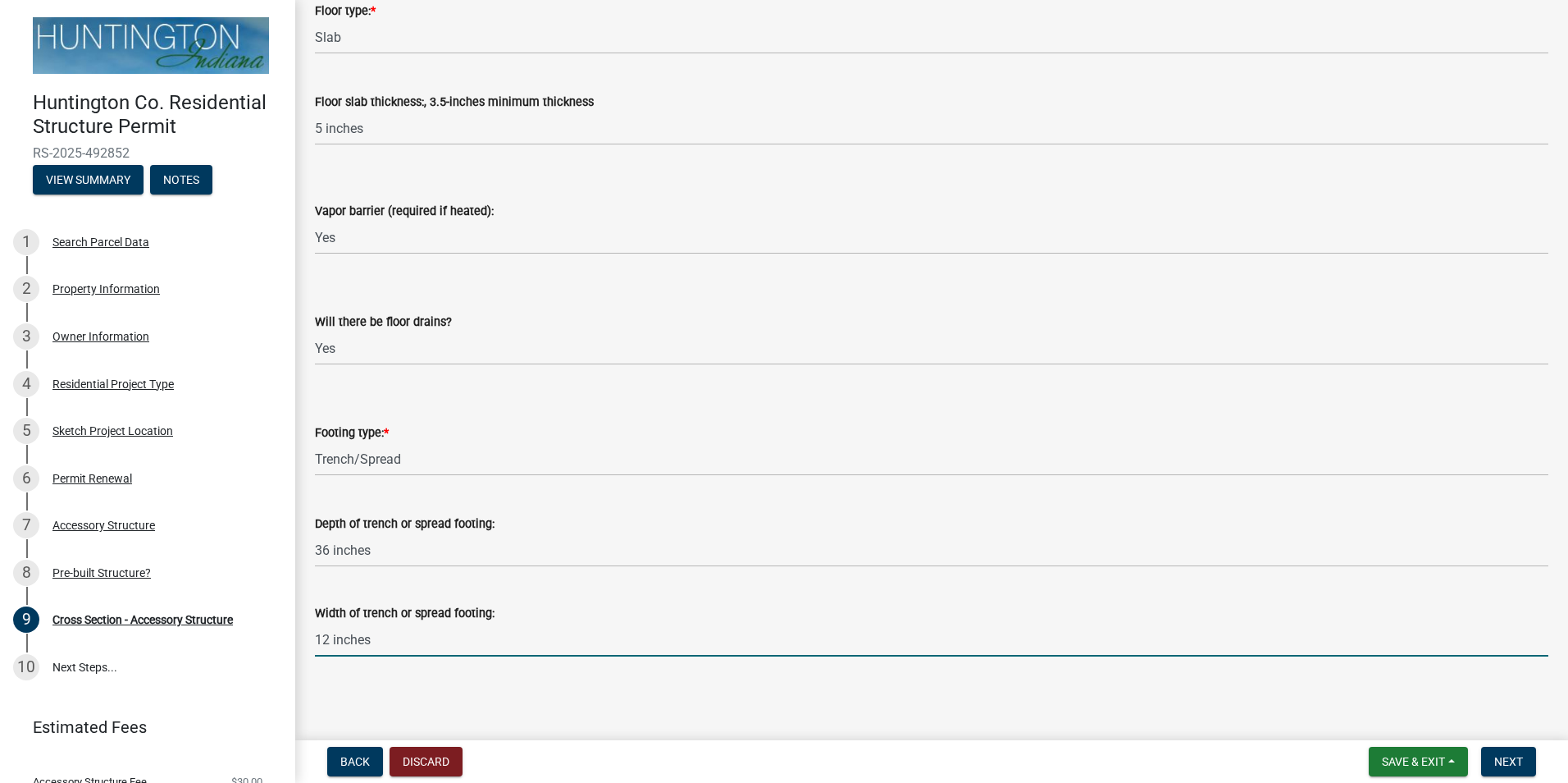
click at [481, 642] on input "12 inches" at bounding box center [931, 639] width 1234 height 34
click at [1518, 758] on span "Next" at bounding box center [1509, 761] width 28 height 13
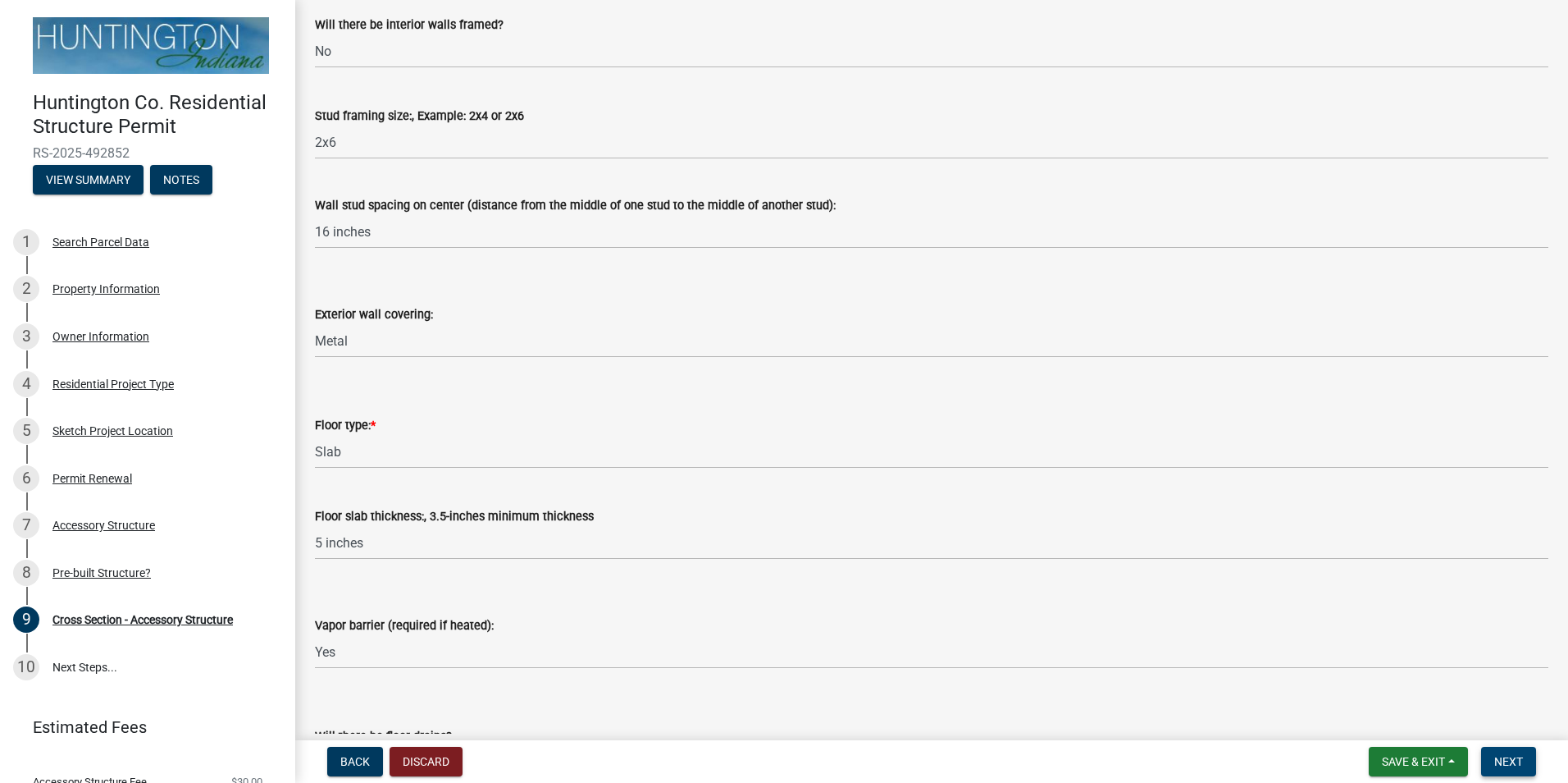
scroll to position [1723, 0]
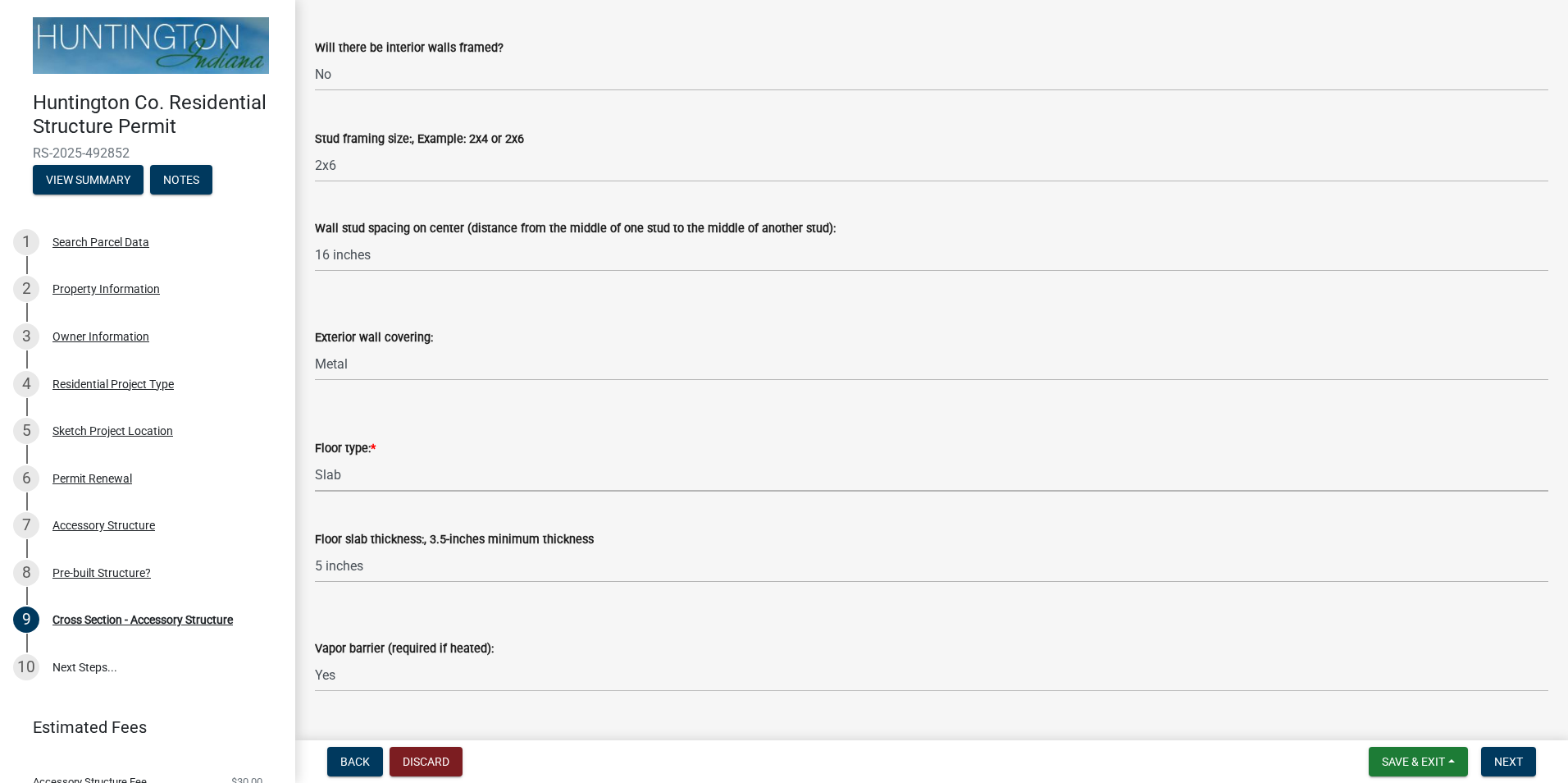
click at [360, 476] on select "Select Item... Slab Gravel Both Slab and Gravel" at bounding box center [931, 474] width 1234 height 34
click at [315, 458] on select "Select Item... Slab Gravel Both Slab and Gravel" at bounding box center [931, 474] width 1234 height 34
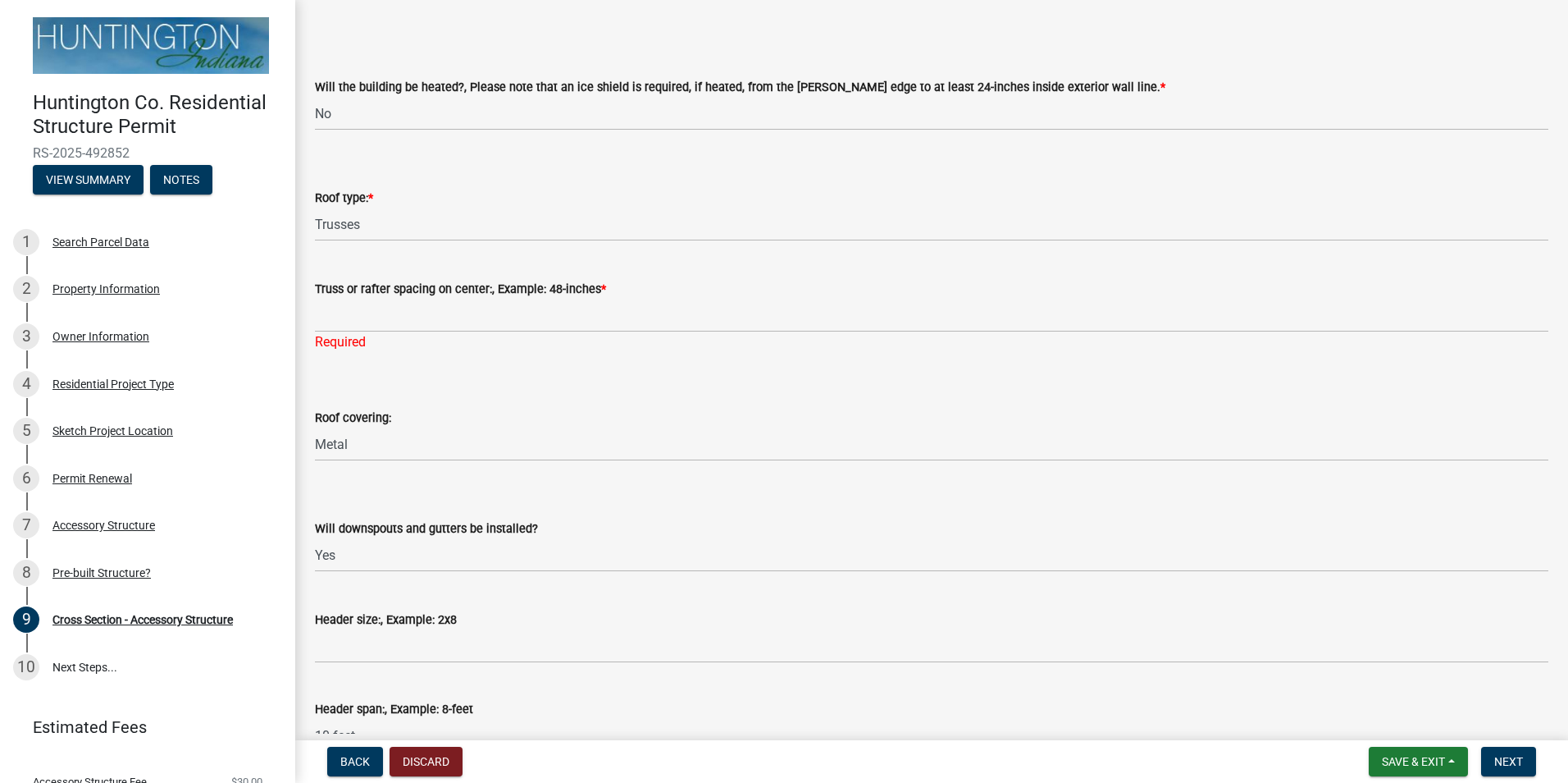
scroll to position [82, 0]
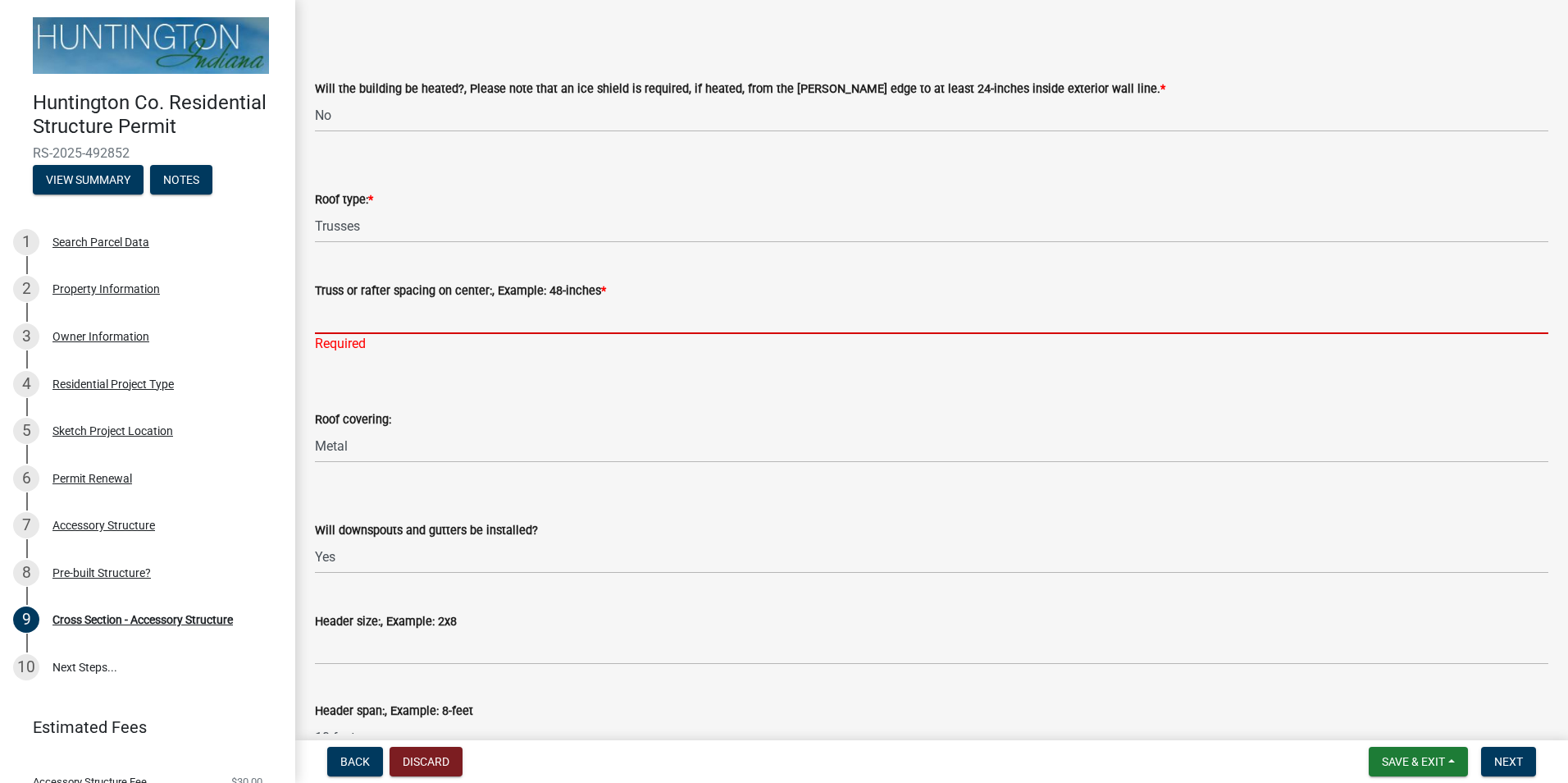
click at [377, 323] on input "Truss or rafter spacing on center:, Example: 48-inches *" at bounding box center [931, 317] width 1234 height 34
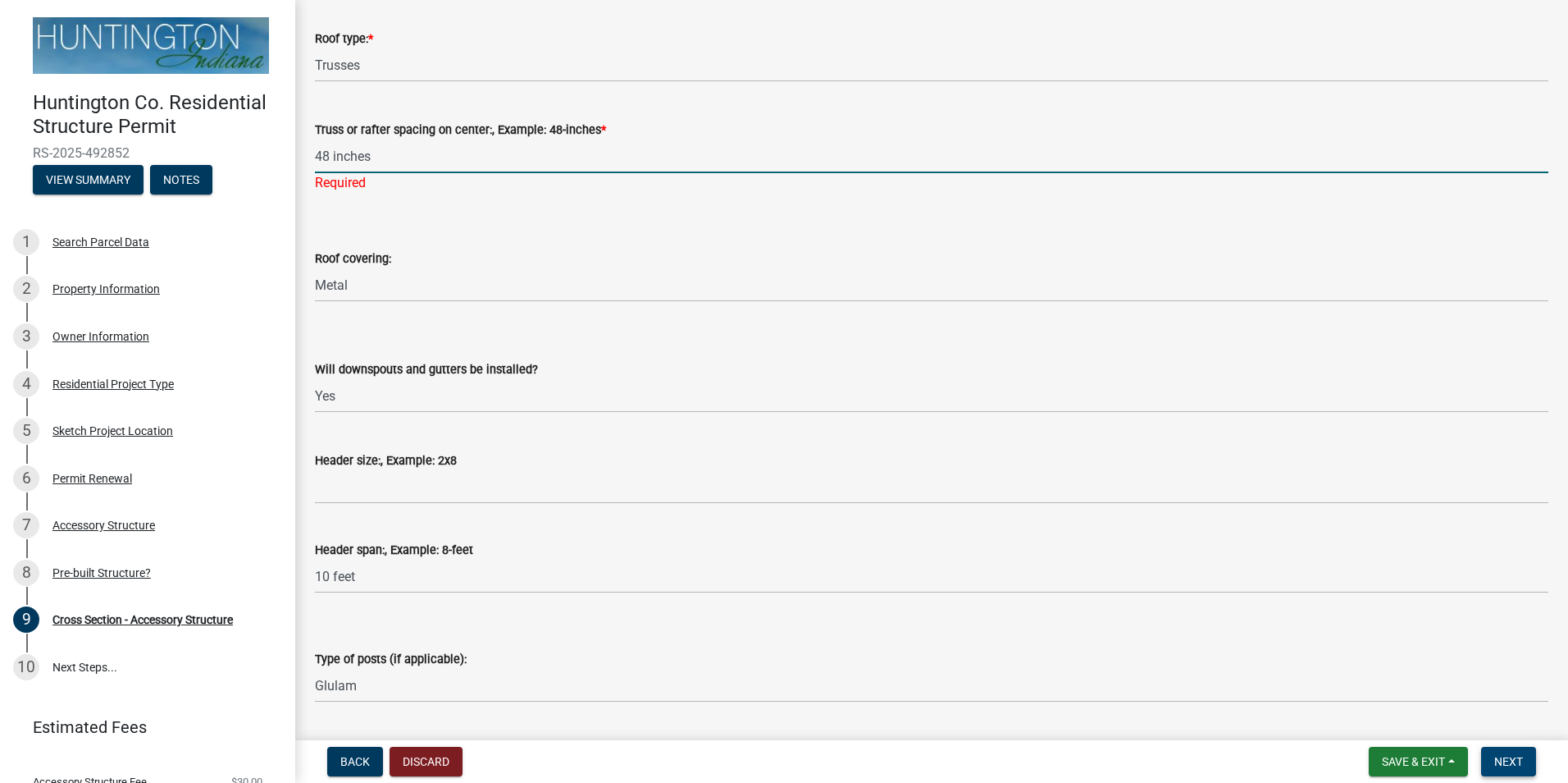
scroll to position [246, 0]
type input "48 inches"
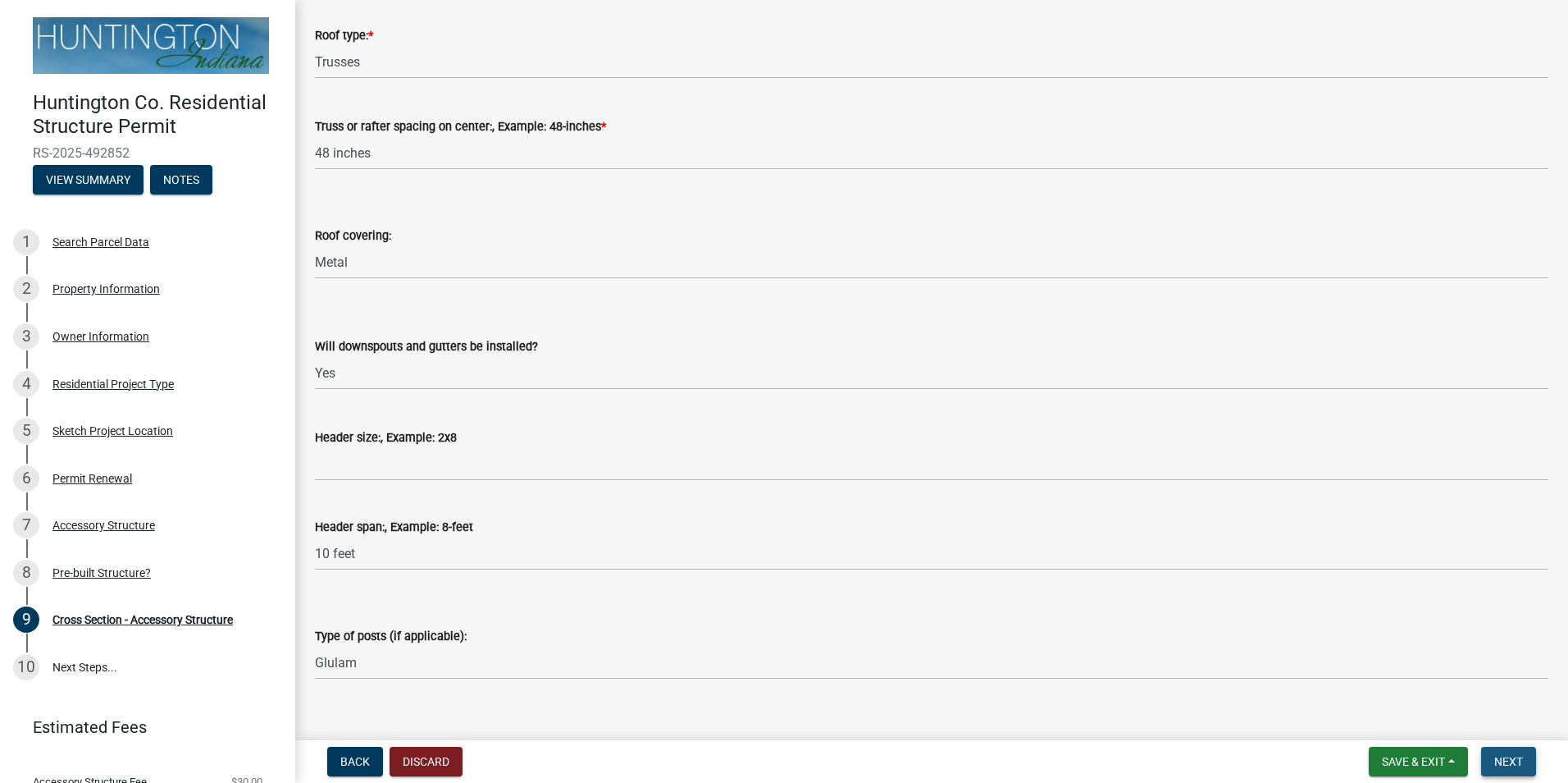
click at [1504, 767] on span "Next" at bounding box center [1509, 761] width 28 height 13
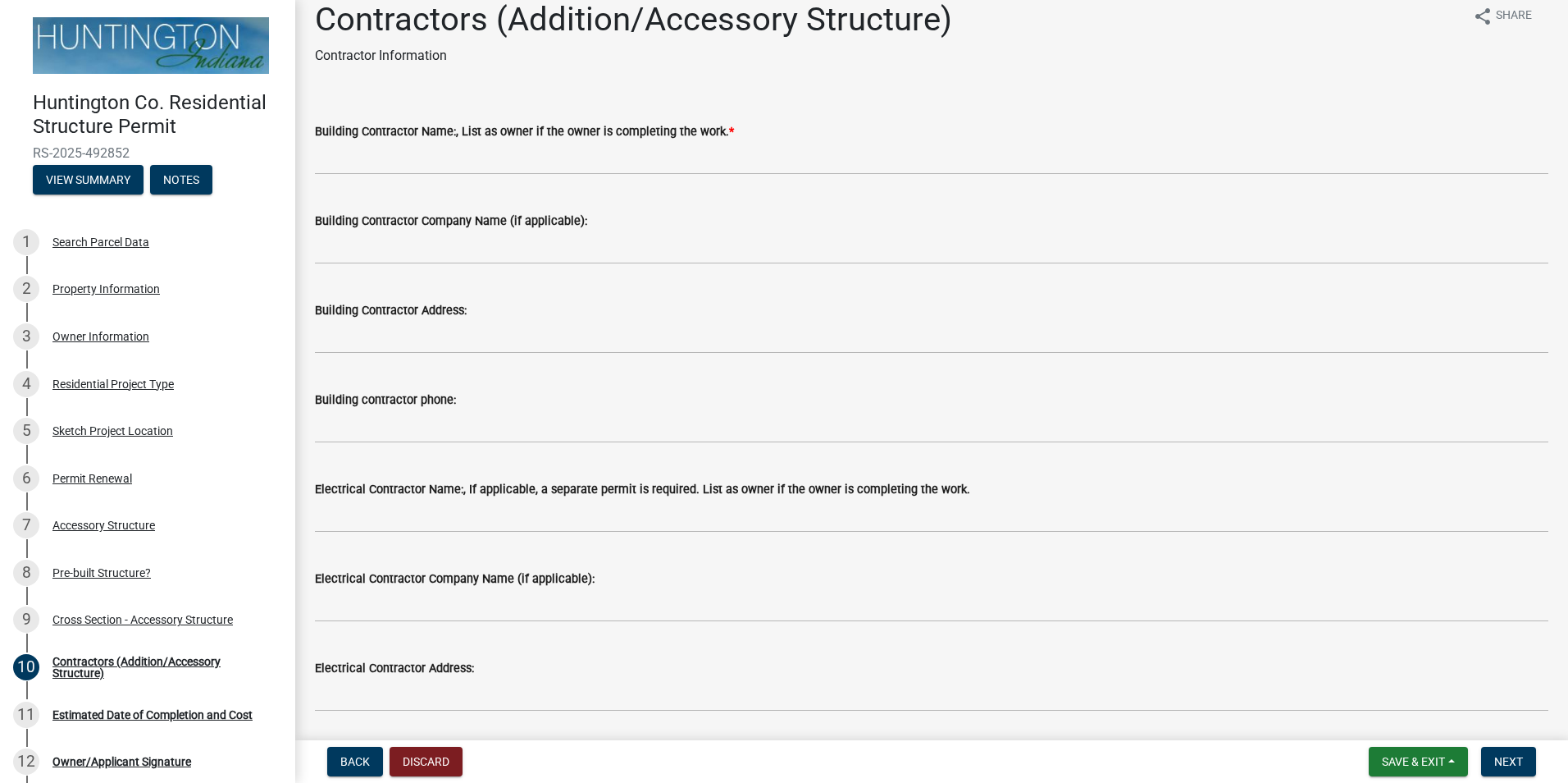
scroll to position [0, 0]
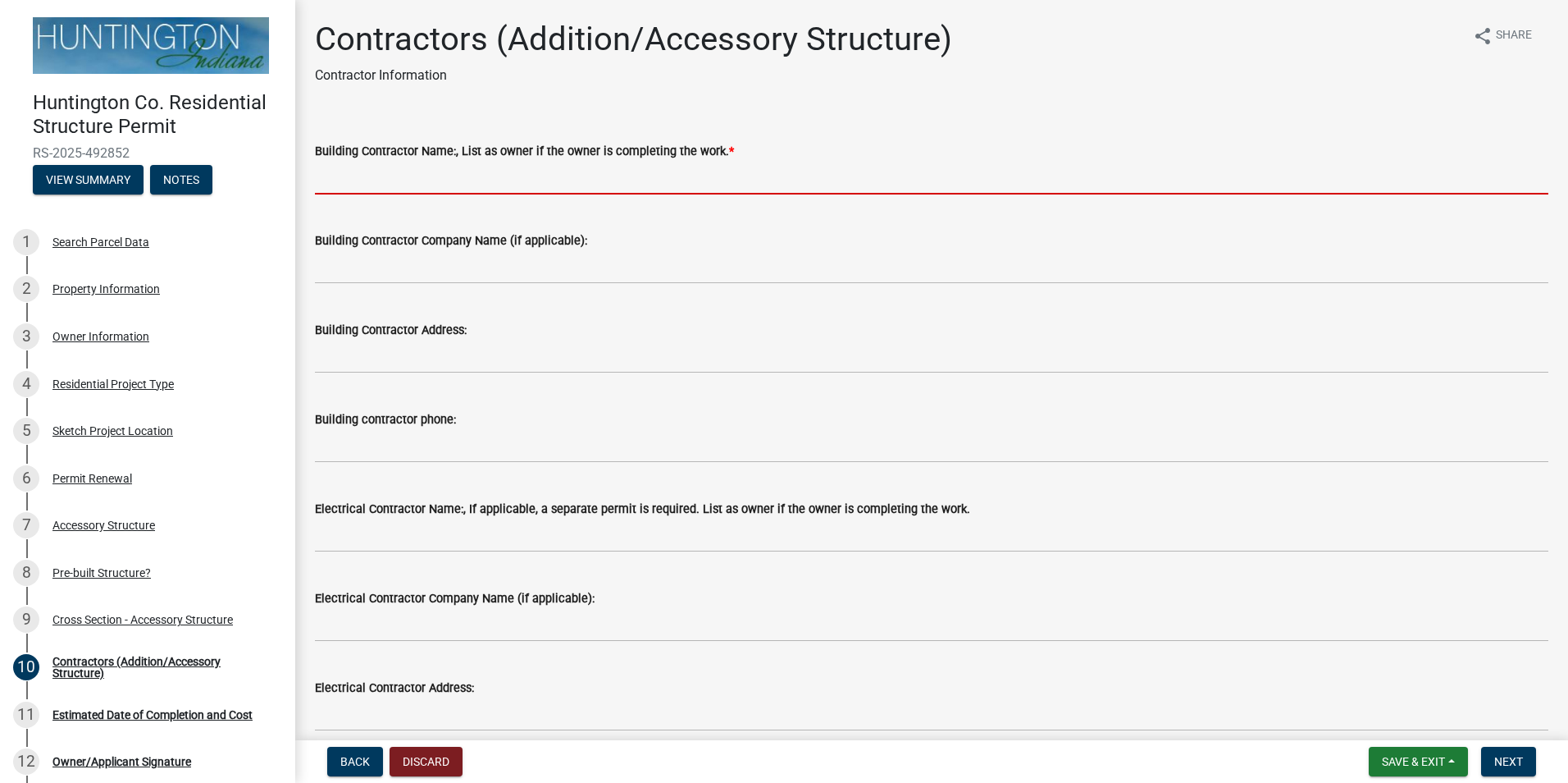
click at [473, 179] on input "Building Contractor Name:, List as owner if the owner is completing the work. *" at bounding box center [931, 177] width 1234 height 34
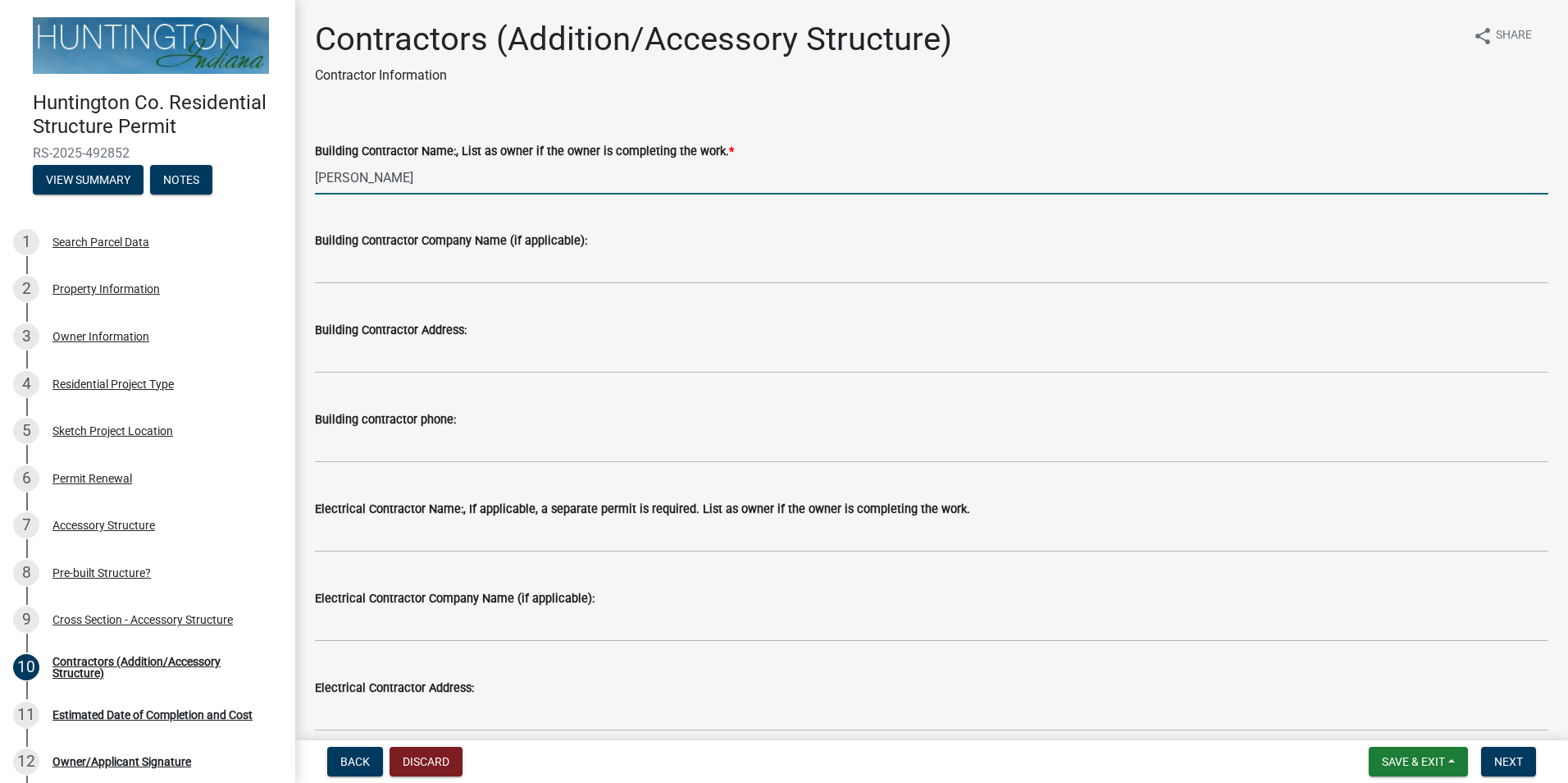
type input "[PERSON_NAME]"
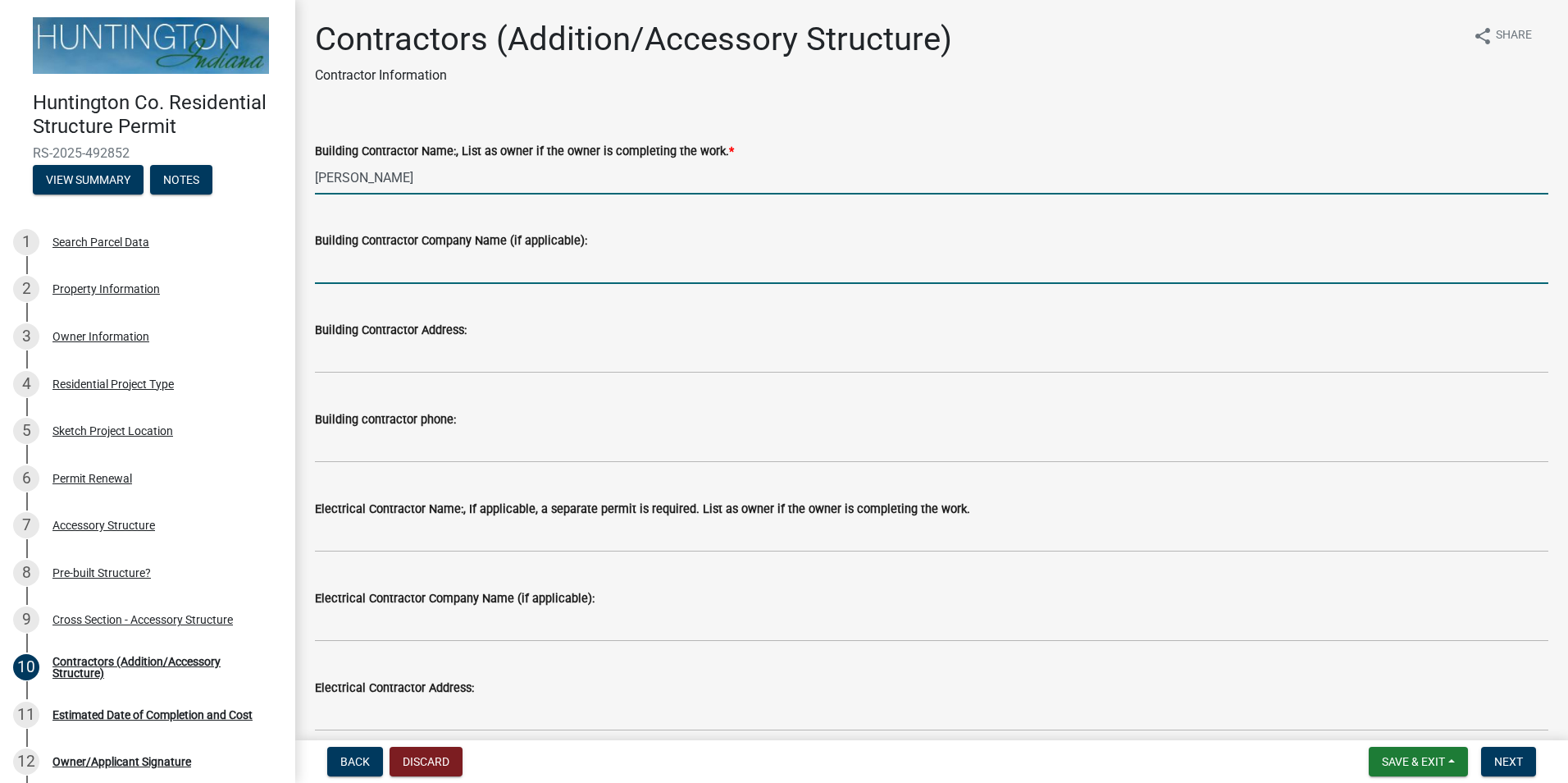
click at [404, 273] on input "Building Contractor Company Name (if applicable):" at bounding box center [931, 267] width 1234 height 34
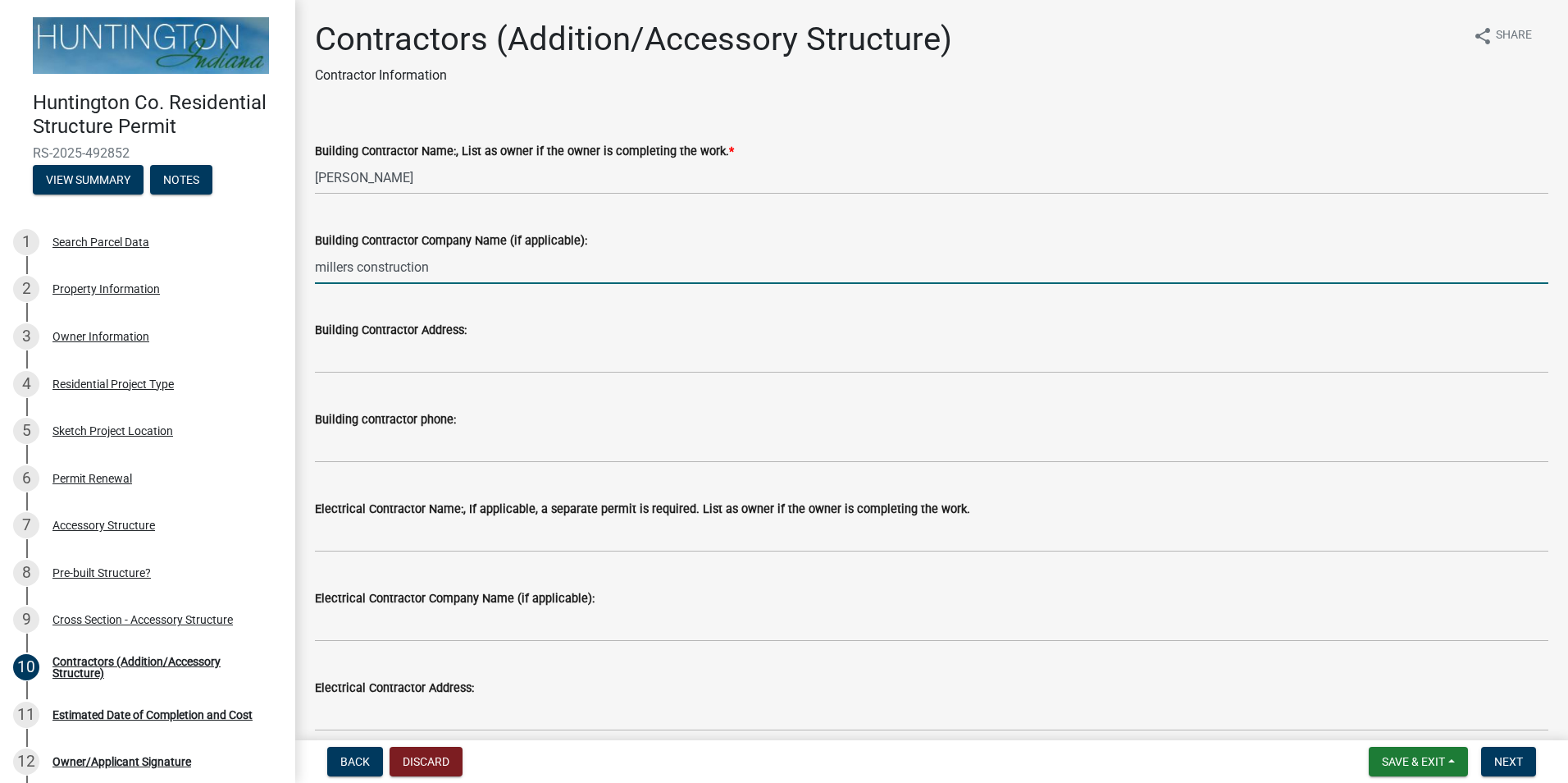
type input "millers construction"
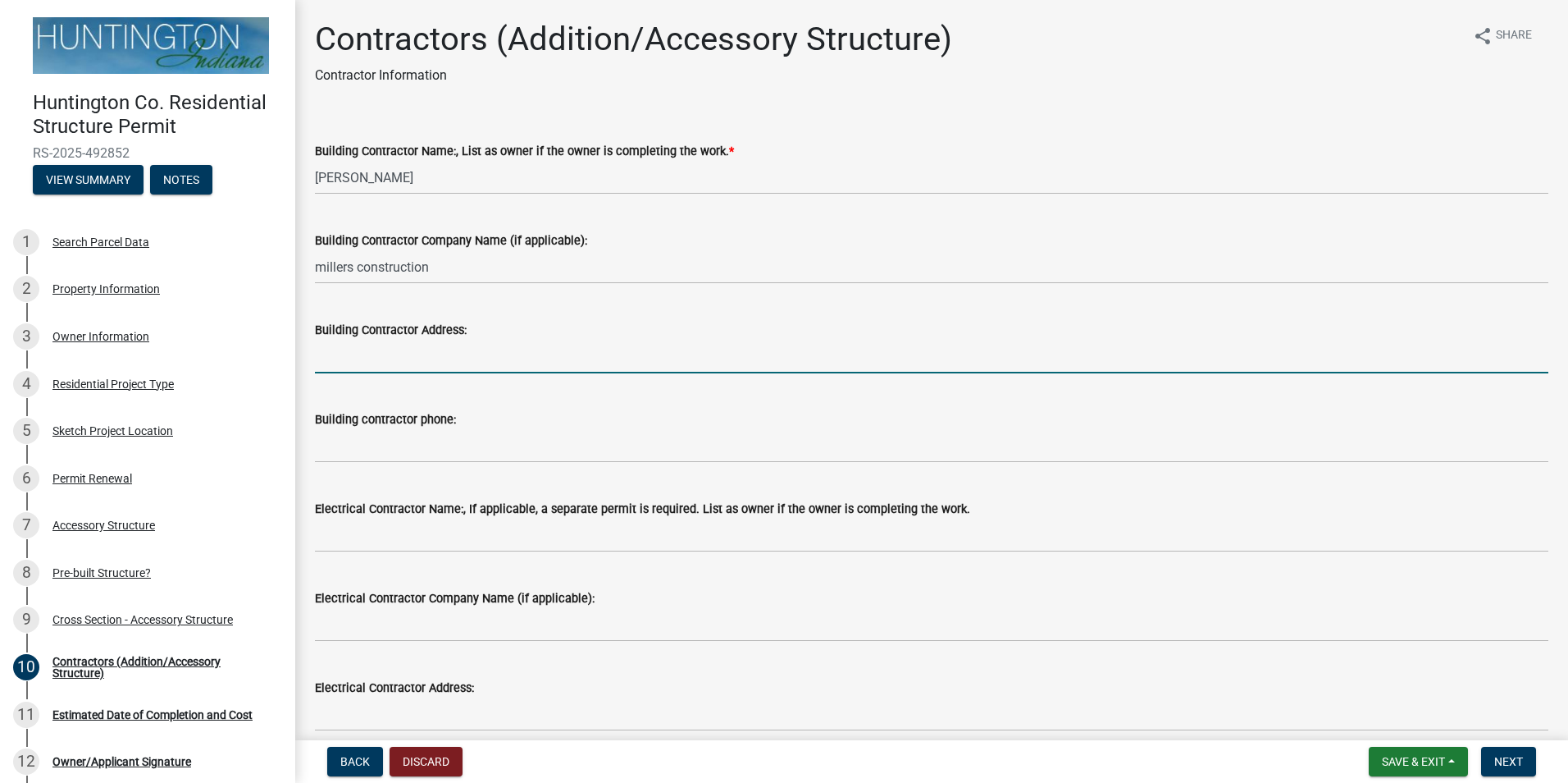
click at [402, 353] on input "Building Contractor Address:" at bounding box center [931, 356] width 1234 height 34
type input "1367 e 400 s berne in 46711"
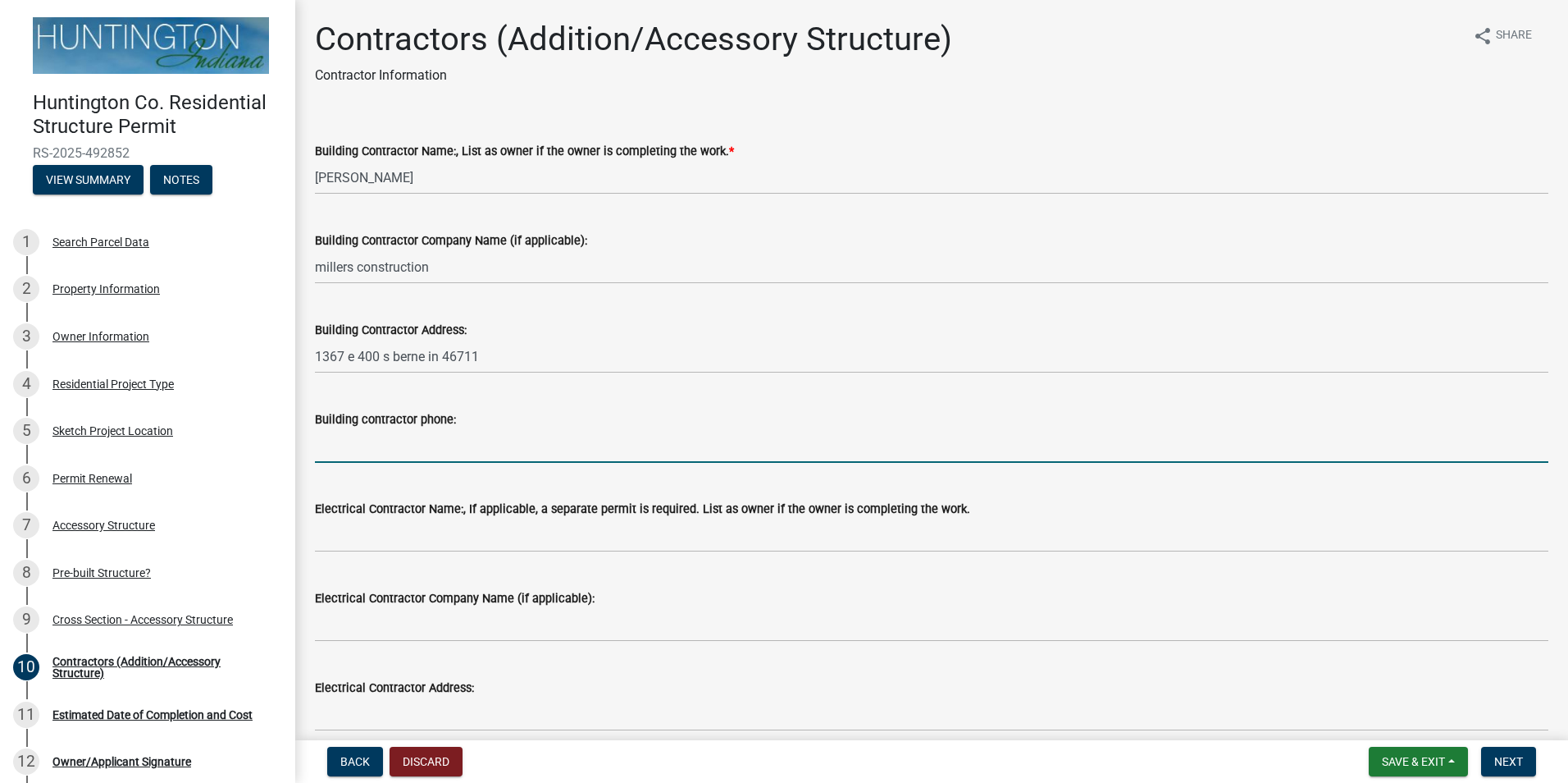
click at [419, 441] on input "Building contractor phone:" at bounding box center [931, 446] width 1234 height 34
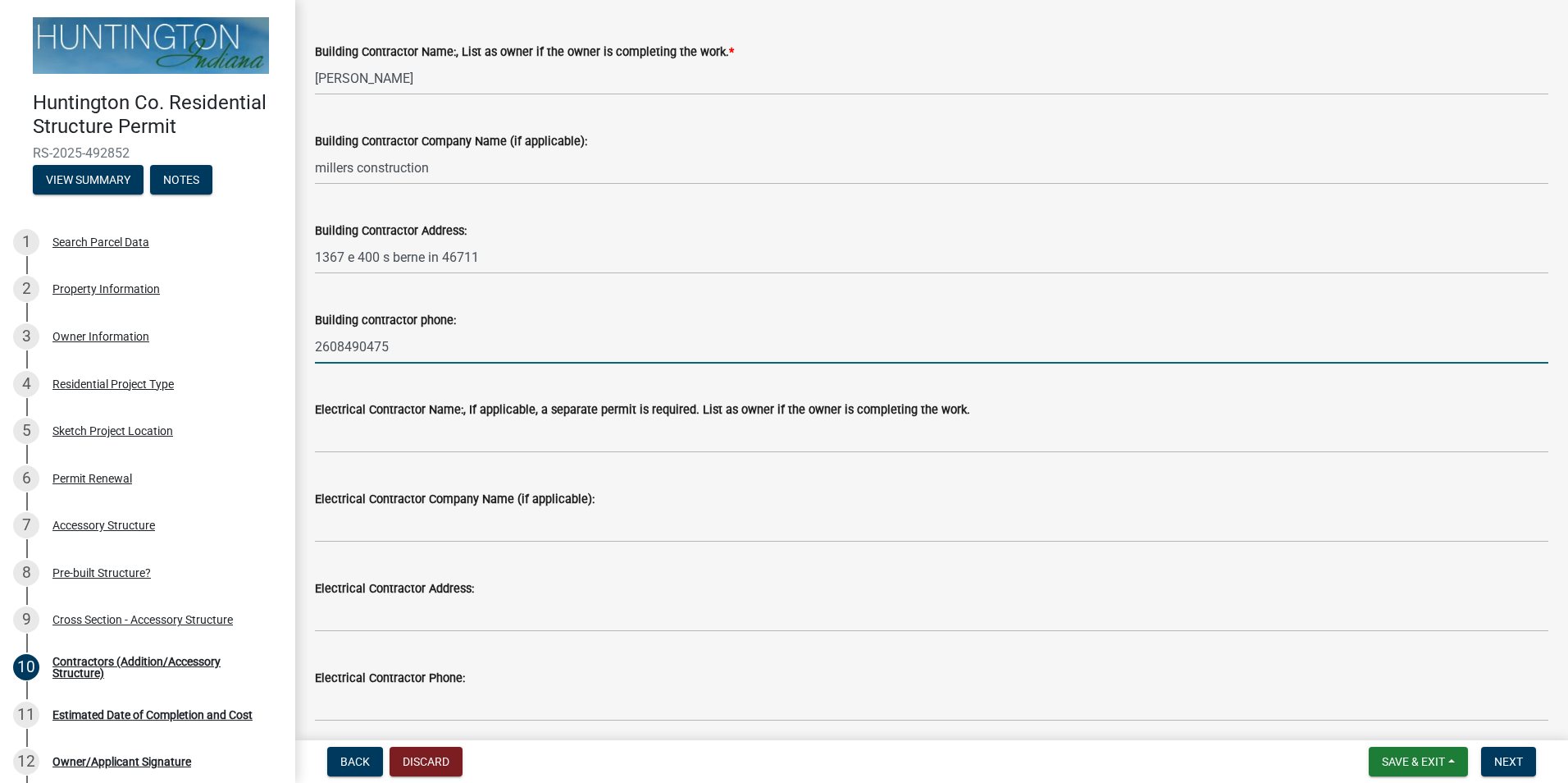
scroll to position [164, 0]
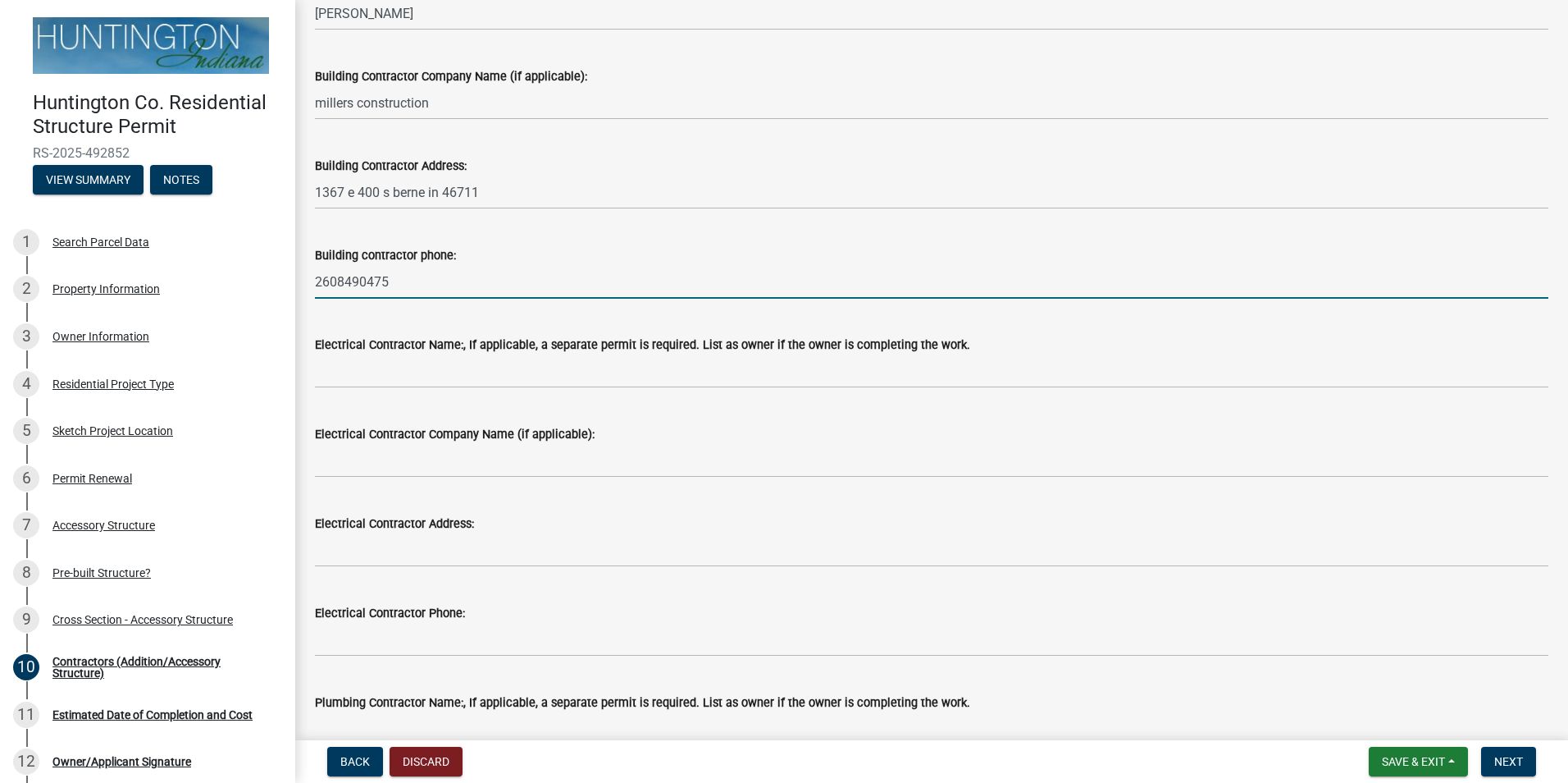
type input "2608490475"
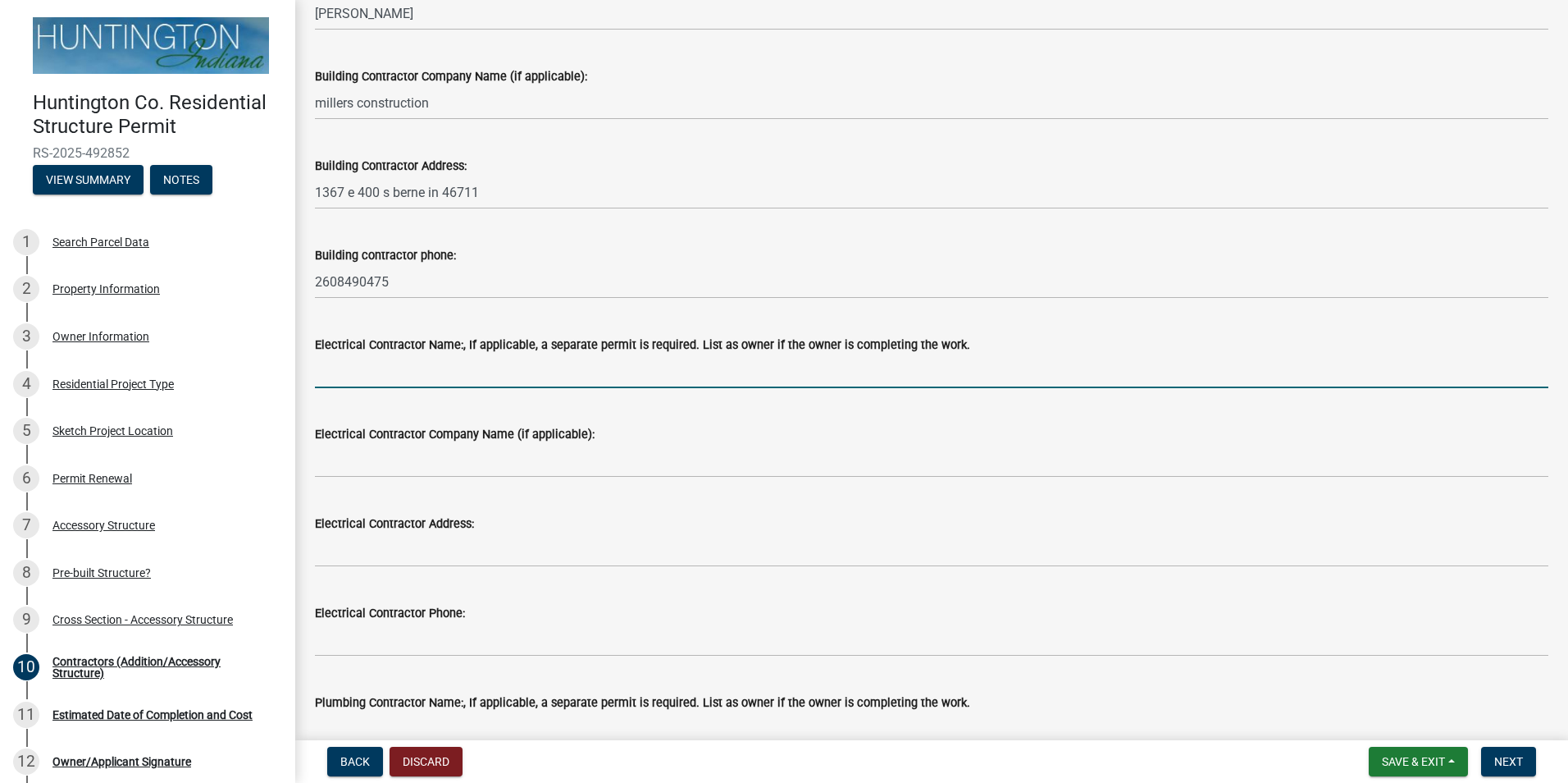
click at [422, 367] on input "Electrical Contractor Name:, If applicable, a separate permit is required. List…" at bounding box center [931, 371] width 1234 height 34
click at [702, 372] on input "Electrical Contractor Name:, If applicable, a separate permit is required. List…" at bounding box center [931, 371] width 1234 height 34
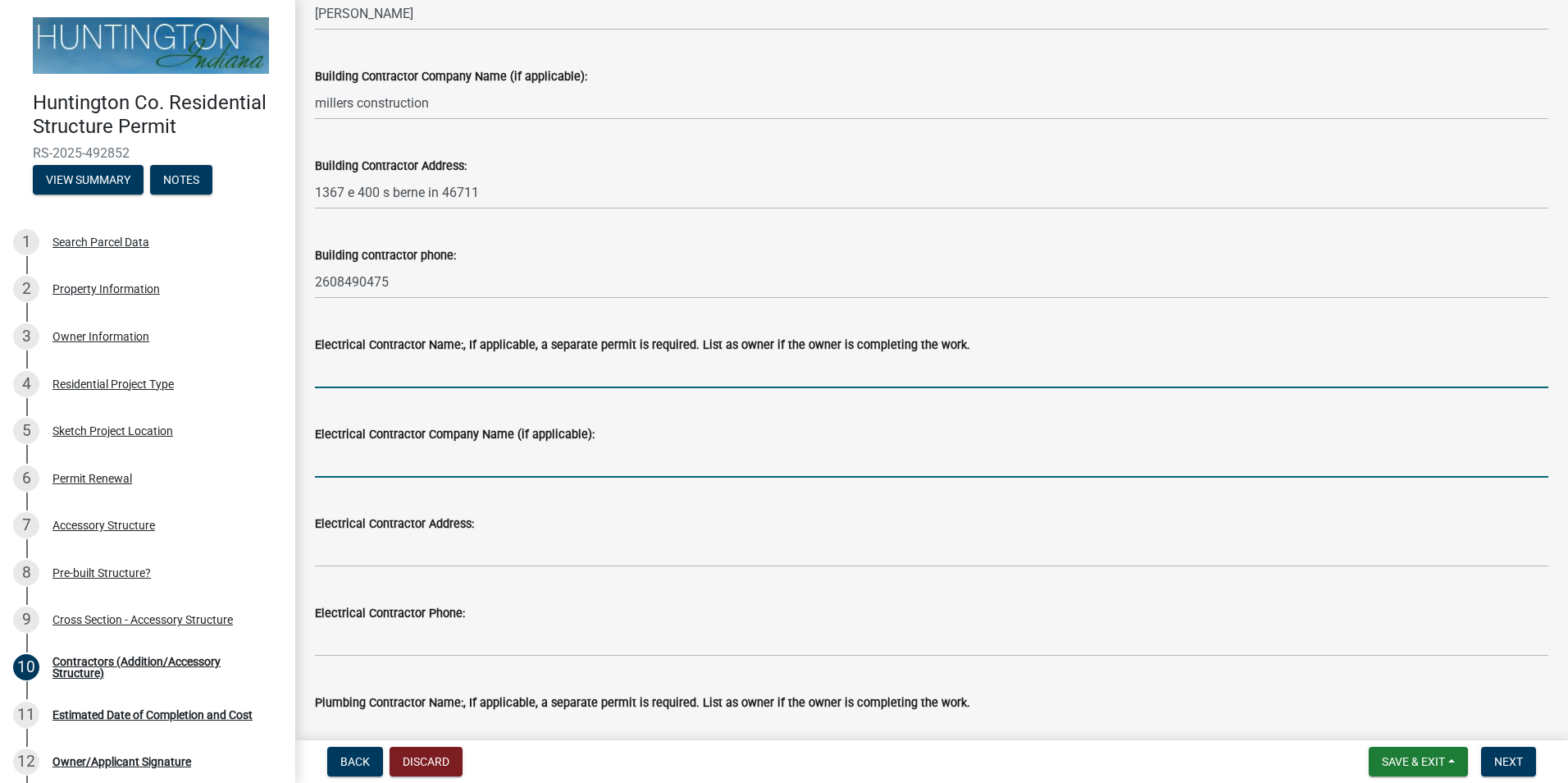
click at [672, 465] on input "Electrical Contractor Company Name (if applicable):" at bounding box center [931, 461] width 1234 height 34
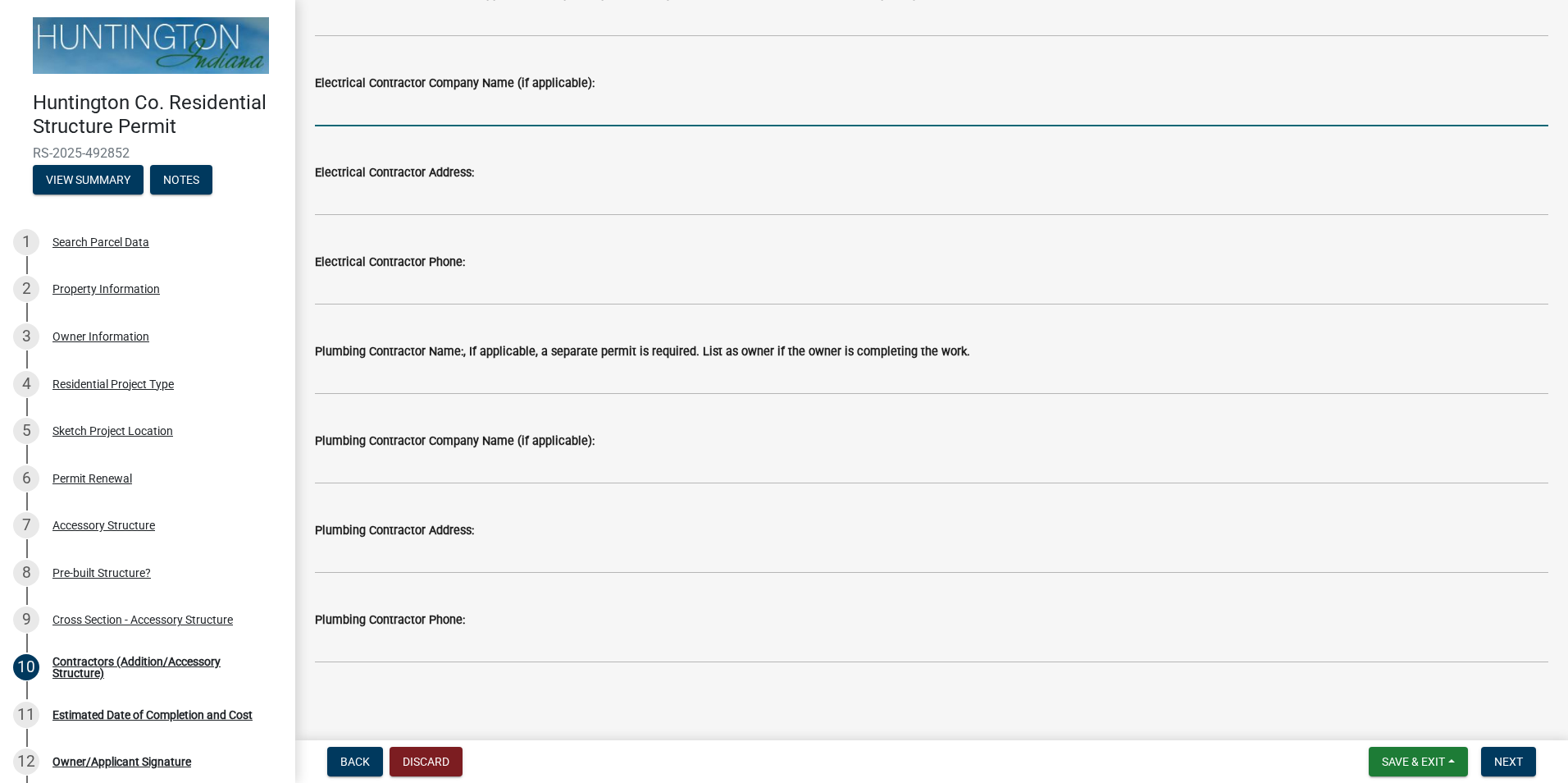
scroll to position [522, 0]
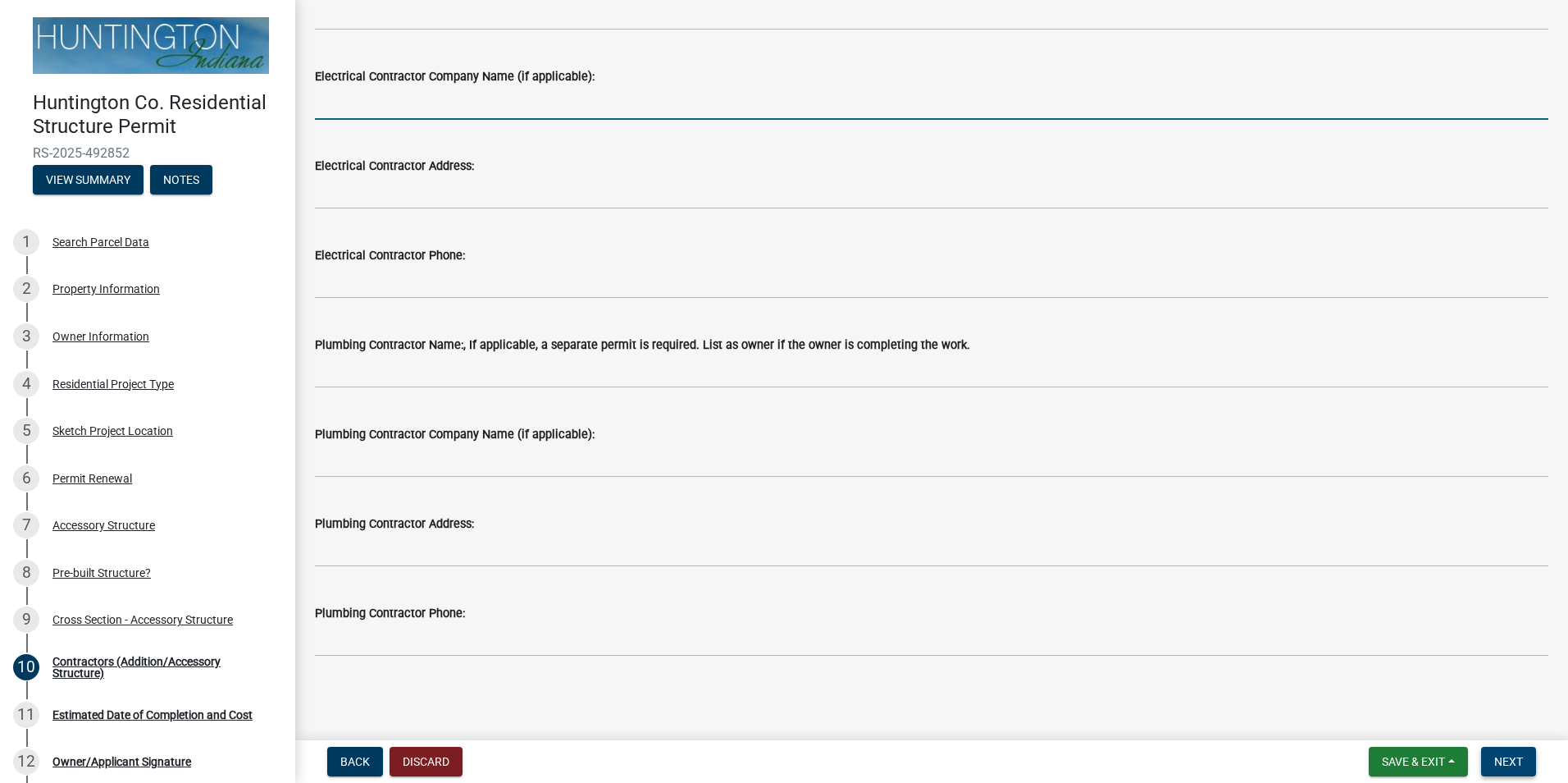
click at [1501, 759] on span "Next" at bounding box center [1509, 761] width 28 height 13
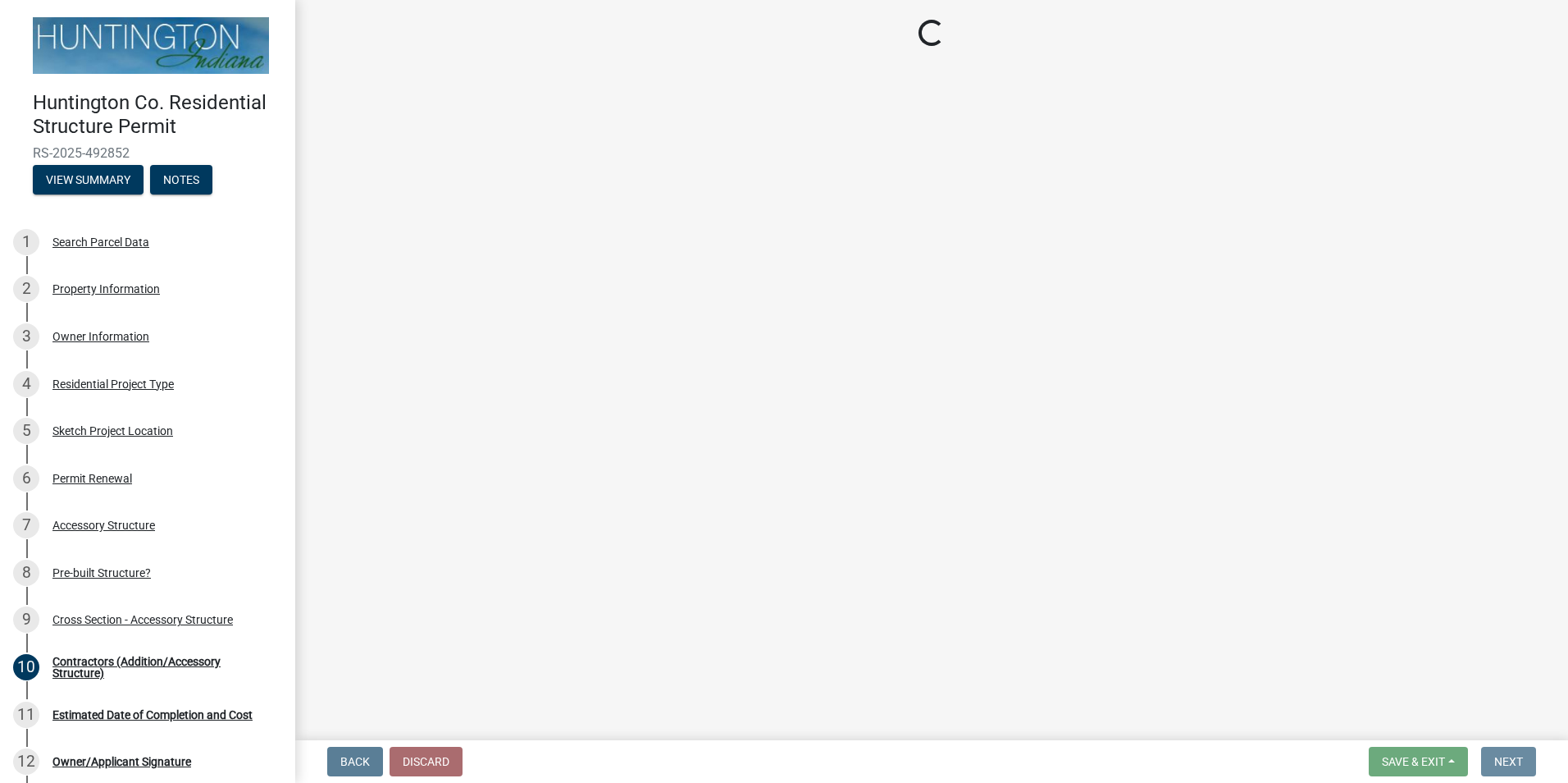
scroll to position [0, 0]
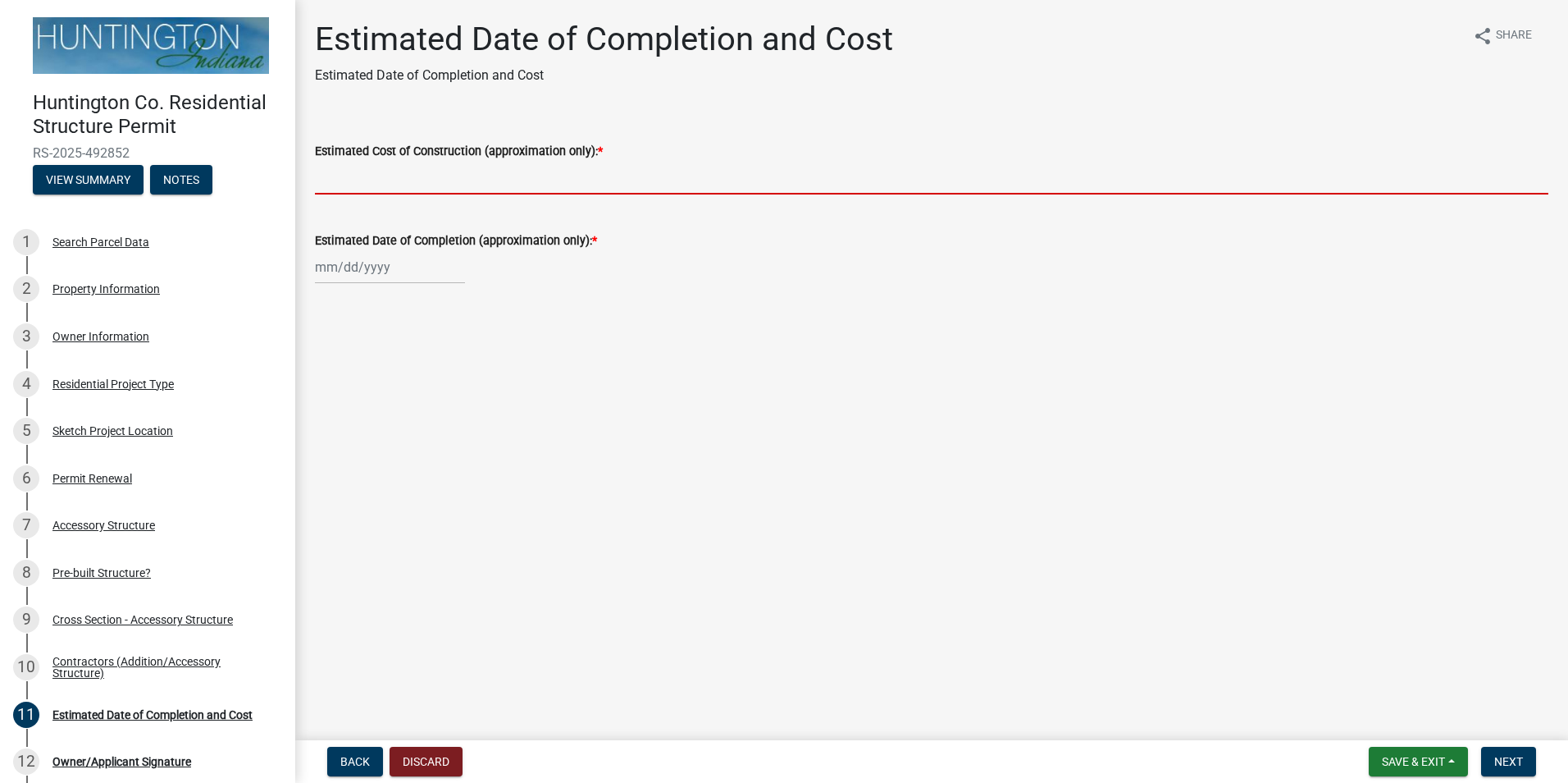
click at [361, 177] on input "Estimated Cost of Construction (approximation only): *" at bounding box center [931, 177] width 1234 height 34
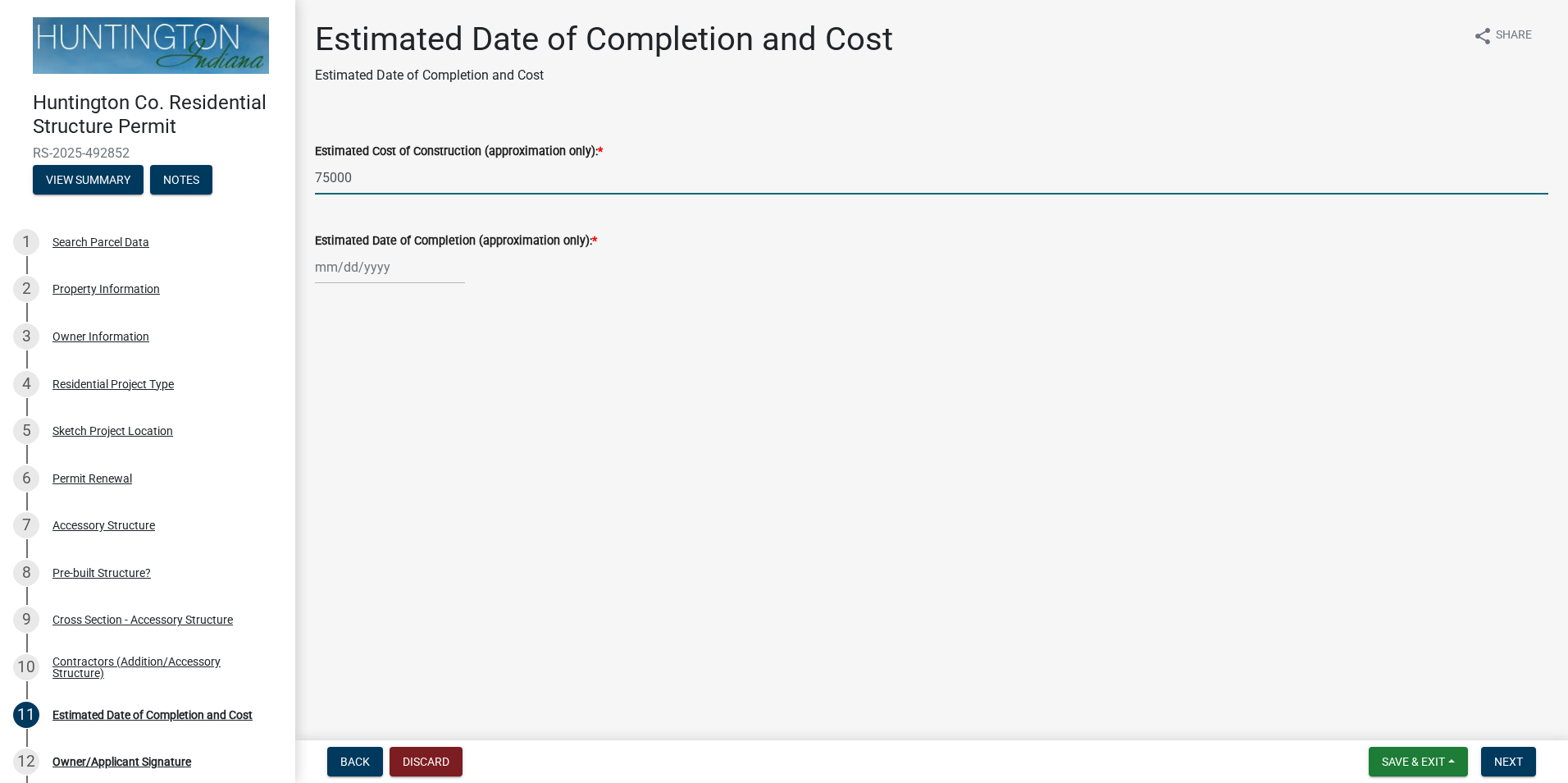
type input "75000"
click at [387, 269] on div at bounding box center [390, 267] width 150 height 34
select select "10"
select select "2025"
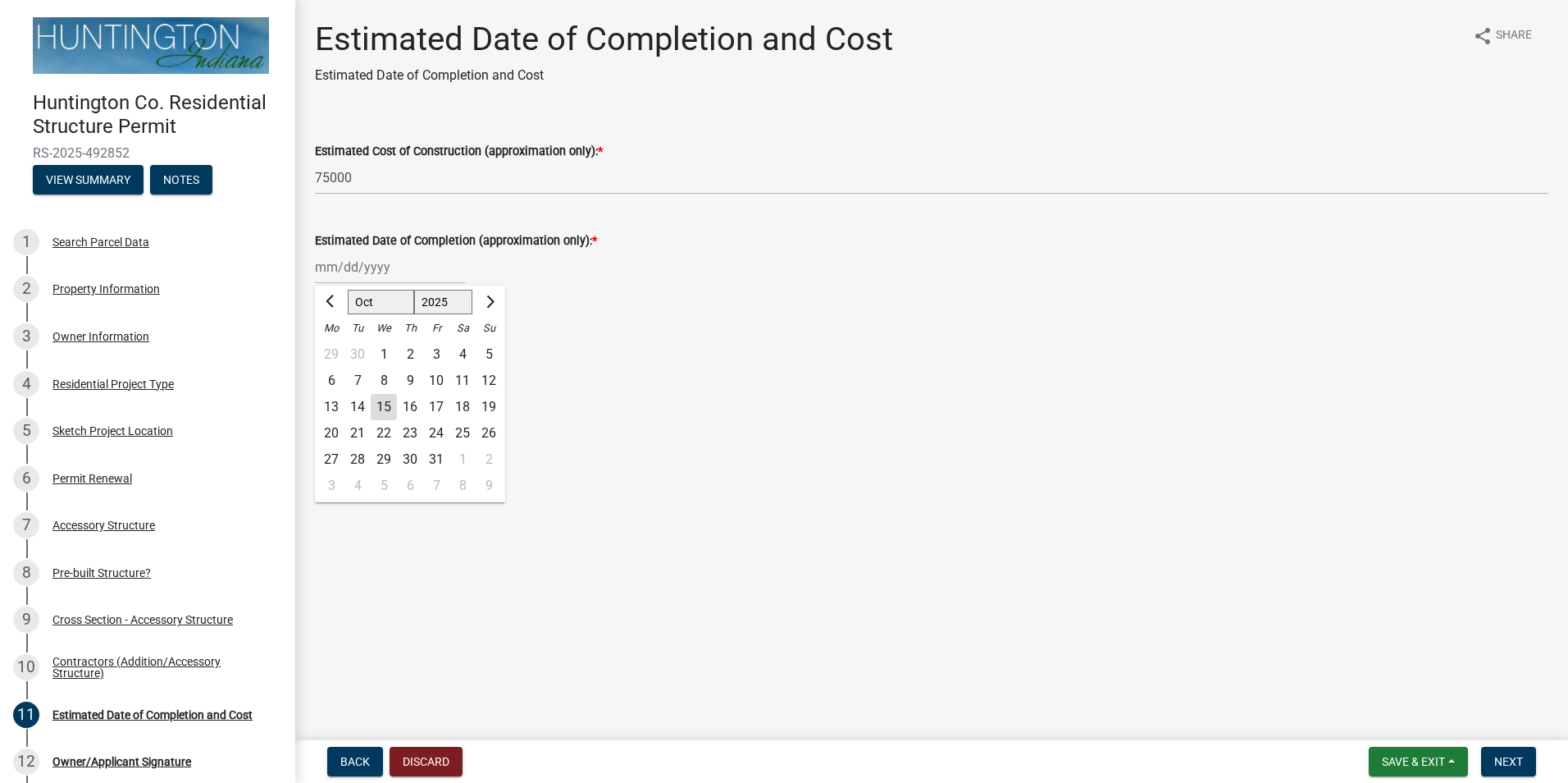
click at [440, 454] on div "31" at bounding box center [436, 459] width 26 height 26
type input "[DATE]"
click at [1508, 751] on button "Next" at bounding box center [1509, 761] width 55 height 29
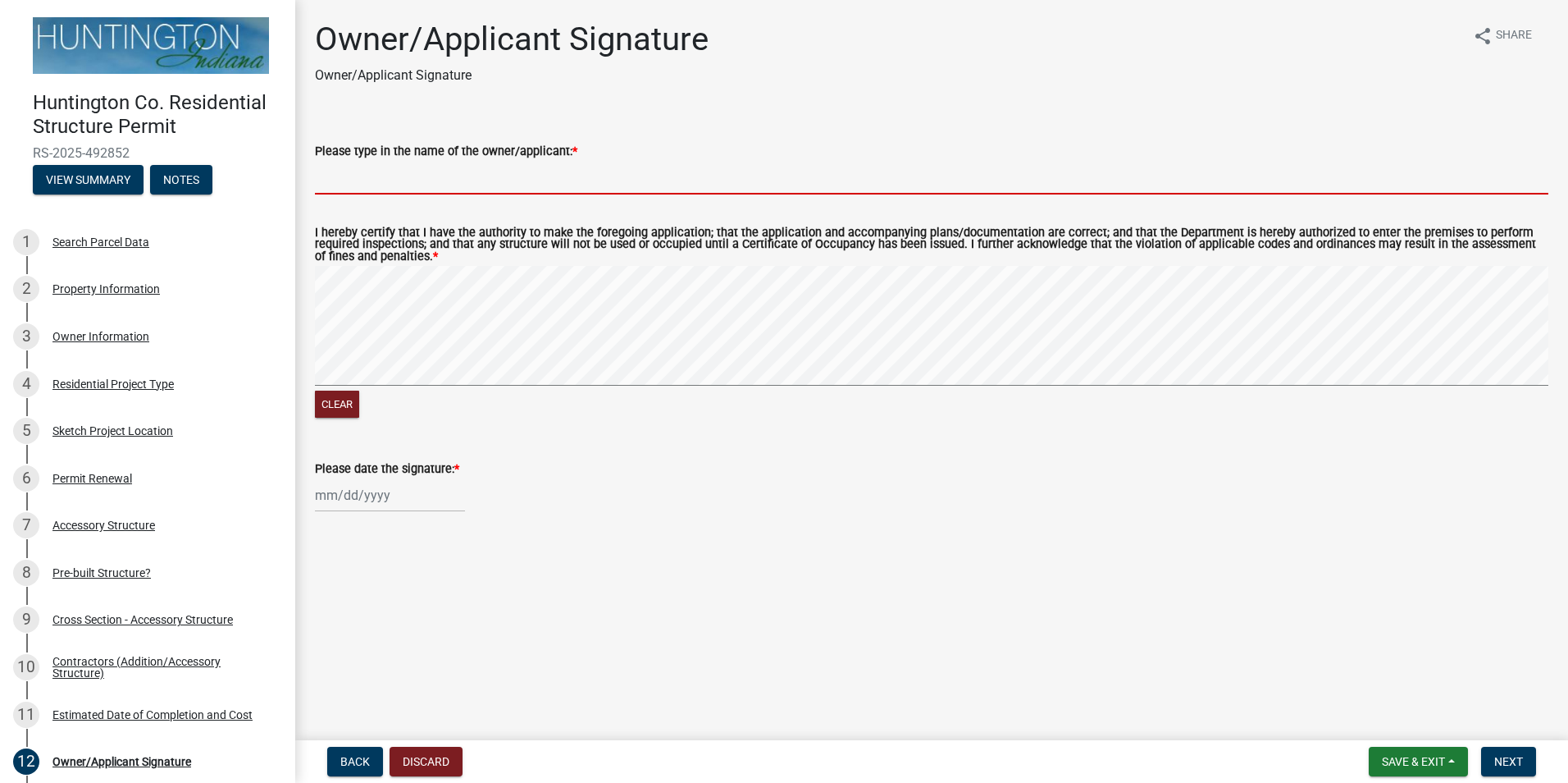
click at [435, 179] on input "Please type in the name of the owner/applicant: *" at bounding box center [931, 177] width 1234 height 34
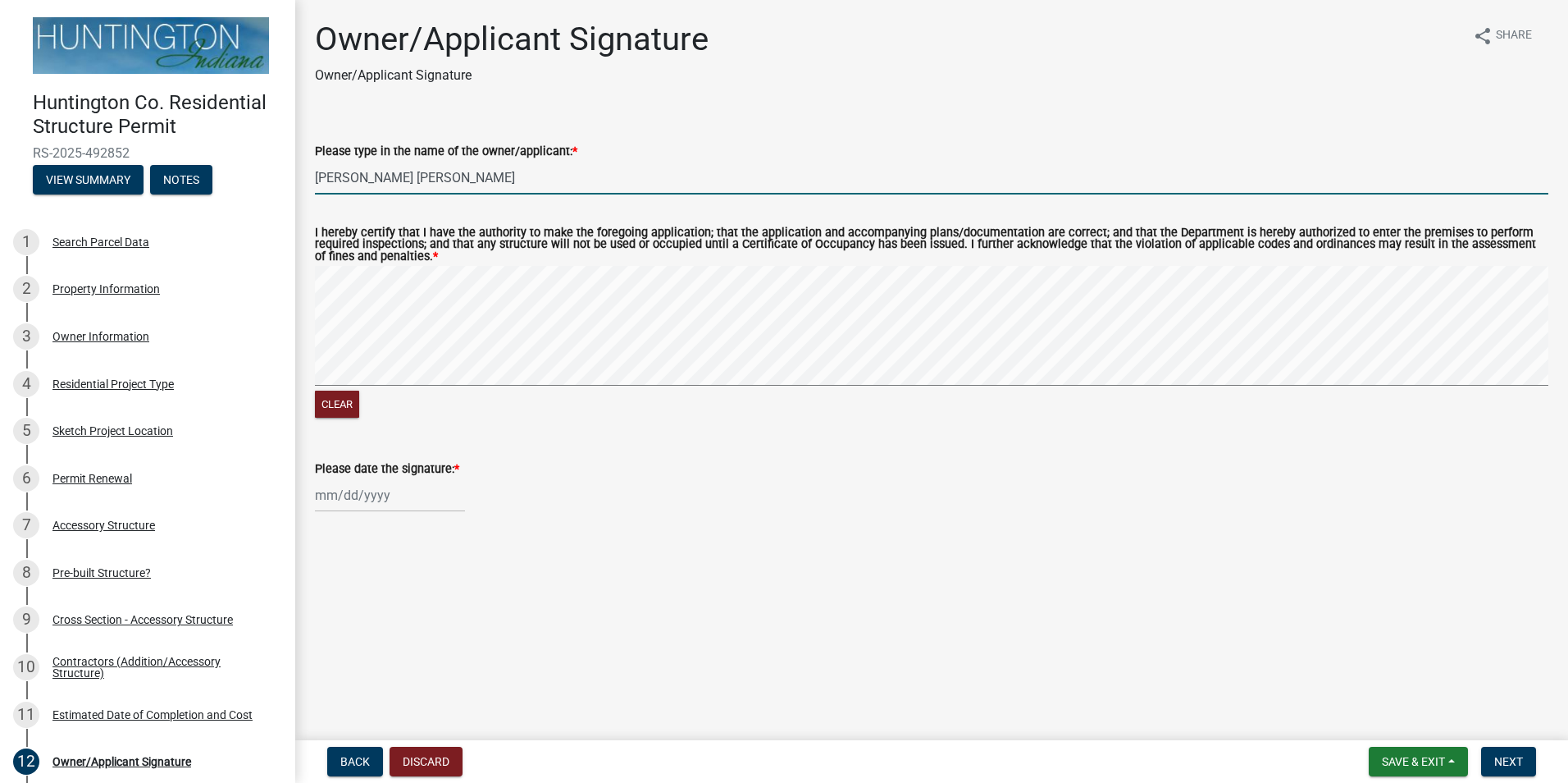
type input "[PERSON_NAME] [PERSON_NAME]"
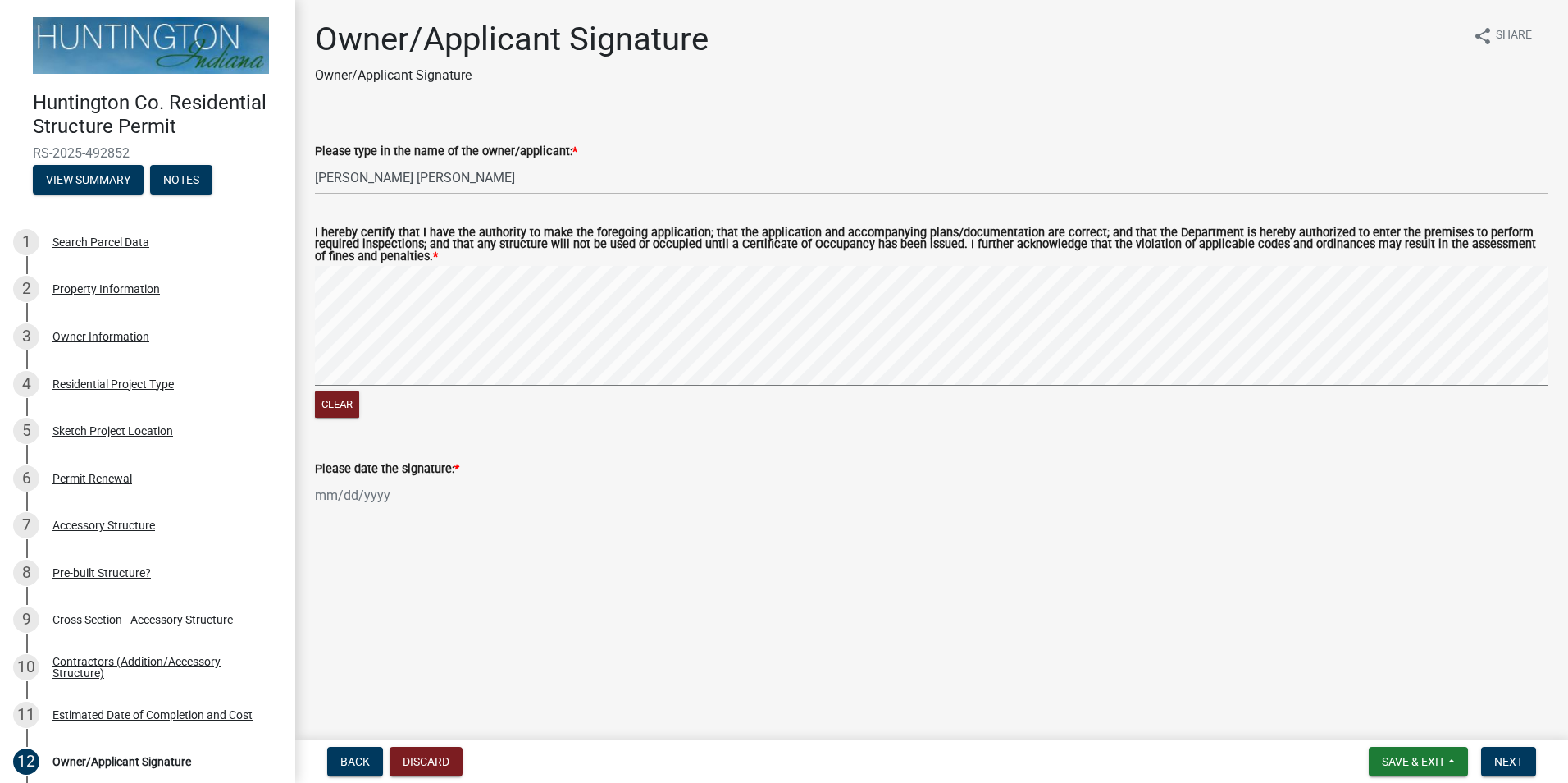
click at [971, 340] on form "I hereby certify that I have the authority to make the foregoing application; t…" at bounding box center [931, 314] width 1234 height 213
click at [1273, 319] on form "I hereby certify that I have the authority to make the foregoing application; t…" at bounding box center [931, 314] width 1234 height 213
select select "10"
select select "2025"
click at [380, 490] on div "[PERSON_NAME] Feb Mar Apr [PERSON_NAME][DATE] Oct Nov [DATE] 1526 1527 1528 152…" at bounding box center [390, 495] width 150 height 34
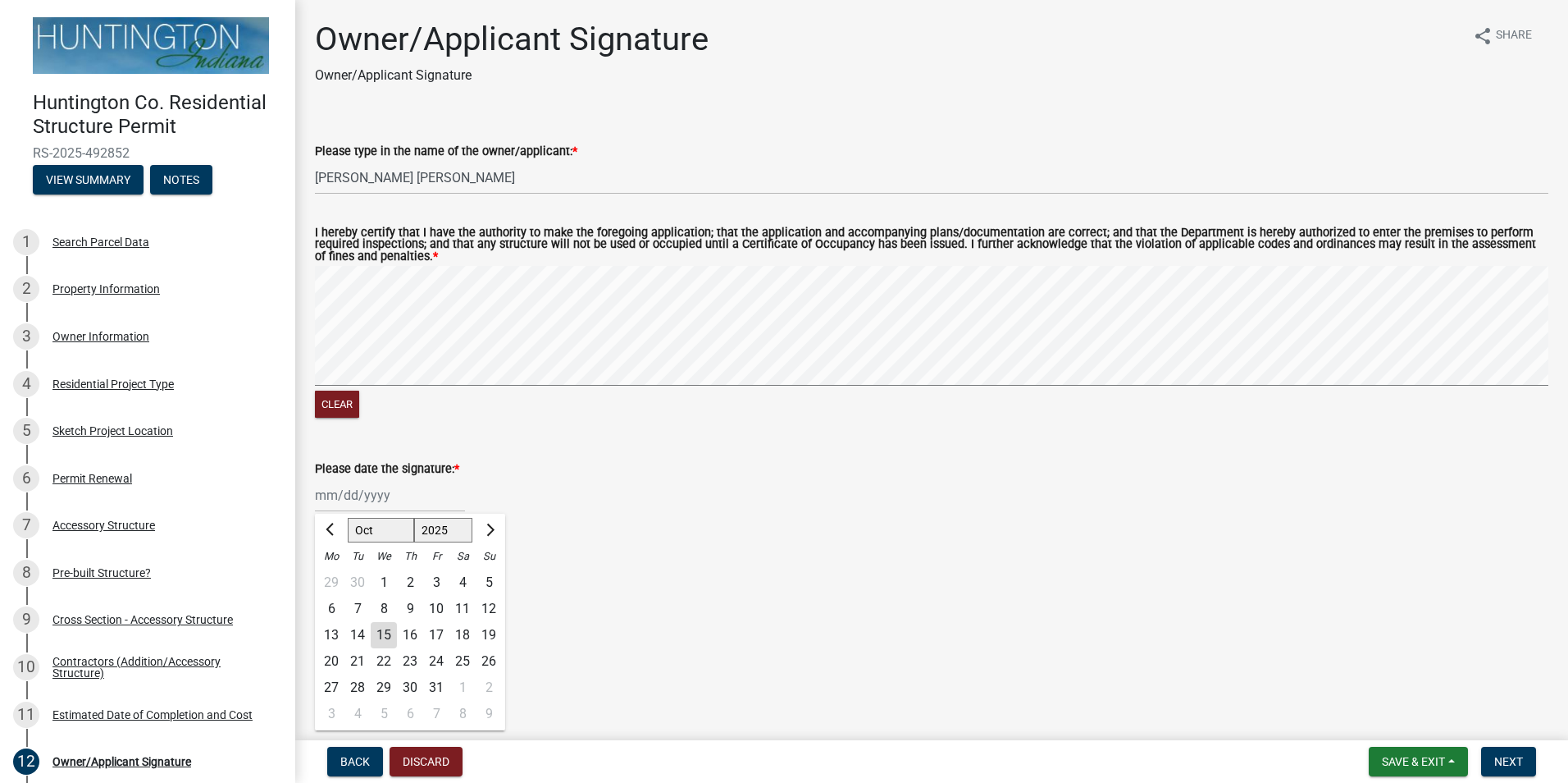
click at [392, 633] on div "15" at bounding box center [384, 634] width 26 height 26
type input "[DATE]"
click at [1526, 761] on button "Next" at bounding box center [1509, 761] width 55 height 29
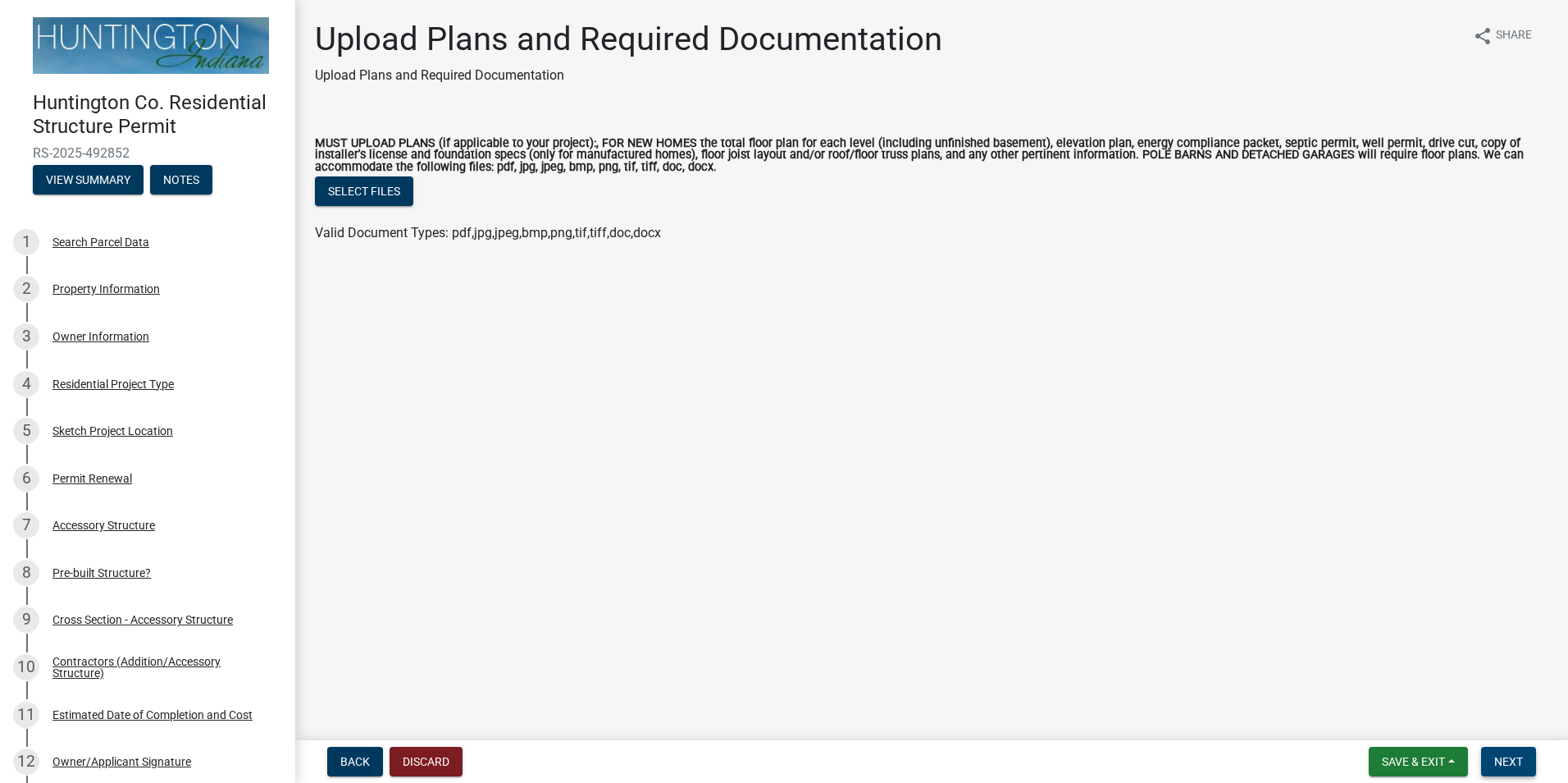
click at [1515, 765] on span "Next" at bounding box center [1509, 761] width 28 height 13
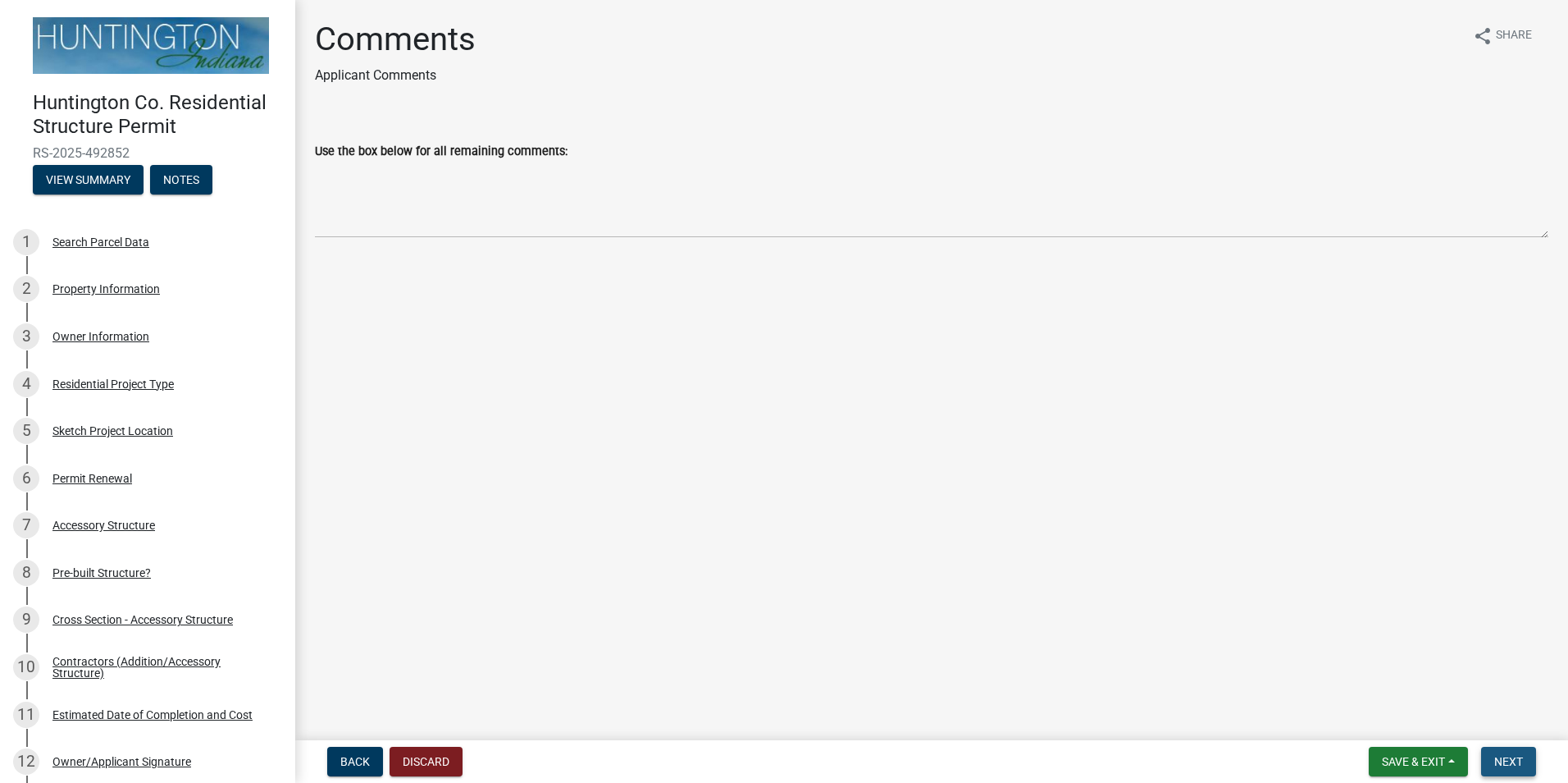
click at [1521, 759] on span "Next" at bounding box center [1509, 761] width 28 height 13
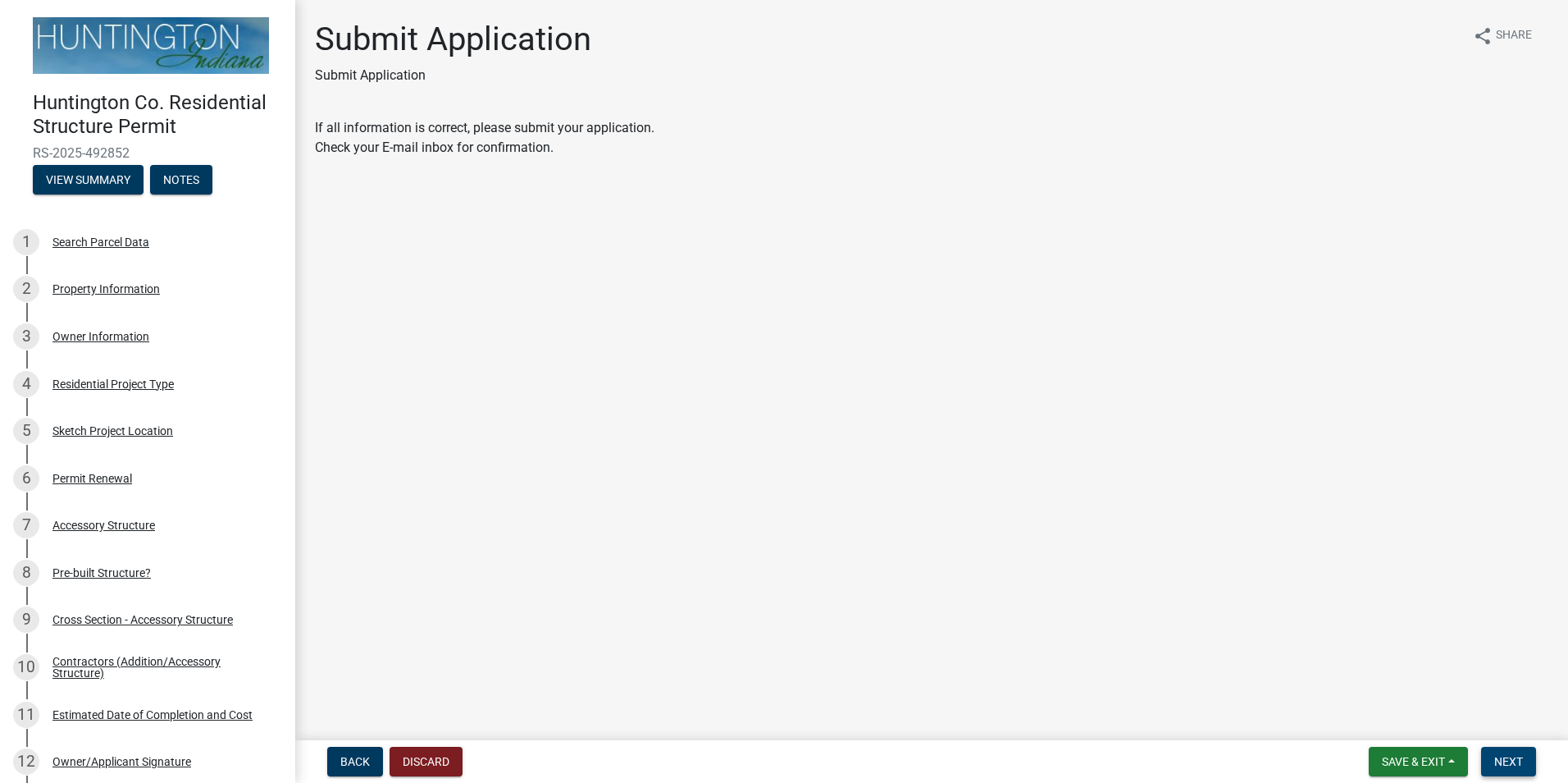
click at [1518, 753] on button "Next" at bounding box center [1509, 761] width 55 height 29
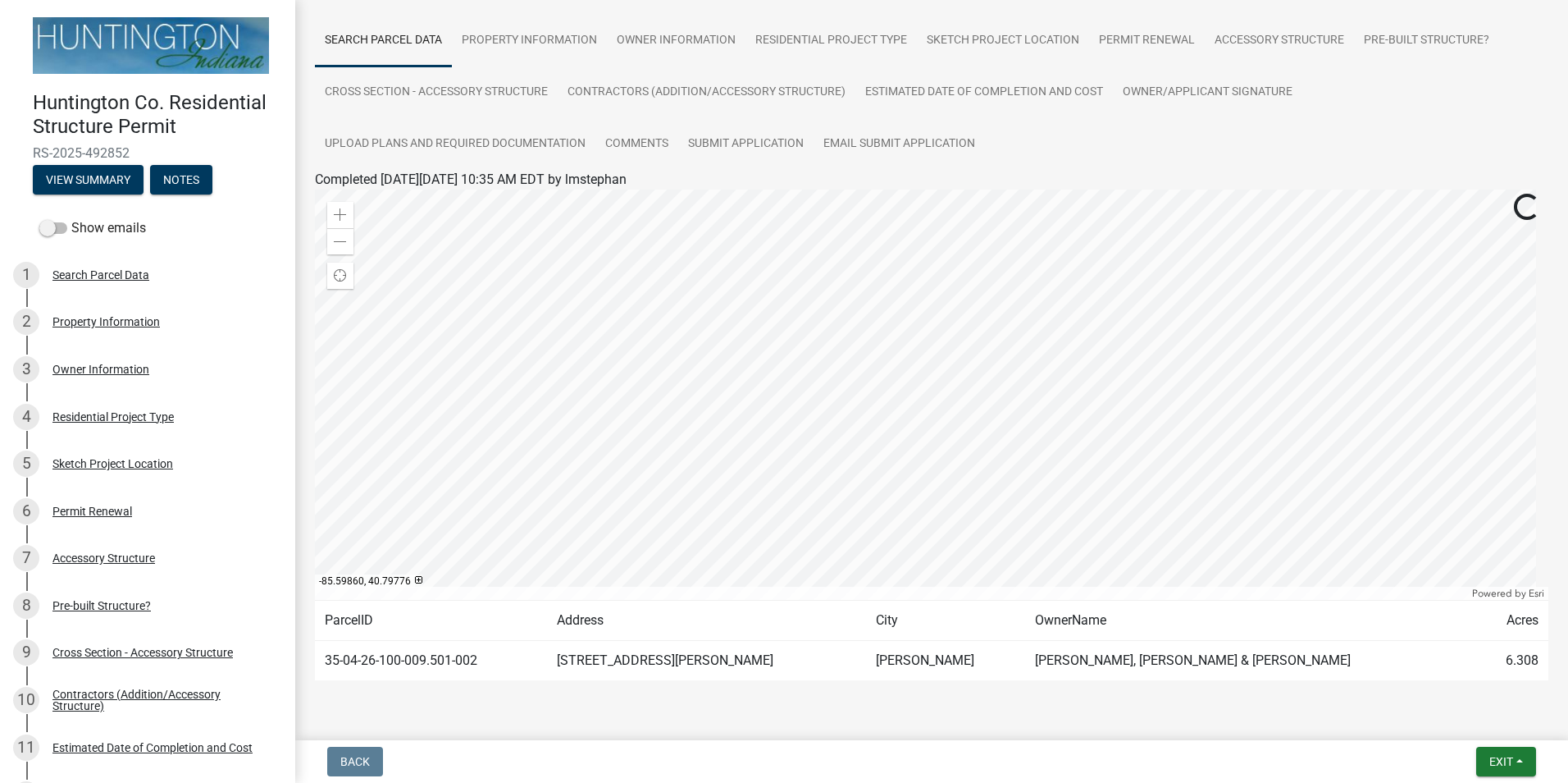
scroll to position [154, 0]
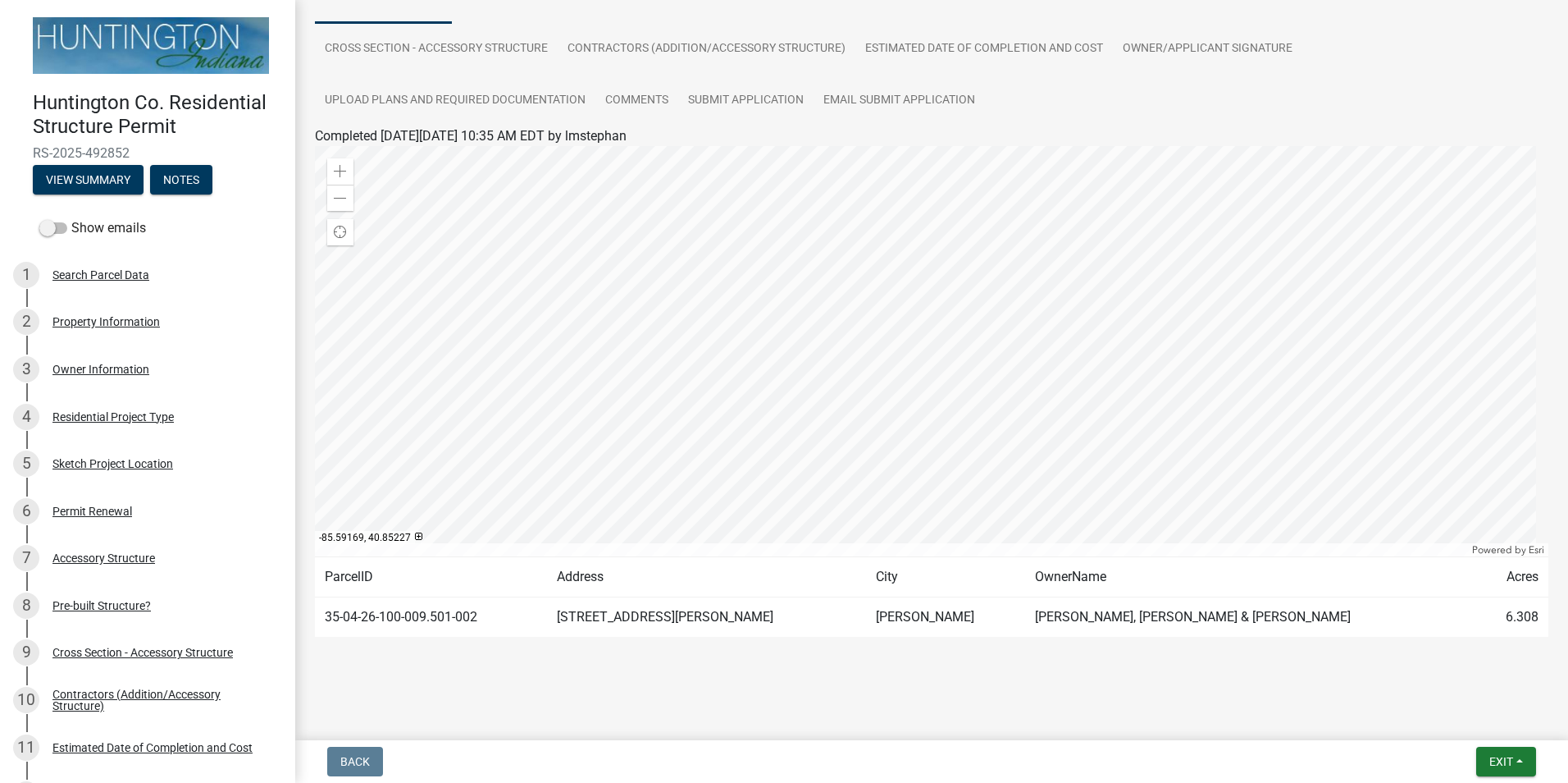
click at [956, 331] on div at bounding box center [931, 351] width 1234 height 410
click at [981, 317] on div at bounding box center [931, 351] width 1234 height 410
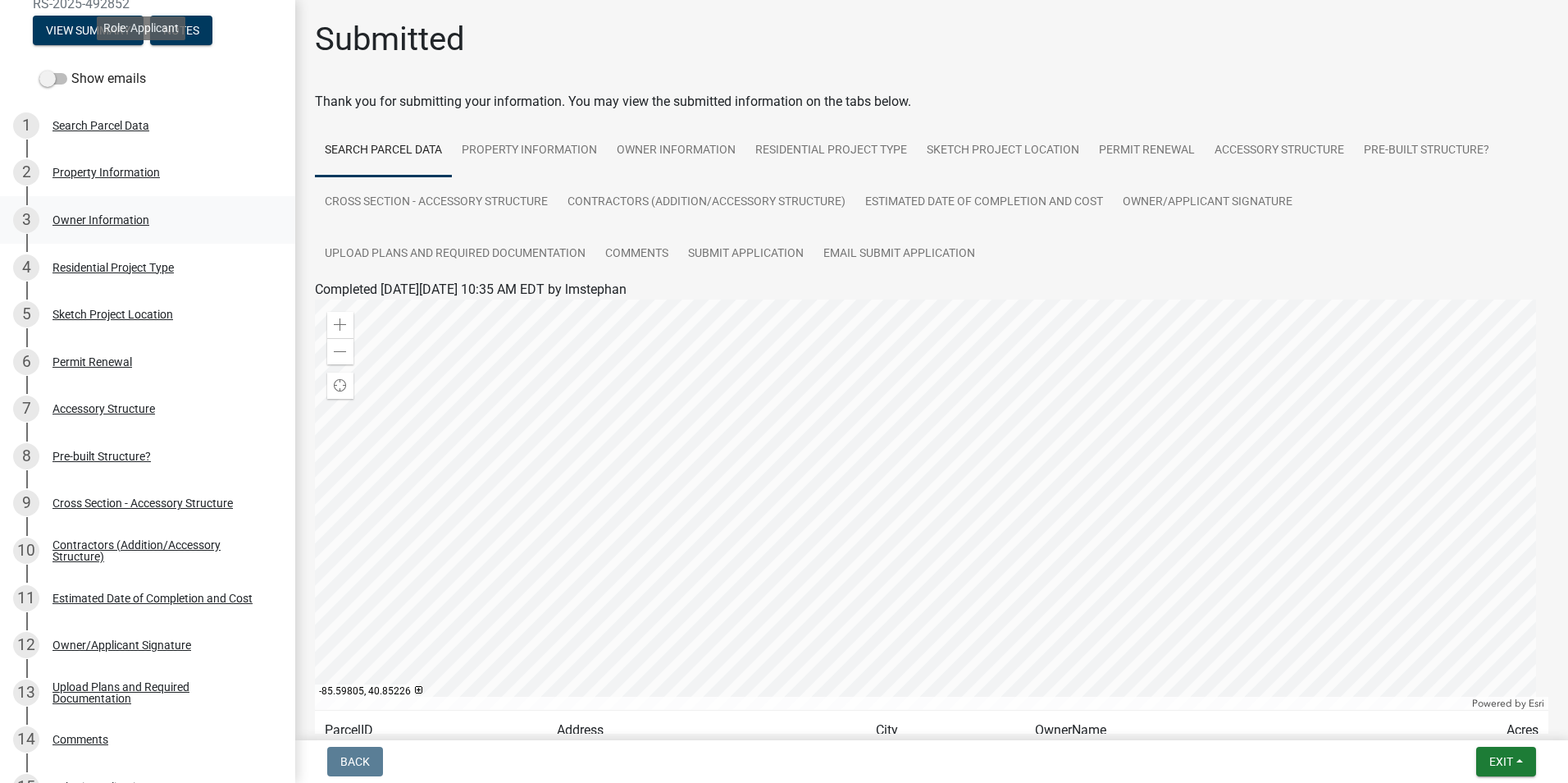
scroll to position [374, 0]
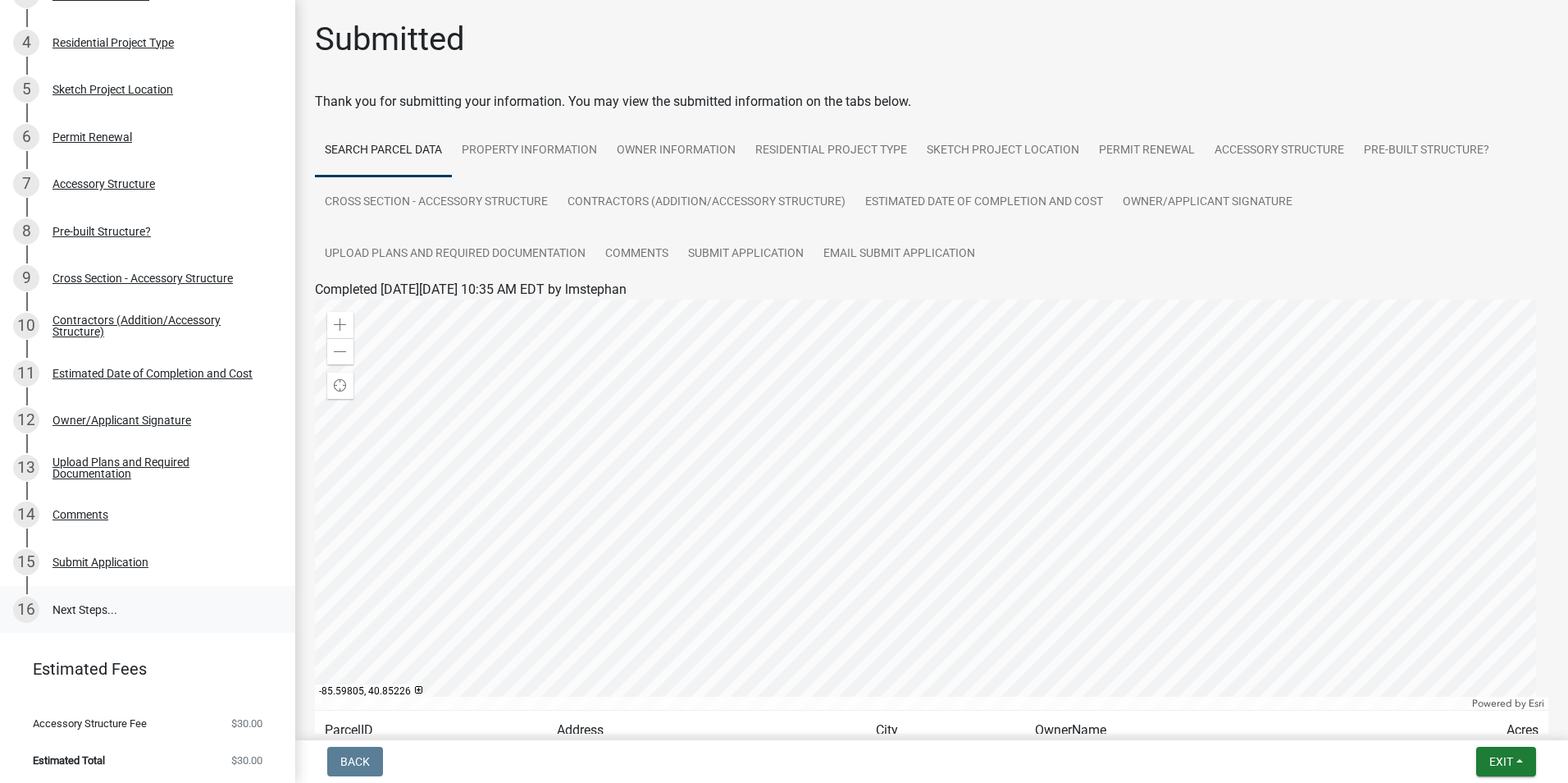
click at [86, 599] on link "16 Next Steps..." at bounding box center [147, 609] width 295 height 48
click at [1496, 763] on span "Exit" at bounding box center [1502, 761] width 23 height 13
click at [1441, 718] on button "Save & Exit" at bounding box center [1471, 719] width 131 height 39
